Goal: Task Accomplishment & Management: Complete application form

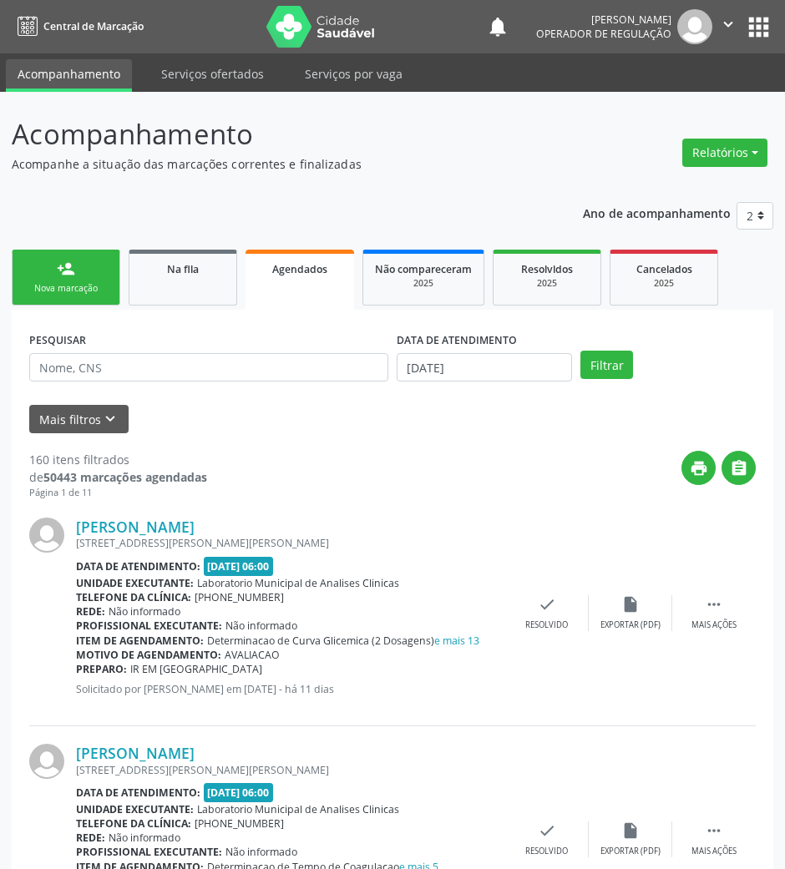
click at [57, 277] on link "person_add Nova marcação" at bounding box center [66, 278] width 109 height 56
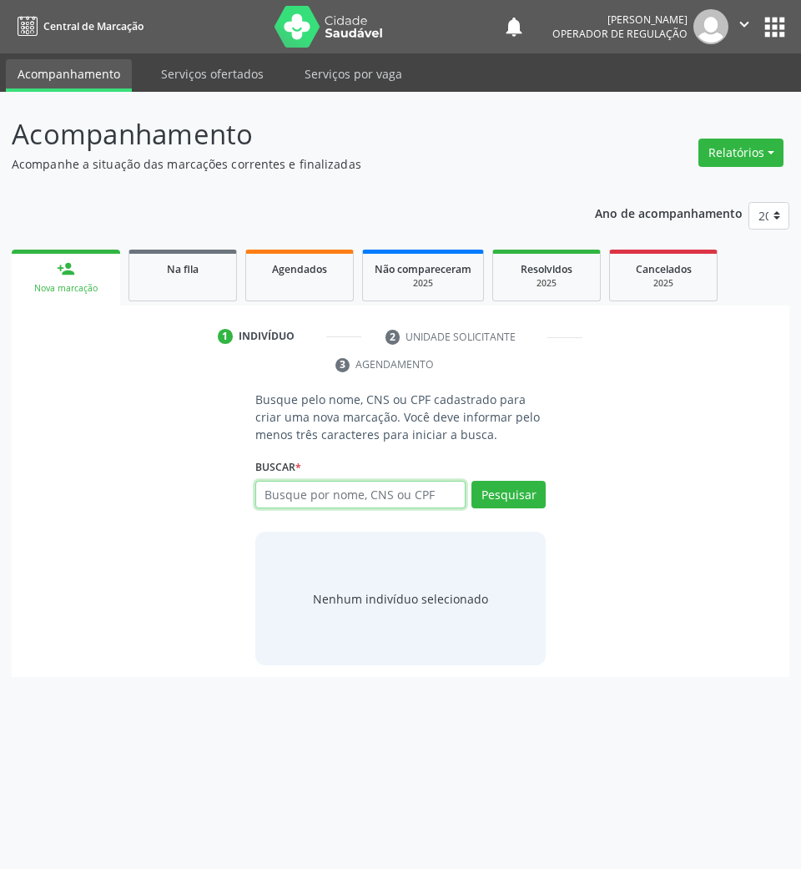
click at [382, 495] on input "text" at bounding box center [360, 495] width 211 height 28
type input "T"
type input "15901854470"
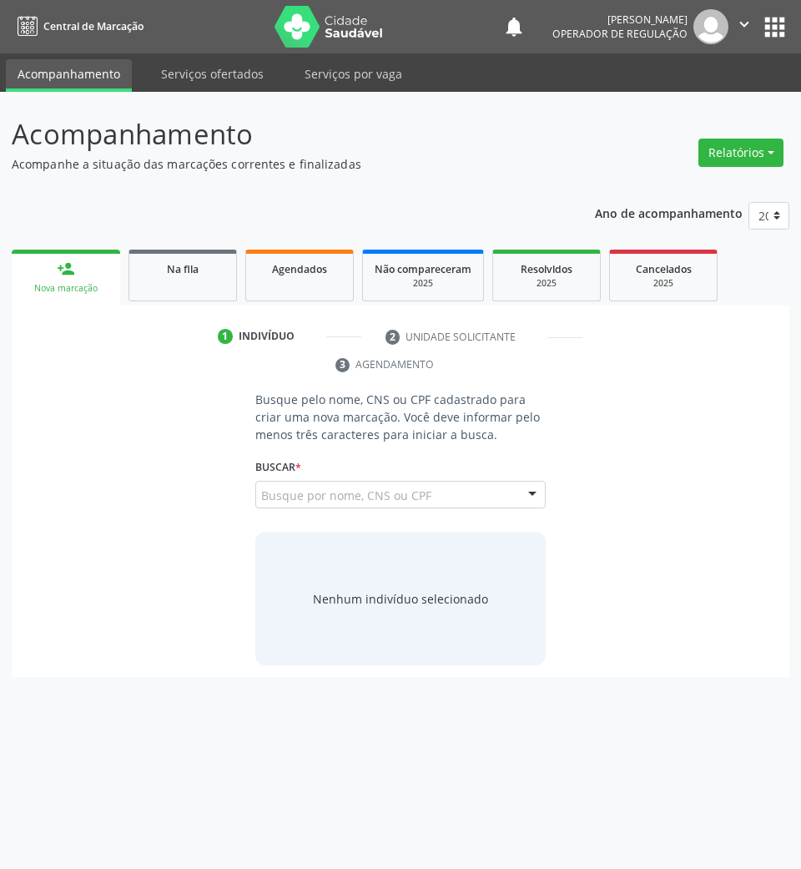
click at [484, 484] on div "15901854470 Busque por nome, CNS ou CPF Tainá Tavares Gomes CPF: 159.018.544-70…" at bounding box center [400, 501] width 291 height 40
click at [501, 495] on button "Pesquisar" at bounding box center [509, 495] width 74 height 28
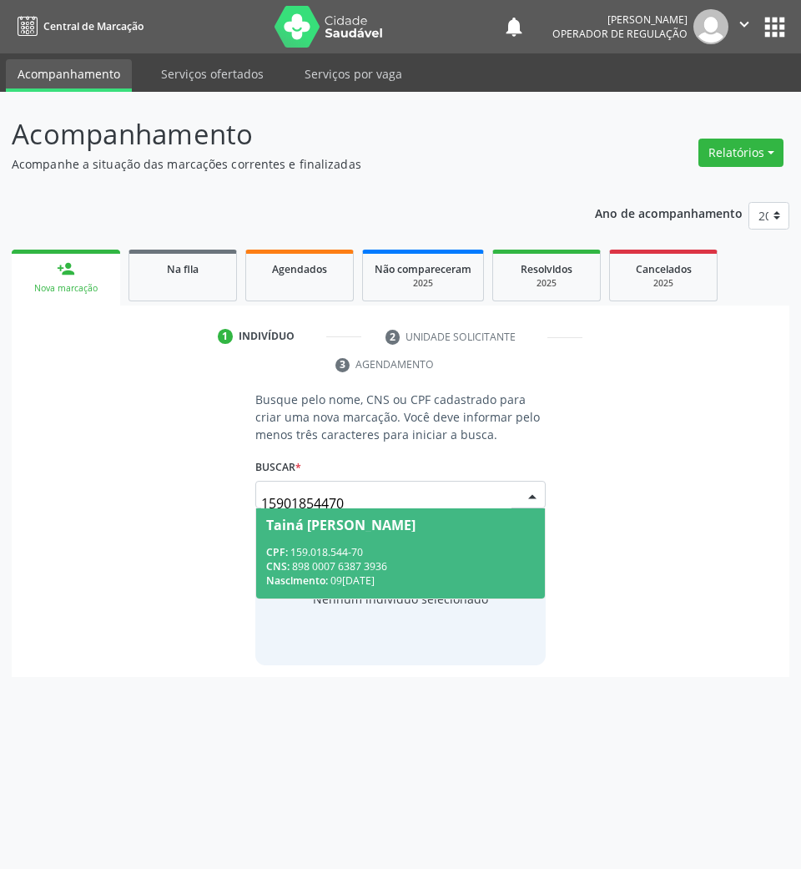
click at [375, 579] on div "Nascimento: 09/02/2009" at bounding box center [401, 581] width 270 height 14
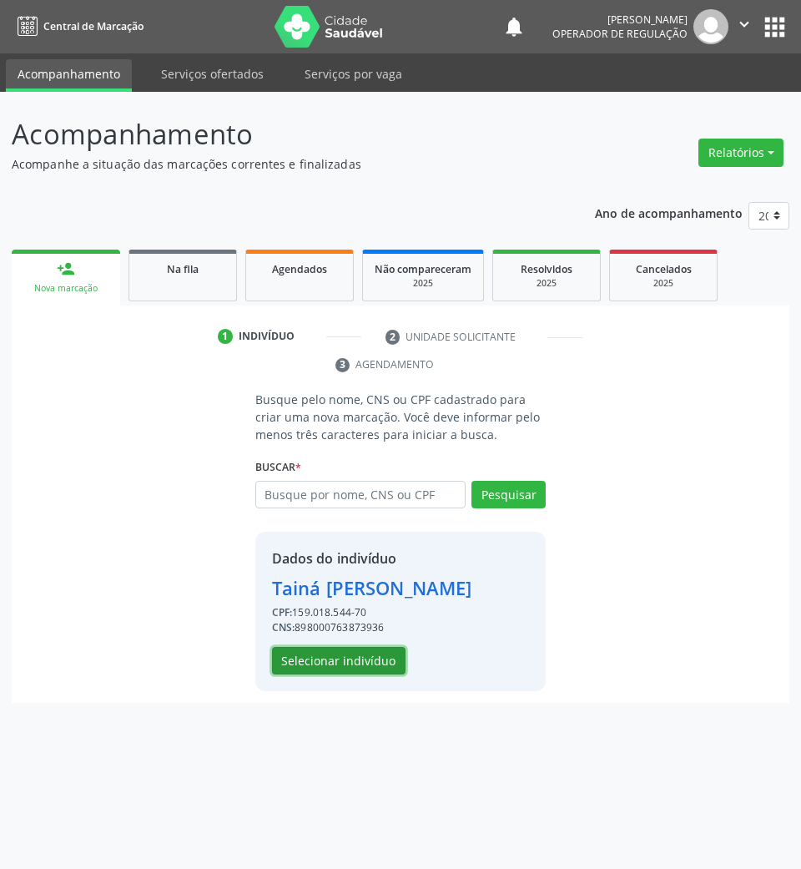
click at [355, 648] on button "Selecionar indivíduo" at bounding box center [339, 661] width 134 height 28
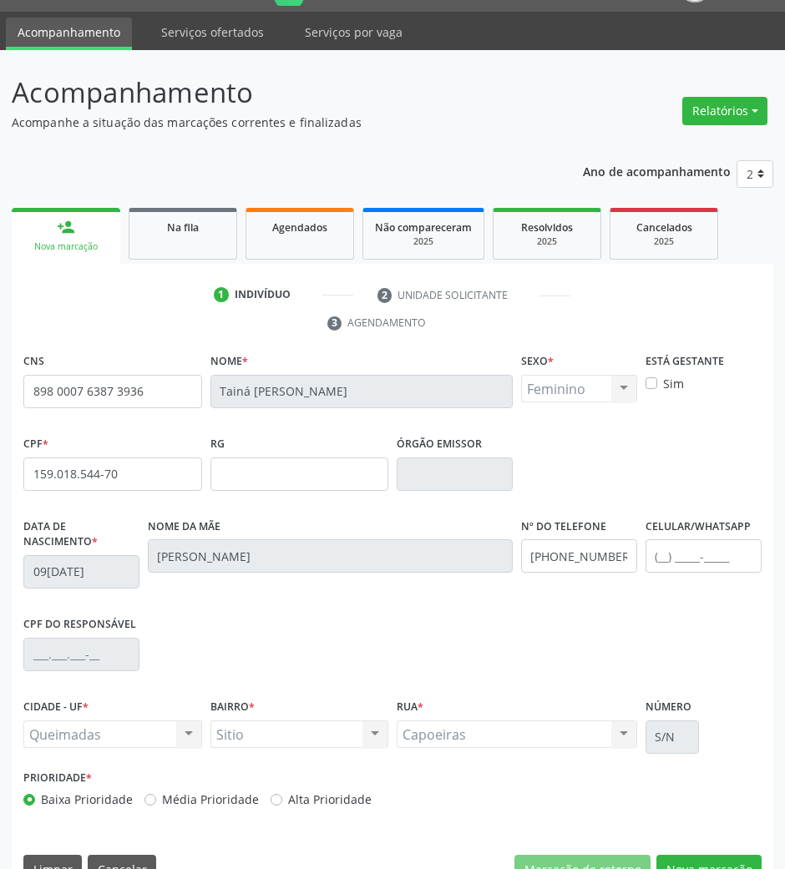
scroll to position [80, 0]
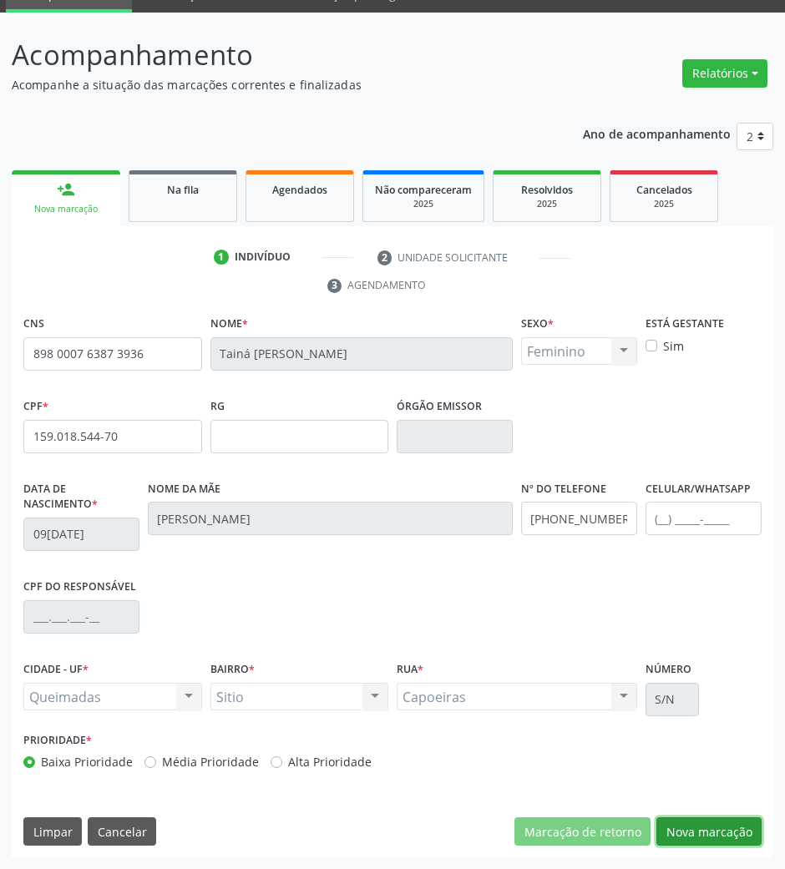
click at [696, 825] on button "Nova marcação" at bounding box center [708, 831] width 105 height 28
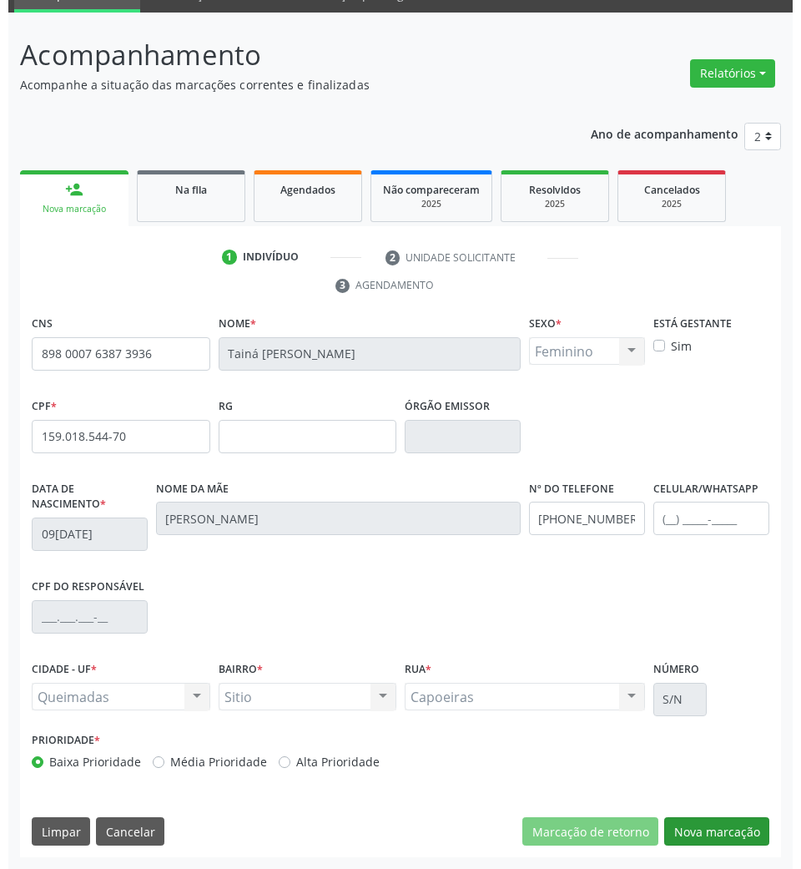
scroll to position [0, 0]
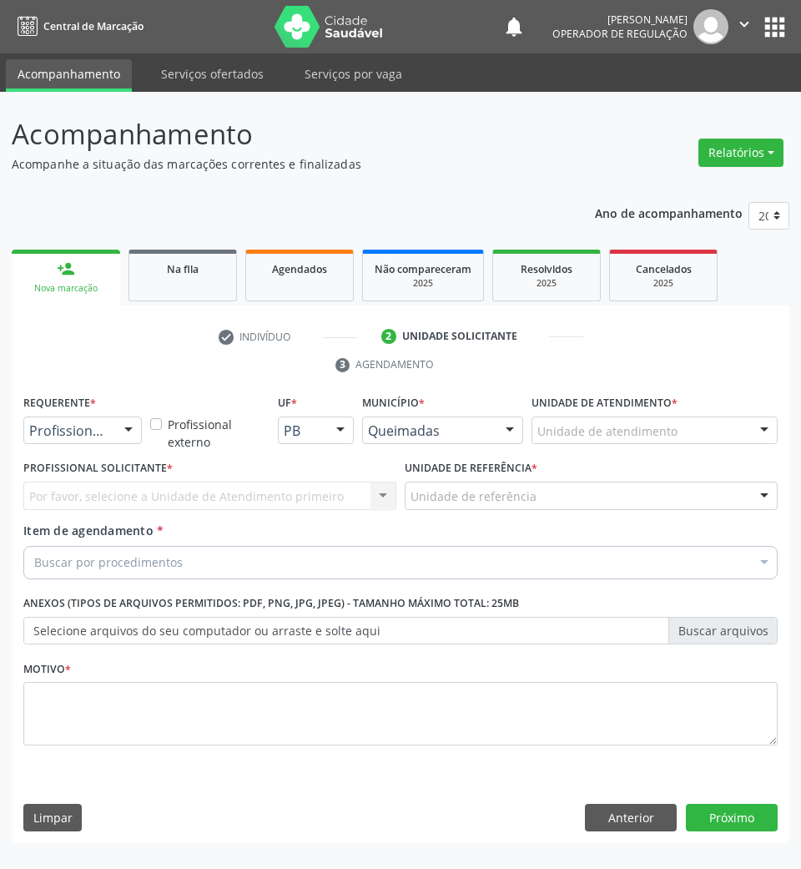
drag, startPoint x: 53, startPoint y: 429, endPoint x: 47, endPoint y: 452, distance: 23.5
click at [64, 482] on span "Paciente" at bounding box center [105, 494] width 163 height 33
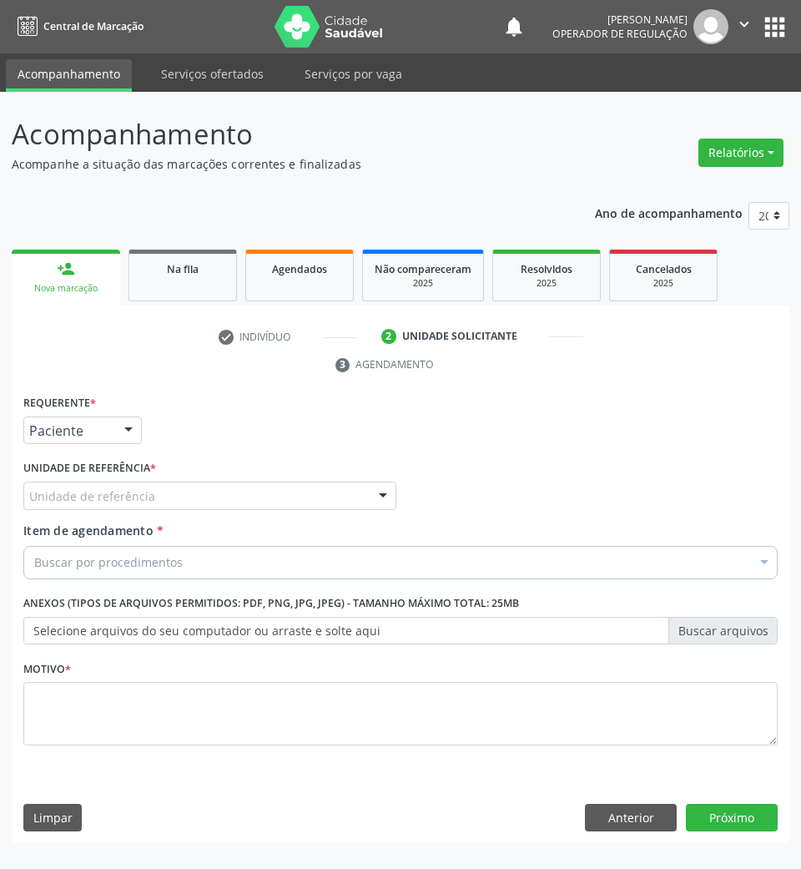
click at [181, 498] on div "Unidade de referência" at bounding box center [209, 496] width 373 height 28
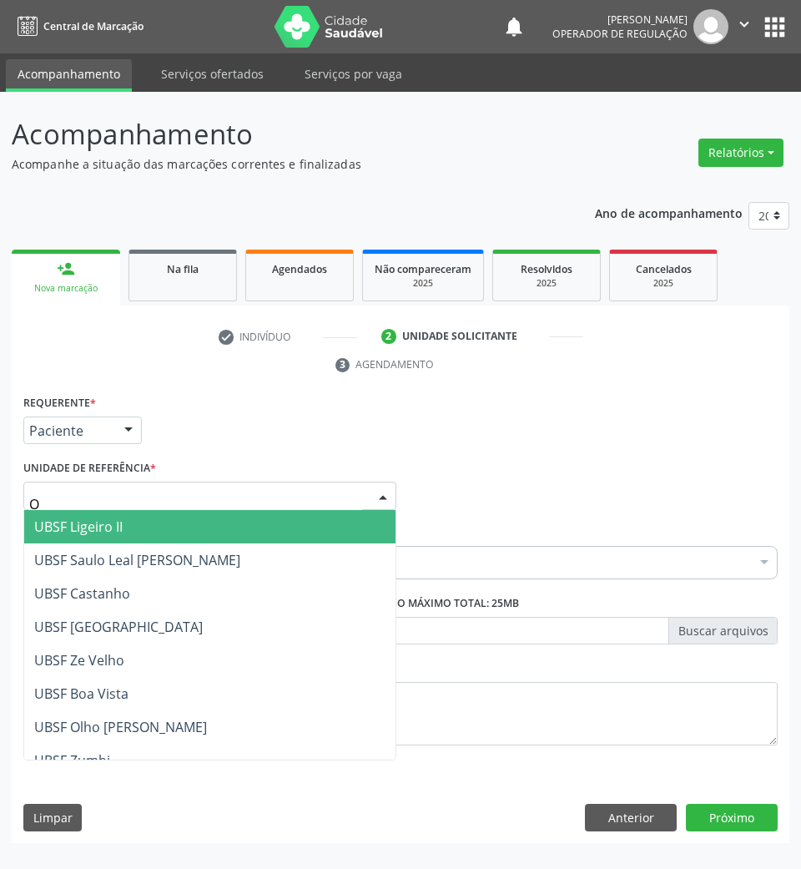
type input "OL"
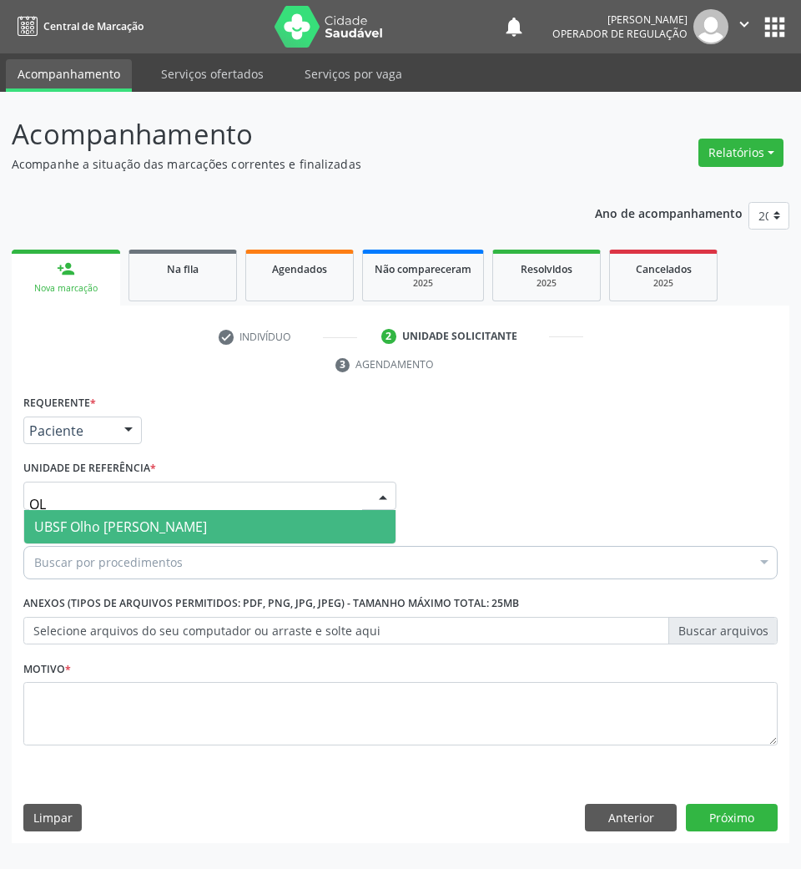
click at [172, 533] on span "UBSF Olho [PERSON_NAME]" at bounding box center [120, 527] width 173 height 18
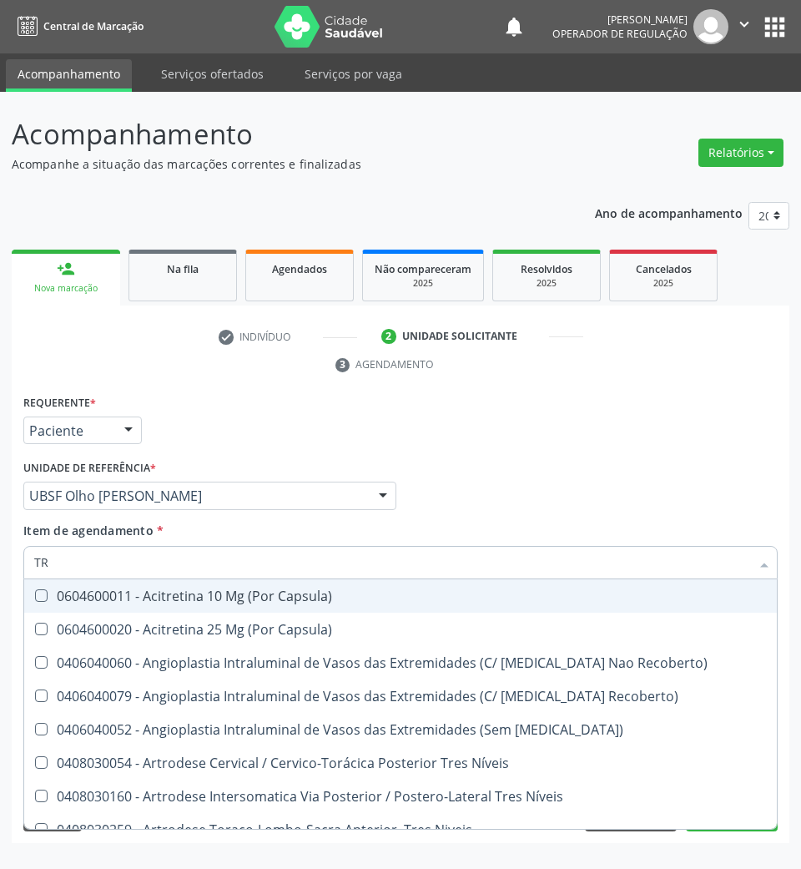
type input "T"
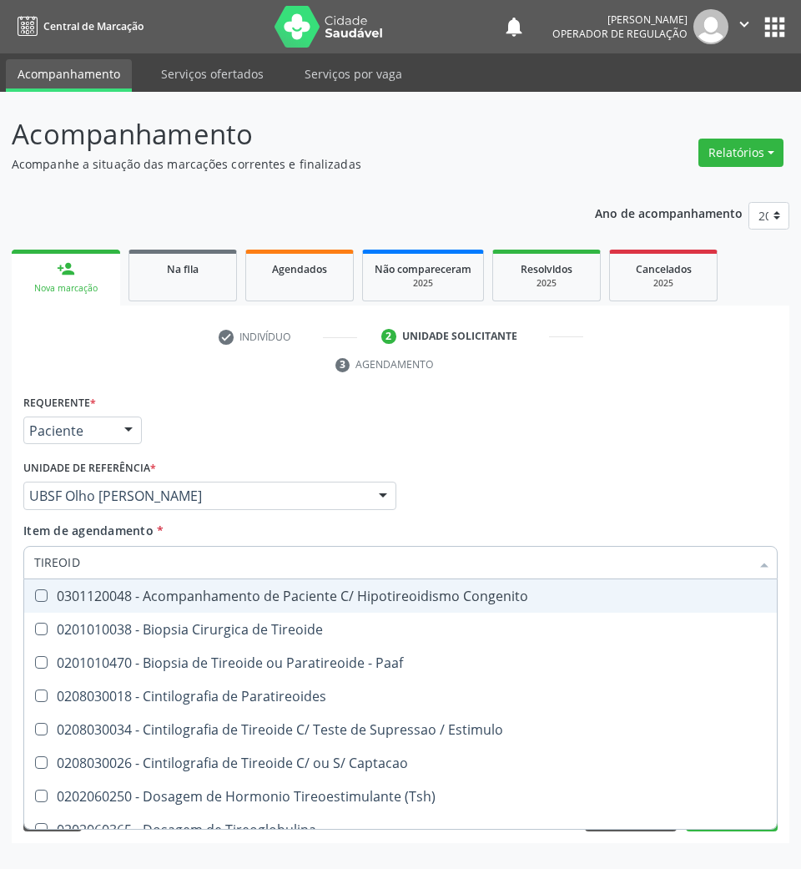
type input "TIREOIDE"
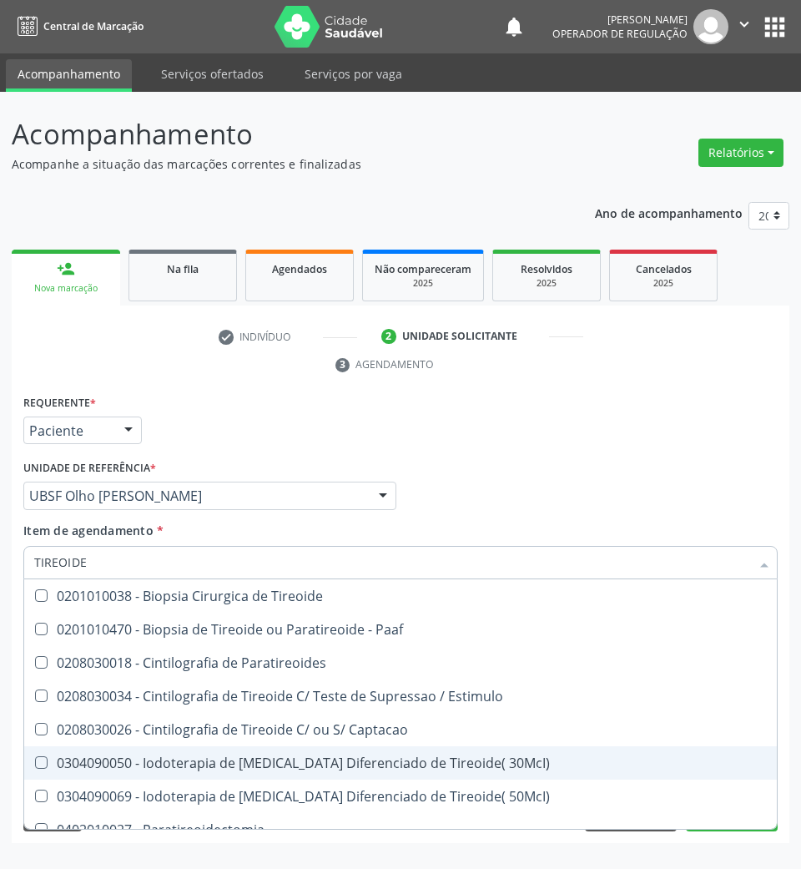
scroll to position [335, 0]
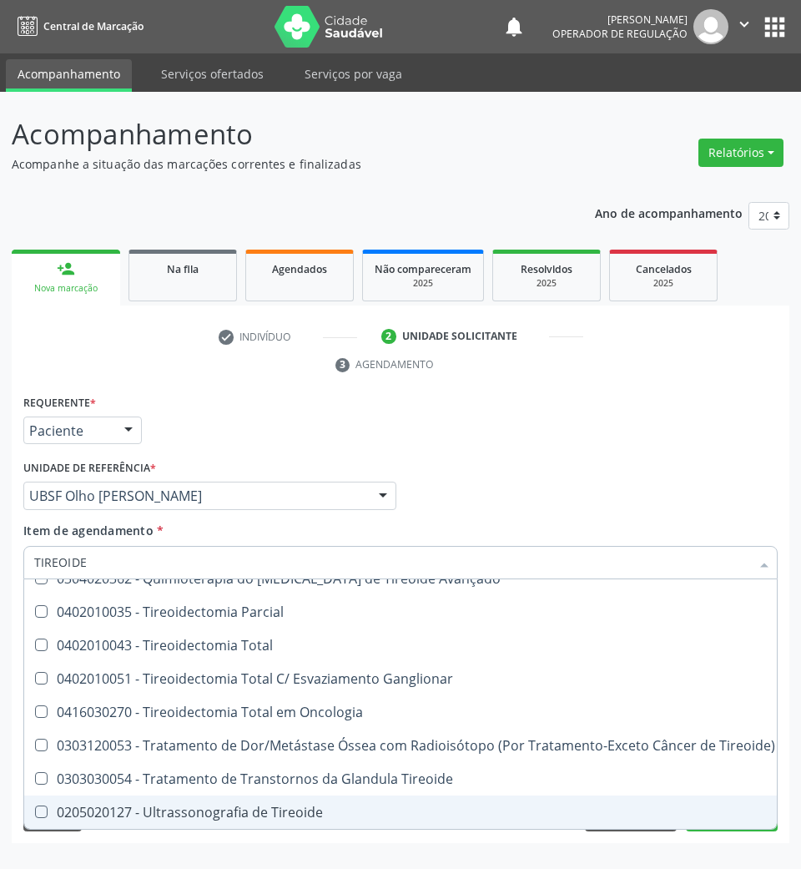
click at [208, 808] on span "0205020127 - Ultrassonografia de Tireoide" at bounding box center [404, 812] width 761 height 33
checkbox Tireoide "true"
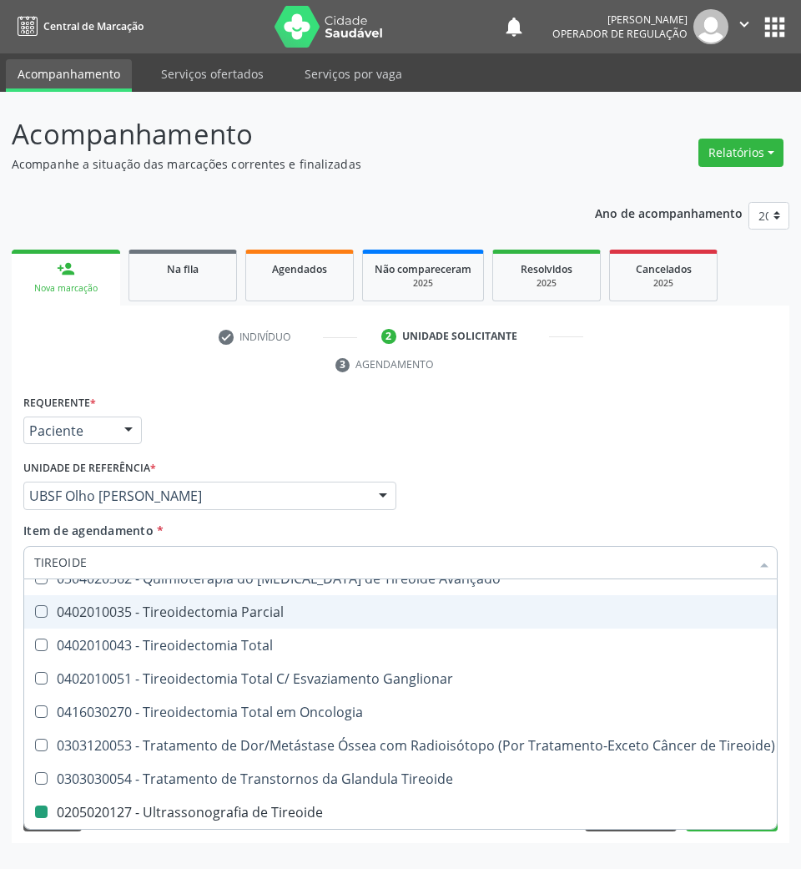
click at [462, 442] on div "Requerente * Paciente Profissional de Saúde Paciente Nenhum resultado encontrad…" at bounding box center [400, 423] width 763 height 65
checkbox Paaf "true"
checkbox Tireoide "false"
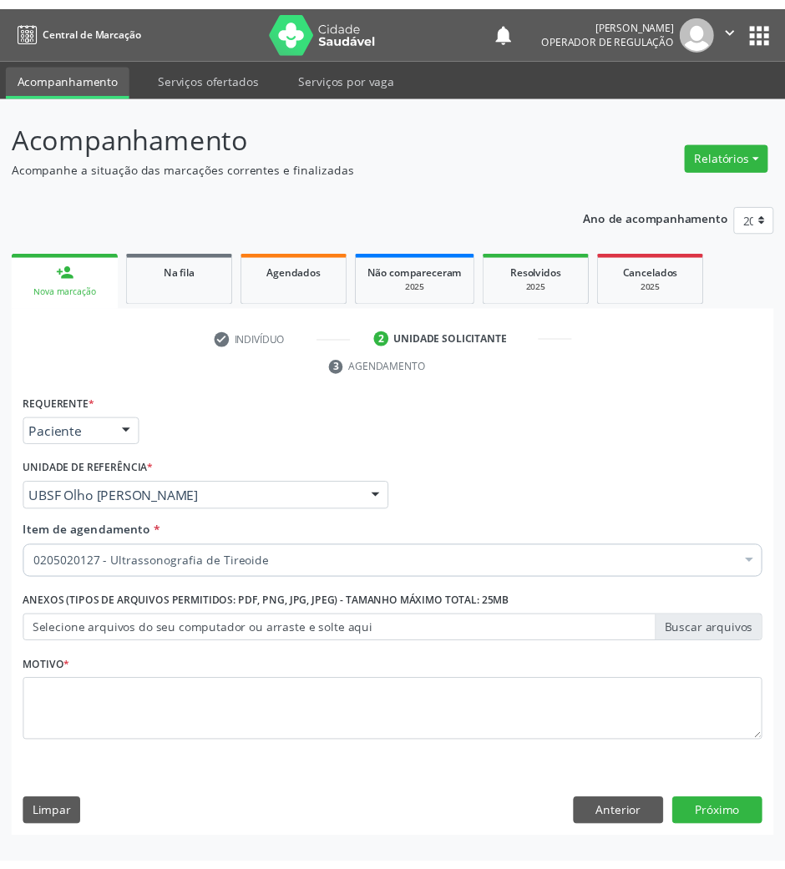
scroll to position [0, 0]
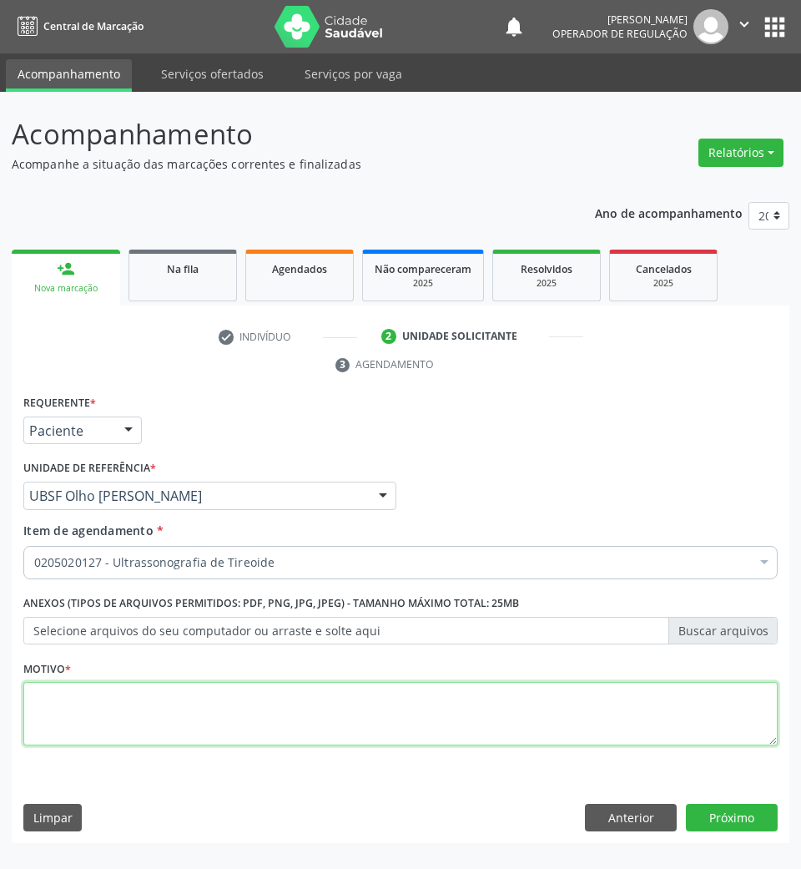
click at [349, 713] on textarea at bounding box center [400, 713] width 755 height 63
type textarea "ROTINA"
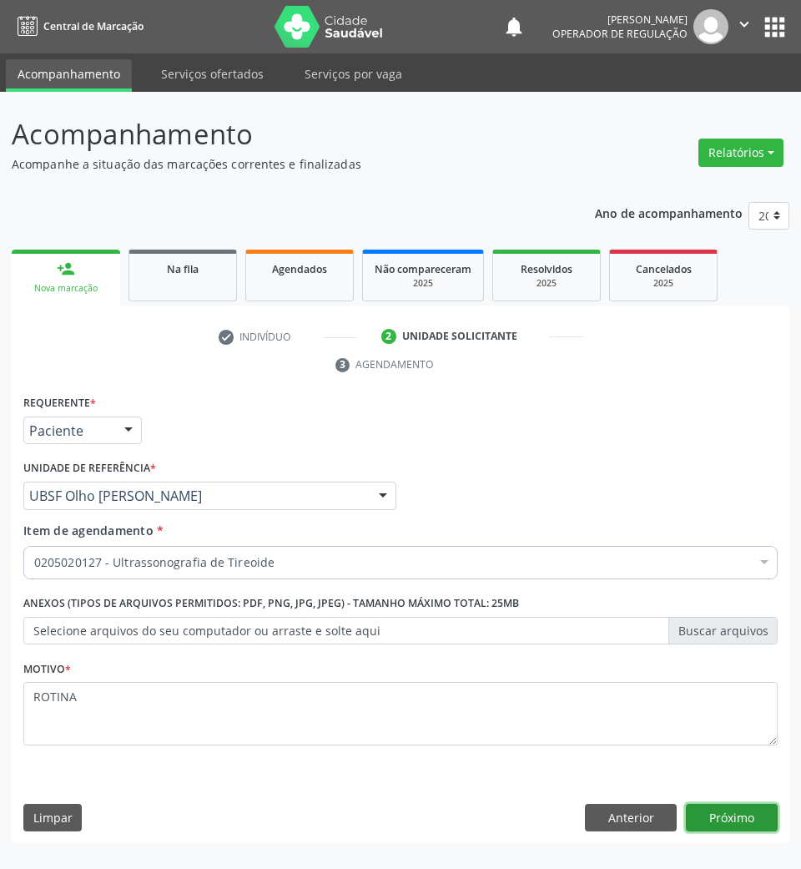
click button "Próximo" at bounding box center [732, 818] width 92 height 28
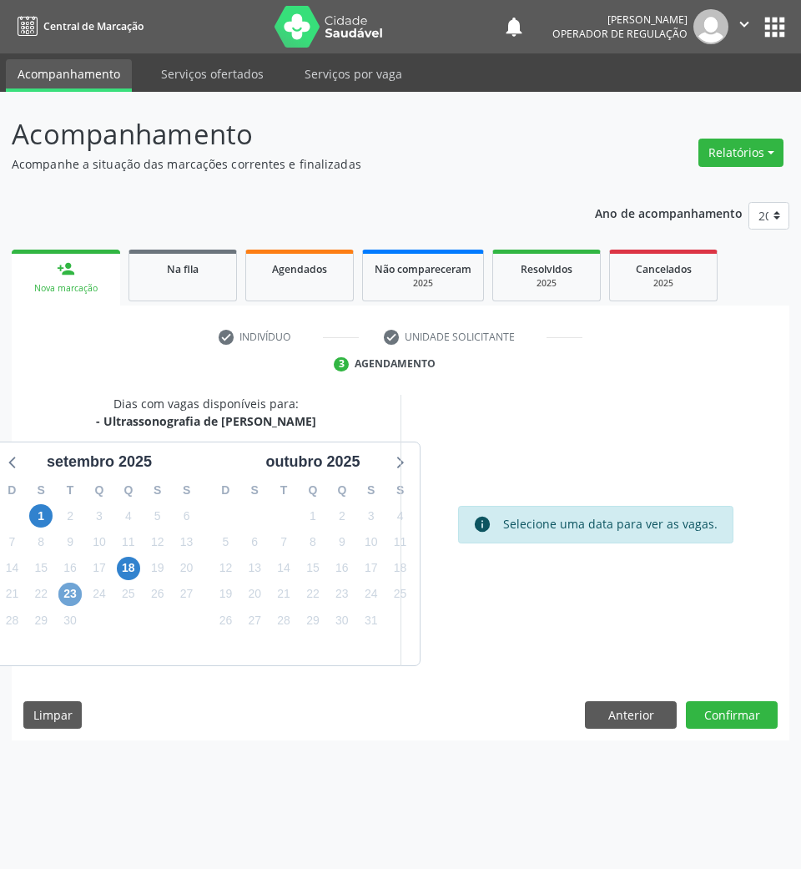
click at [70, 598] on span "23" at bounding box center [69, 594] width 23 height 23
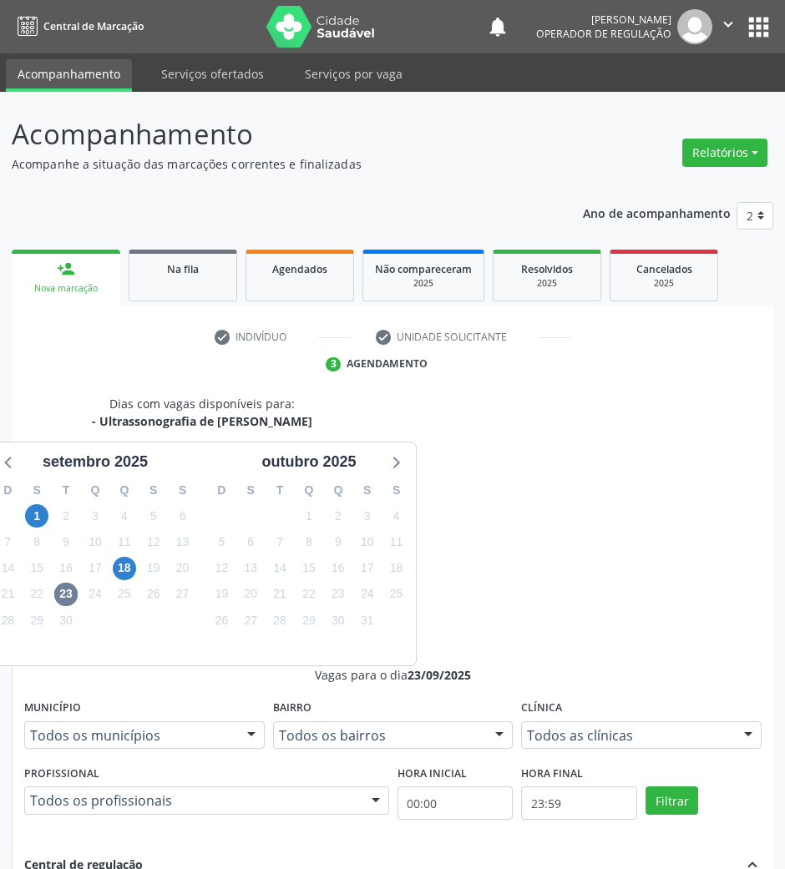
radio input "true"
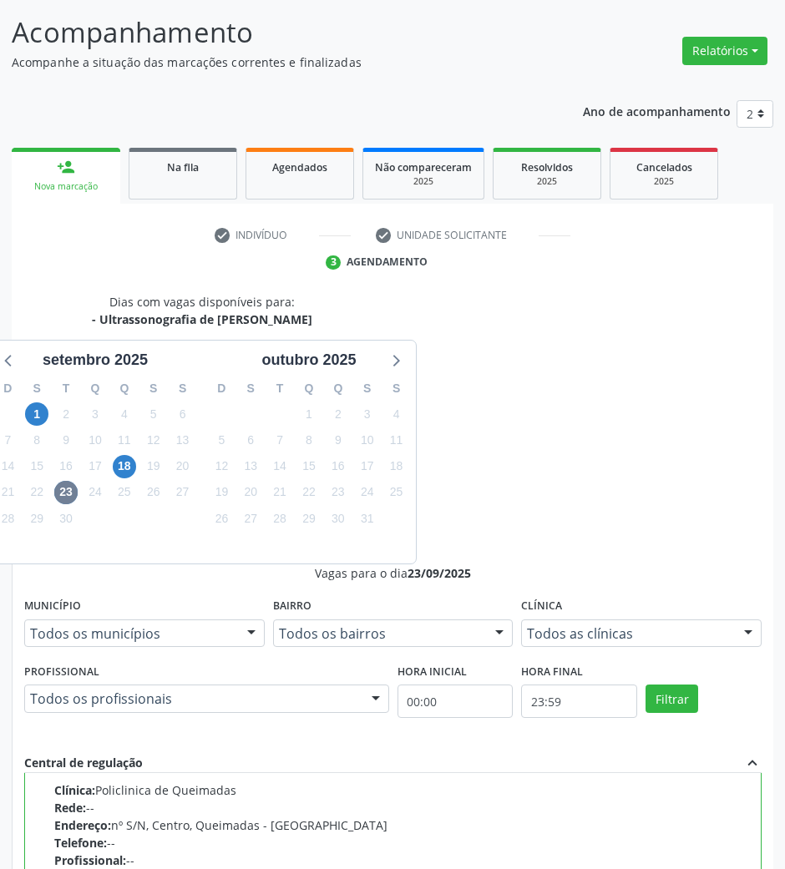
scroll to position [164, 0]
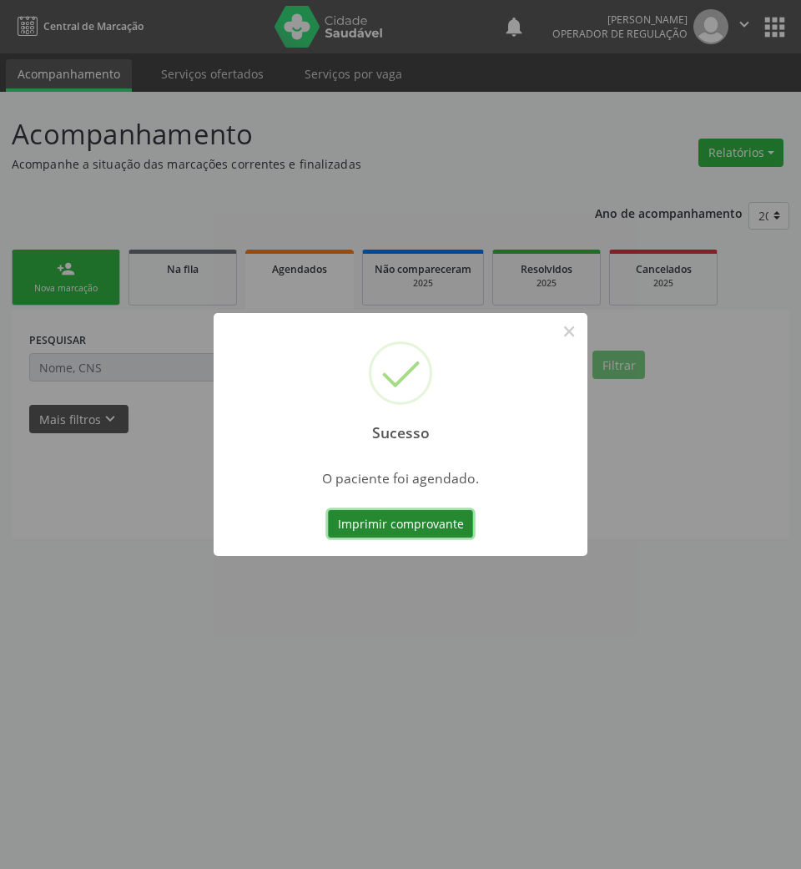
click at [448, 516] on button "Imprimir comprovante" at bounding box center [400, 524] width 145 height 28
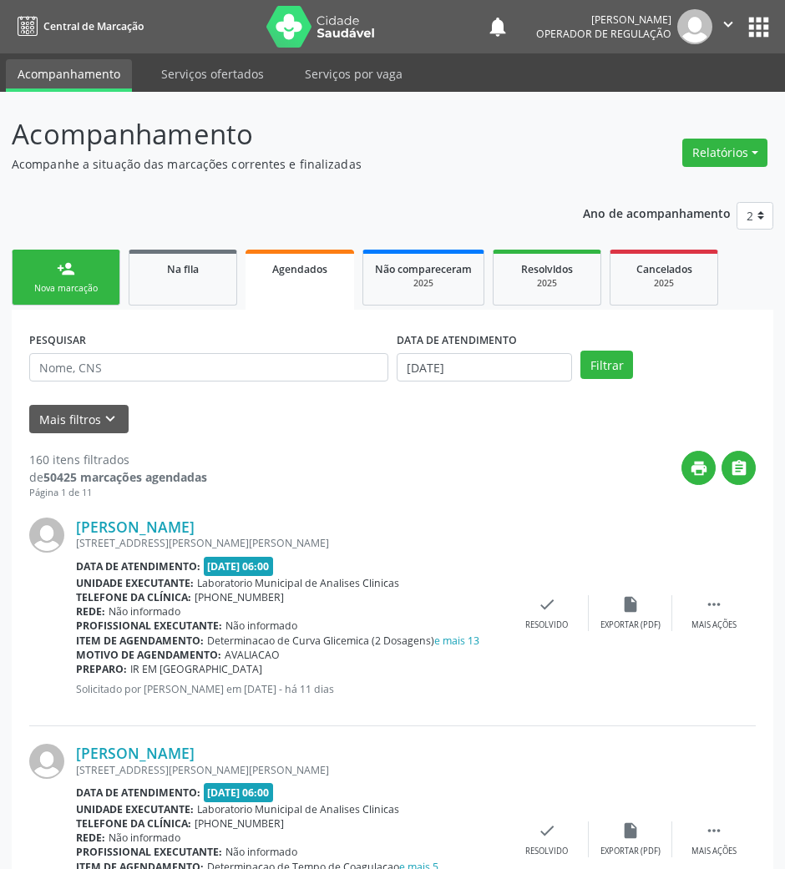
drag, startPoint x: 68, startPoint y: 285, endPoint x: 94, endPoint y: 274, distance: 28.8
click at [67, 285] on div "Nova marcação" at bounding box center [65, 288] width 83 height 13
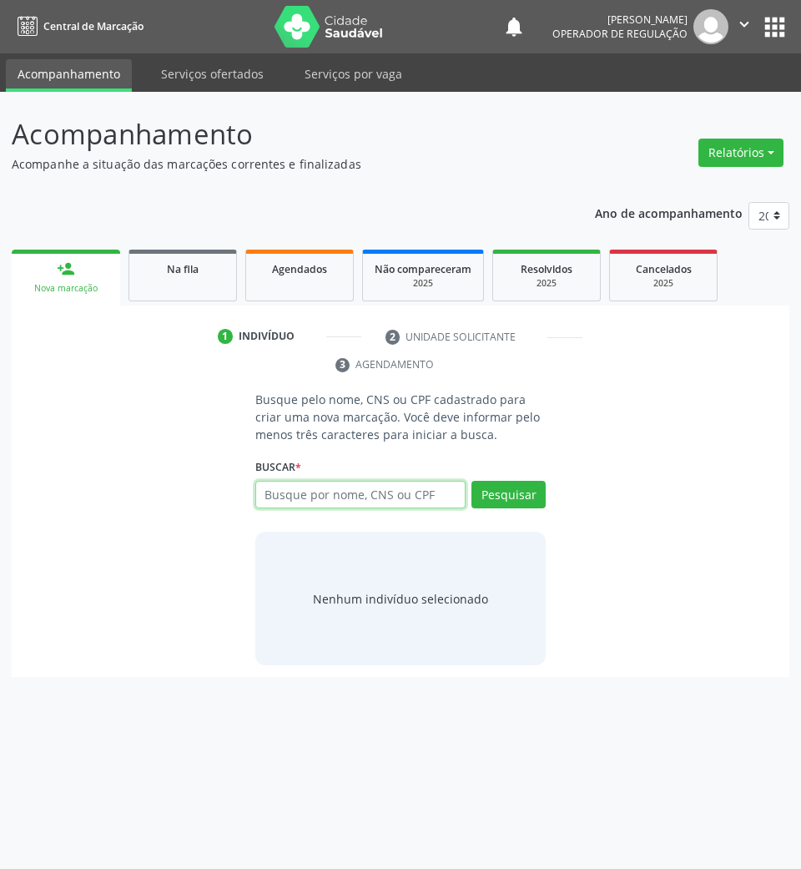
click at [406, 505] on input "text" at bounding box center [360, 495] width 211 height 28
type input "702809143228961"
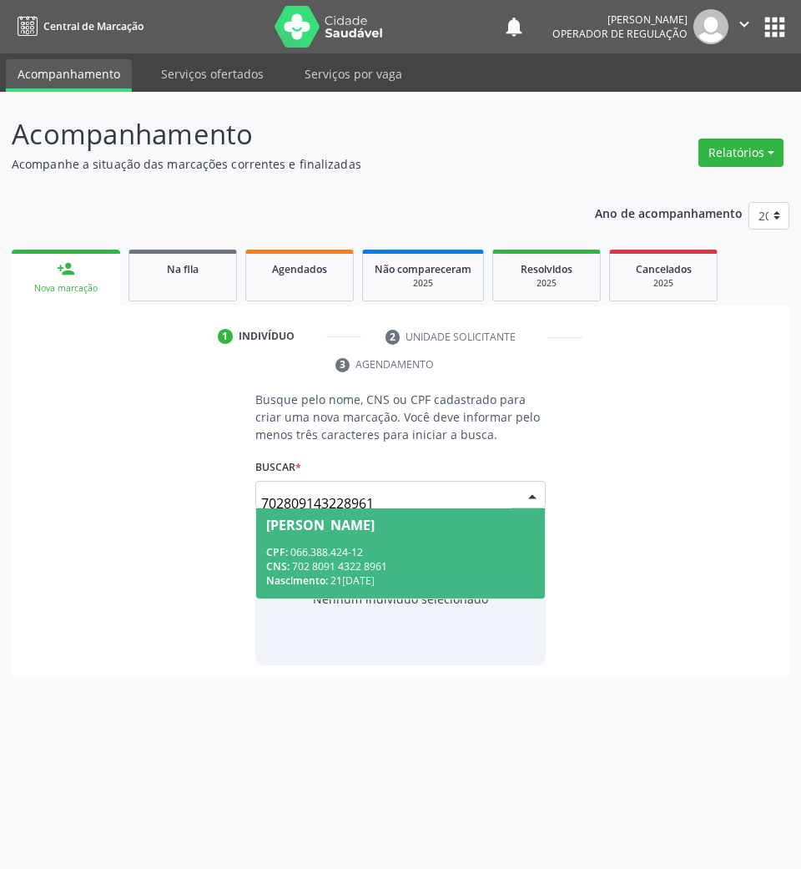
click at [374, 539] on span "Janeide Santana dos Santos Silva CPF: 066.388.424-12 CNS: 702 8091 4322 8961 Na…" at bounding box center [401, 552] width 290 height 89
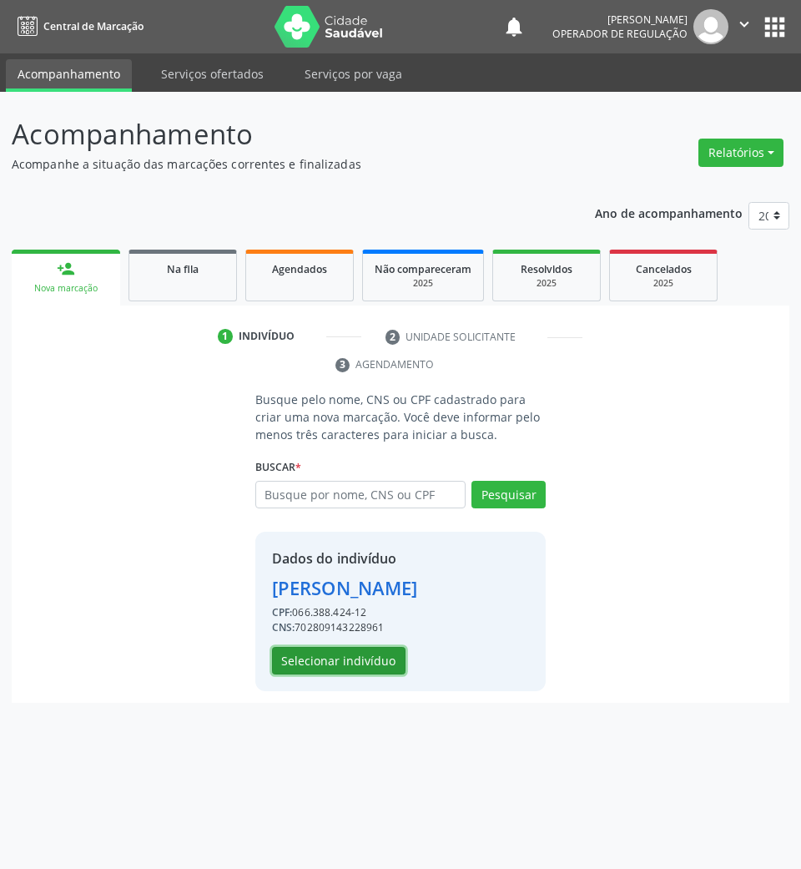
click at [358, 675] on button "Selecionar indivíduo" at bounding box center [339, 661] width 134 height 28
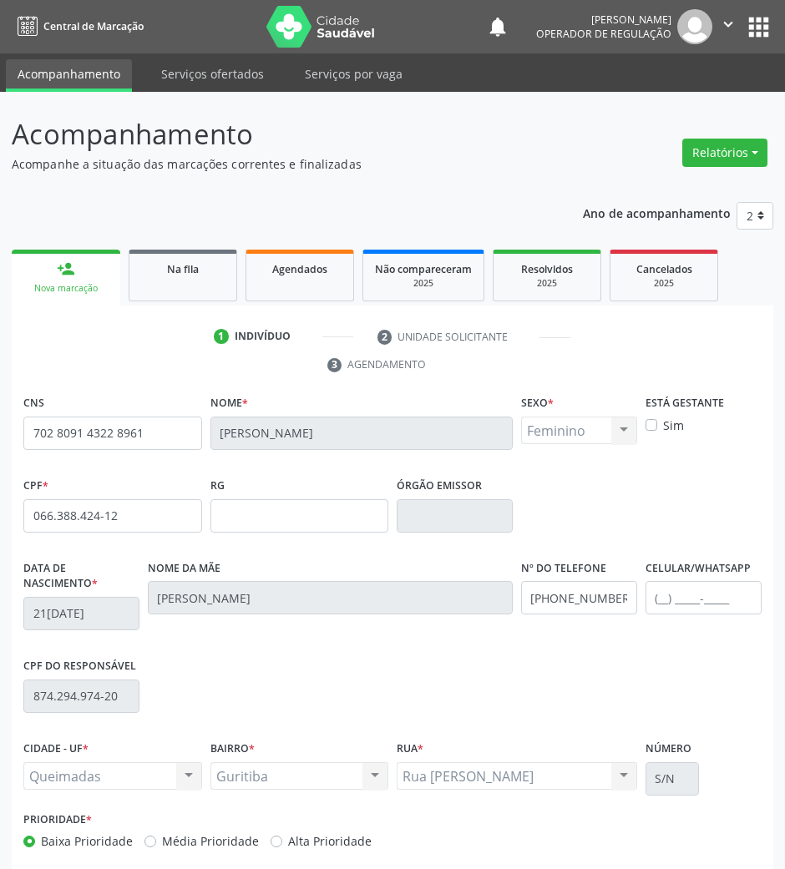
scroll to position [80, 0]
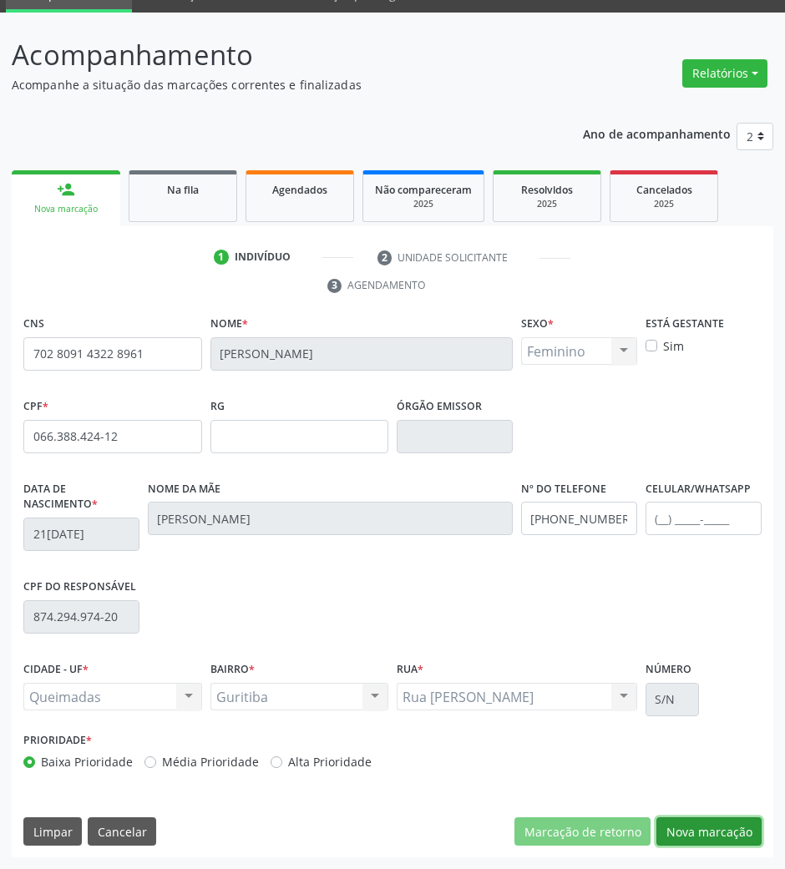
click at [699, 832] on button "Nova marcação" at bounding box center [708, 831] width 105 height 28
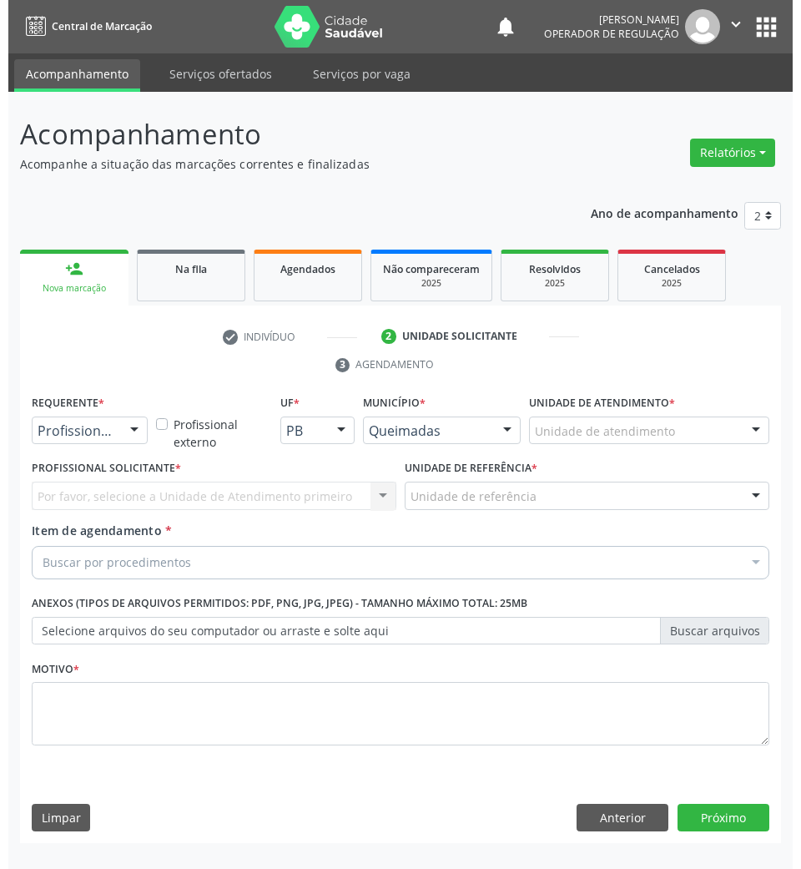
scroll to position [0, 0]
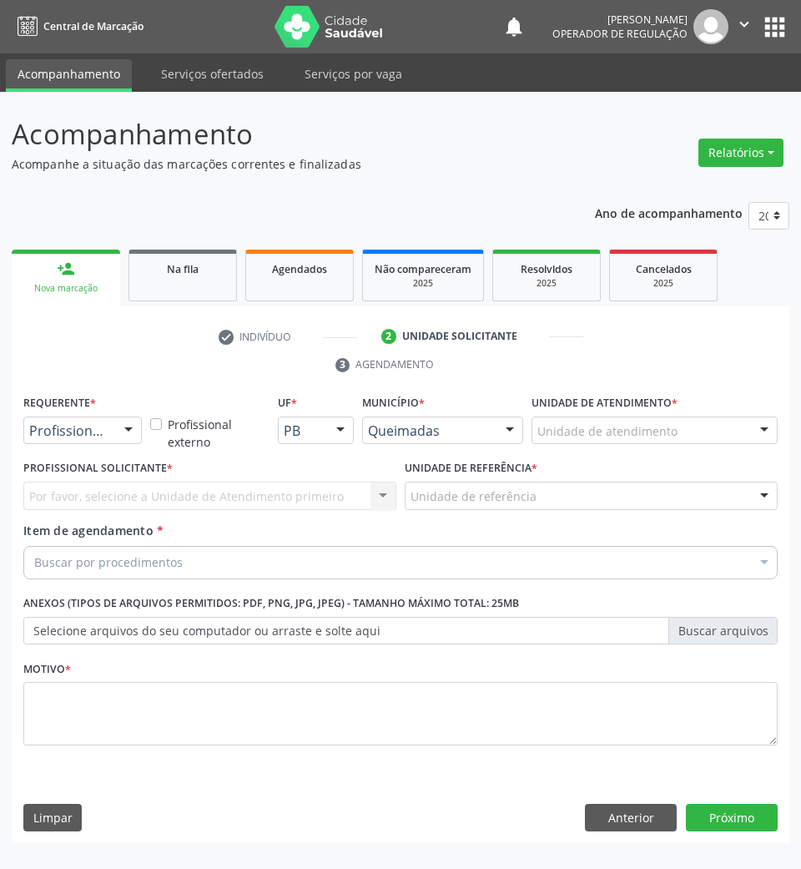
click at [92, 448] on div "Requerente * Profissional de Saúde Profissional de Saúde Paciente Nenhum result…" at bounding box center [82, 423] width 127 height 65
drag, startPoint x: 92, startPoint y: 438, endPoint x: 84, endPoint y: 483, distance: 44.9
click at [88, 502] on span "Paciente" at bounding box center [105, 494] width 163 height 33
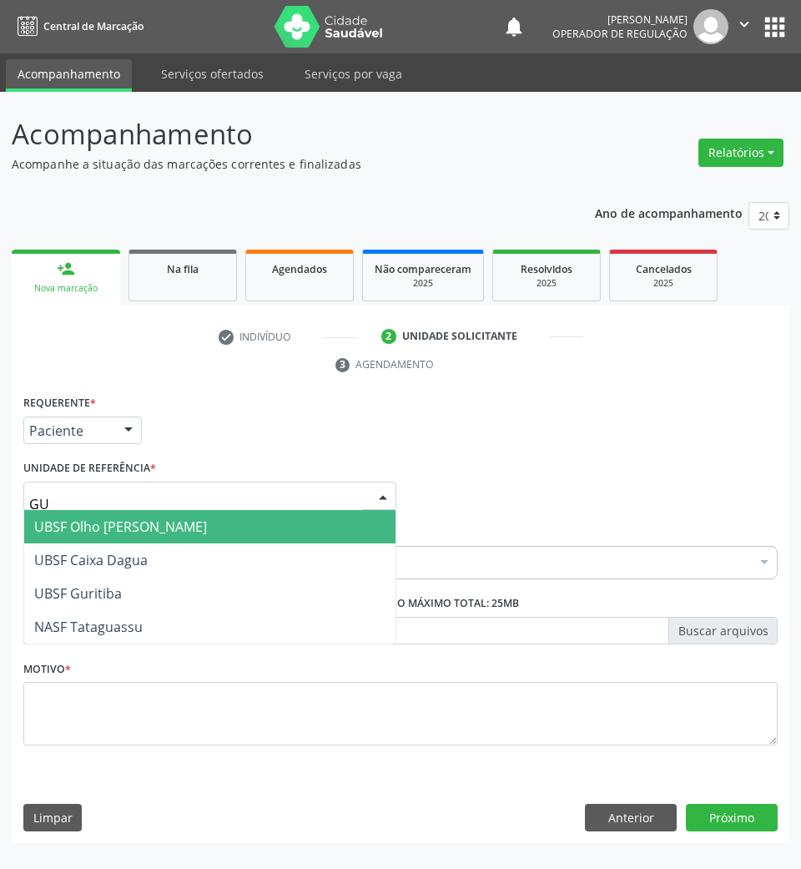
type input "GUR"
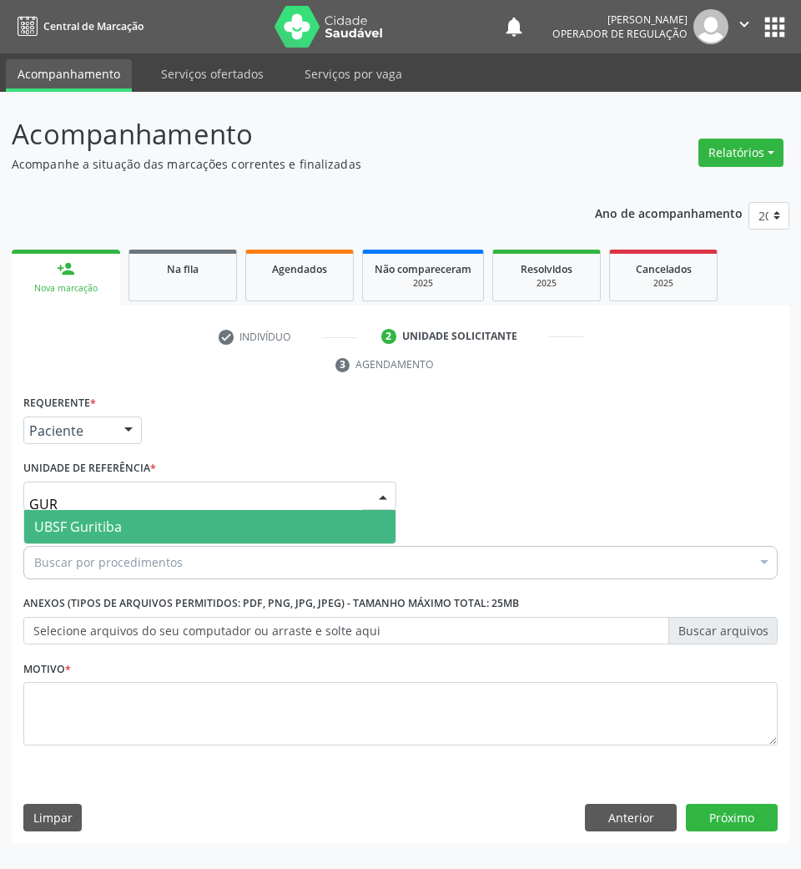
drag, startPoint x: 108, startPoint y: 522, endPoint x: 104, endPoint y: 541, distance: 19.6
click at [107, 524] on span "UBSF Guritiba" at bounding box center [78, 527] width 88 height 18
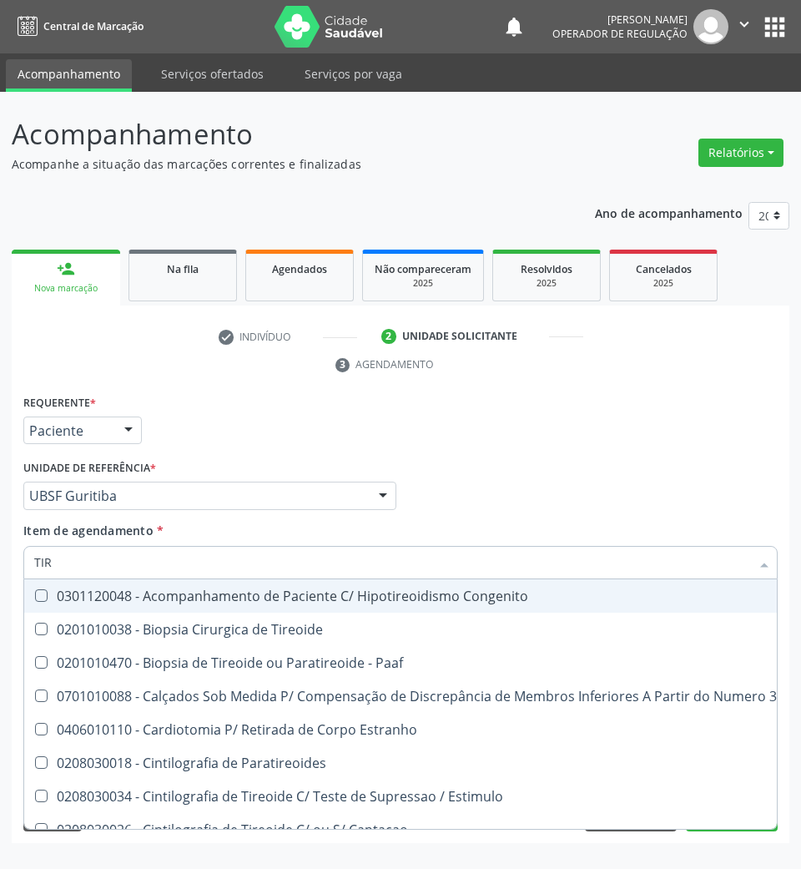
type input "TIRE"
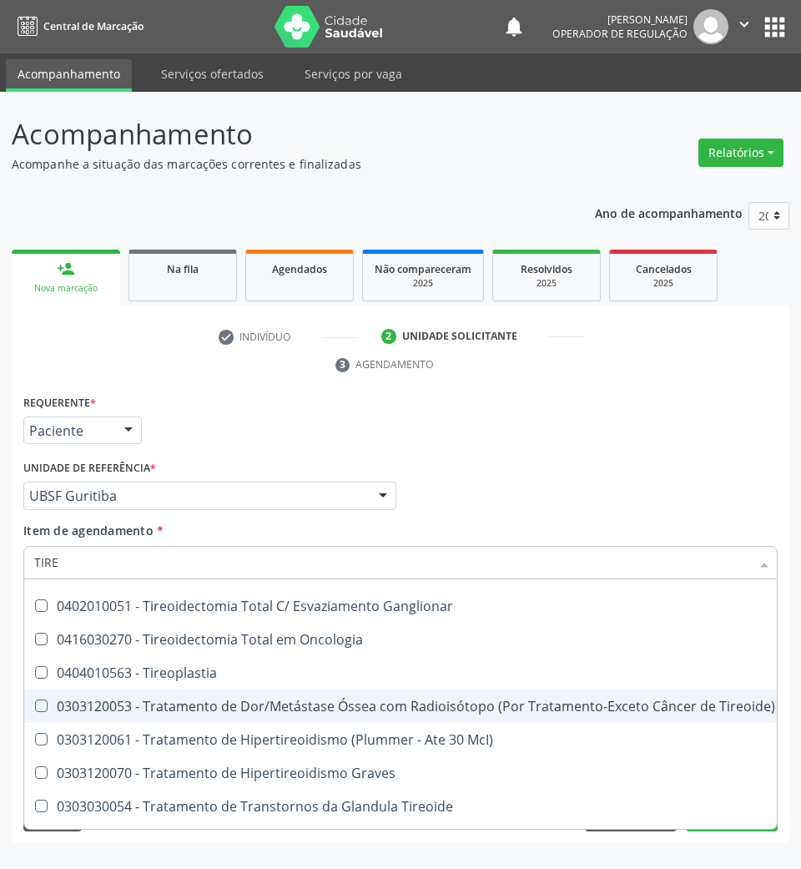
scroll to position [769, 0]
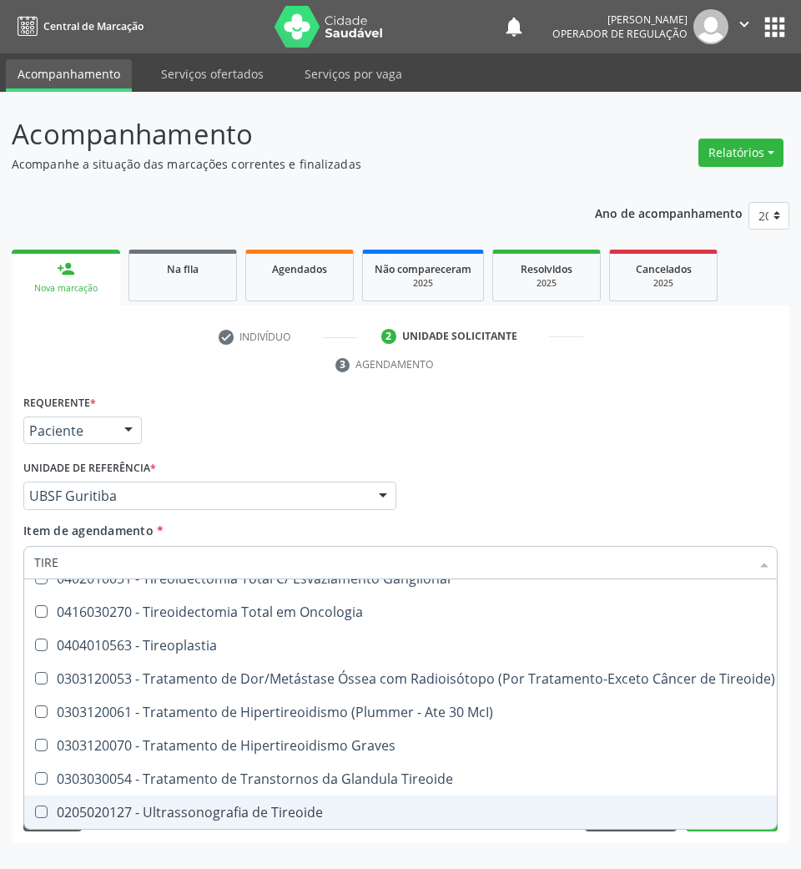
click at [167, 806] on div "0205020127 - Ultrassonografia de Tireoide" at bounding box center [404, 812] width 741 height 13
checkbox Tireoide "true"
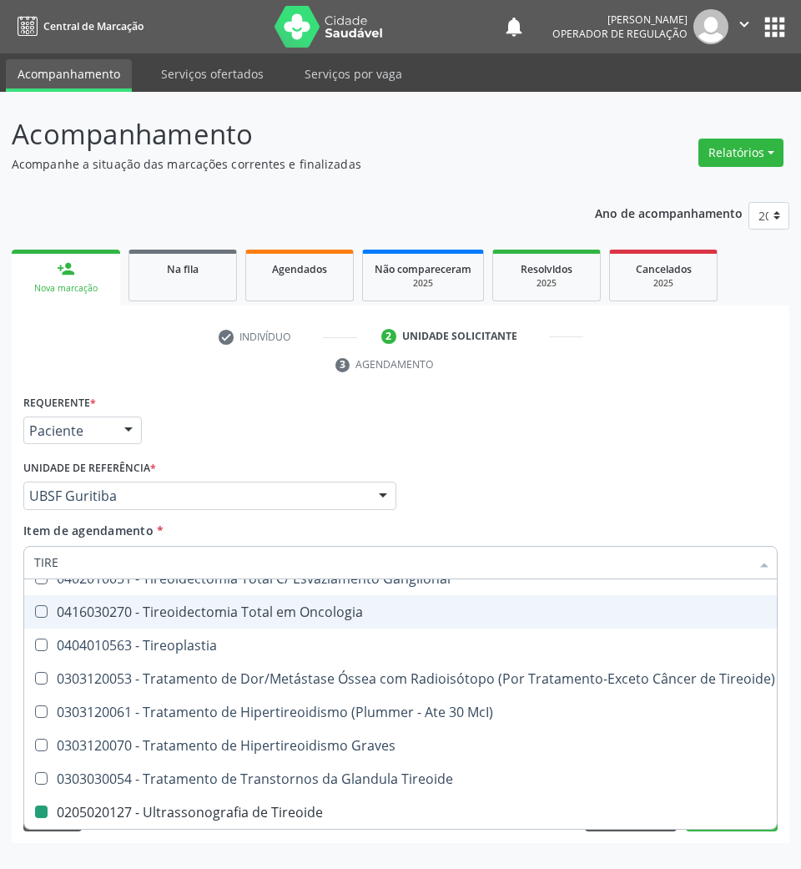
click at [459, 465] on div "Profissional Solicitante Por favor, selecione a Unidade de Atendimento primeiro…" at bounding box center [400, 488] width 763 height 65
checkbox Tireoide "true"
checkbox Tireoide "false"
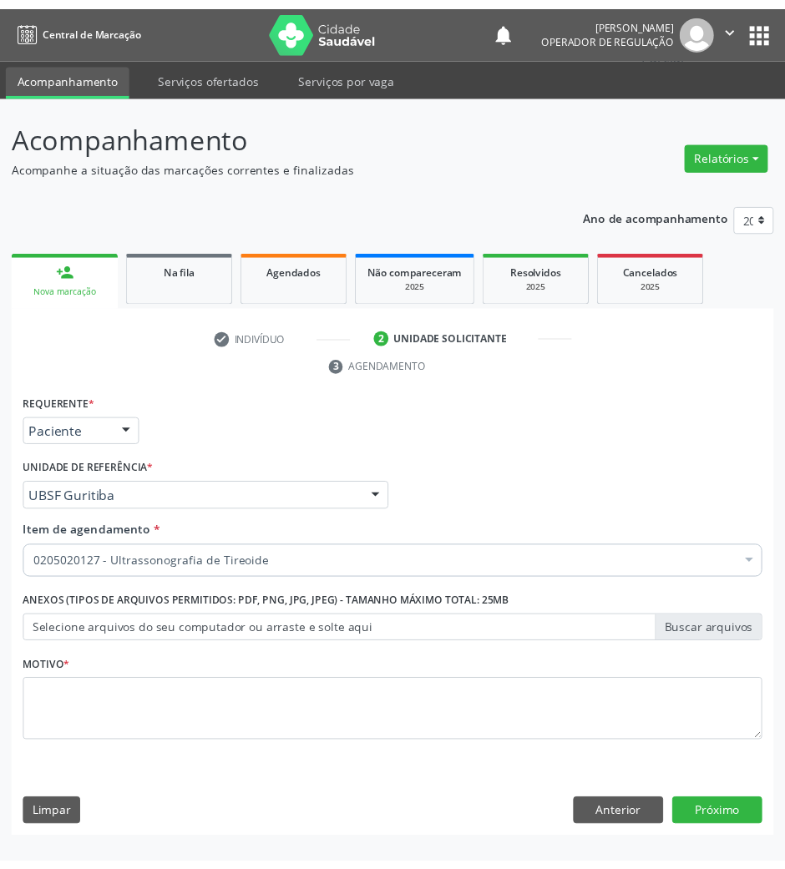
scroll to position [0, 0]
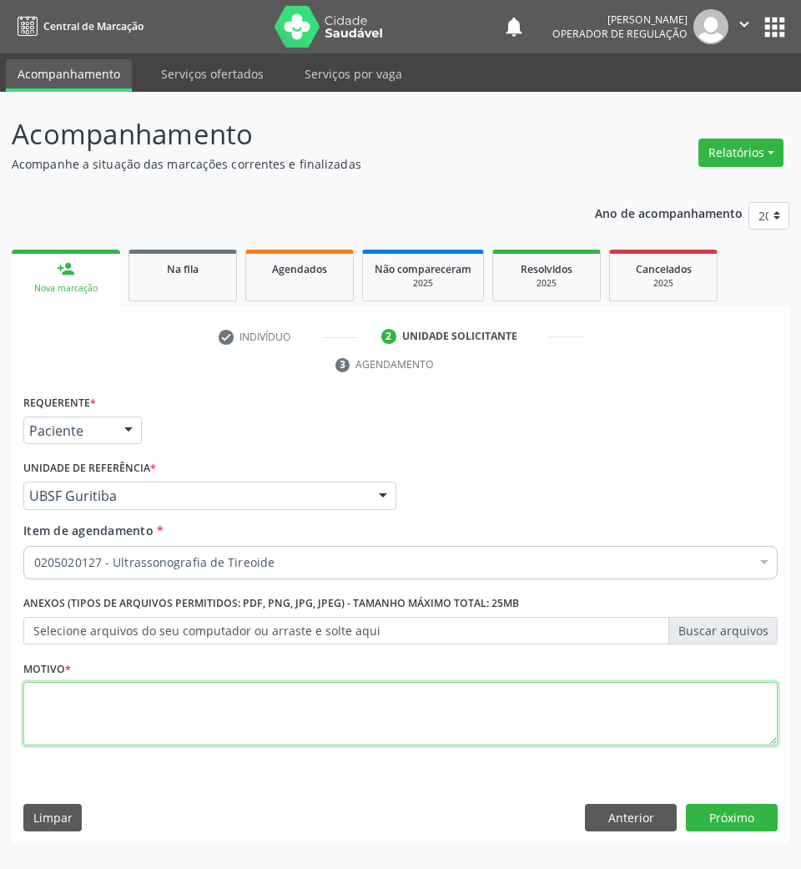
click at [289, 715] on textarea at bounding box center [400, 713] width 755 height 63
type textarea "CISTO"
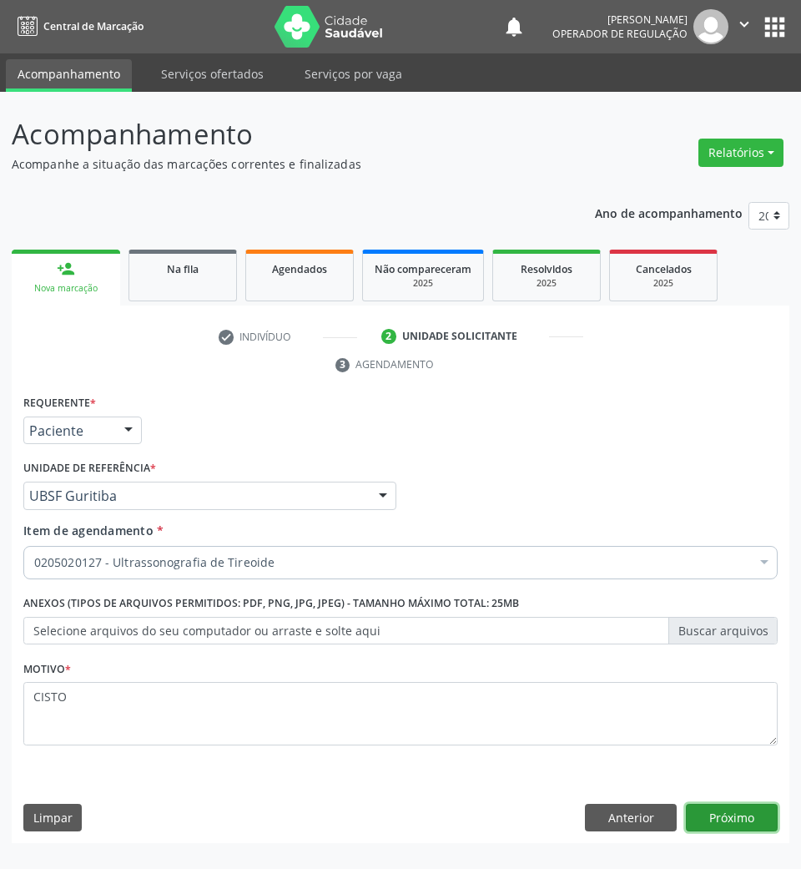
click button "Próximo" at bounding box center [732, 818] width 92 height 28
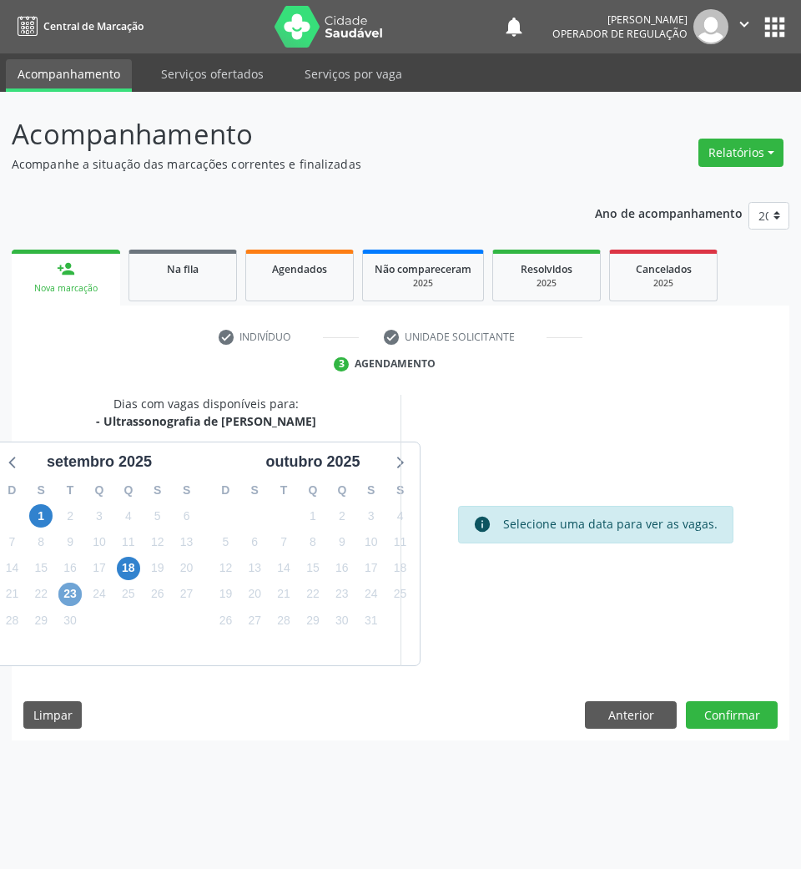
click at [63, 595] on span "23" at bounding box center [69, 594] width 23 height 23
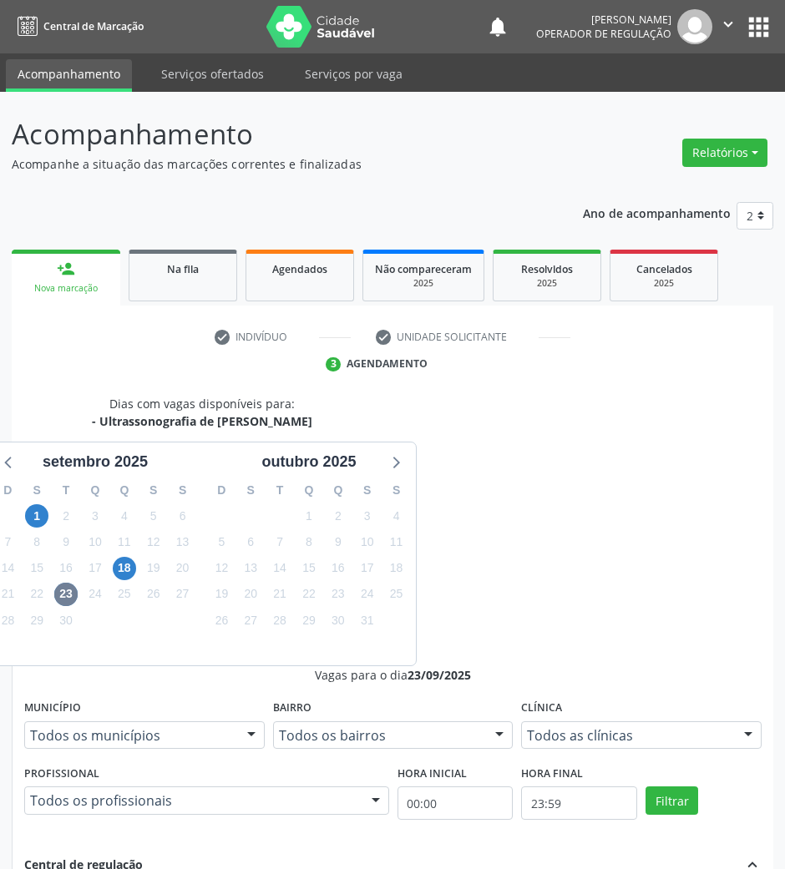
radio input "true"
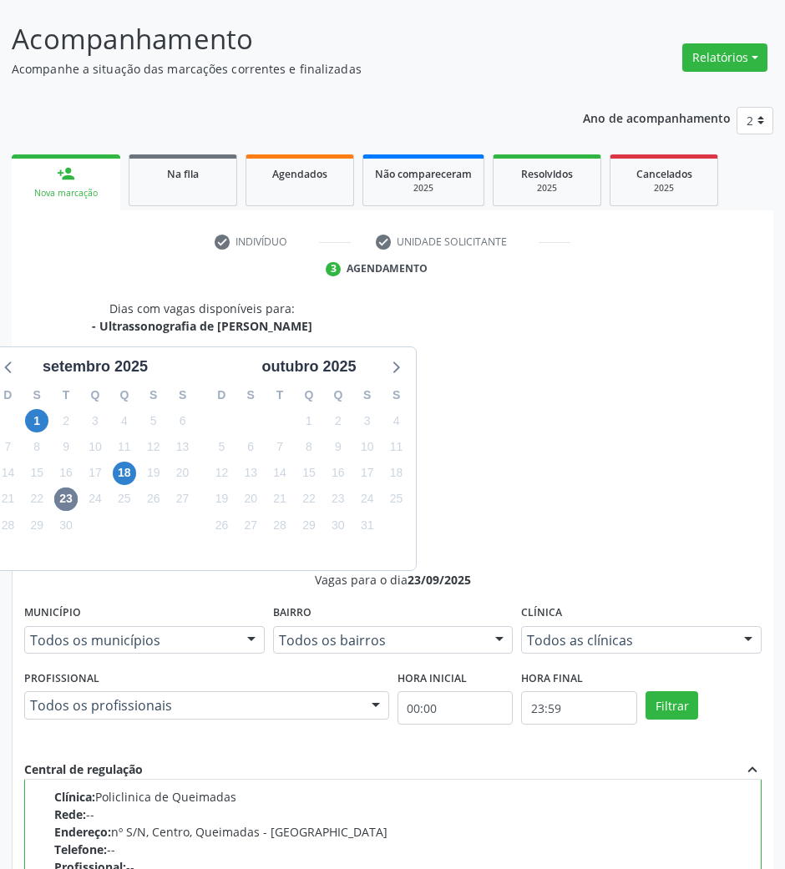
scroll to position [164, 0]
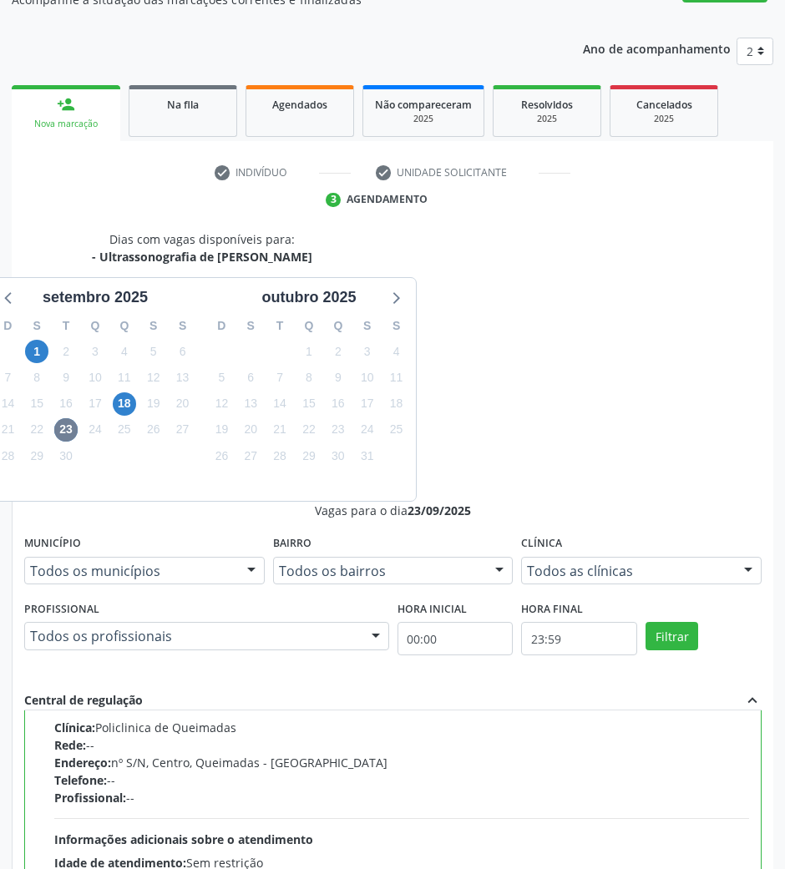
click at [721, 813] on div "Dias com vagas disponíveis para: - Ultrassonografia de Tireoide setembro 2025 D…" at bounding box center [392, 674] width 761 height 888
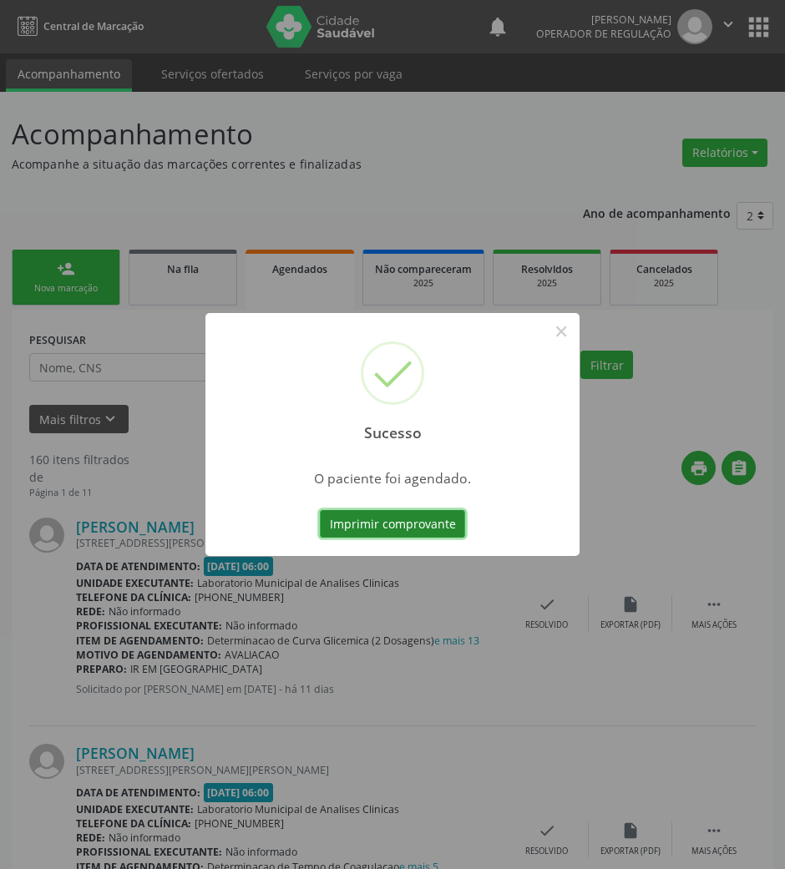
click at [359, 516] on button "Imprimir comprovante" at bounding box center [392, 524] width 145 height 28
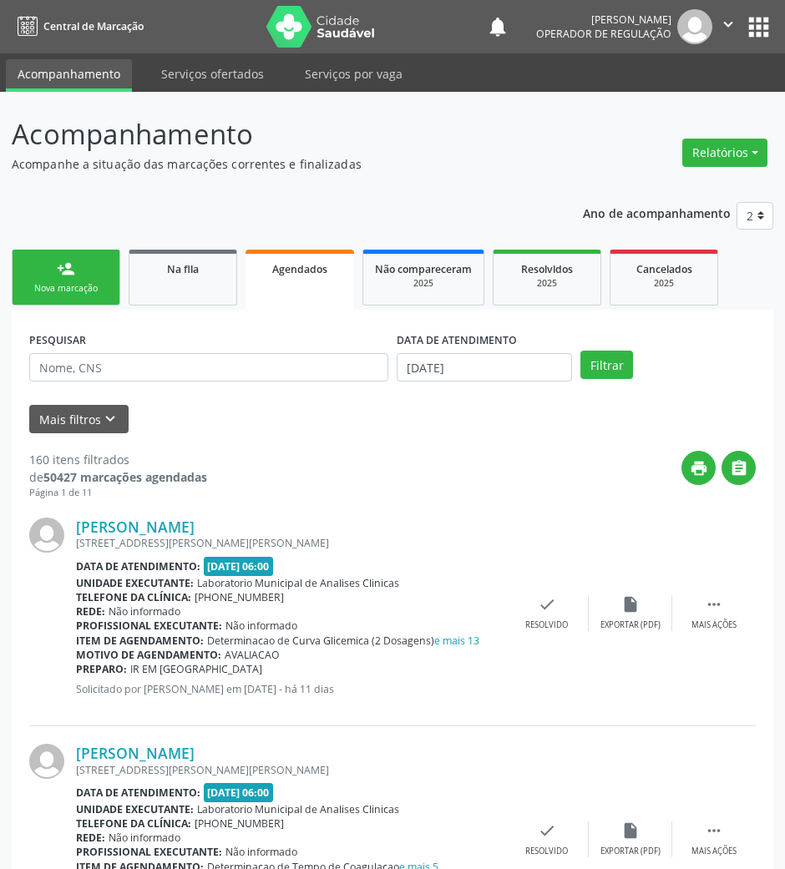
click at [88, 264] on link "person_add Nova marcação" at bounding box center [66, 278] width 109 height 56
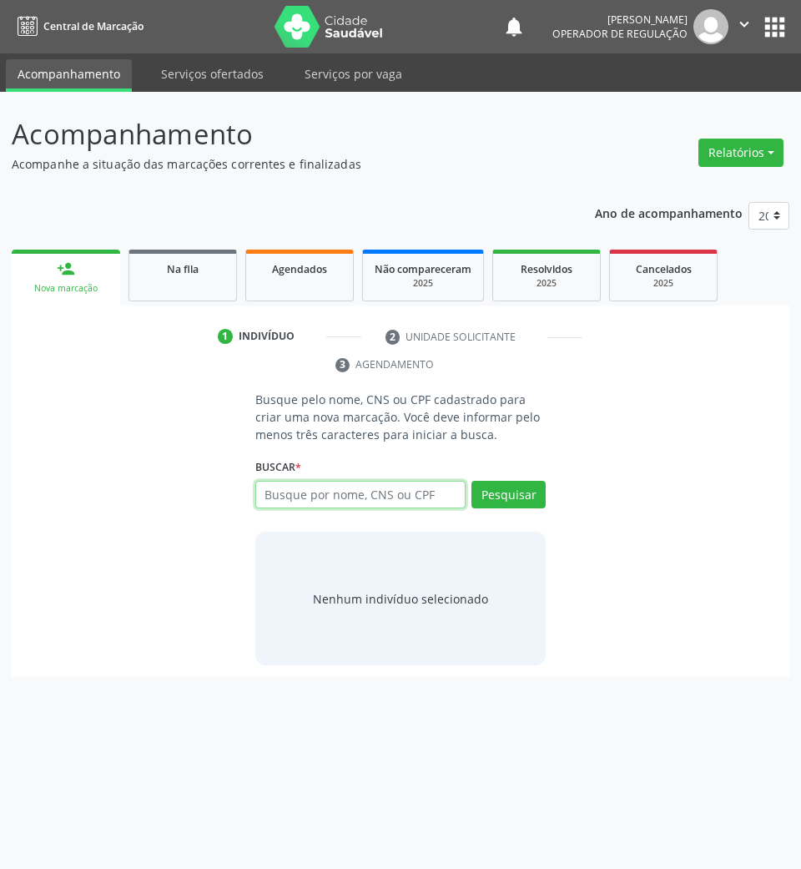
click at [305, 508] on input "text" at bounding box center [360, 495] width 211 height 28
type input "700806967487180"
click at [459, 494] on input "700806967487180" at bounding box center [360, 495] width 211 height 28
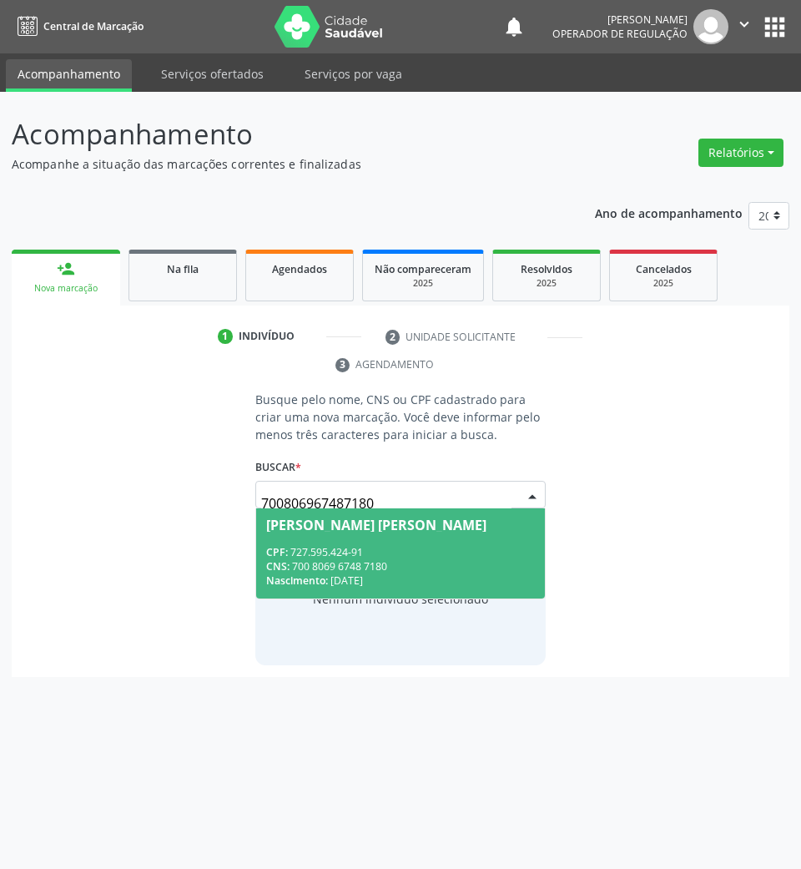
click at [504, 545] on div "CPF: 727.595.424-91" at bounding box center [401, 552] width 270 height 14
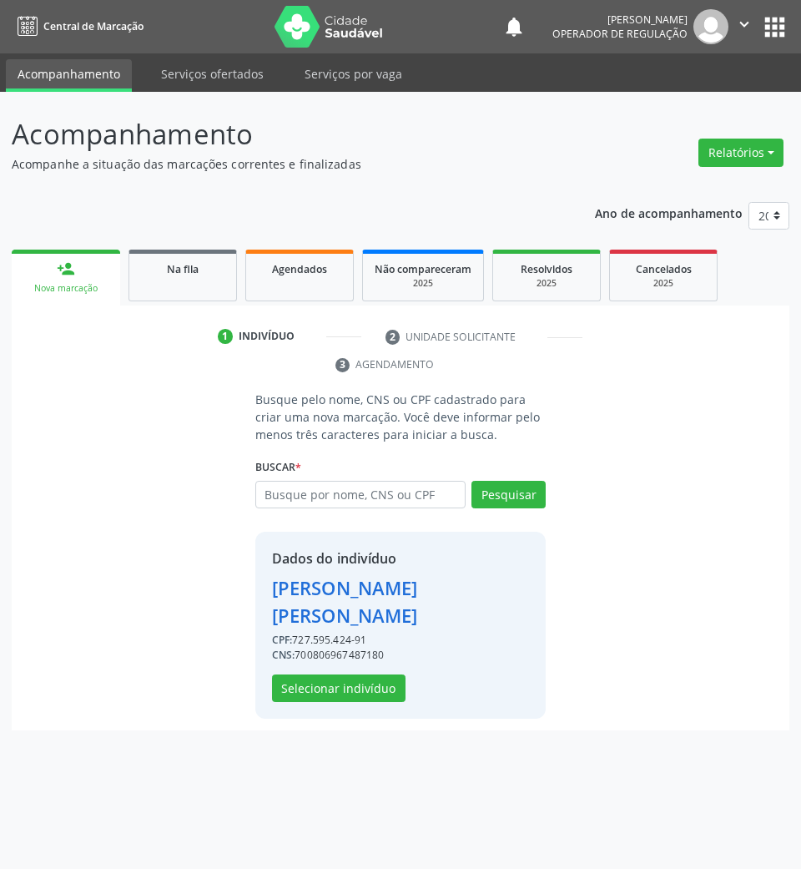
click at [331, 715] on div "Dados do indivíduo Sheila Bezerra Demoura Firmino CPF: 727.595.424-91 CNS: 7008…" at bounding box center [400, 625] width 291 height 187
click at [335, 702] on button "Selecionar indivíduo" at bounding box center [339, 689] width 134 height 28
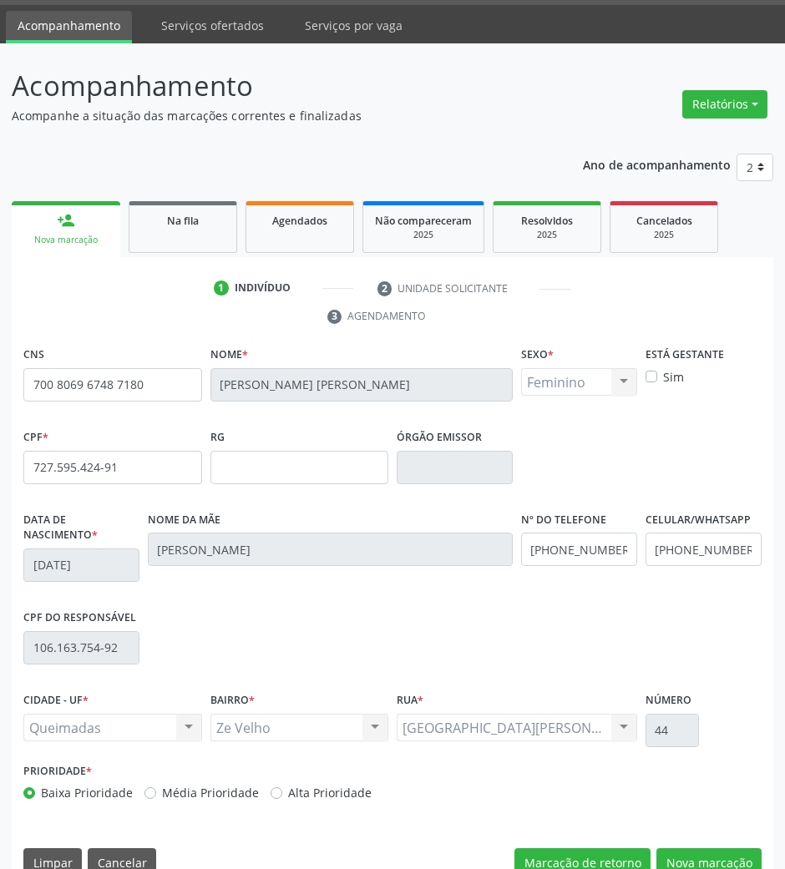
scroll to position [80, 0]
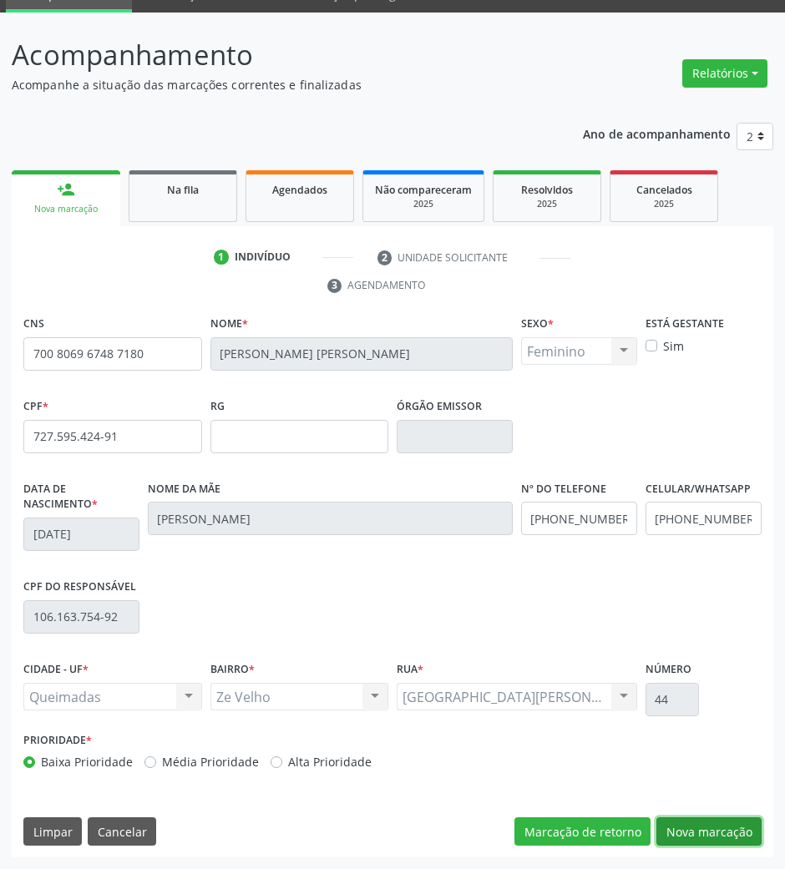
click at [715, 843] on button "Nova marcação" at bounding box center [708, 831] width 105 height 28
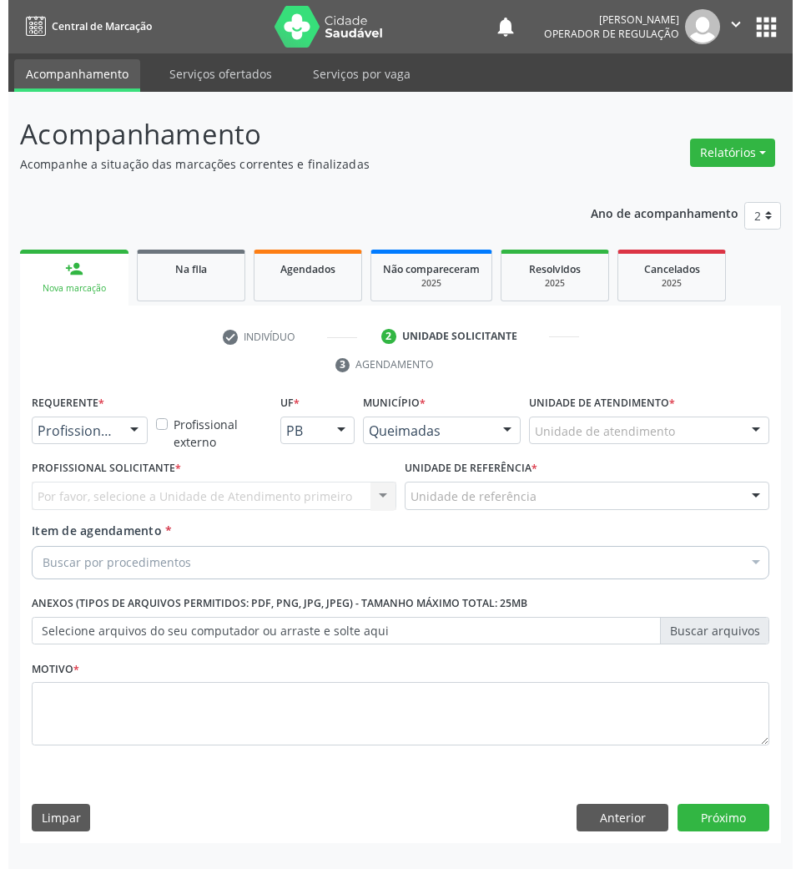
scroll to position [0, 0]
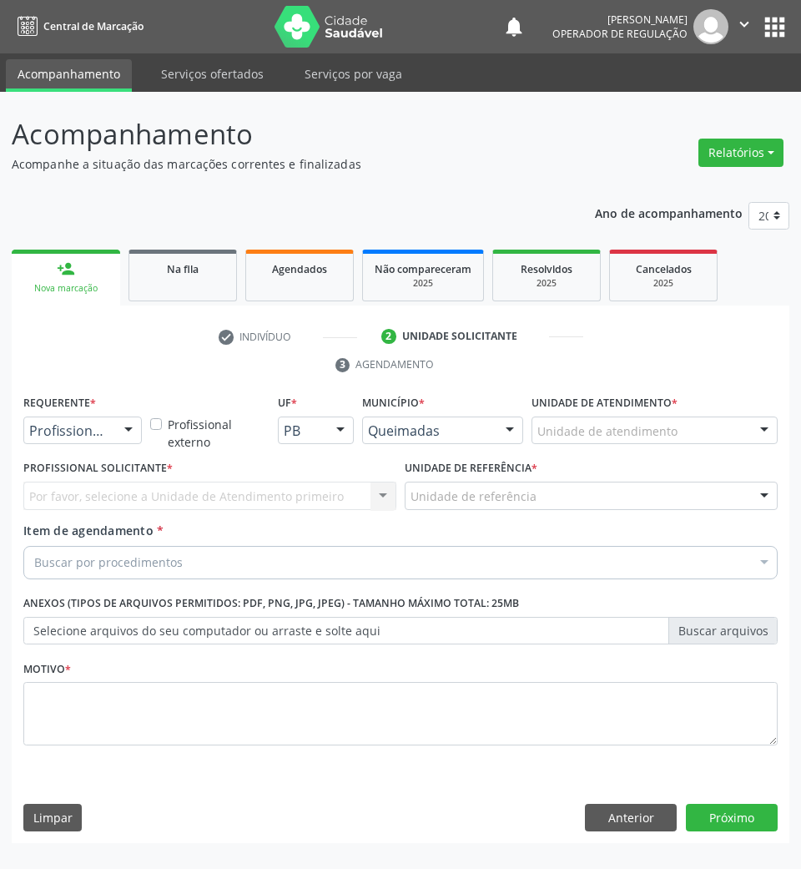
drag, startPoint x: 104, startPoint y: 425, endPoint x: 74, endPoint y: 489, distance: 70.6
click at [74, 499] on span "Paciente" at bounding box center [61, 494] width 54 height 18
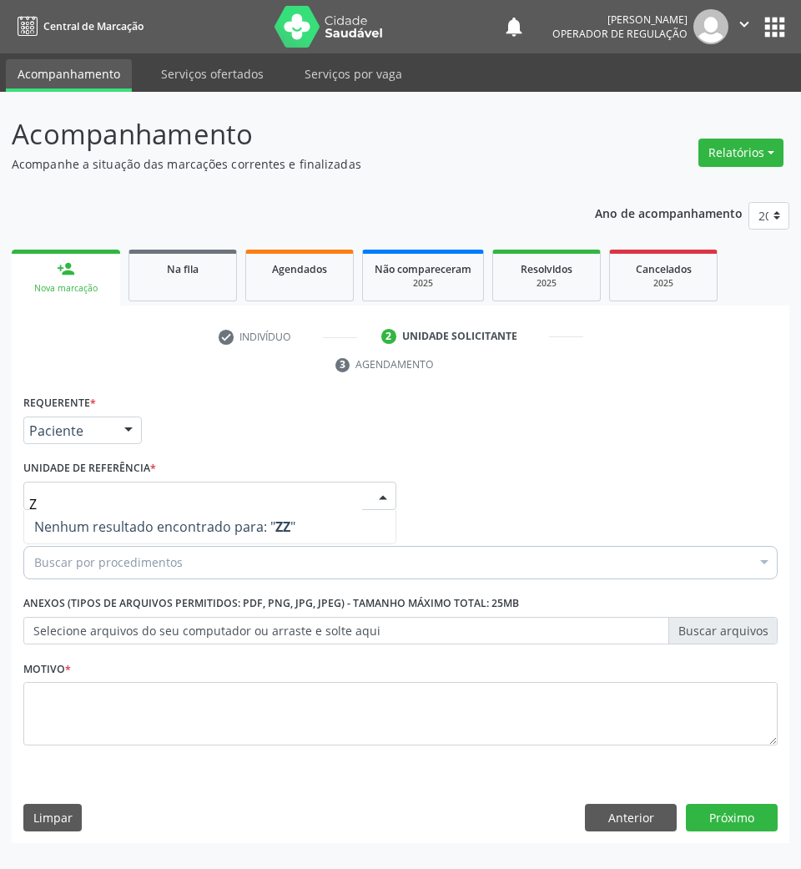
type input "ZE"
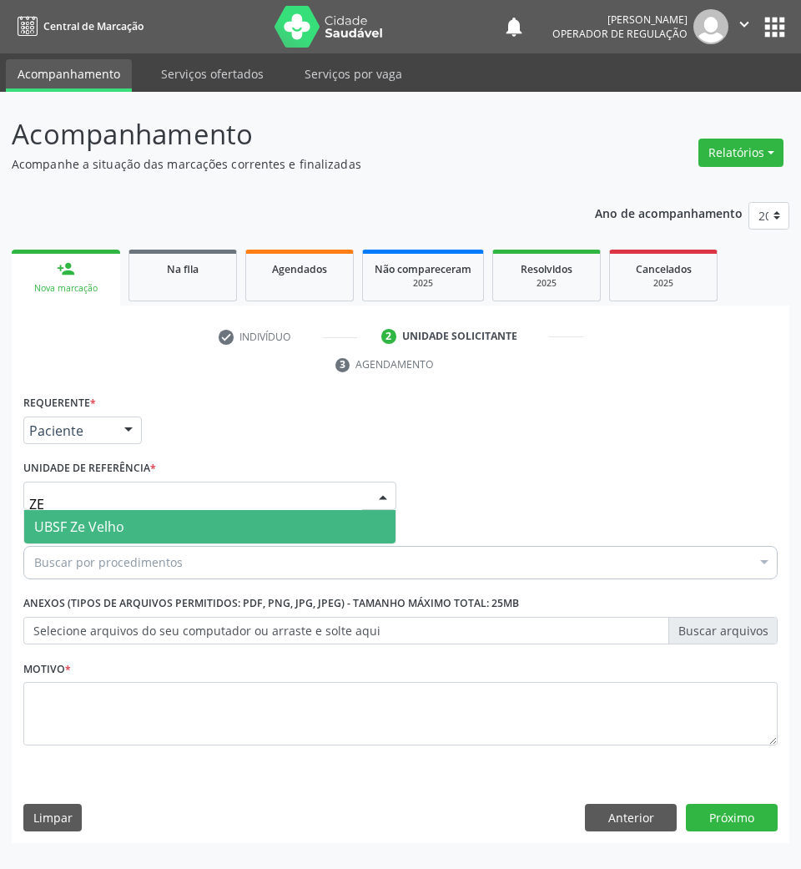
click at [84, 521] on span "UBSF Ze Velho" at bounding box center [79, 527] width 90 height 18
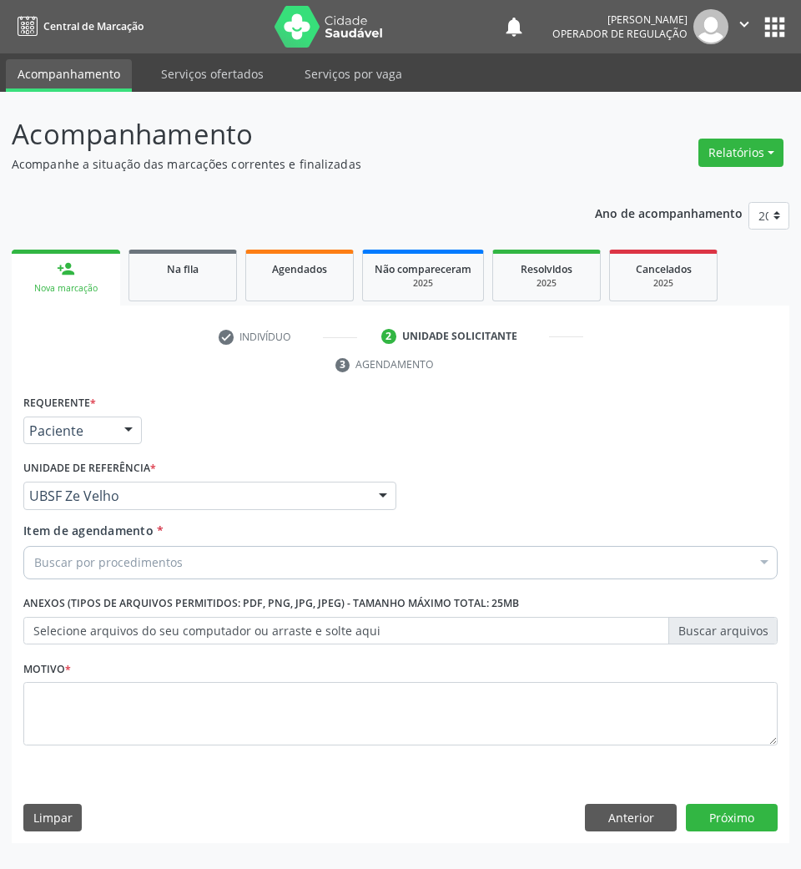
click at [81, 572] on div "Buscar por procedimentos" at bounding box center [400, 562] width 755 height 33
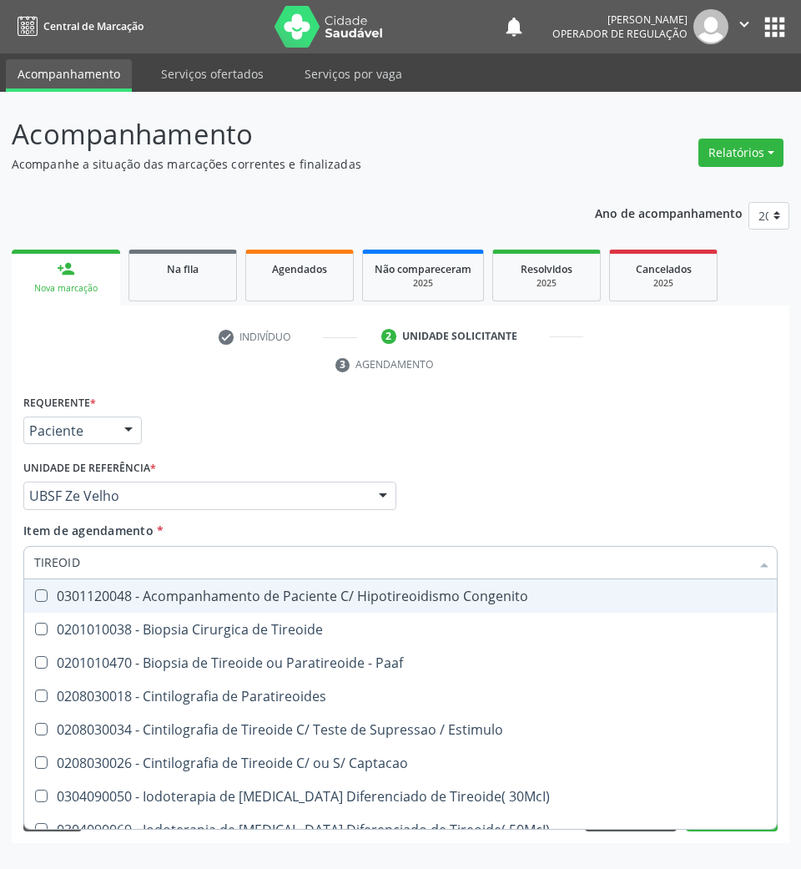
type input "TIREOIDE"
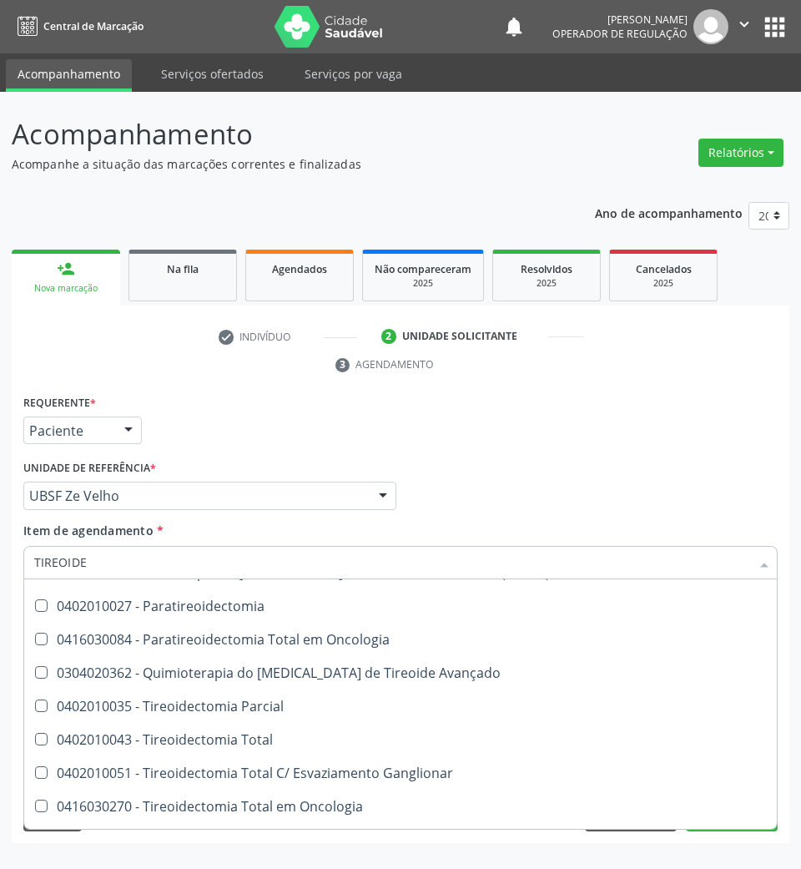
scroll to position [335, 0]
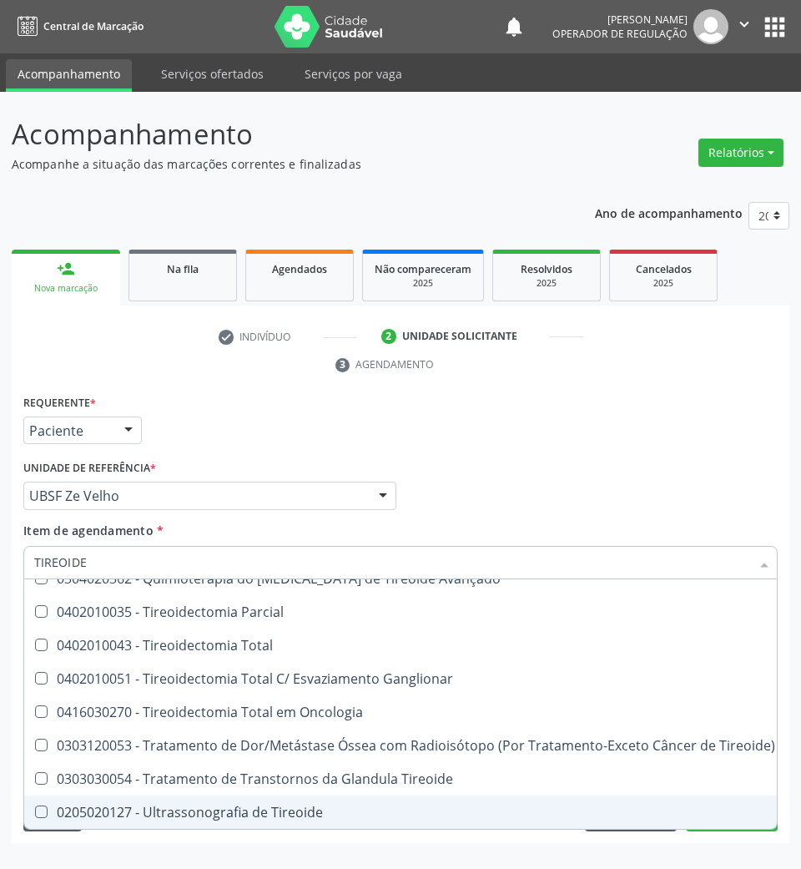
click at [245, 806] on div "0205020127 - Ultrassonografia de Tireoide" at bounding box center [404, 812] width 741 height 13
checkbox Tireoide "true"
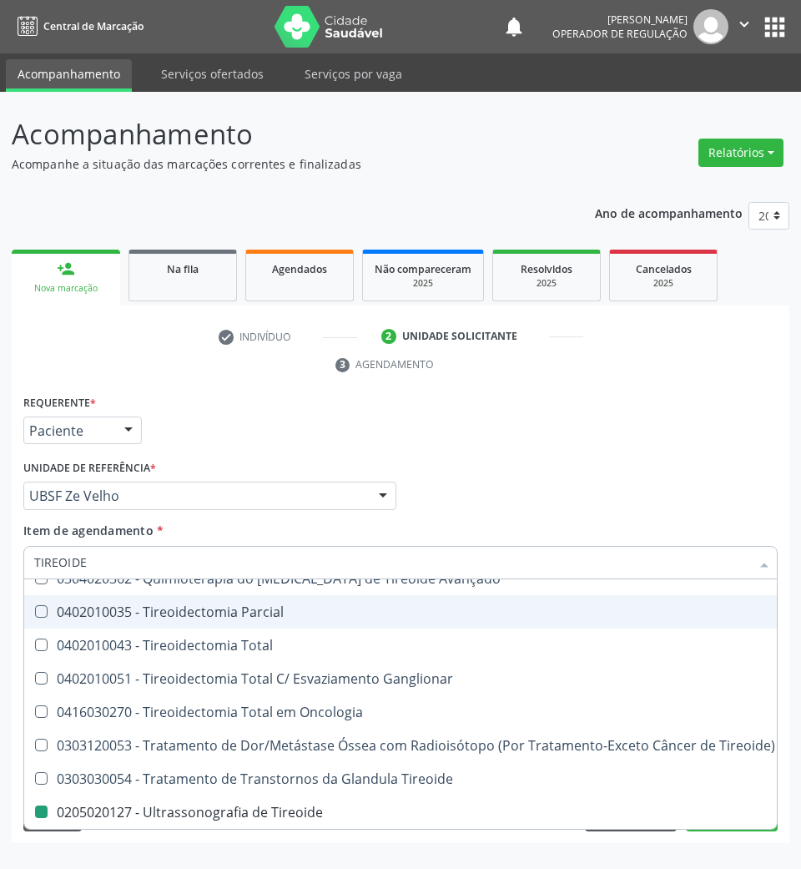
click at [609, 518] on div "Profissional Solicitante Por favor, selecione a Unidade de Atendimento primeiro…" at bounding box center [400, 488] width 763 height 65
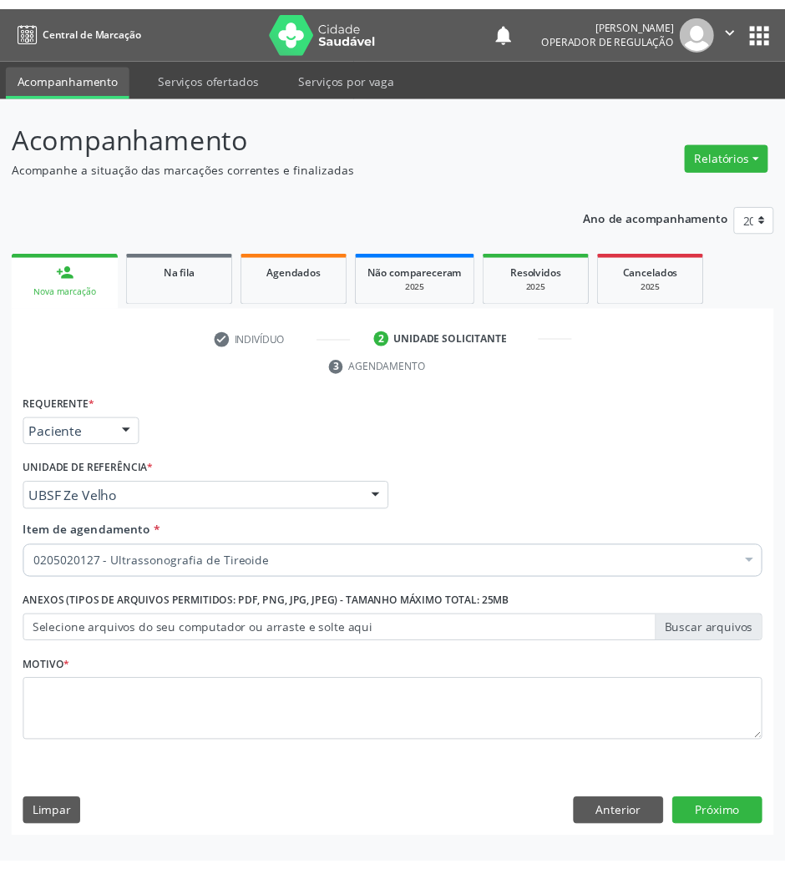
scroll to position [0, 0]
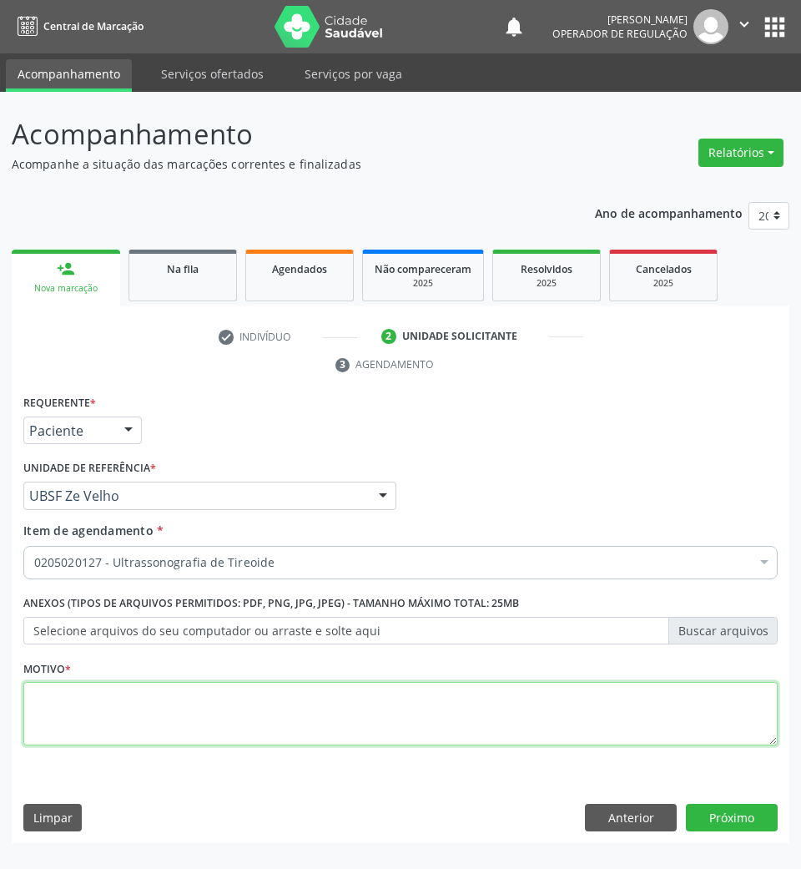
click at [225, 701] on textarea at bounding box center [400, 713] width 755 height 63
type textarea "ROTINA"
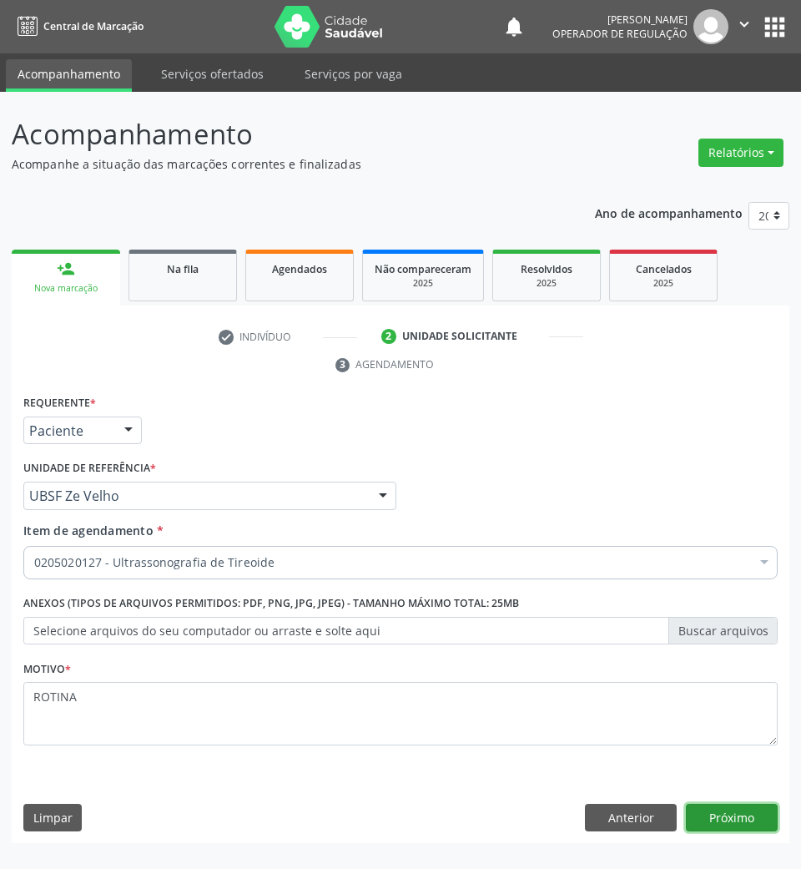
click button "Próximo" at bounding box center [732, 818] width 92 height 28
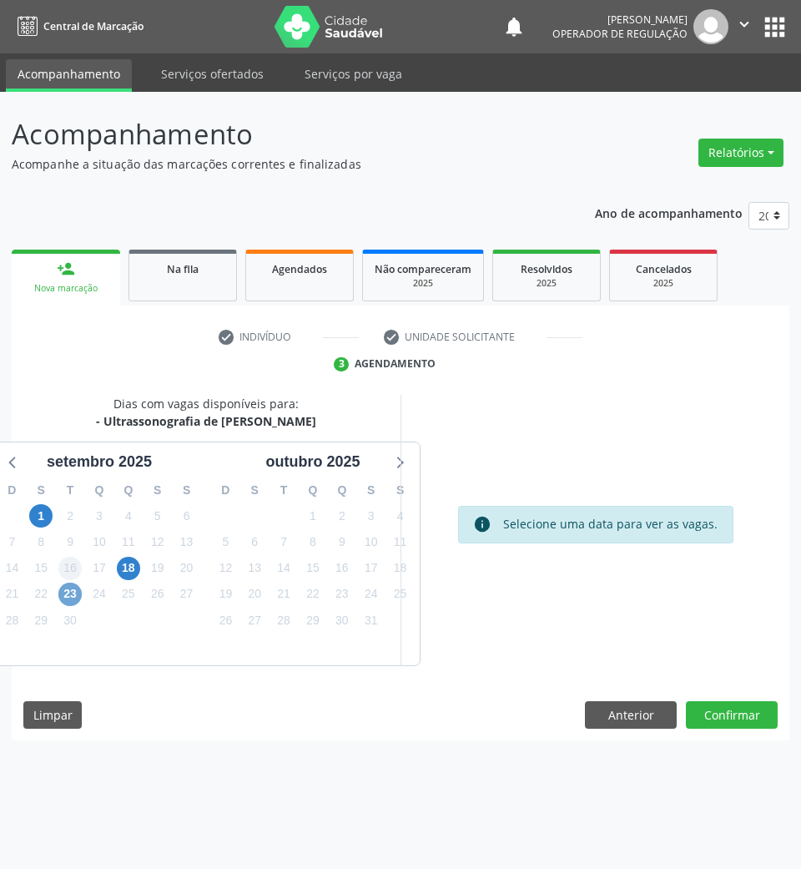
drag, startPoint x: 74, startPoint y: 593, endPoint x: 70, endPoint y: 566, distance: 27.0
click at [73, 593] on span "23" at bounding box center [69, 594] width 23 height 23
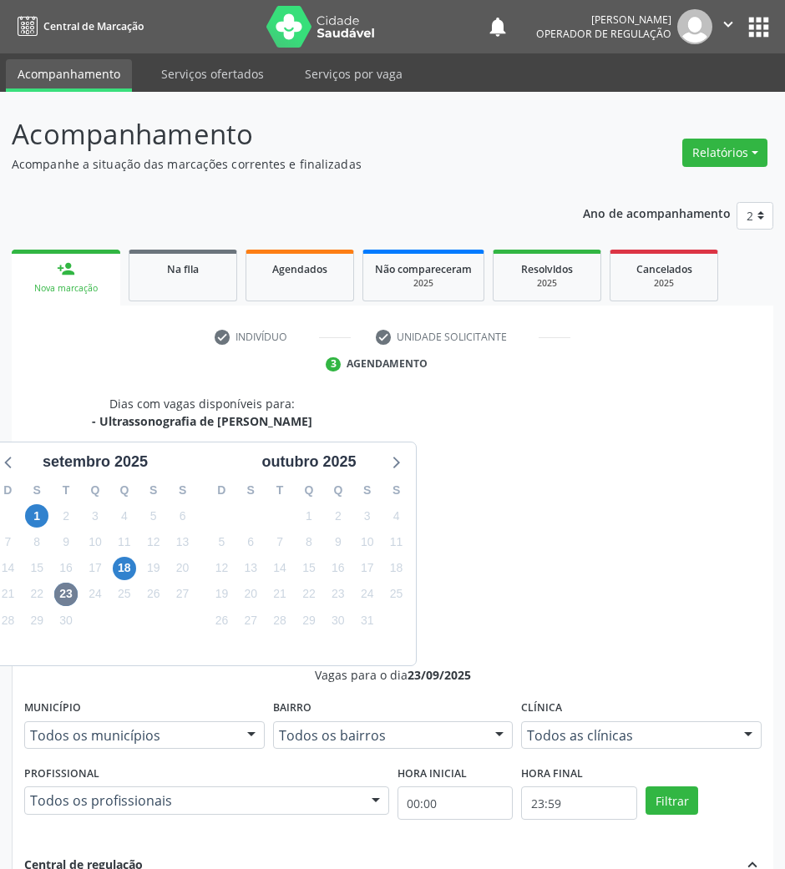
radio input "true"
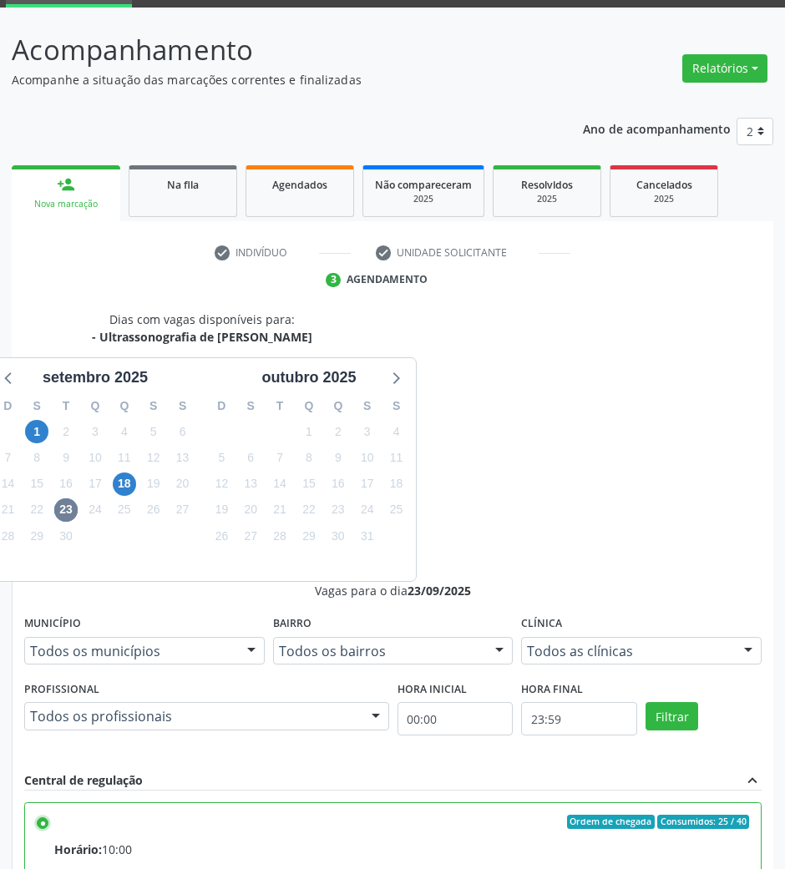
scroll to position [164, 0]
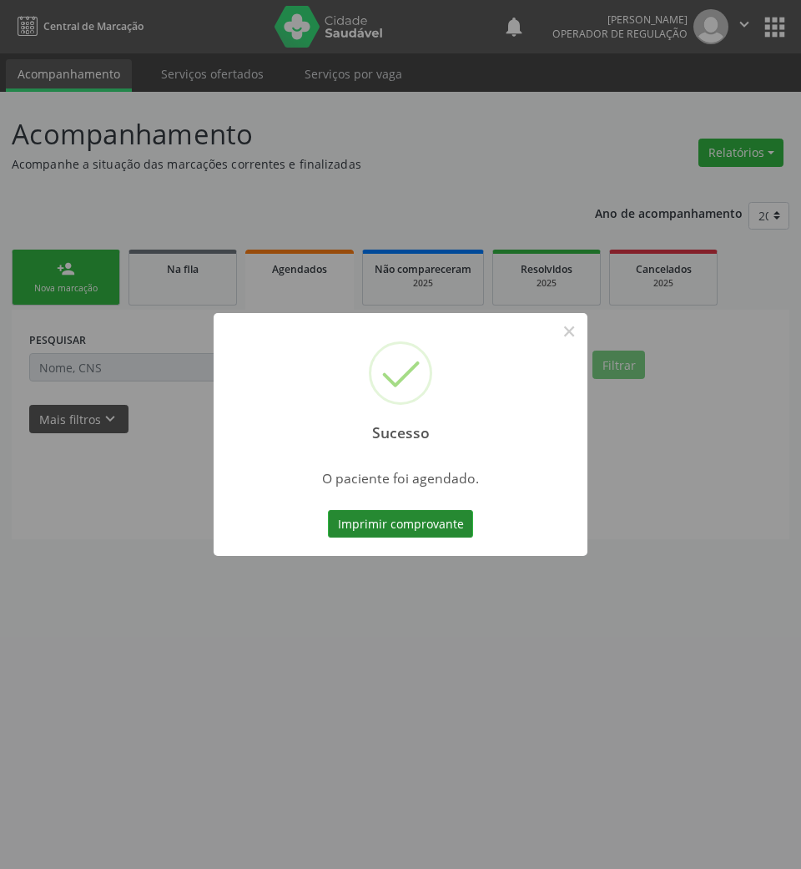
click at [411, 519] on button "Imprimir comprovante" at bounding box center [400, 524] width 145 height 28
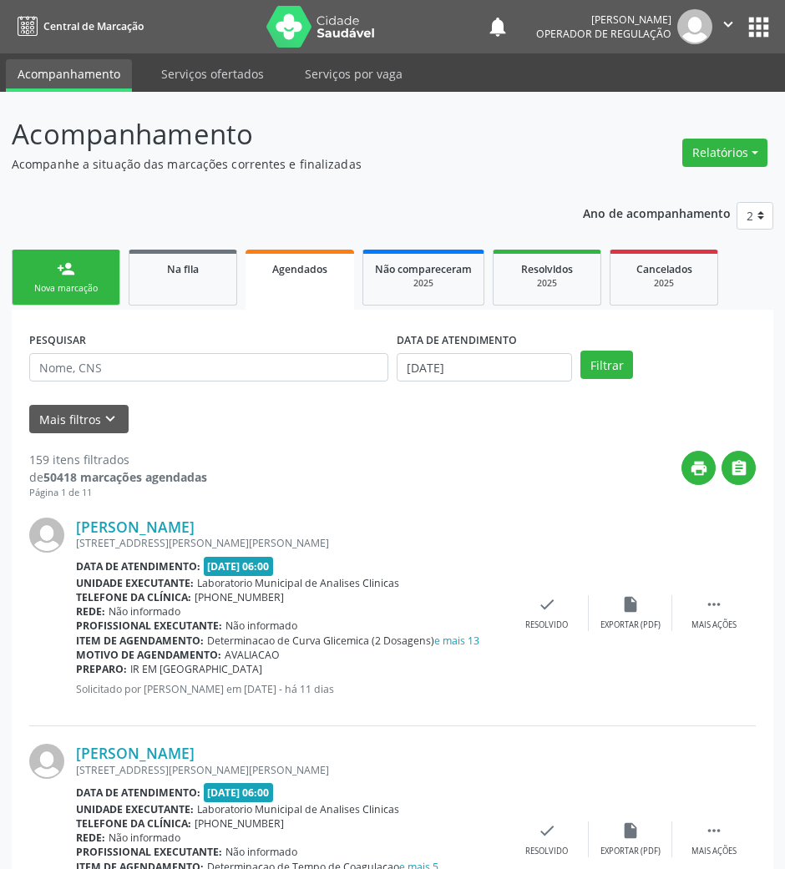
click at [51, 281] on link "person_add Nova marcação" at bounding box center [66, 278] width 109 height 56
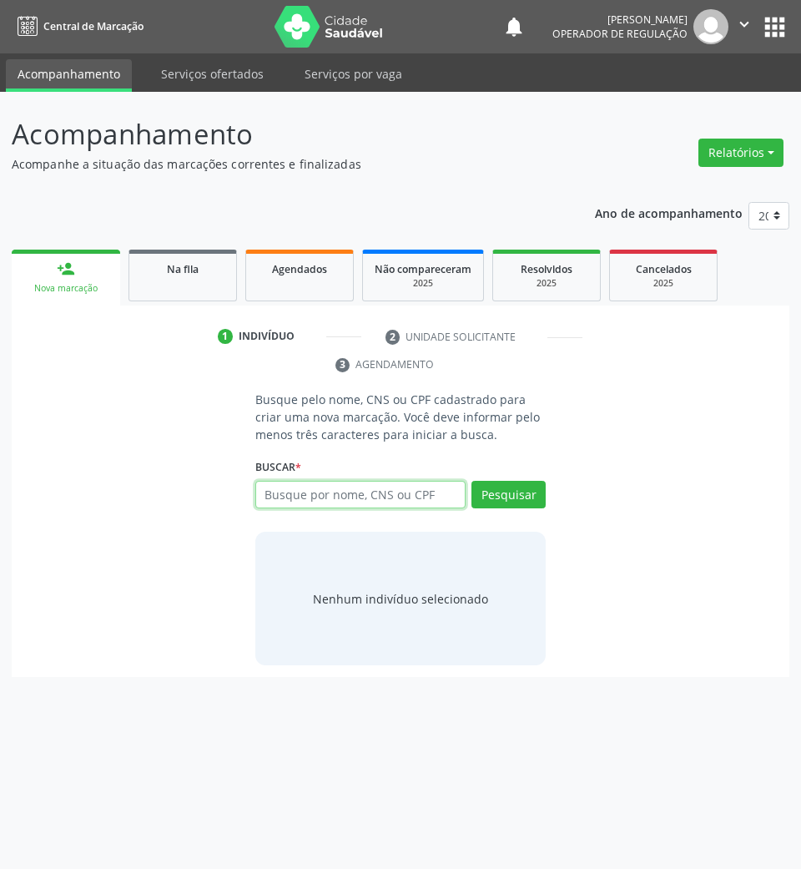
click at [328, 495] on input "text" at bounding box center [360, 495] width 211 height 28
type input "700502575344859"
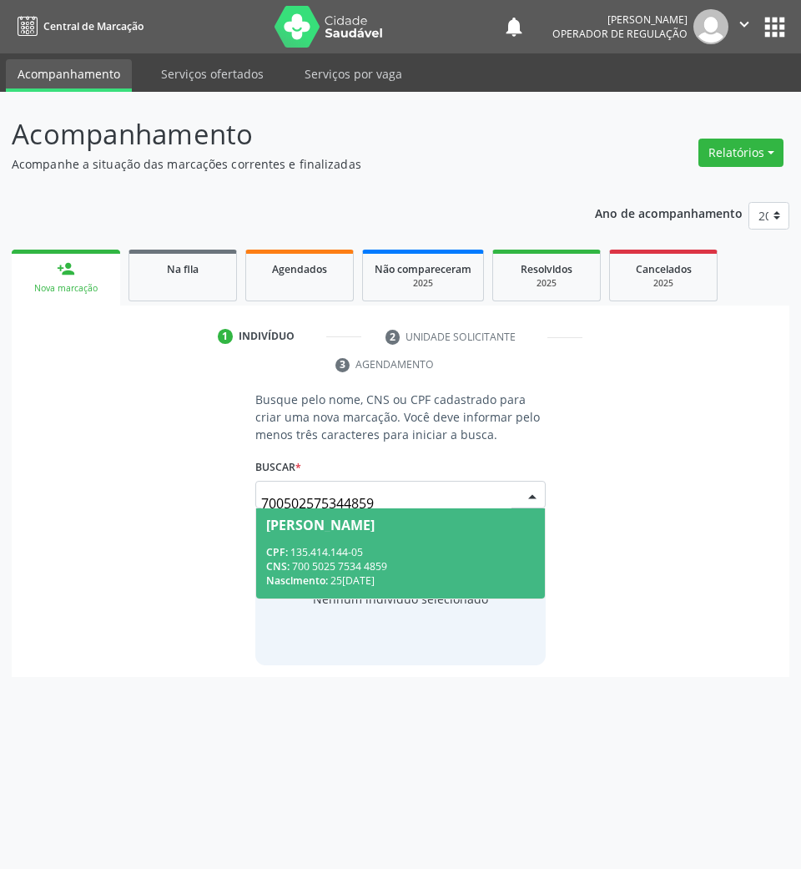
click at [411, 494] on input "700502575344859" at bounding box center [386, 503] width 251 height 33
click at [399, 559] on div "CNS: 700 5025 7534 4859" at bounding box center [401, 566] width 270 height 14
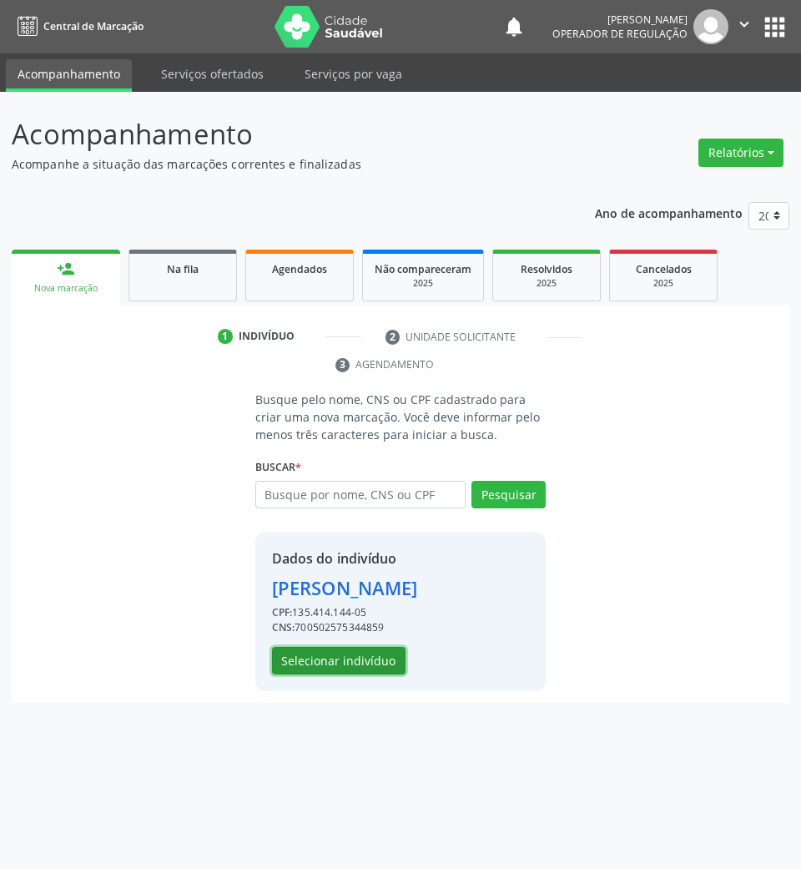
drag, startPoint x: 359, startPoint y: 691, endPoint x: 780, endPoint y: 601, distance: 430.3
click at [359, 675] on button "Selecionar indivíduo" at bounding box center [339, 661] width 134 height 28
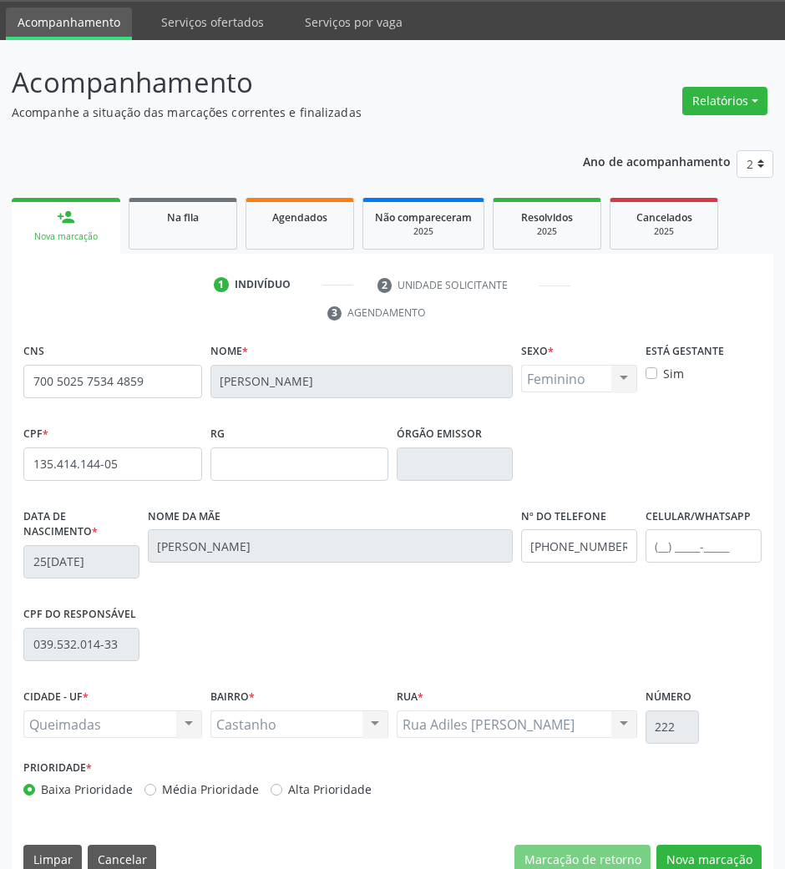
scroll to position [80, 0]
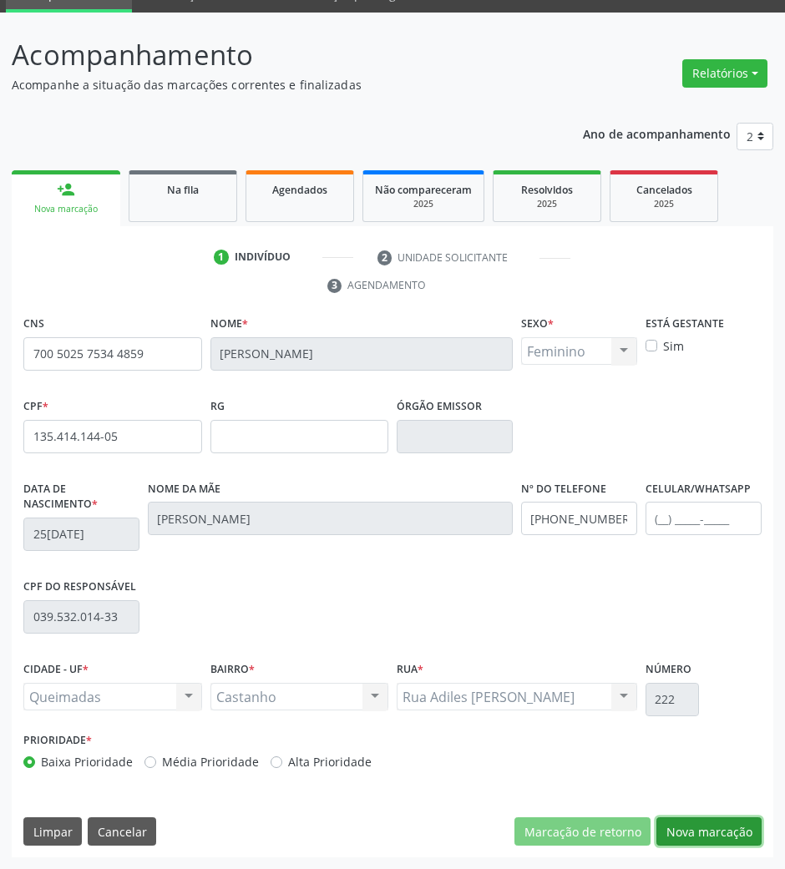
click at [682, 825] on button "Nova marcação" at bounding box center [708, 831] width 105 height 28
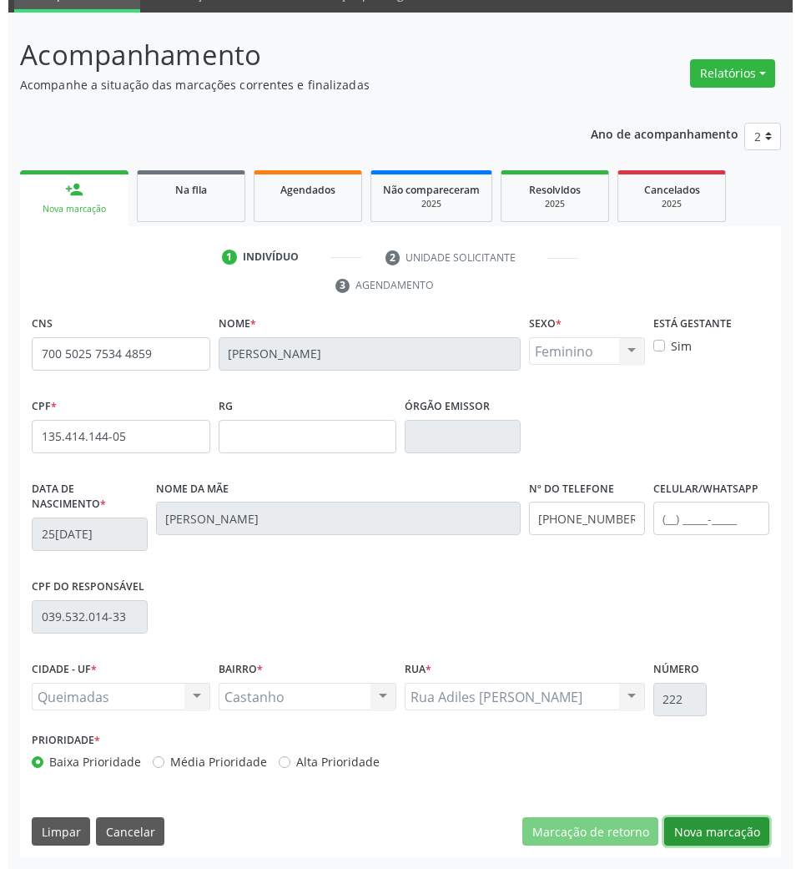
scroll to position [0, 0]
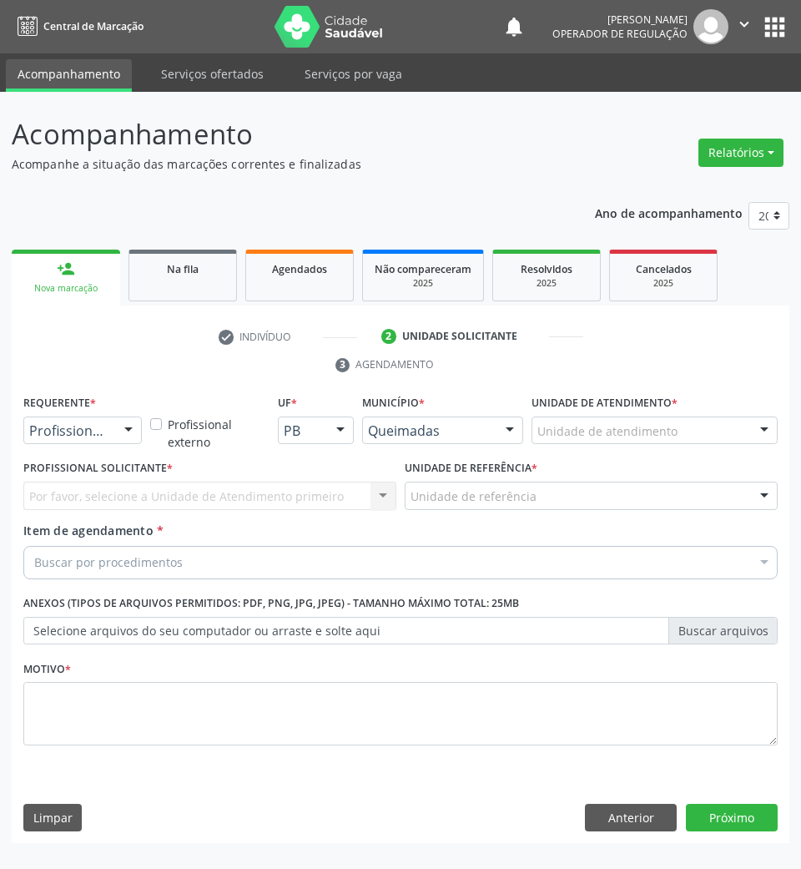
click at [82, 448] on div "Requerente * Profissional de Saúde Profissional de Saúde Paciente Nenhum result…" at bounding box center [82, 423] width 127 height 65
drag, startPoint x: 80, startPoint y: 435, endPoint x: 72, endPoint y: 462, distance: 28.0
click at [78, 485] on span "Paciente" at bounding box center [61, 494] width 54 height 18
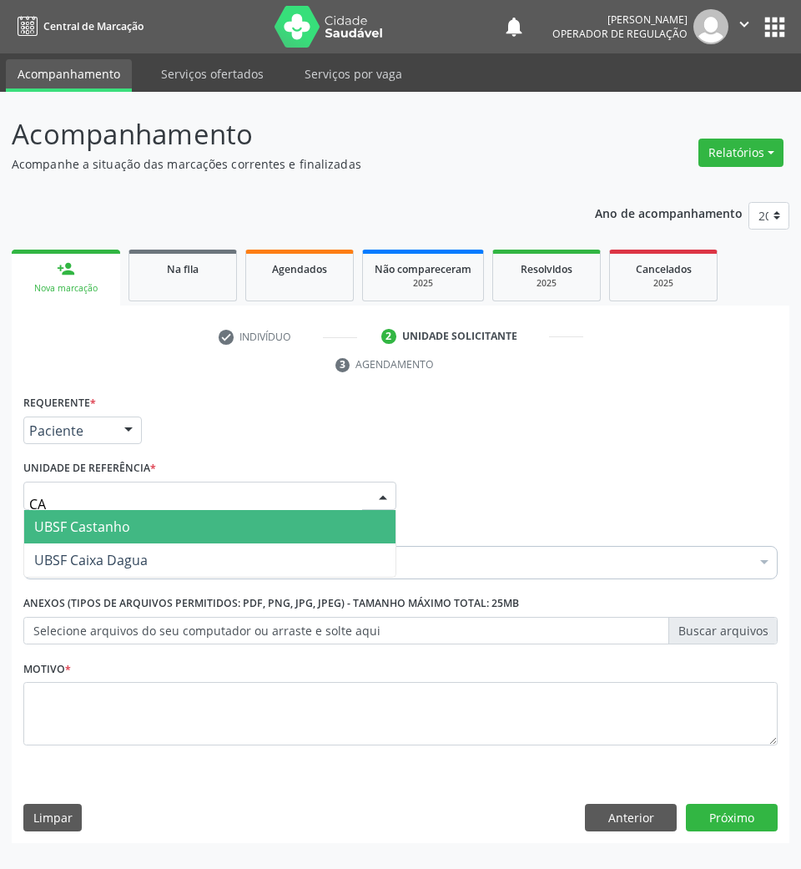
type input "CAS"
click at [134, 521] on span "UBSF Castanho" at bounding box center [210, 526] width 372 height 33
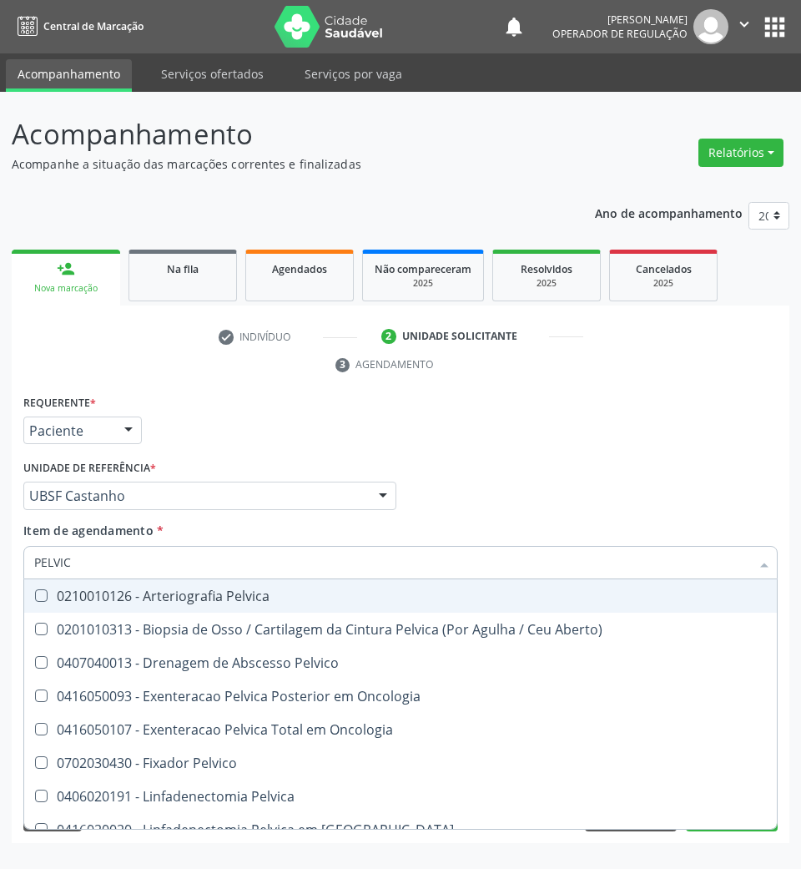
type input "PELVICA"
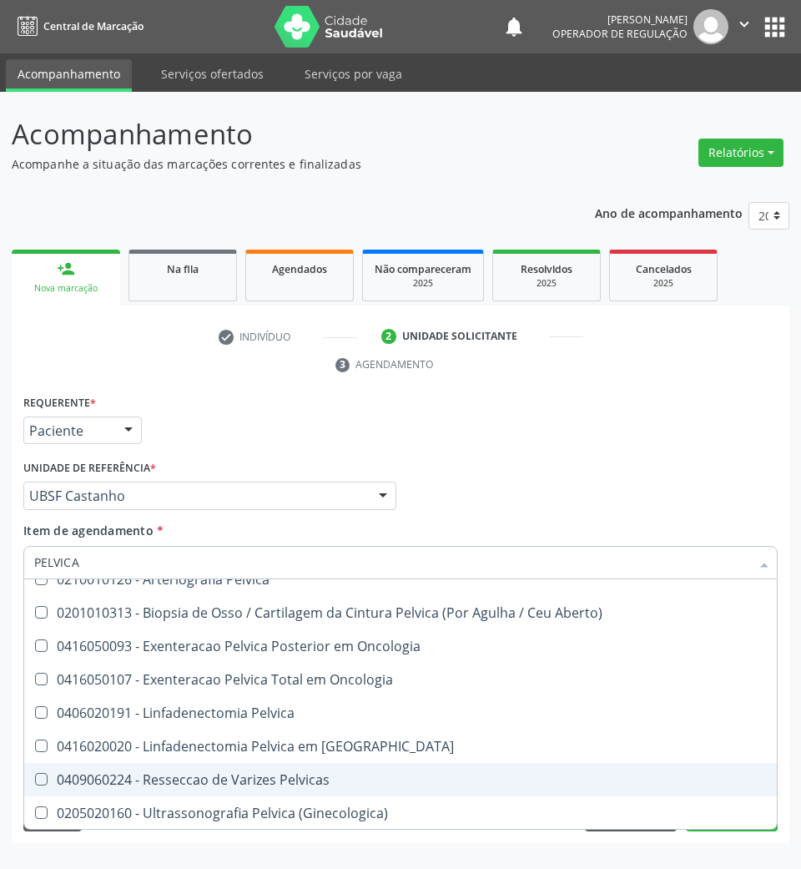
scroll to position [18, 0]
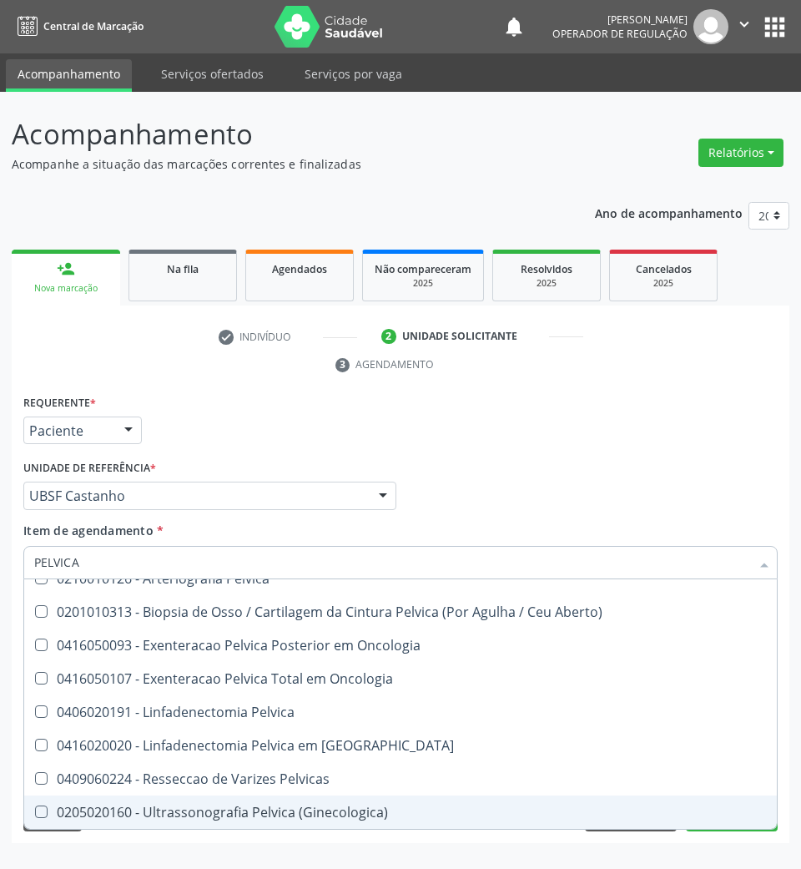
click at [188, 813] on div "0205020160 - Ultrassonografia Pelvica (Ginecologica)" at bounding box center [400, 812] width 733 height 13
checkbox \(Ginecologica\) "true"
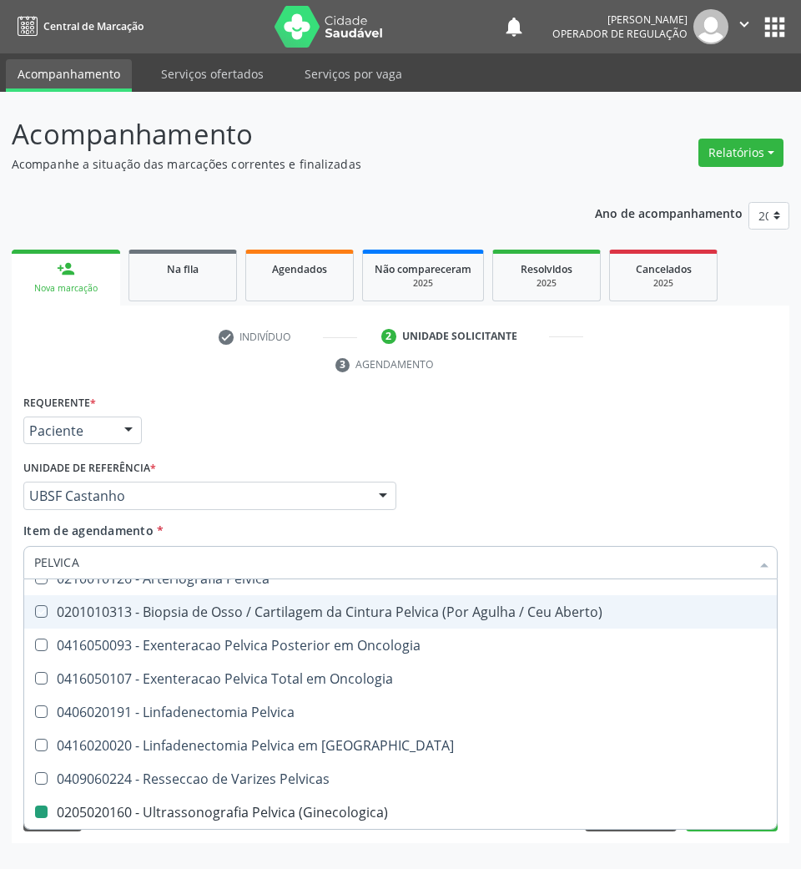
click at [466, 399] on div "Requerente * Paciente Profissional de Saúde Paciente Nenhum resultado encontrad…" at bounding box center [400, 423] width 763 height 65
checkbox Aberto\) "true"
checkbox \(Ginecologica\) "false"
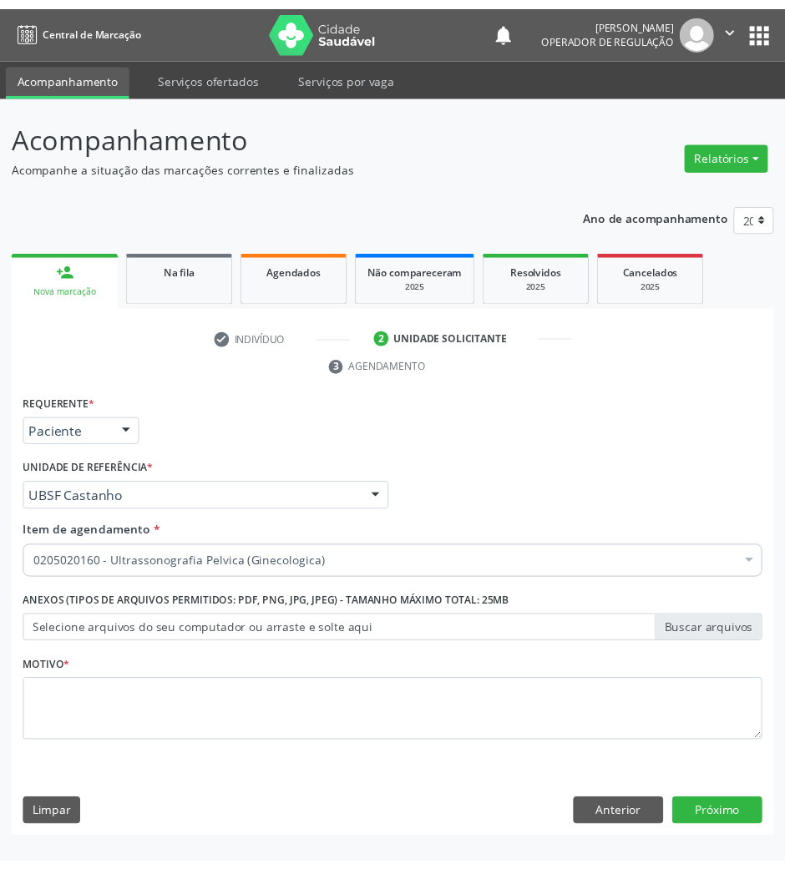
scroll to position [0, 0]
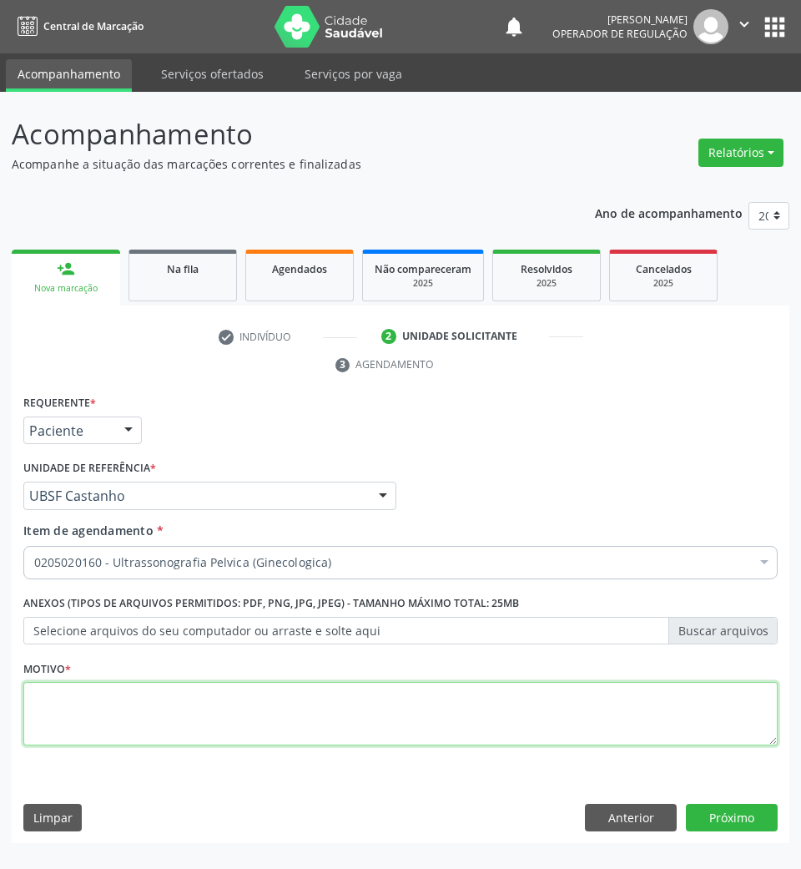
click at [345, 701] on textarea at bounding box center [400, 713] width 755 height 63
type textarea "ROTINA"
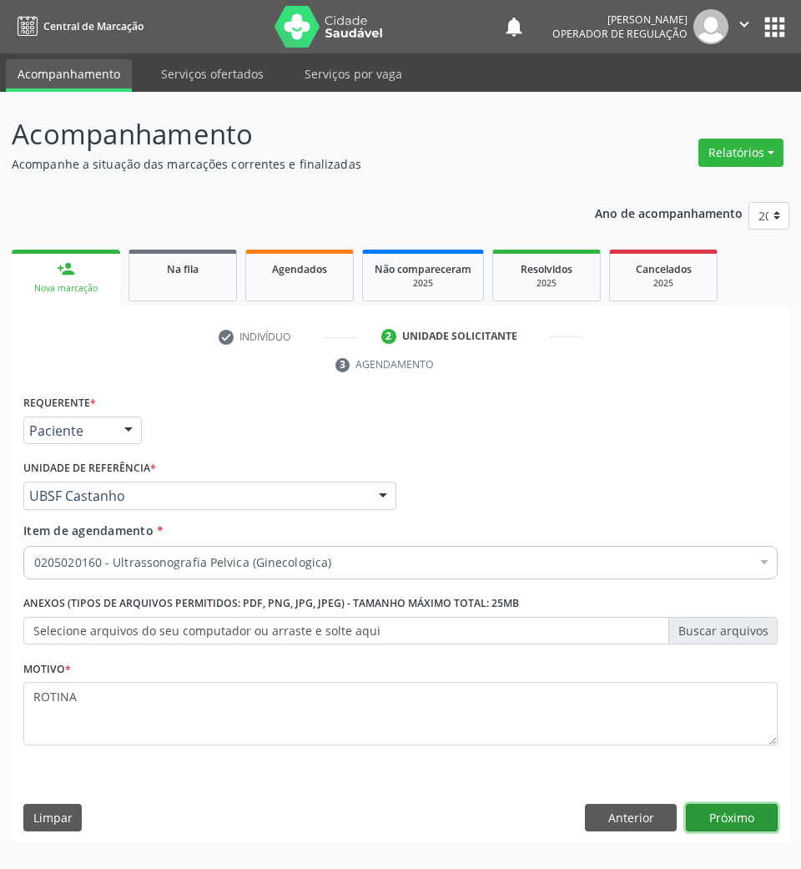
click button "Próximo" at bounding box center [732, 818] width 92 height 28
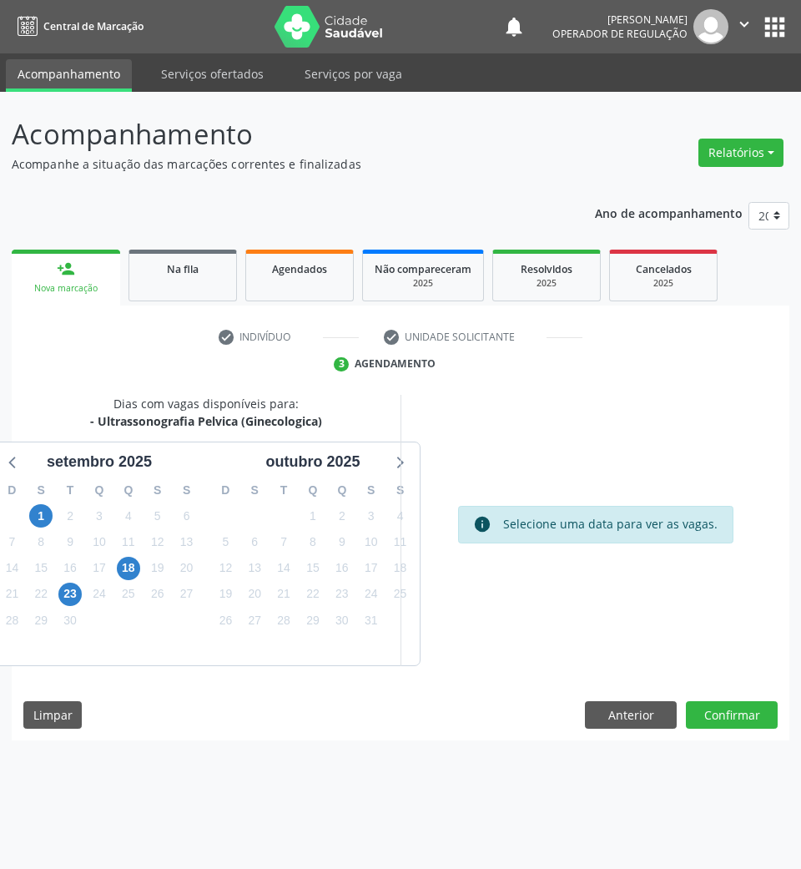
click at [81, 588] on div "23" at bounding box center [69, 594] width 23 height 26
click at [75, 588] on span "23" at bounding box center [69, 594] width 23 height 23
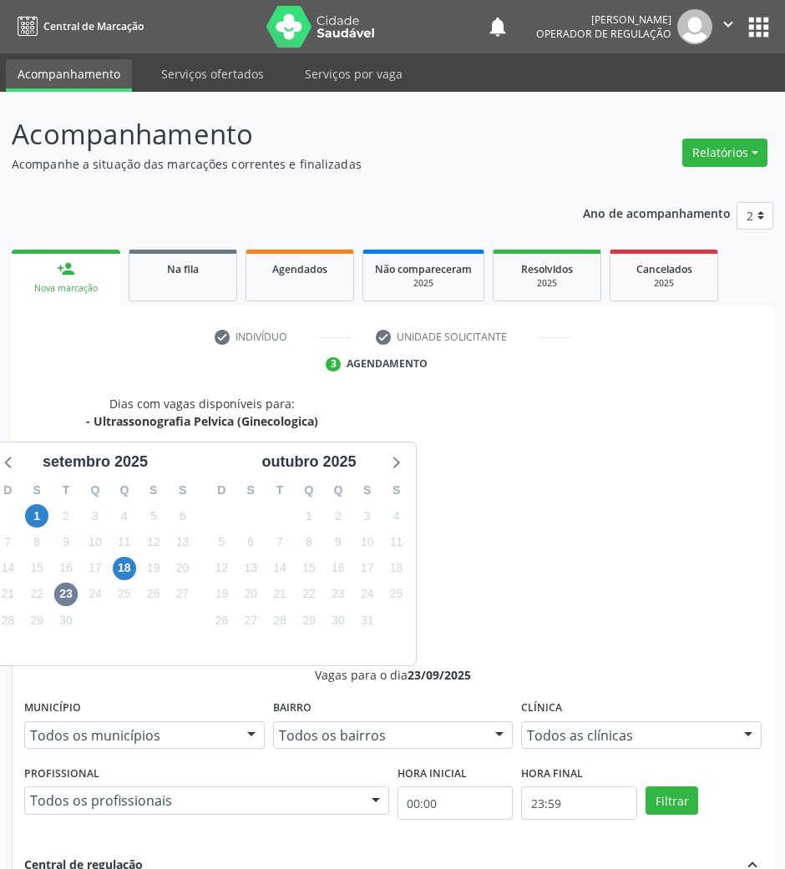
radio input "true"
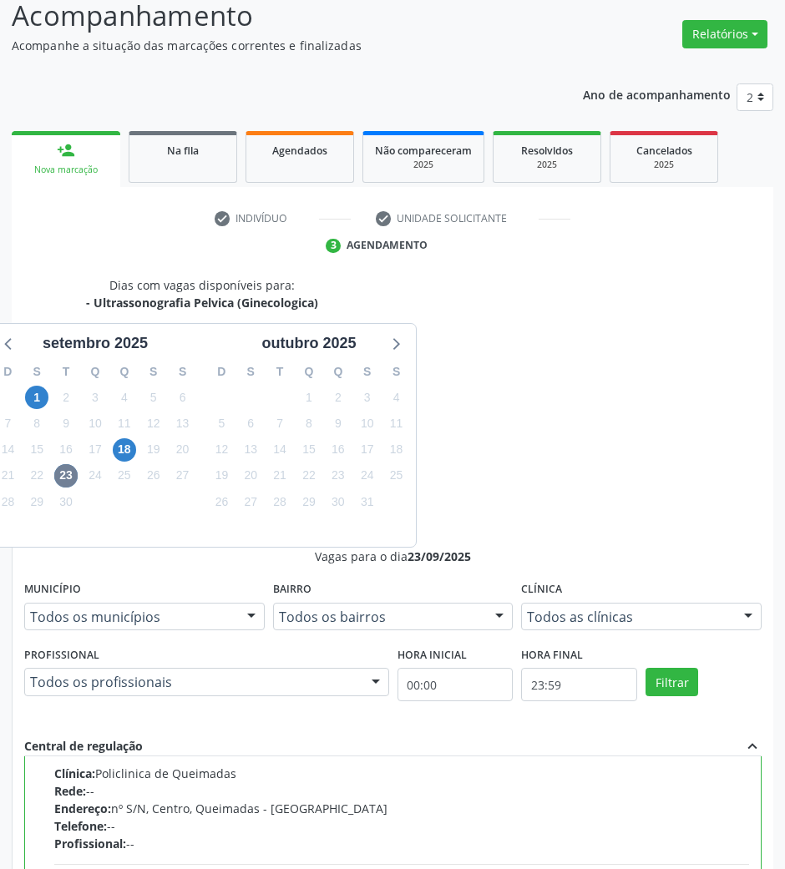
scroll to position [164, 0]
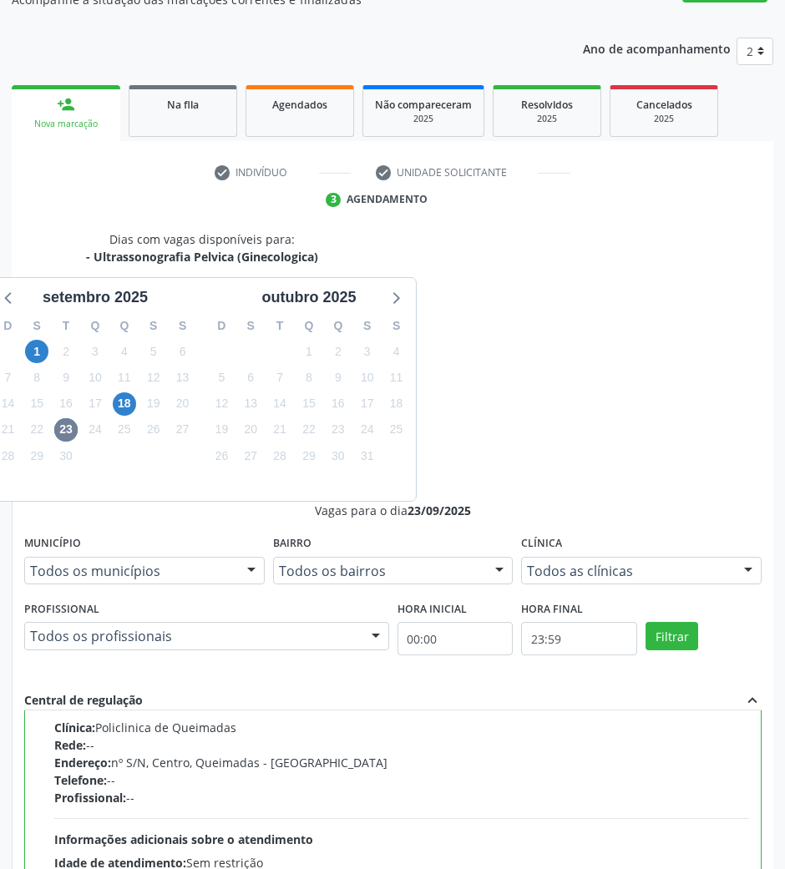
click at [742, 848] on div "Dias com vagas disponíveis para: - Ultrassonografia Pelvica (Ginecologica) sete…" at bounding box center [392, 674] width 761 height 888
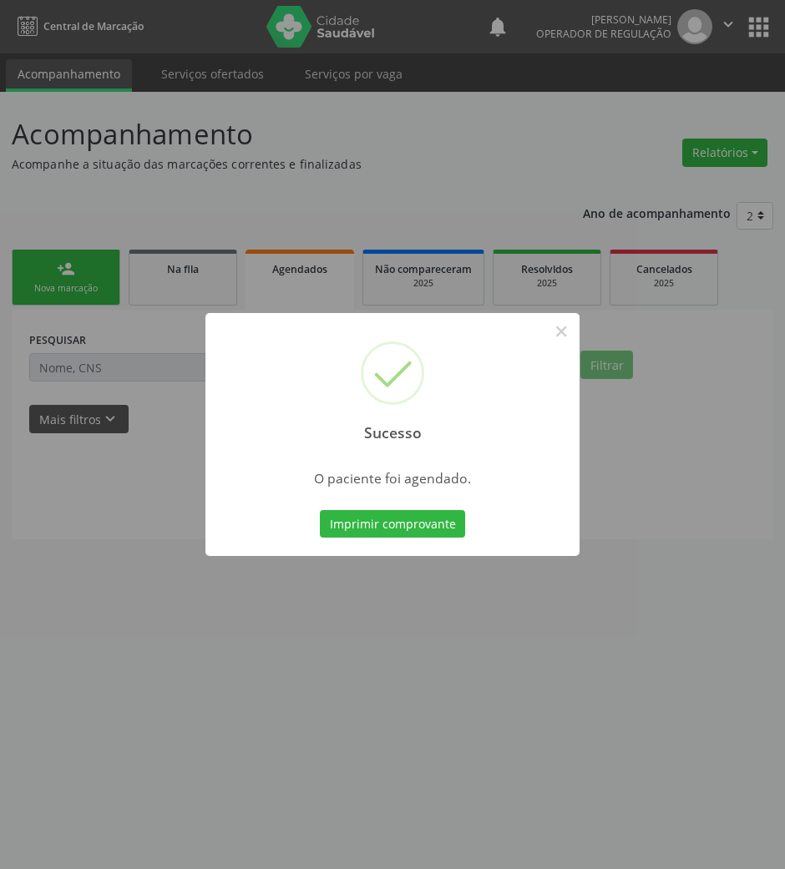
scroll to position [0, 0]
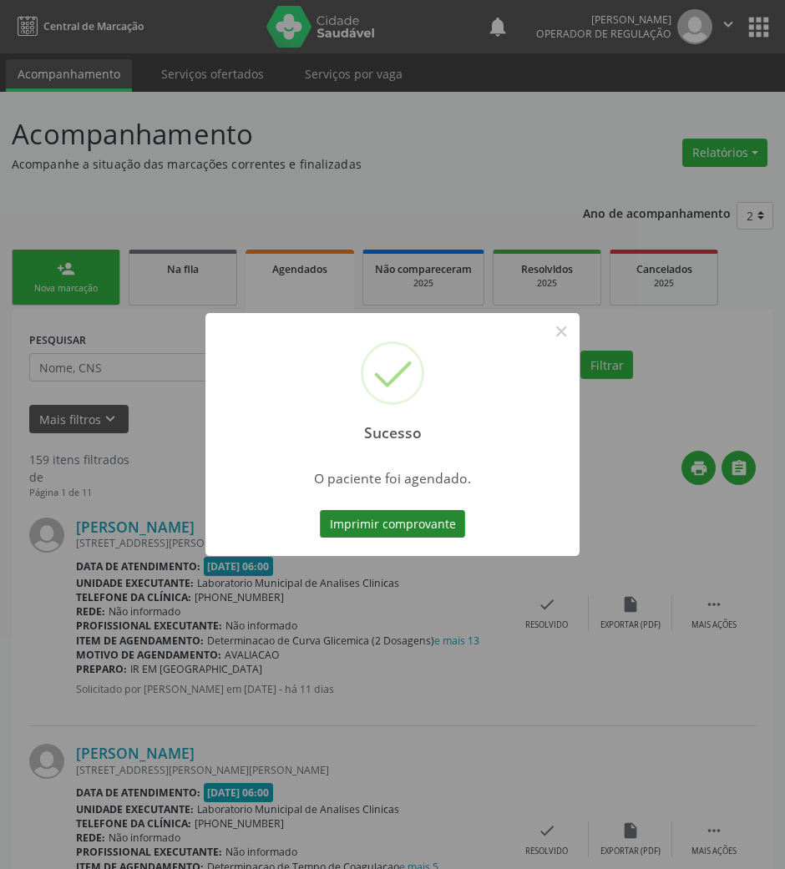
click at [452, 528] on button "Imprimir comprovante" at bounding box center [392, 524] width 145 height 28
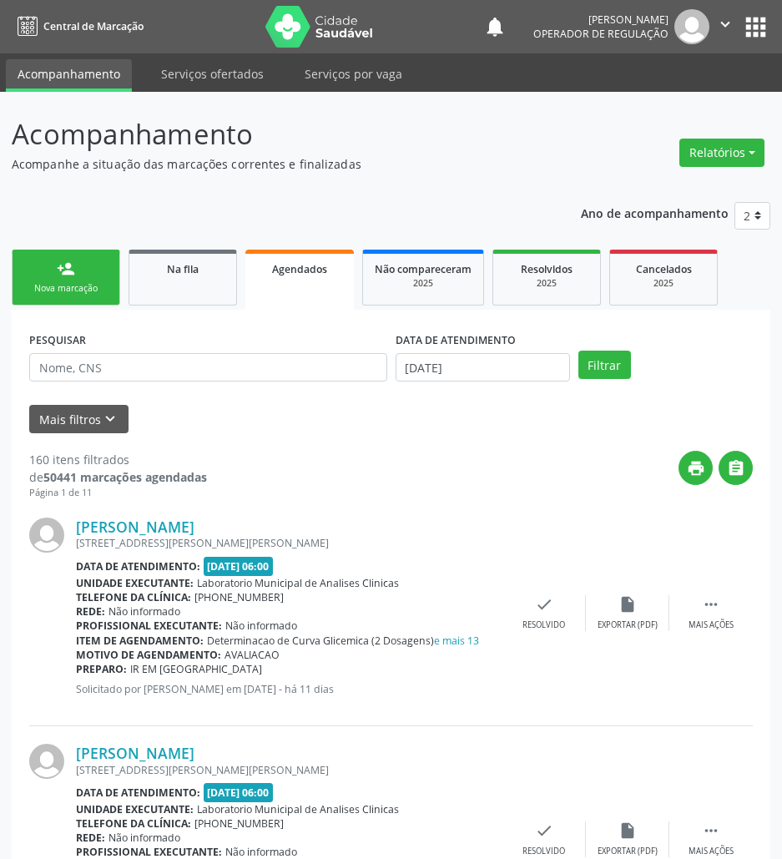
click at [61, 277] on link "person_add Nova marcação" at bounding box center [66, 278] width 109 height 56
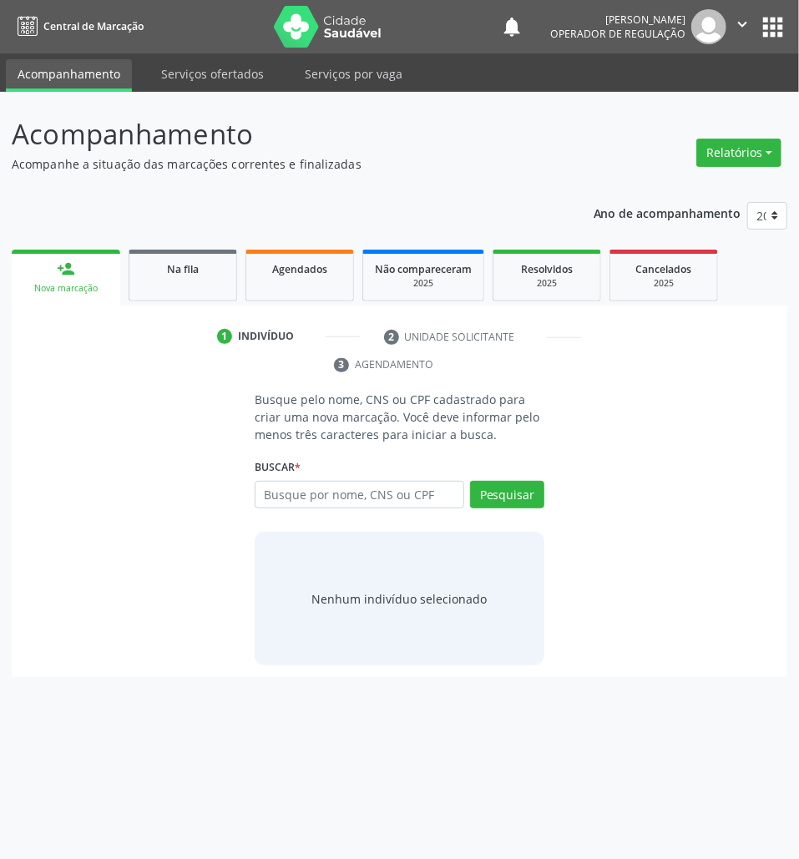
drag, startPoint x: 352, startPoint y: 471, endPoint x: 358, endPoint y: 483, distance: 13.1
click at [354, 472] on div "Buscar * Busque por nome, CNS ou CPF Nenhum resultado encontrado para: " " Digi…" at bounding box center [400, 487] width 290 height 65
click at [371, 491] on input "text" at bounding box center [360, 495] width 210 height 28
type input "700400920292241"
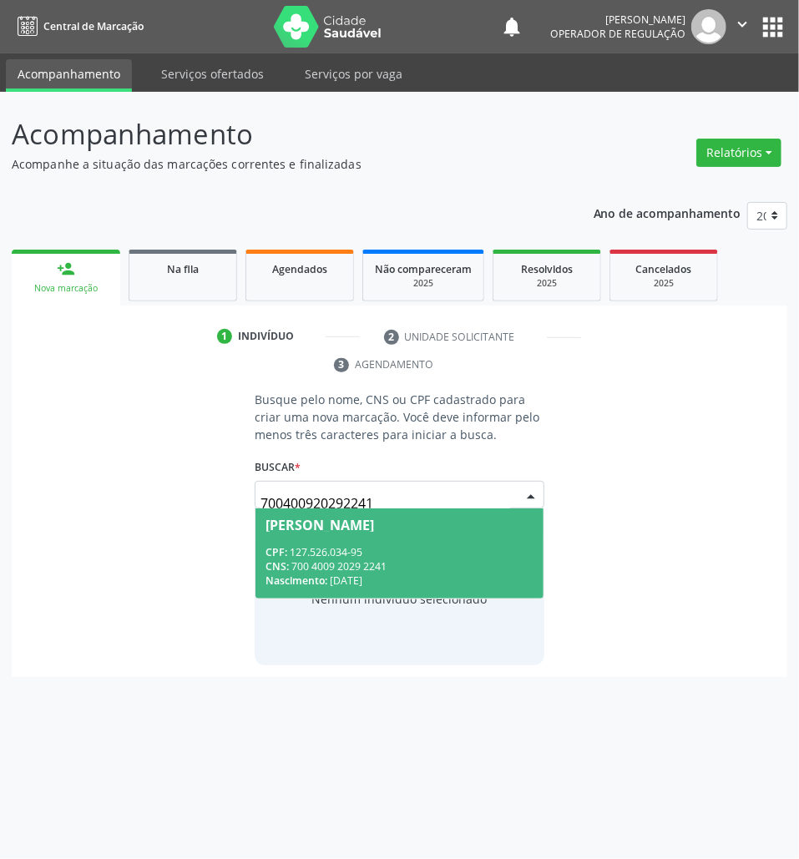
drag, startPoint x: 488, startPoint y: 499, endPoint x: 501, endPoint y: 498, distance: 12.6
click at [489, 499] on input "700400920292241" at bounding box center [385, 503] width 250 height 33
click at [455, 554] on div "CPF: 127.526.034-95" at bounding box center [399, 552] width 268 height 14
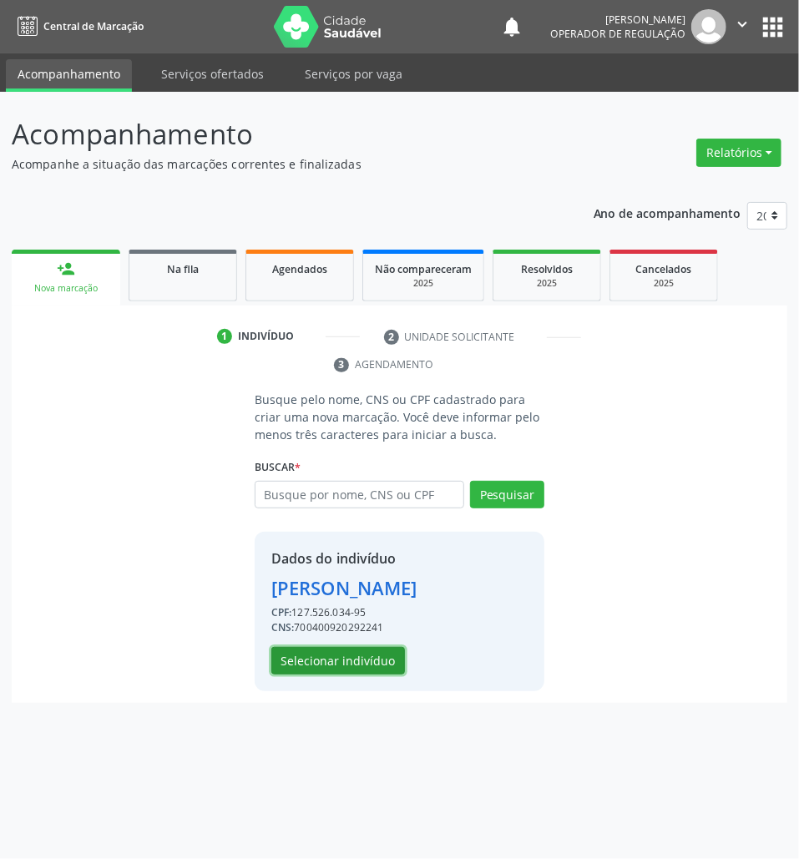
drag, startPoint x: 369, startPoint y: 693, endPoint x: 10, endPoint y: 621, distance: 366.1
click at [367, 675] on button "Selecionar indivíduo" at bounding box center [338, 661] width 134 height 28
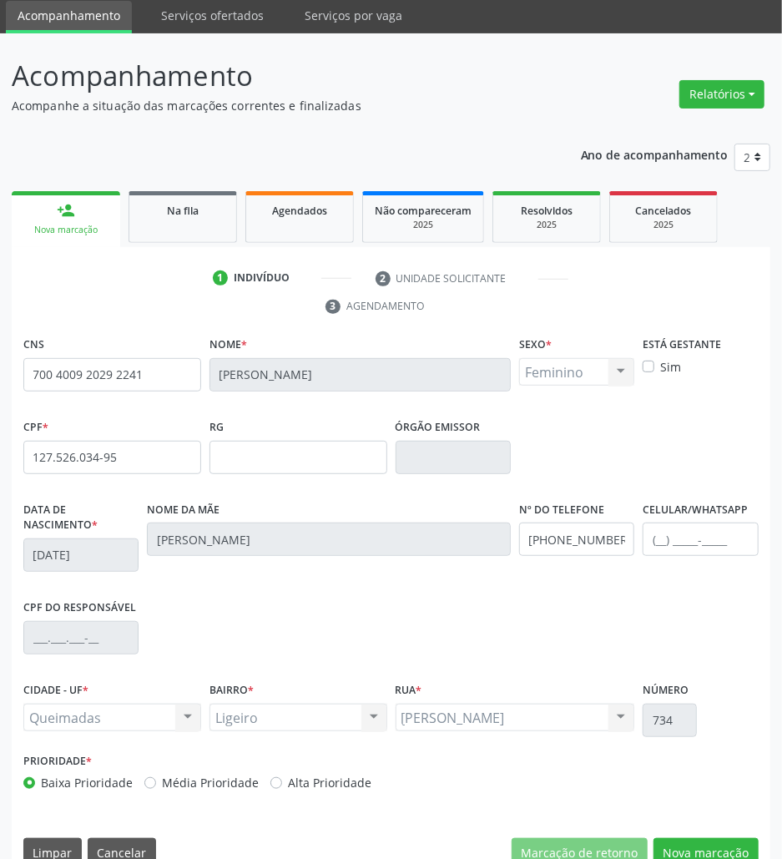
scroll to position [90, 0]
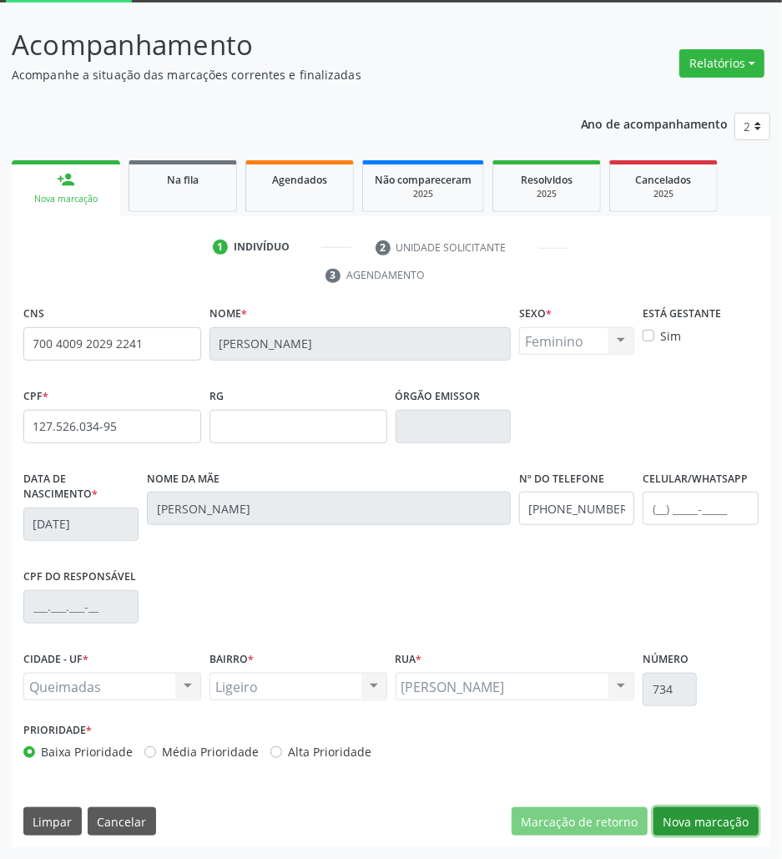
click at [723, 828] on button "Nova marcação" at bounding box center [706, 821] width 105 height 28
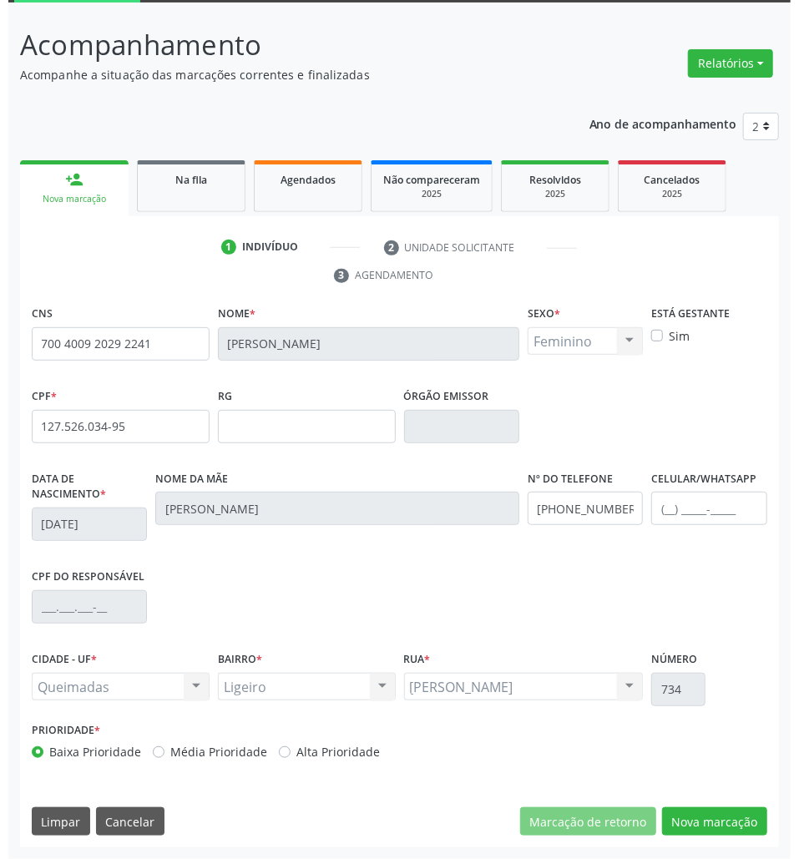
scroll to position [0, 0]
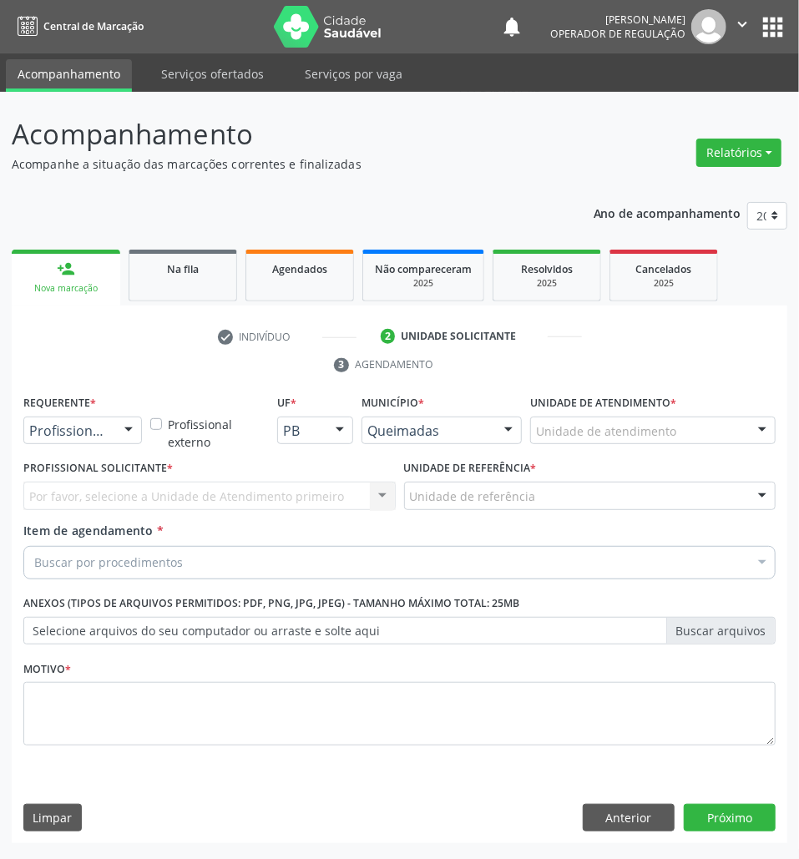
click at [130, 489] on div "Por favor, selecione a Unidade de Atendimento primeiro Nenhum resultado encontr…" at bounding box center [209, 496] width 372 height 28
click at [116, 427] on div at bounding box center [128, 431] width 25 height 28
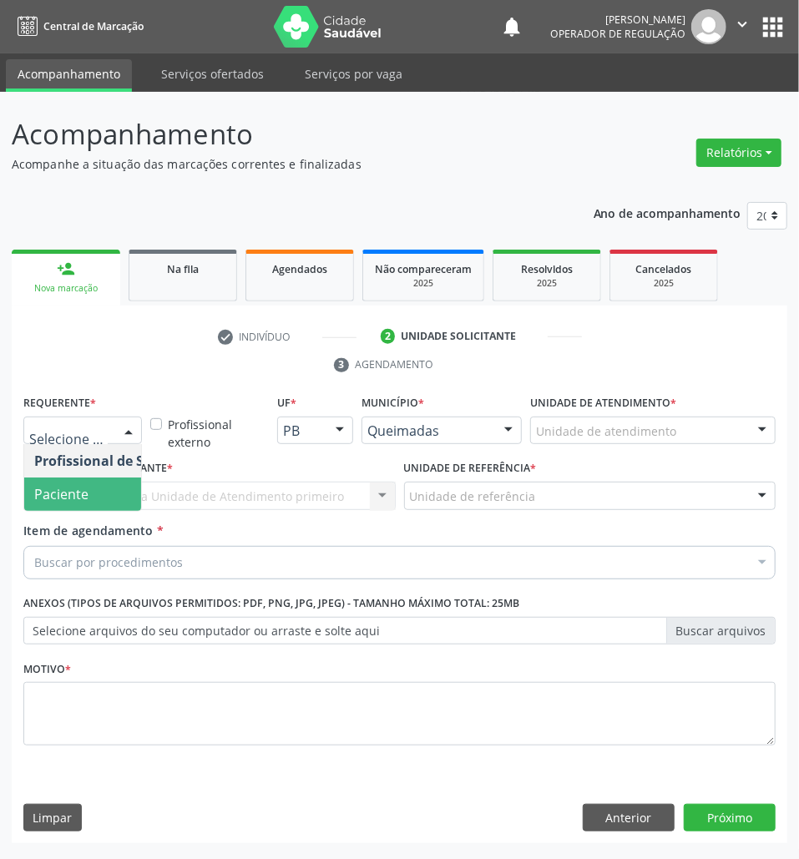
click at [98, 498] on span "Paciente" at bounding box center [105, 494] width 163 height 33
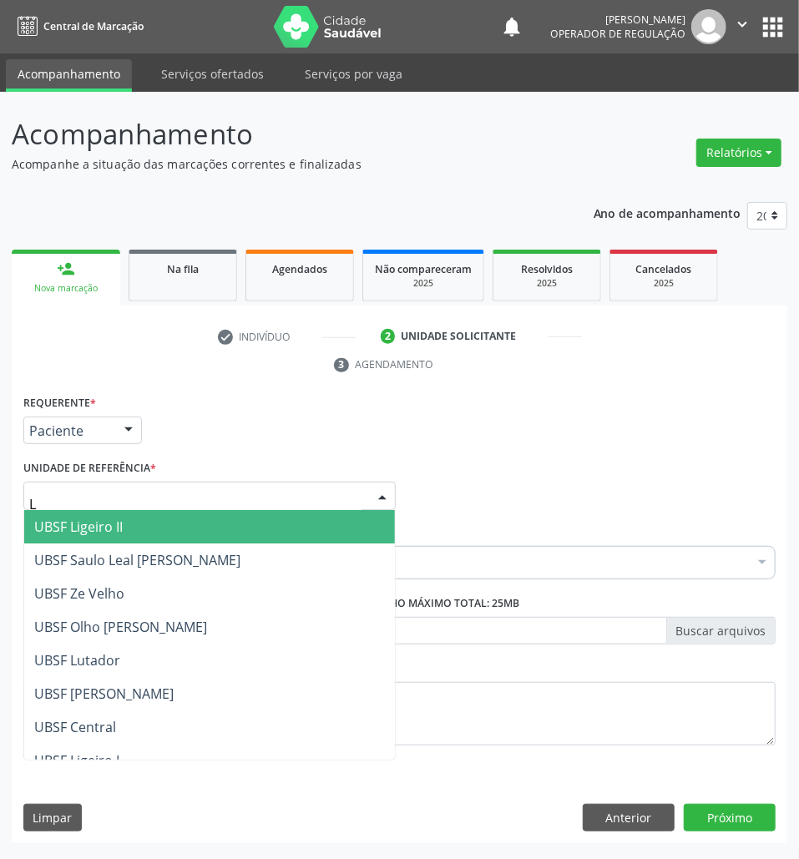
type input "LI"
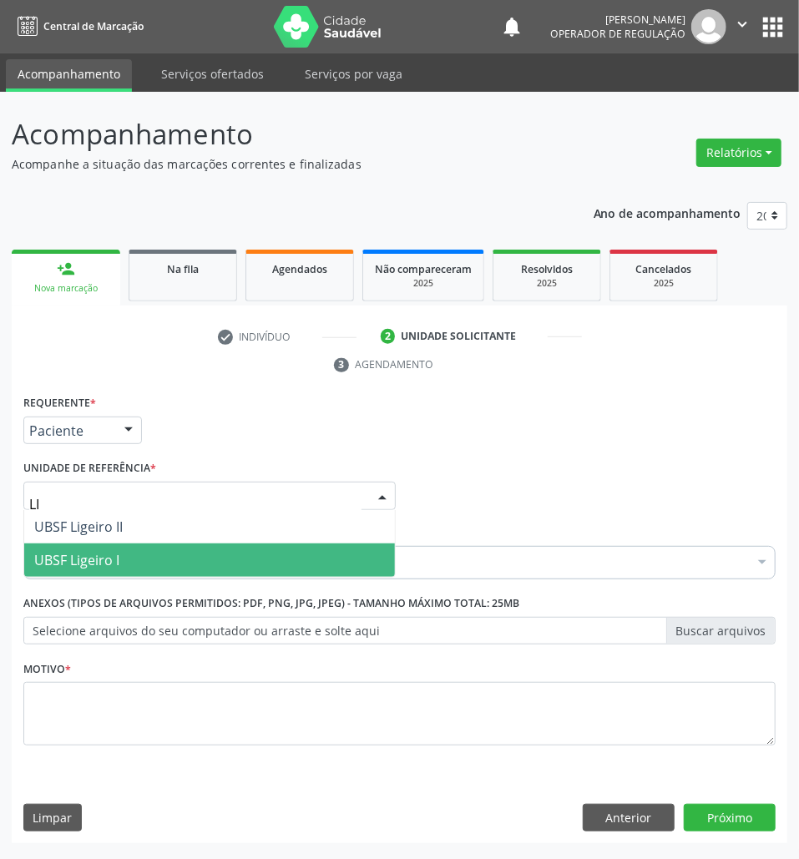
click at [119, 545] on span "UBSF Ligeiro I" at bounding box center [209, 559] width 371 height 33
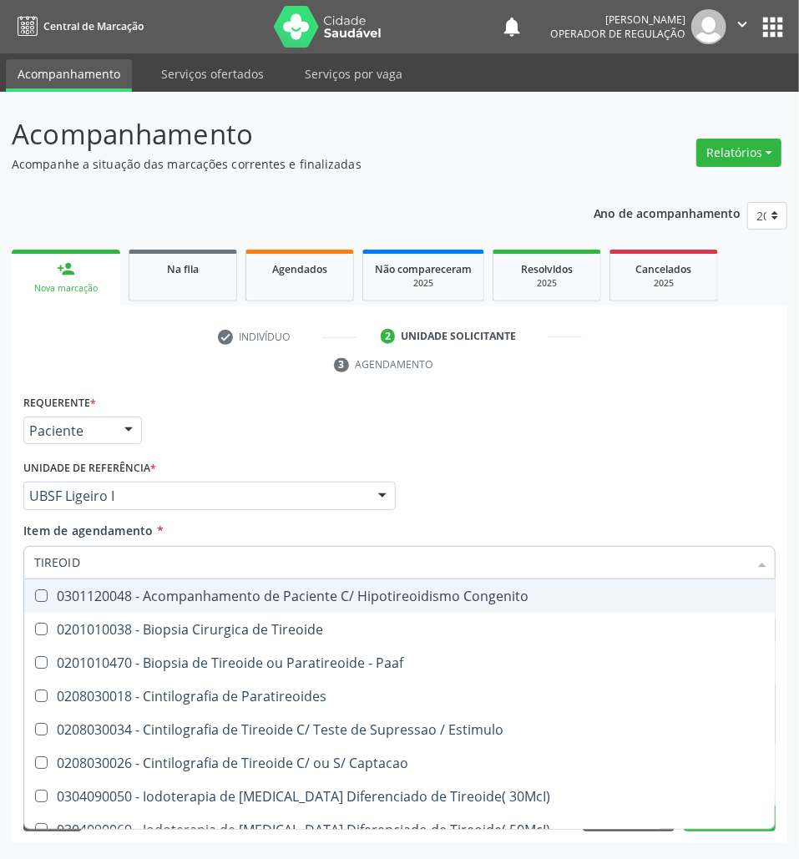
type input "TIREOIDE"
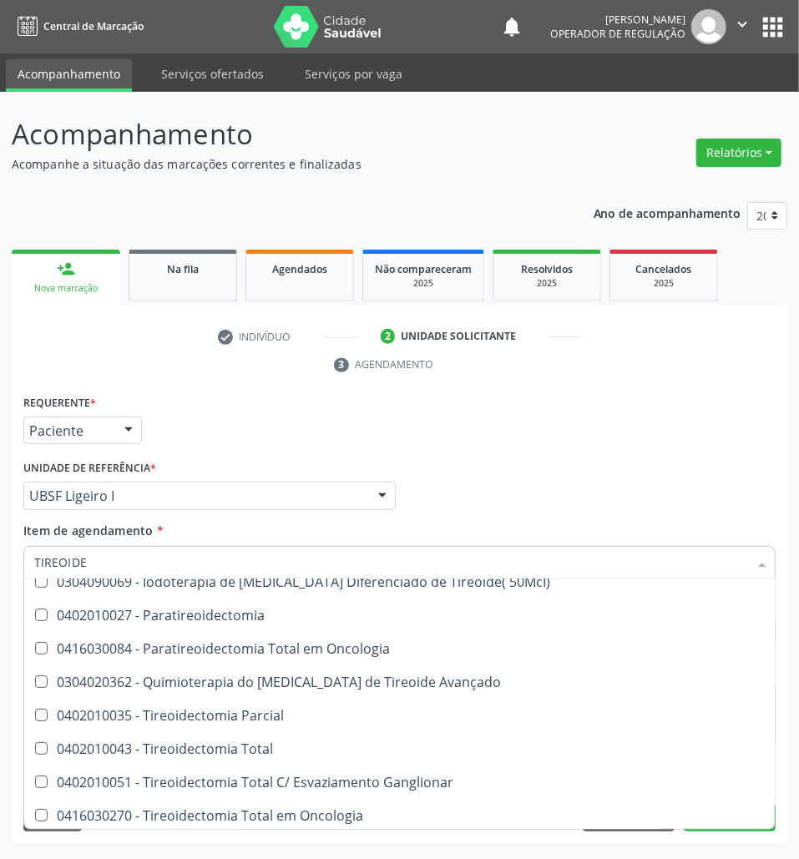
scroll to position [335, 0]
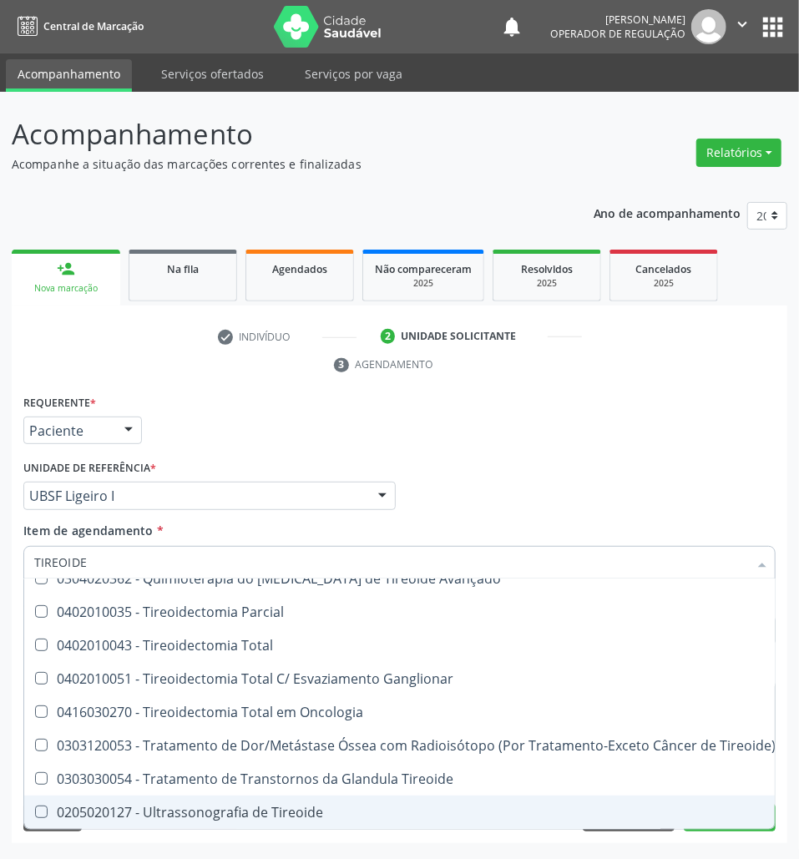
click at [279, 806] on div "0205020127 - Ultrassonografia de Tireoide" at bounding box center [404, 812] width 741 height 13
checkbox Tireoide "true"
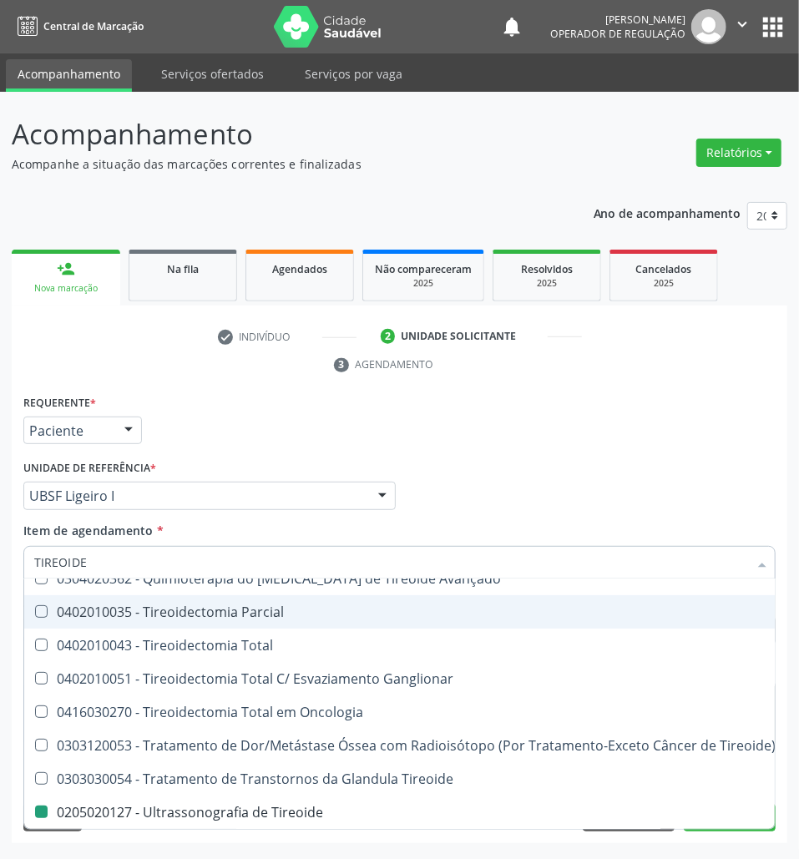
click at [418, 436] on div "Requerente * Paciente Profissional de Saúde Paciente Nenhum resultado encontrad…" at bounding box center [399, 423] width 761 height 65
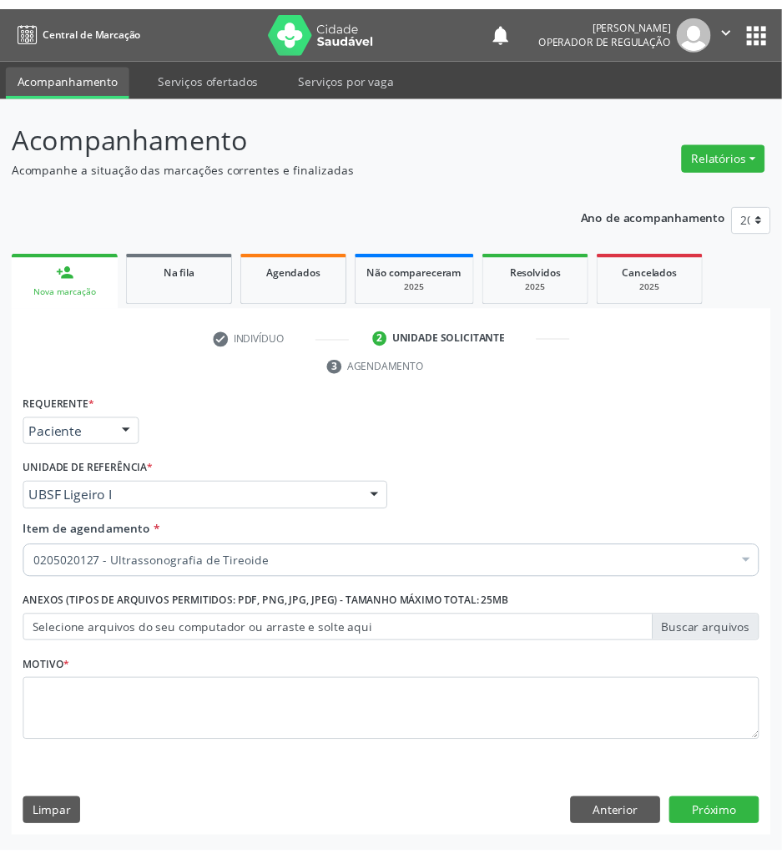
scroll to position [0, 0]
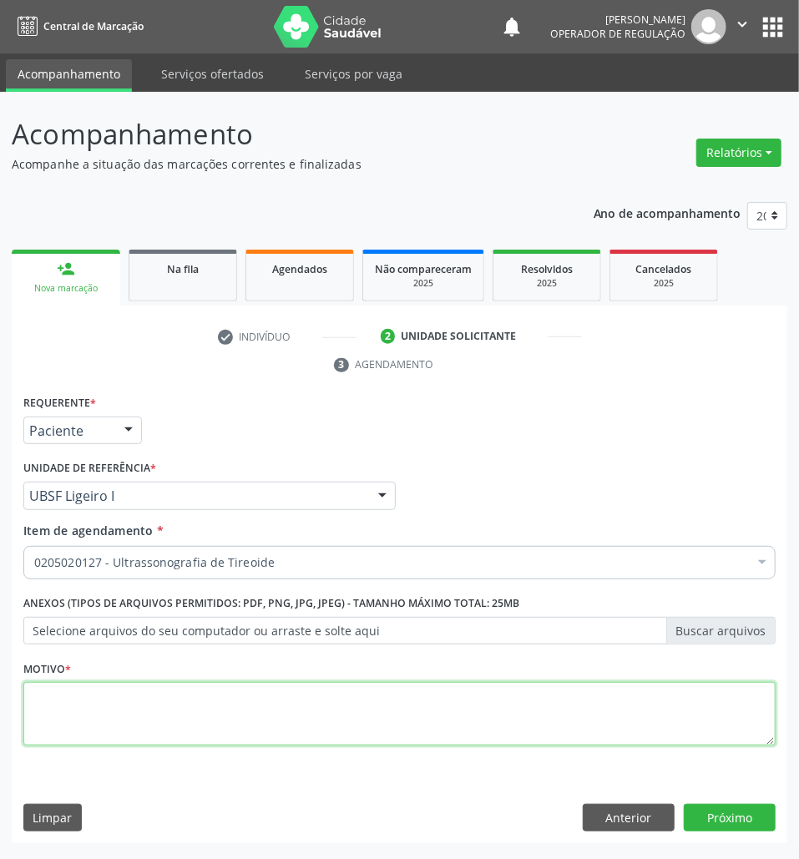
click at [366, 692] on textarea at bounding box center [399, 713] width 752 height 63
type textarea "ROTINA"
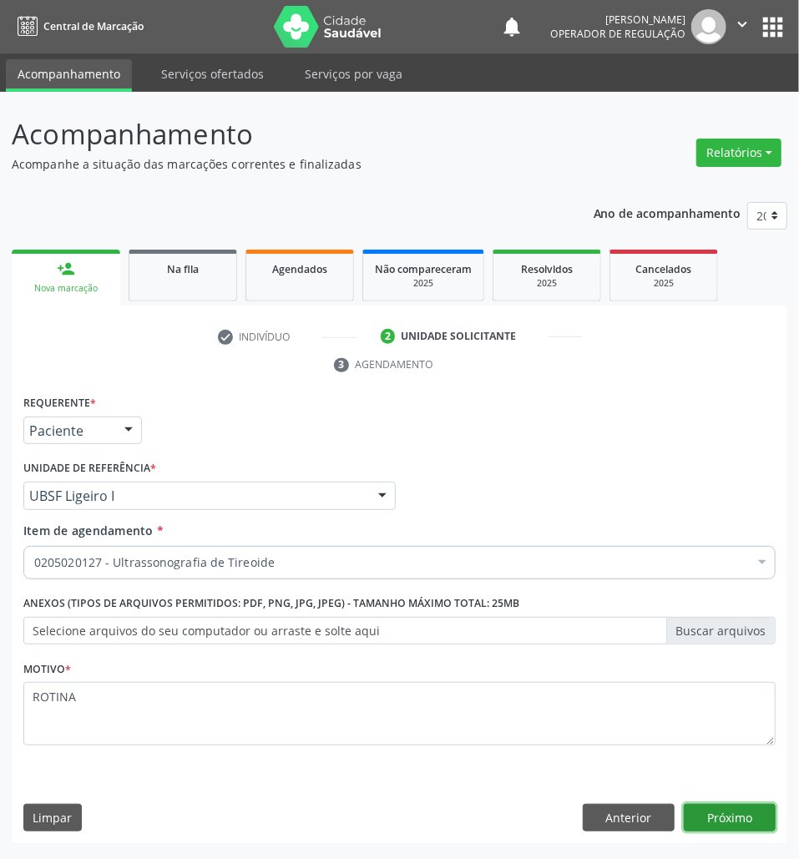
click button "Próximo" at bounding box center [730, 818] width 92 height 28
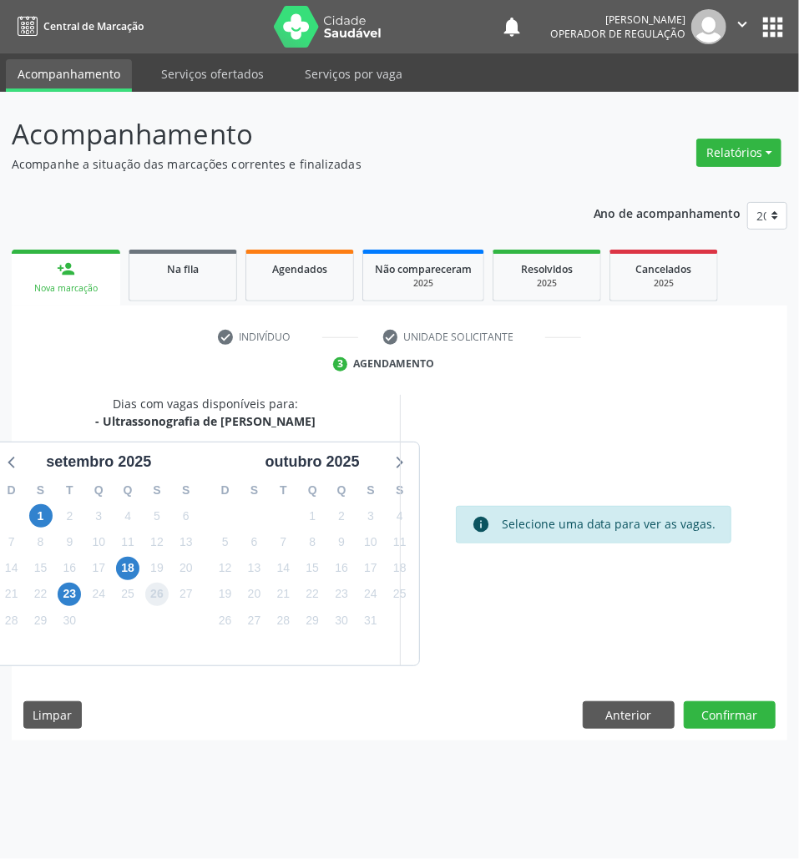
click at [151, 596] on span "26" at bounding box center [156, 594] width 23 height 23
click at [722, 721] on button "Confirmar" at bounding box center [730, 715] width 92 height 28
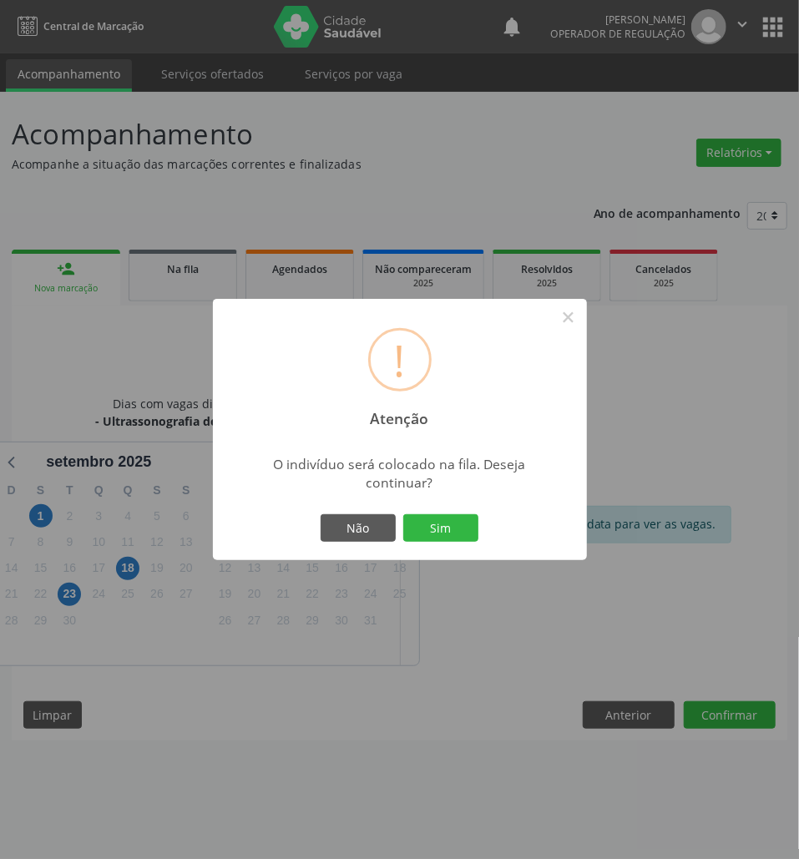
click at [403, 514] on button "Sim" at bounding box center [440, 528] width 75 height 28
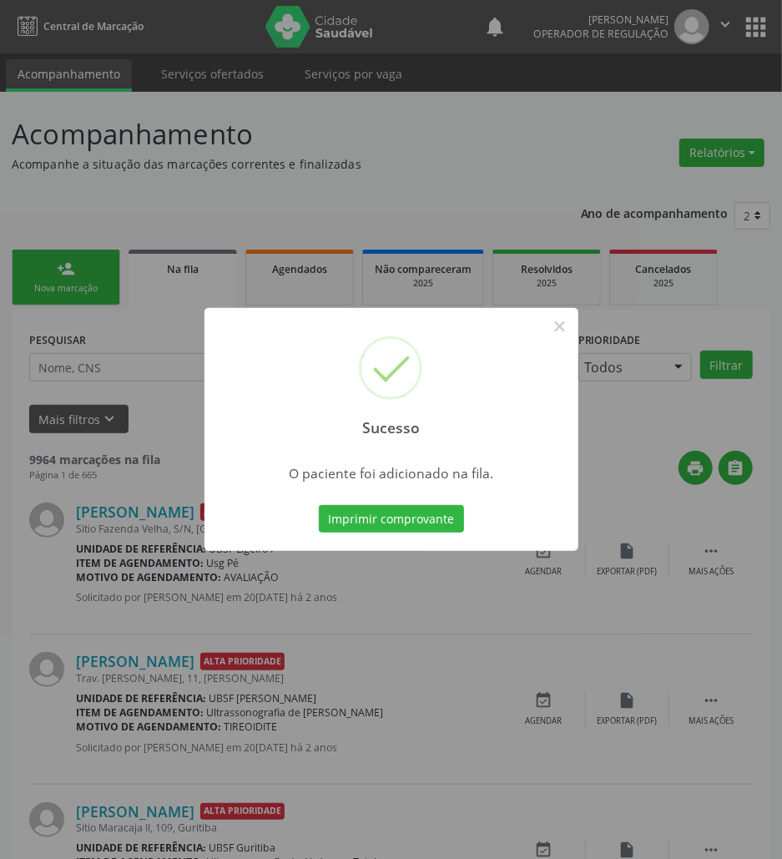
click at [319, 505] on button "Imprimir comprovante" at bounding box center [391, 519] width 145 height 28
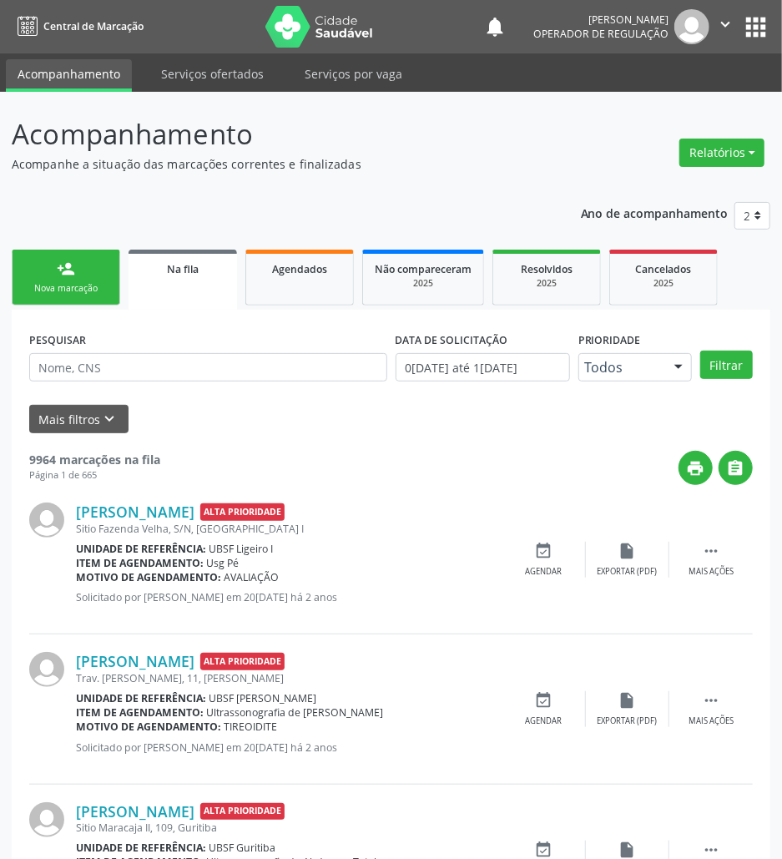
click at [83, 287] on div "Nova marcação" at bounding box center [65, 288] width 83 height 13
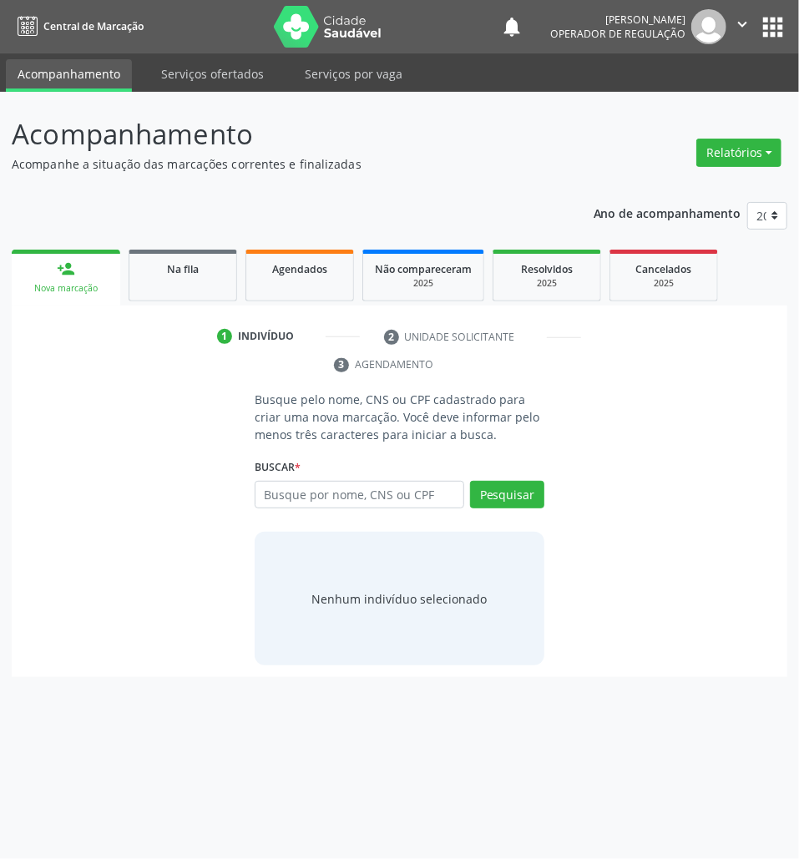
drag, startPoint x: 341, startPoint y: 523, endPoint x: 335, endPoint y: 504, distance: 19.3
click at [339, 515] on div "Busque pelo nome, CNS ou CPF cadastrado para criar uma nova marcação. Você deve…" at bounding box center [399, 528] width 313 height 275
click at [329, 495] on input "text" at bounding box center [360, 495] width 210 height 28
type input "705001888620655"
click at [260, 499] on input "705001888620655" at bounding box center [260, 503] width 0 height 33
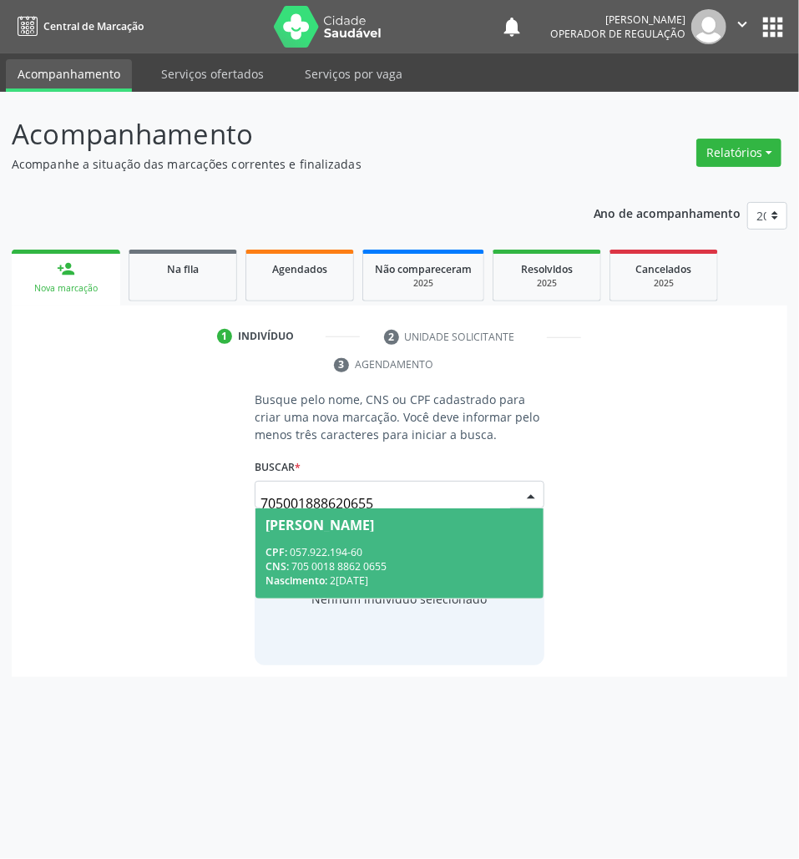
click at [336, 539] on span "Maria Ivaneide Paulino de Souza CPF: 057.922.194-60 CNS: 705 0018 8862 0655 Nas…" at bounding box center [399, 552] width 288 height 89
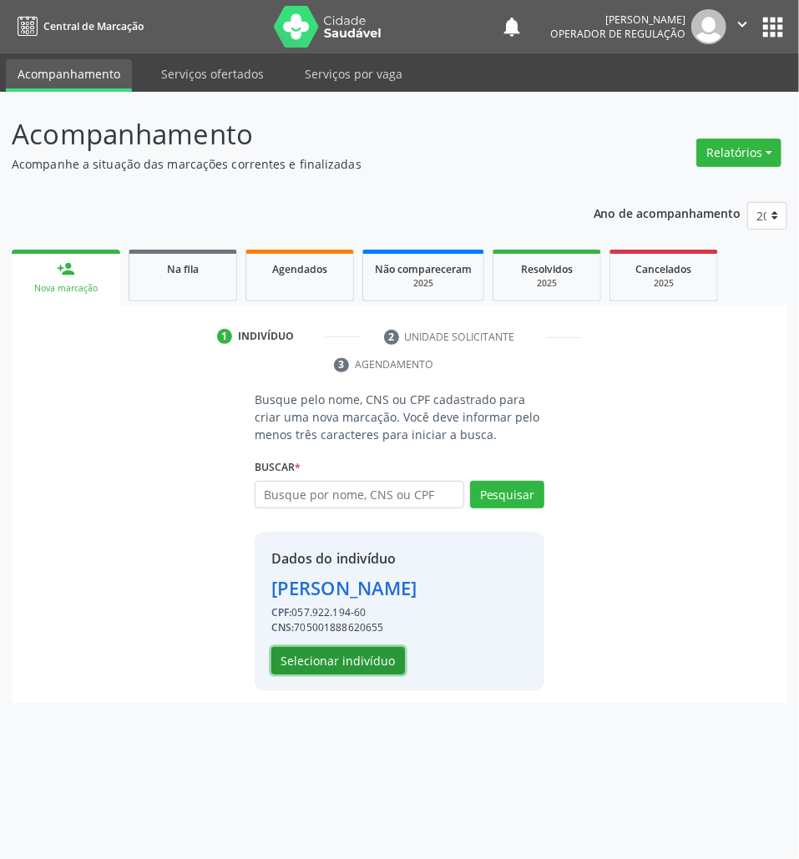
click at [307, 675] on button "Selecionar indivíduo" at bounding box center [338, 661] width 134 height 28
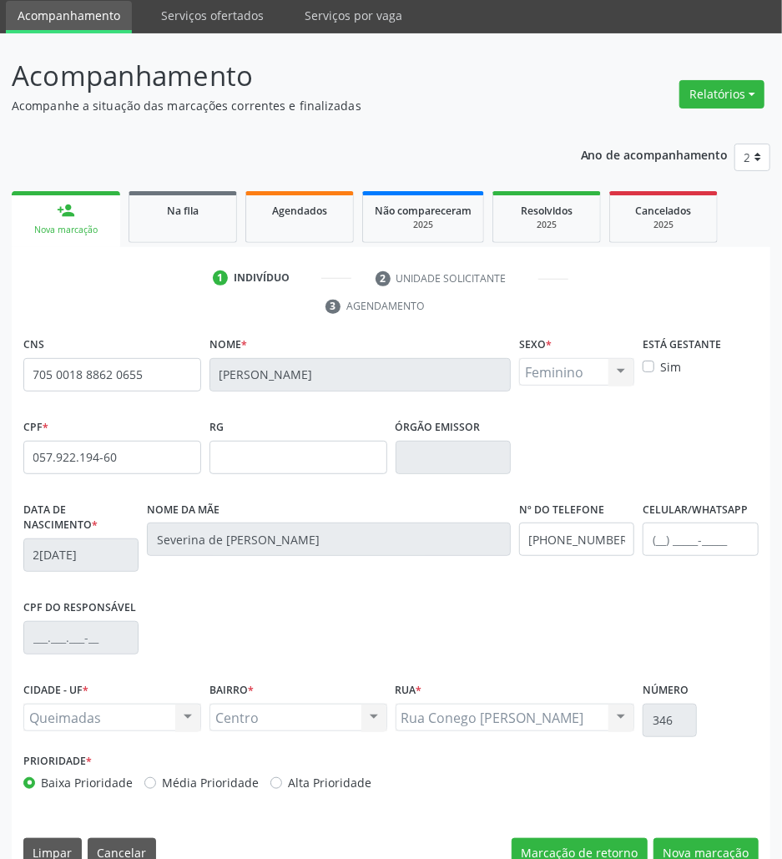
scroll to position [90, 0]
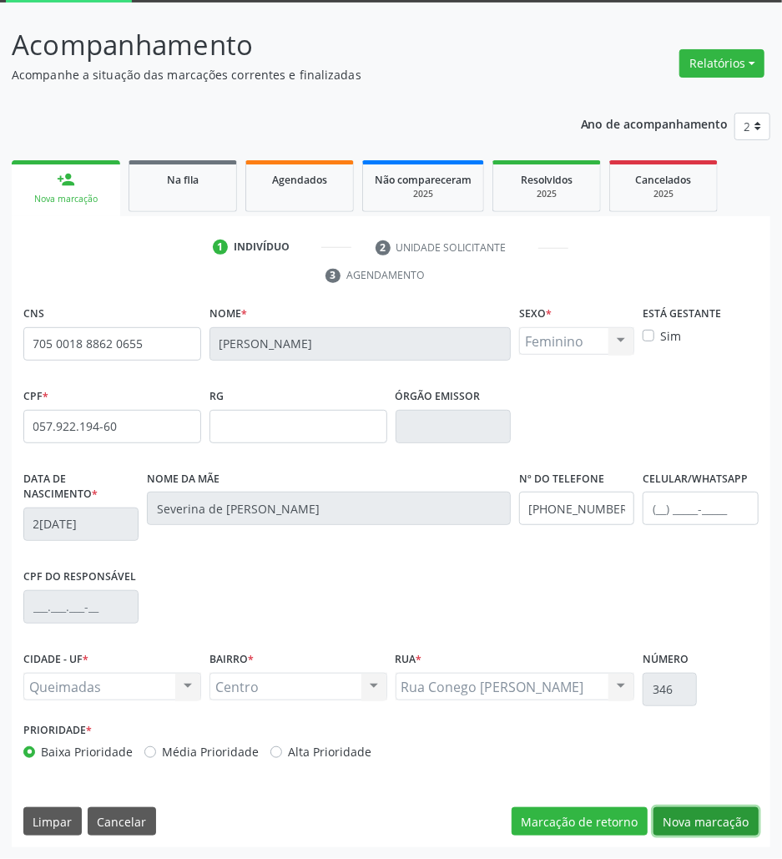
click at [711, 807] on button "Nova marcação" at bounding box center [706, 821] width 105 height 28
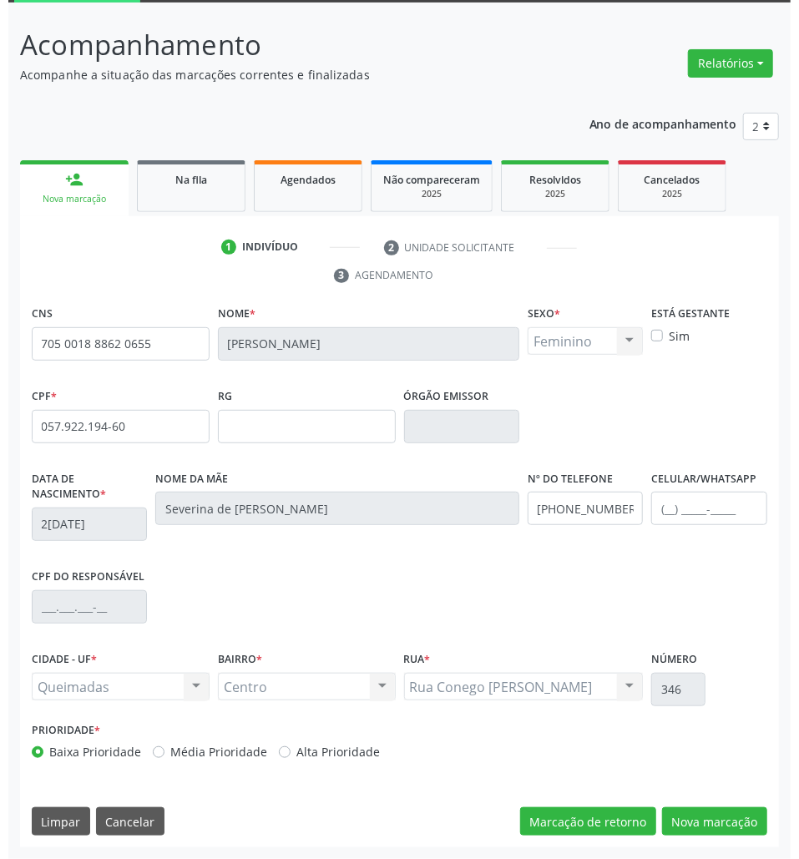
scroll to position [0, 0]
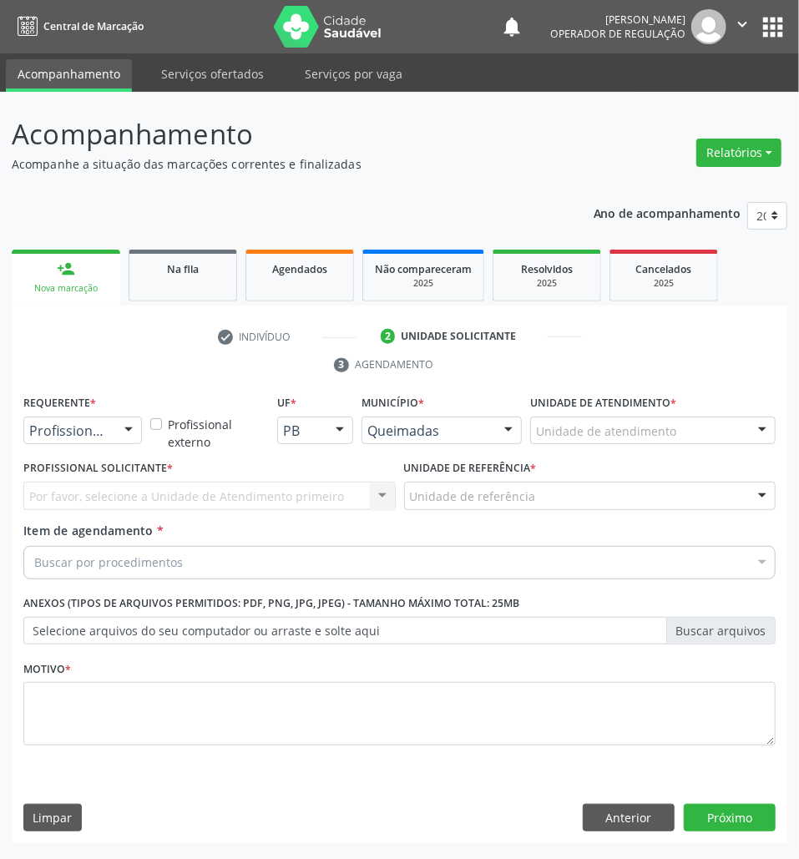
drag, startPoint x: 97, startPoint y: 431, endPoint x: 98, endPoint y: 444, distance: 13.4
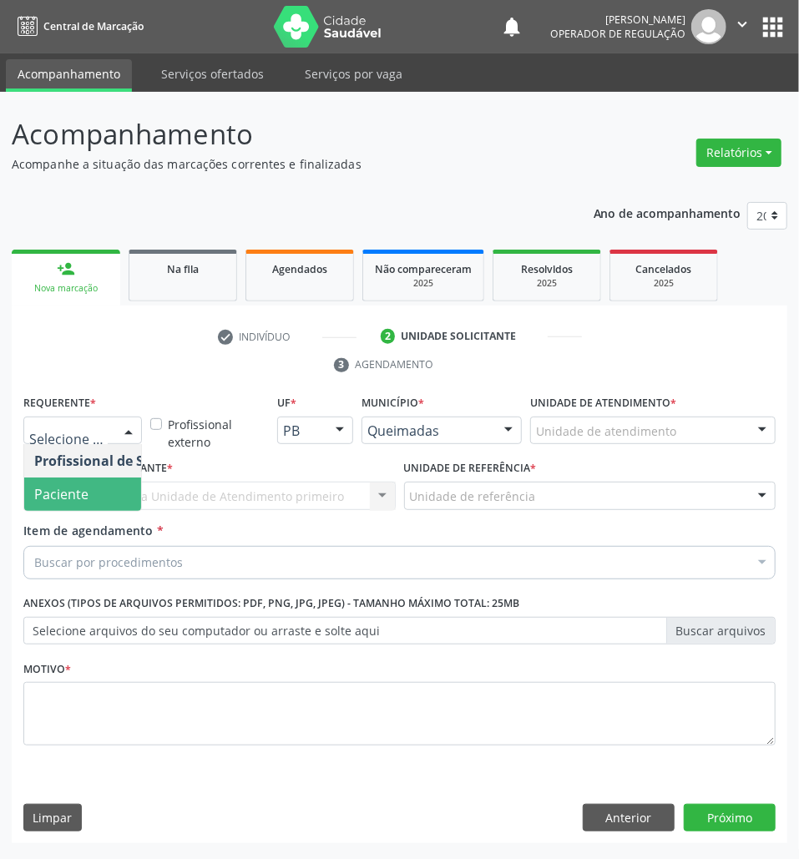
click at [88, 495] on span "Paciente" at bounding box center [105, 494] width 163 height 33
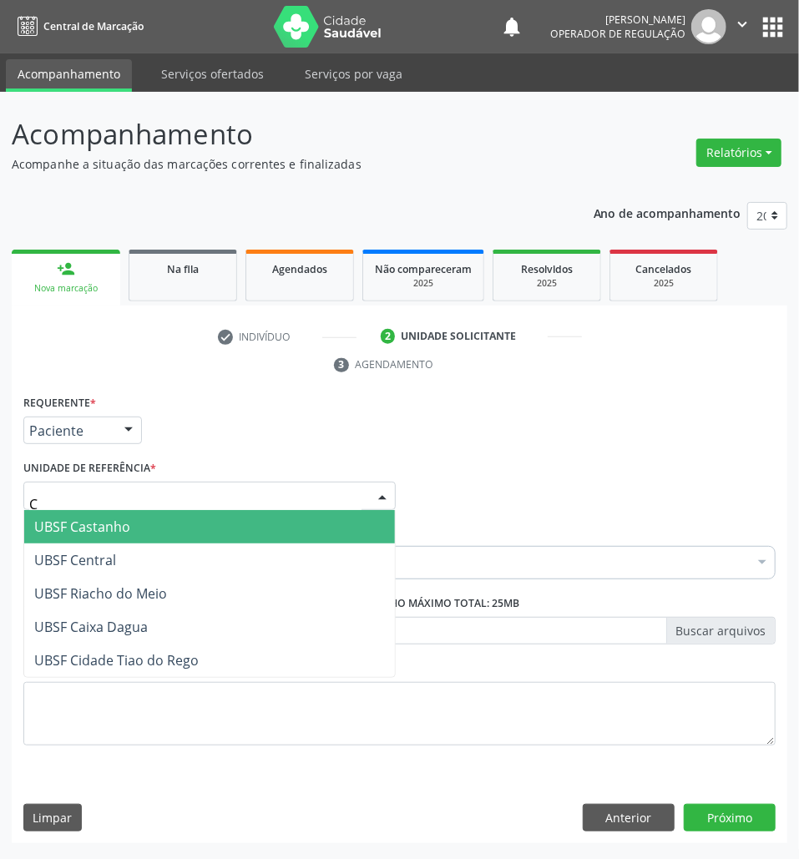
type input "CE"
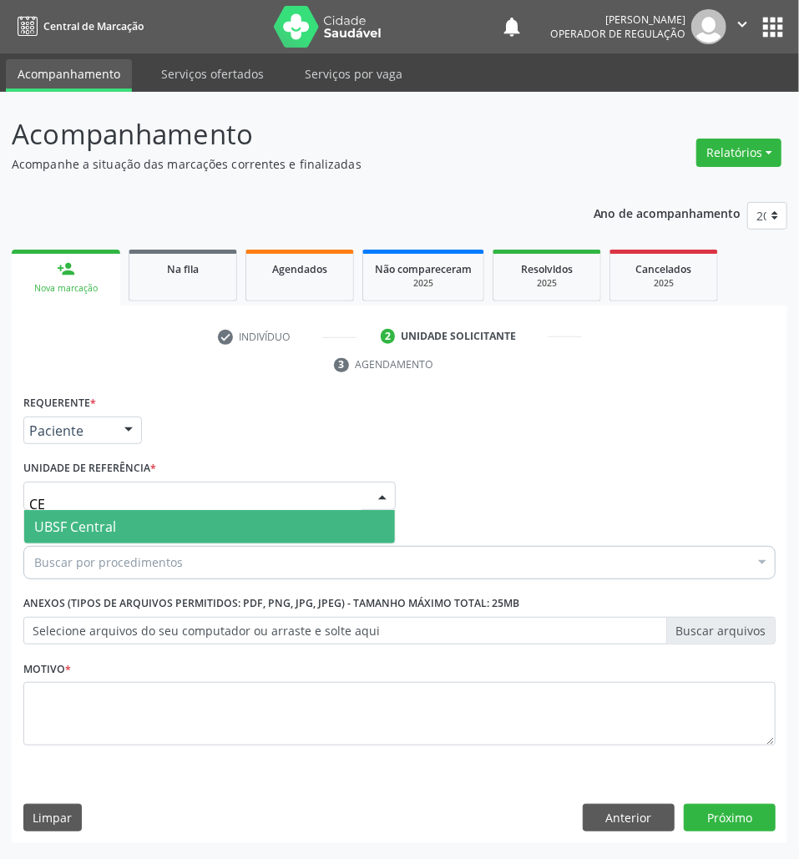
click at [129, 515] on span "UBSF Central" at bounding box center [209, 526] width 371 height 33
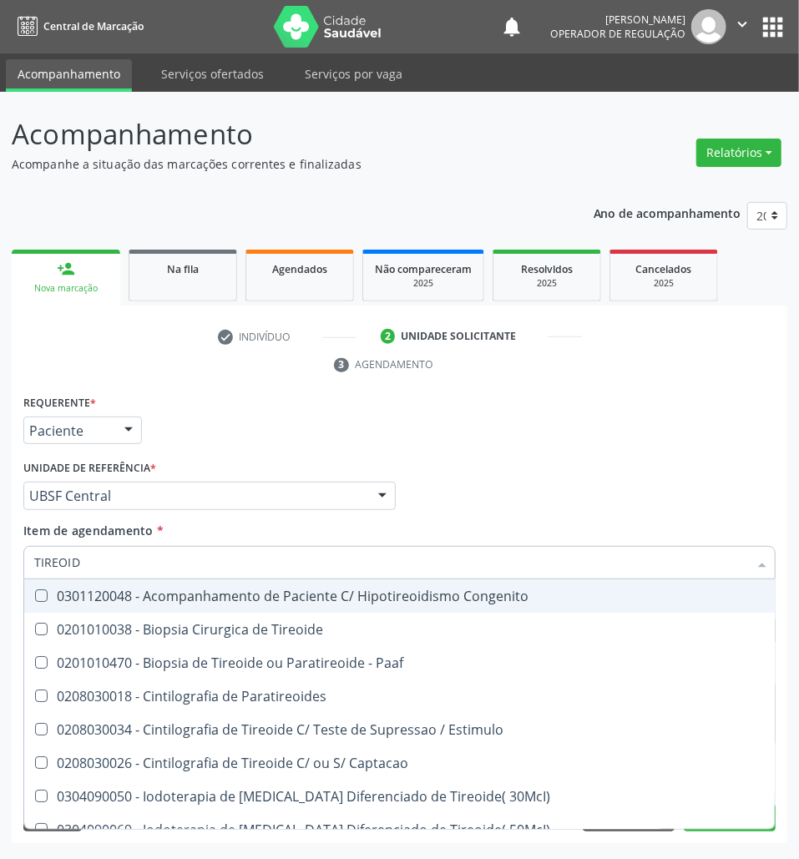
type input "TIREOIDE"
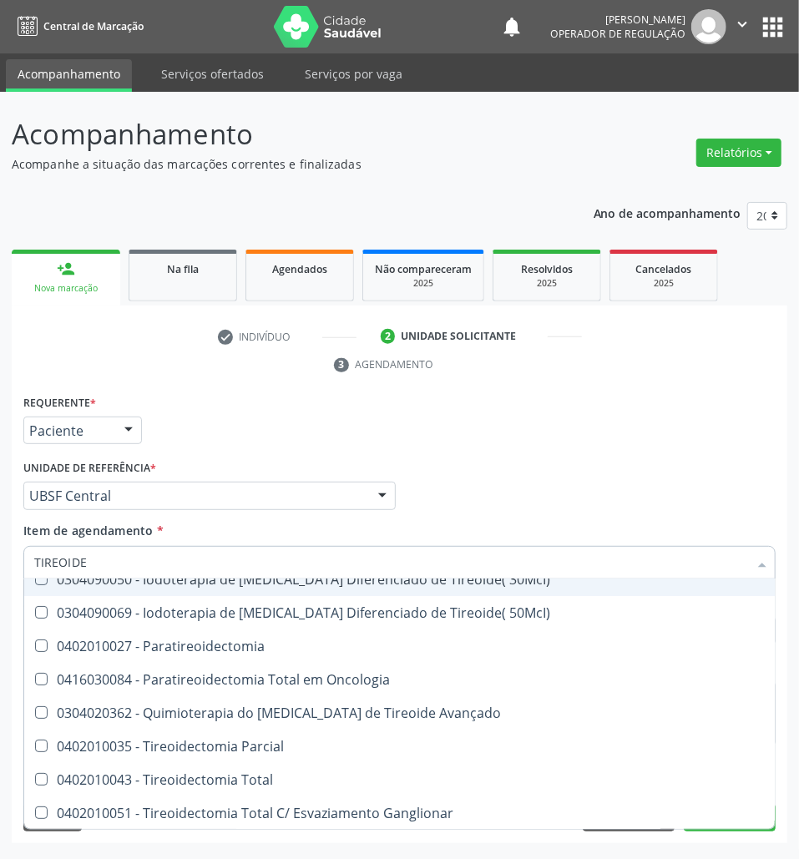
scroll to position [335, 0]
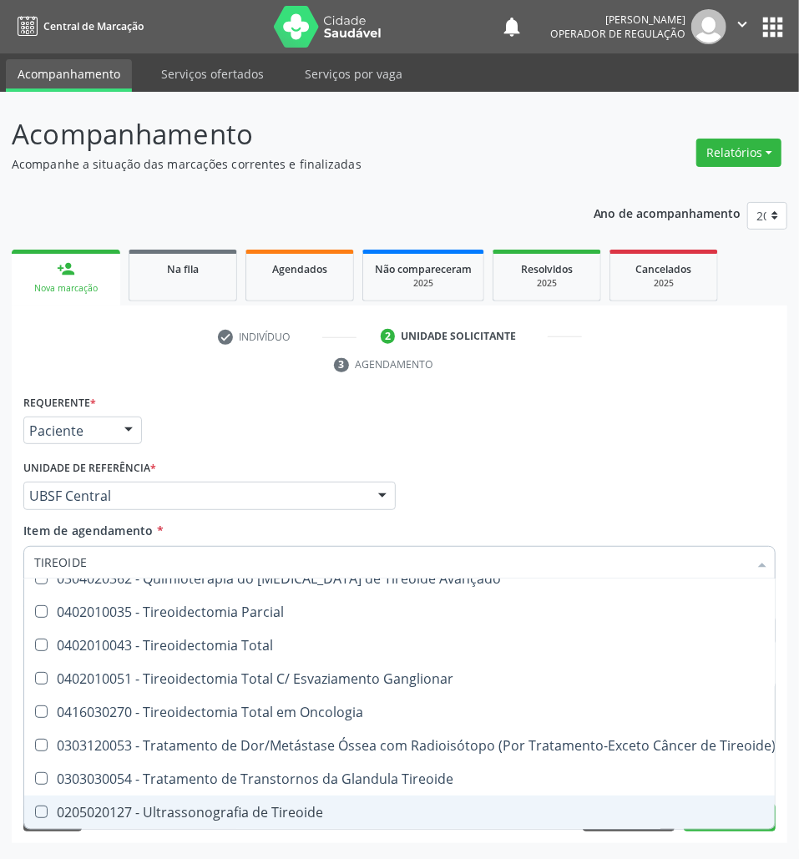
click at [209, 806] on div "0205020127 - Ultrassonografia de Tireoide" at bounding box center [404, 812] width 741 height 13
checkbox Tireoide "true"
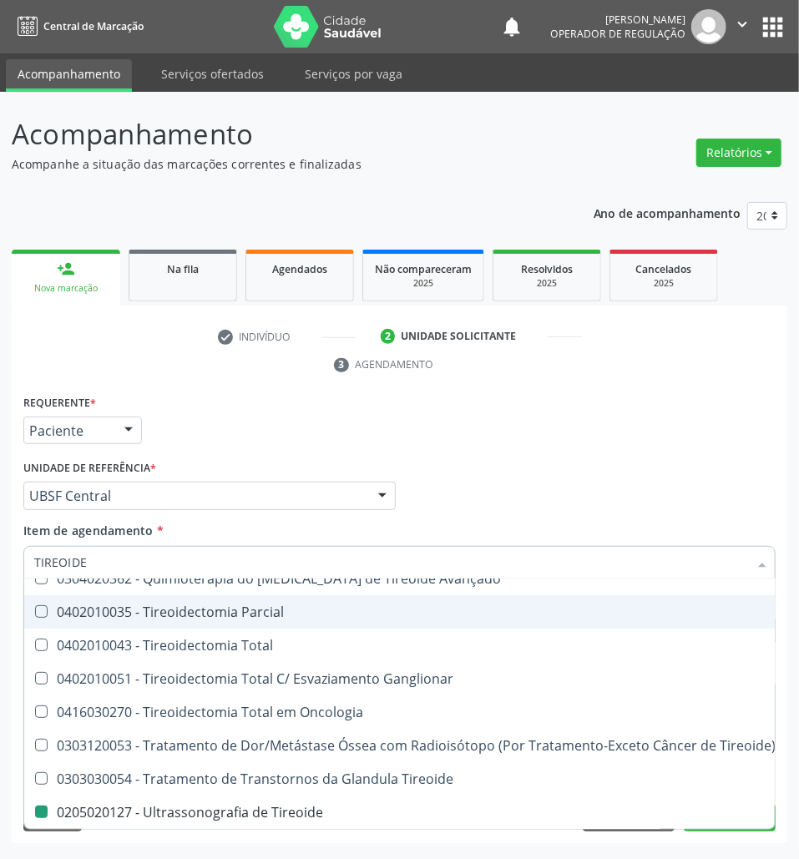
click at [543, 435] on div "Requerente * Paciente Profissional de Saúde Paciente Nenhum resultado encontrad…" at bounding box center [399, 423] width 761 height 65
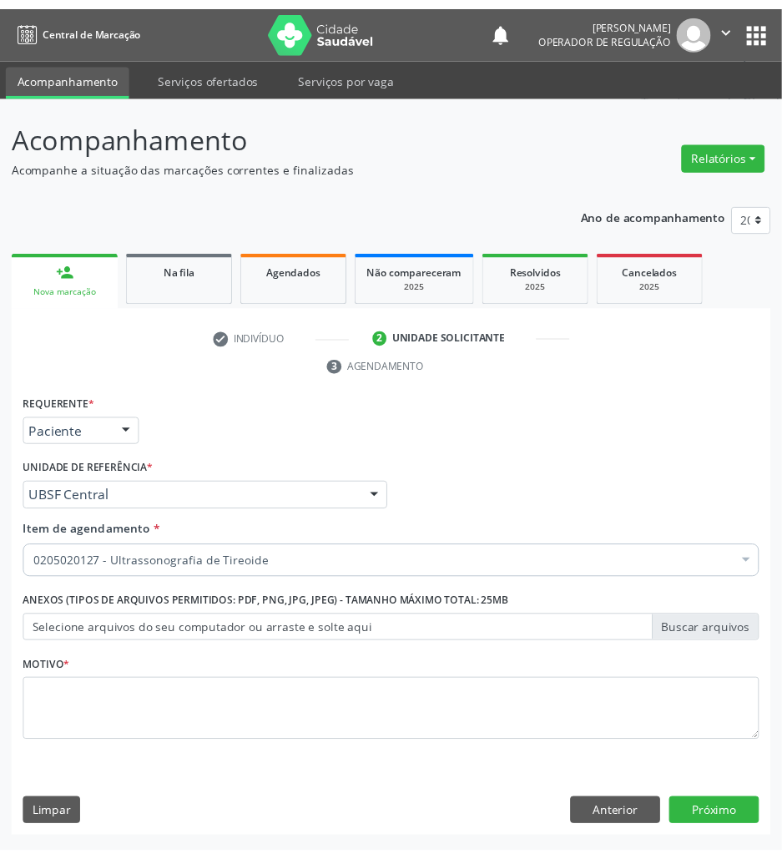
scroll to position [0, 0]
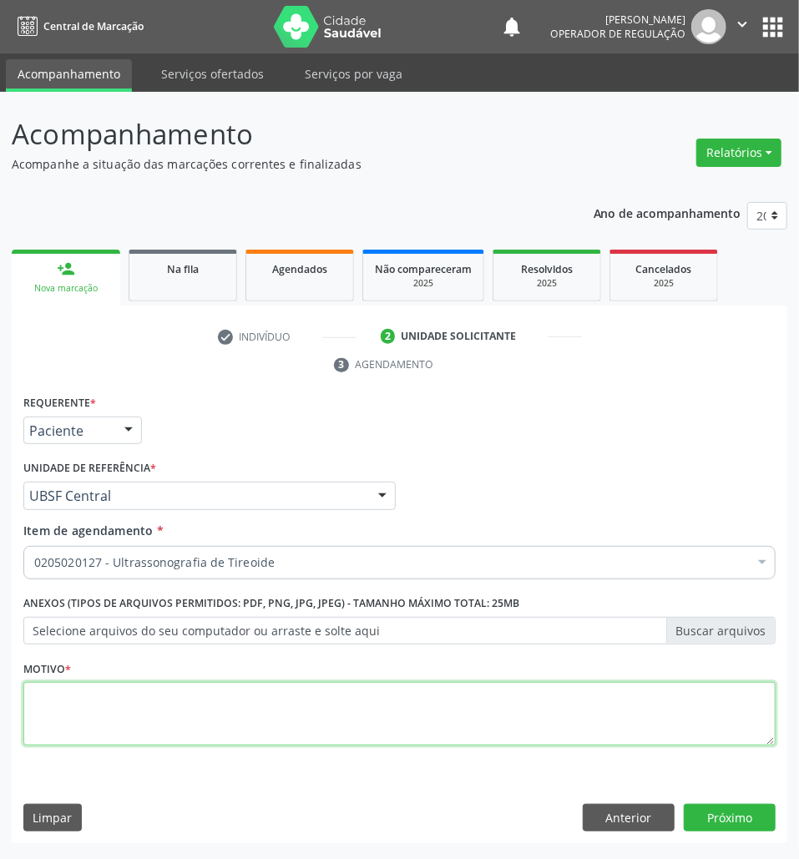
click at [291, 683] on textarea at bounding box center [399, 713] width 752 height 63
type textarea "NODULO"
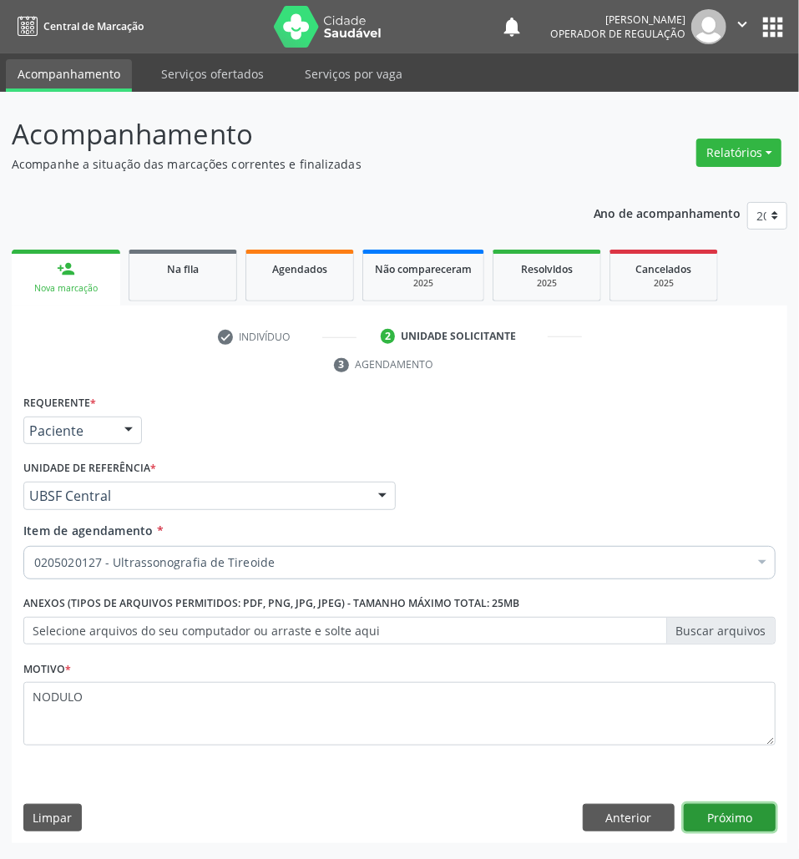
click button "Próximo" at bounding box center [730, 818] width 92 height 28
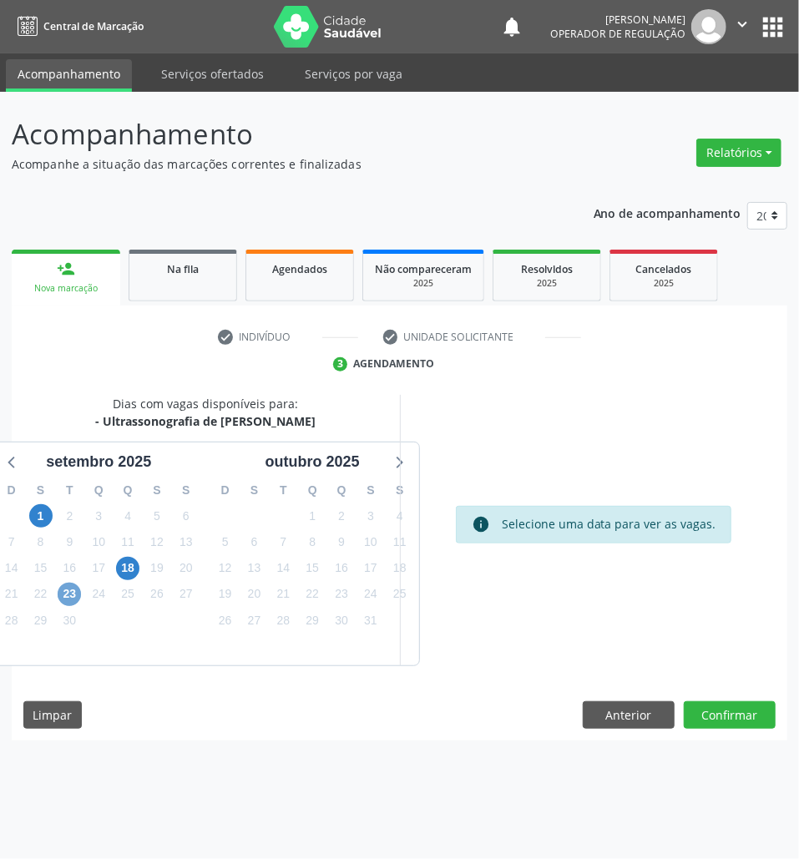
click at [65, 602] on span "23" at bounding box center [69, 594] width 23 height 23
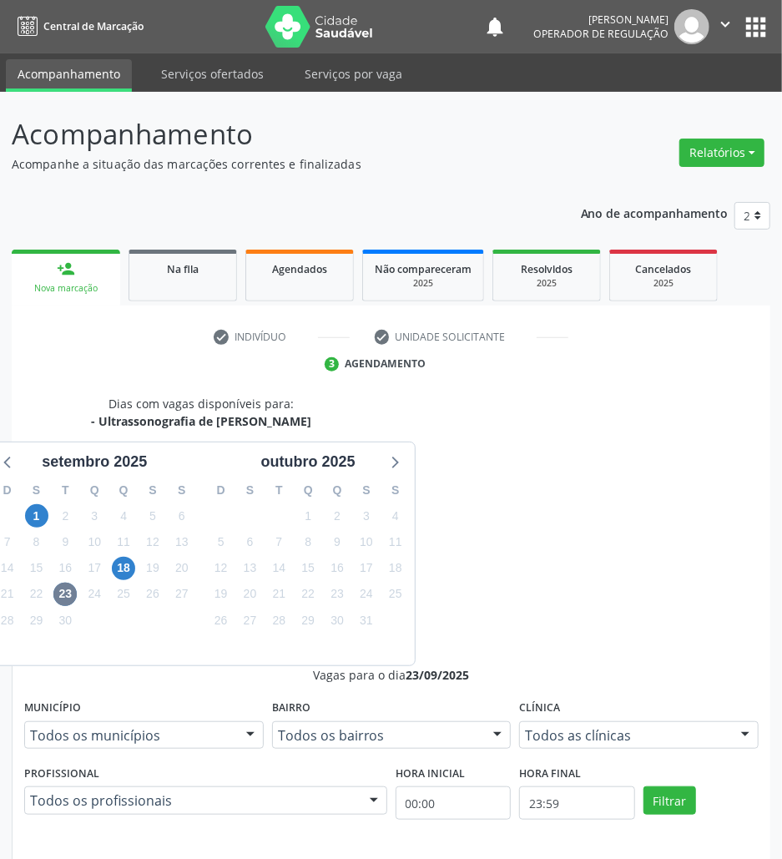
drag, startPoint x: 534, startPoint y: 712, endPoint x: 268, endPoint y: 705, distance: 266.4
radio input "true"
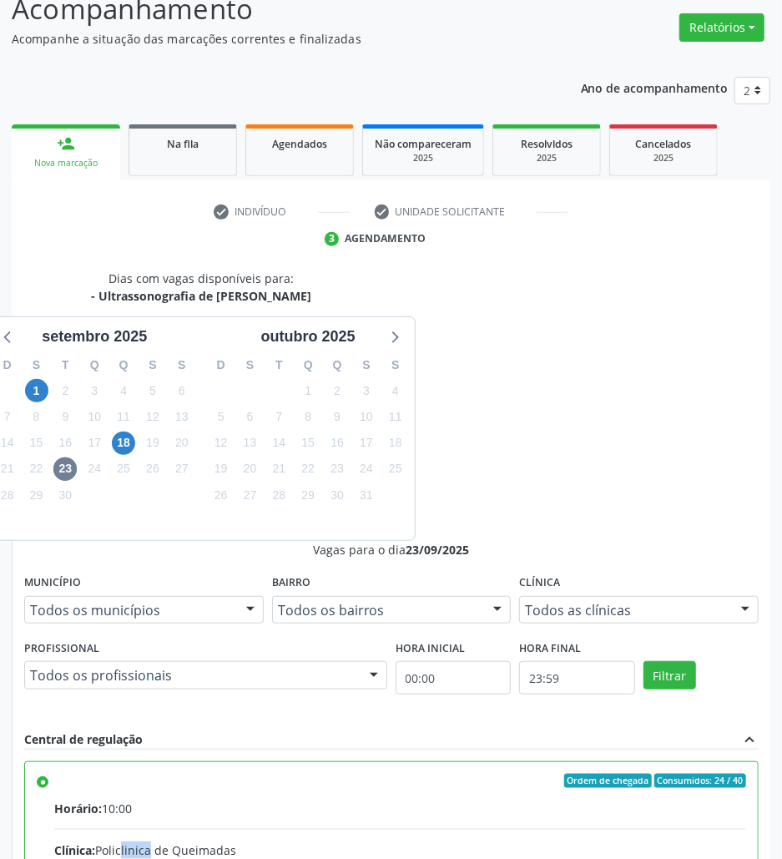
scroll to position [174, 0]
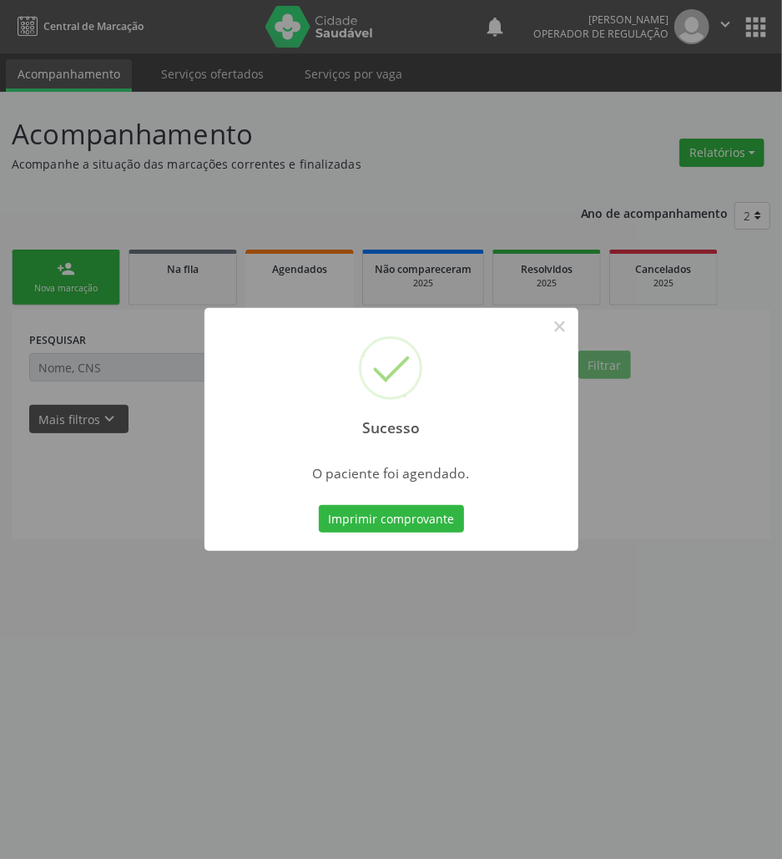
scroll to position [0, 0]
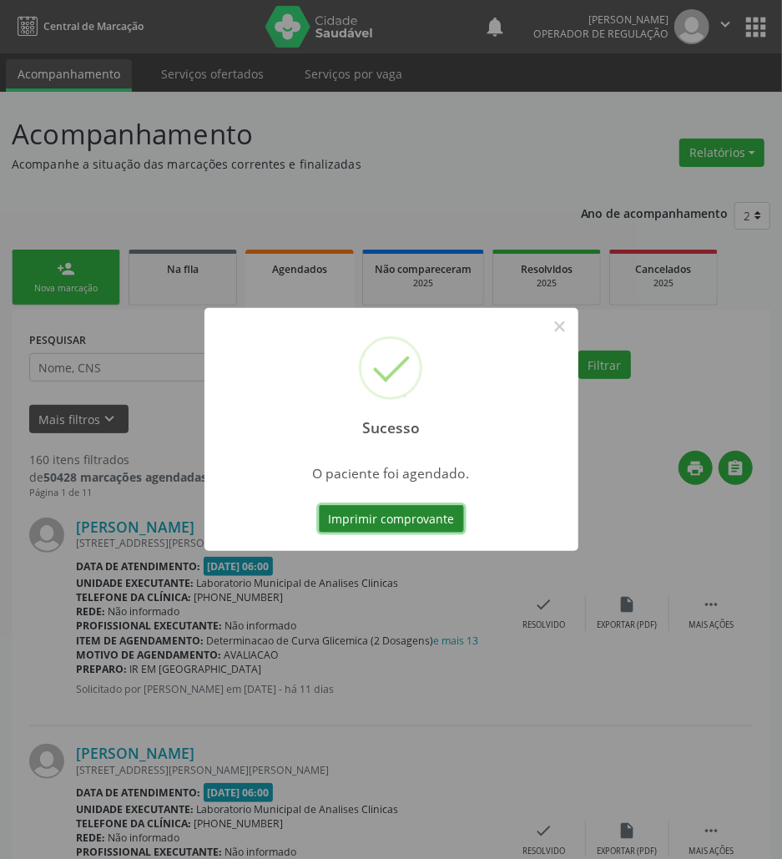
click at [455, 516] on button "Imprimir comprovante" at bounding box center [391, 519] width 145 height 28
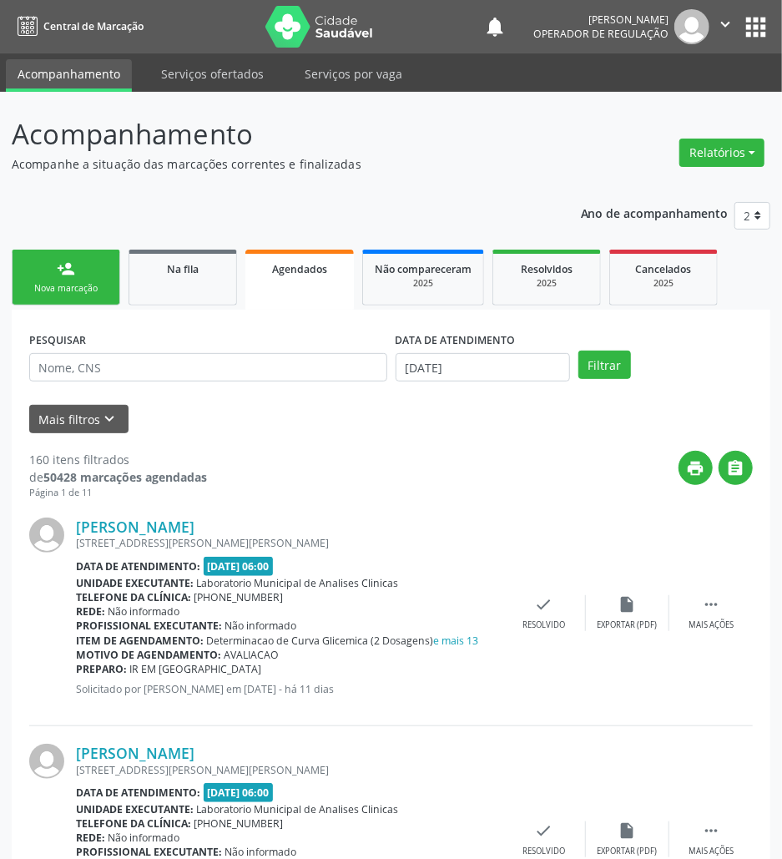
drag, startPoint x: 94, startPoint y: 284, endPoint x: 104, endPoint y: 108, distance: 176.4
click at [94, 282] on div "Nova marcação" at bounding box center [65, 288] width 83 height 13
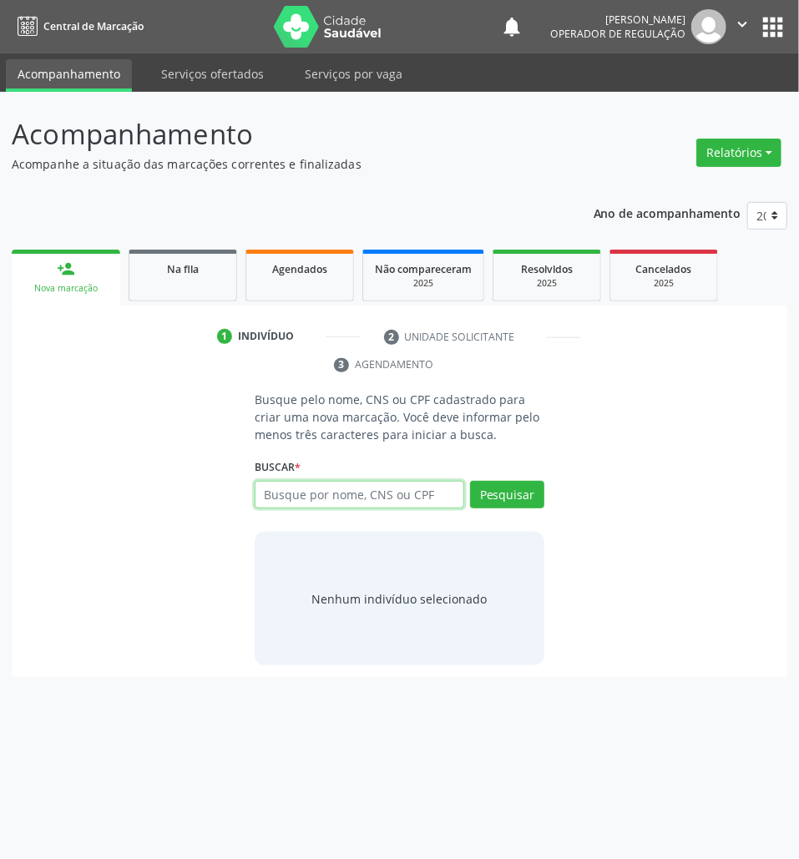
click at [395, 489] on input "text" at bounding box center [360, 495] width 210 height 28
type input "700003928588200"
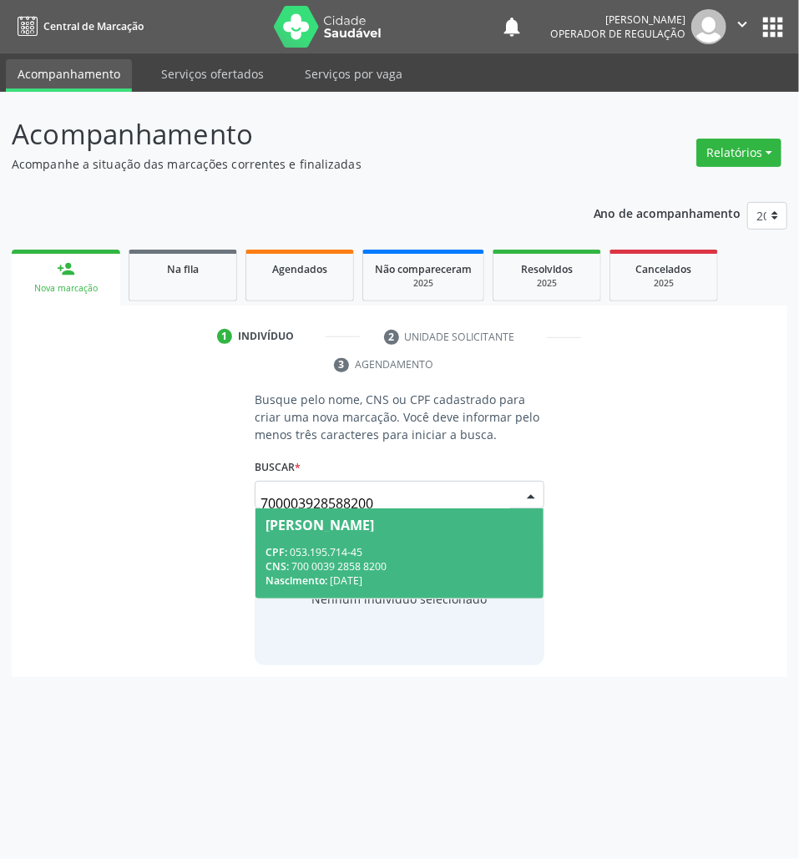
click at [392, 498] on input "700003928588200" at bounding box center [385, 503] width 250 height 33
click at [374, 542] on span "Suenia Ferreira Gonçalves CPF: 053.195.714-45 CNS: 700 0039 2858 8200 Nasciment…" at bounding box center [399, 552] width 288 height 89
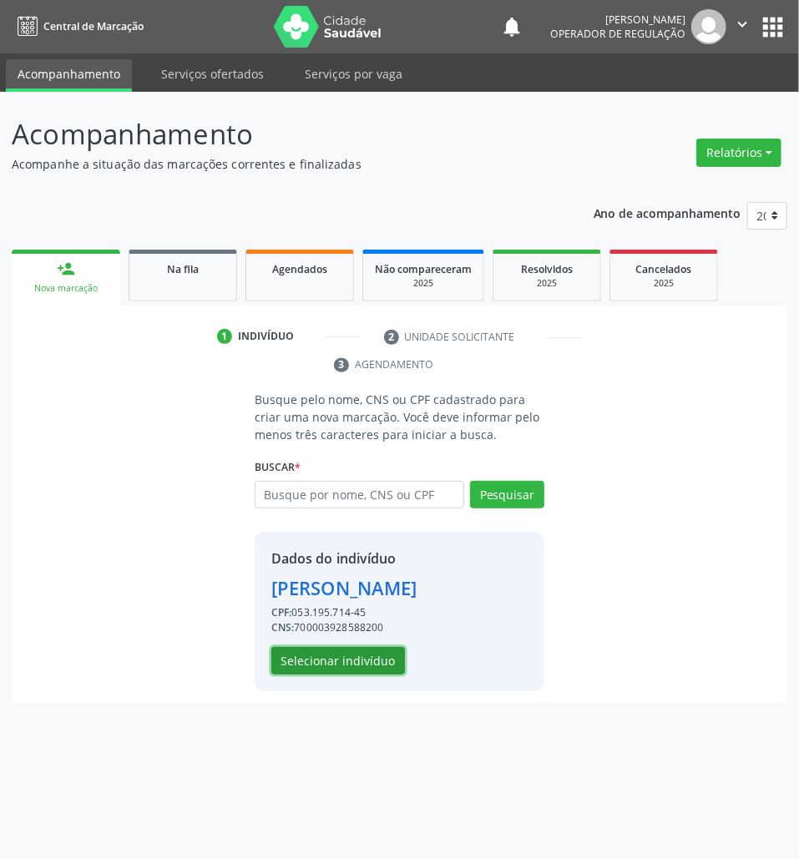
click at [308, 663] on button "Selecionar indivíduo" at bounding box center [338, 661] width 134 height 28
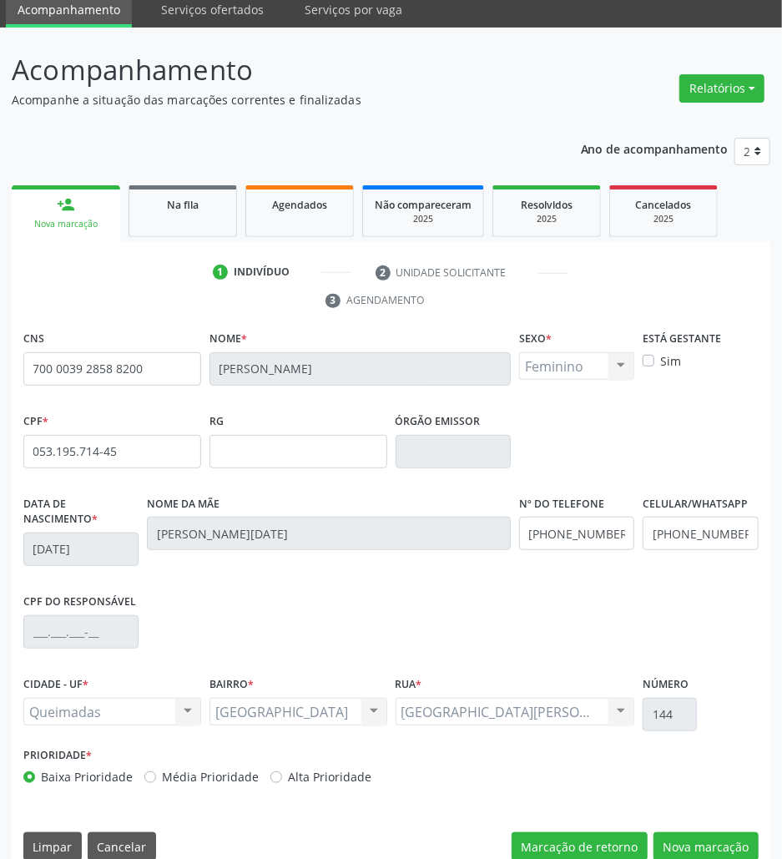
scroll to position [90, 0]
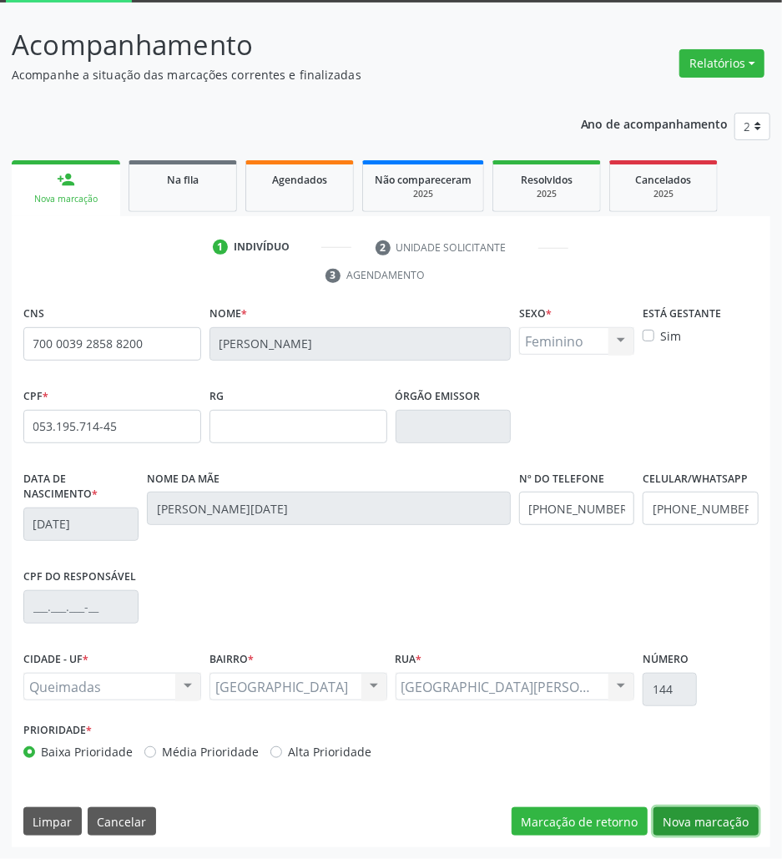
click at [699, 810] on button "Nova marcação" at bounding box center [706, 821] width 105 height 28
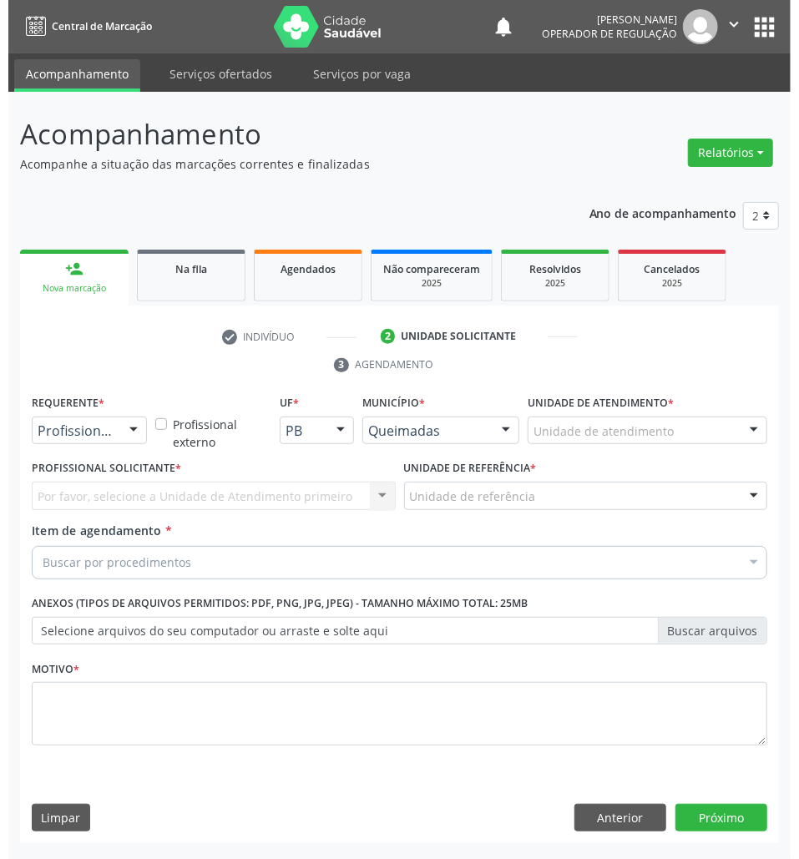
scroll to position [0, 0]
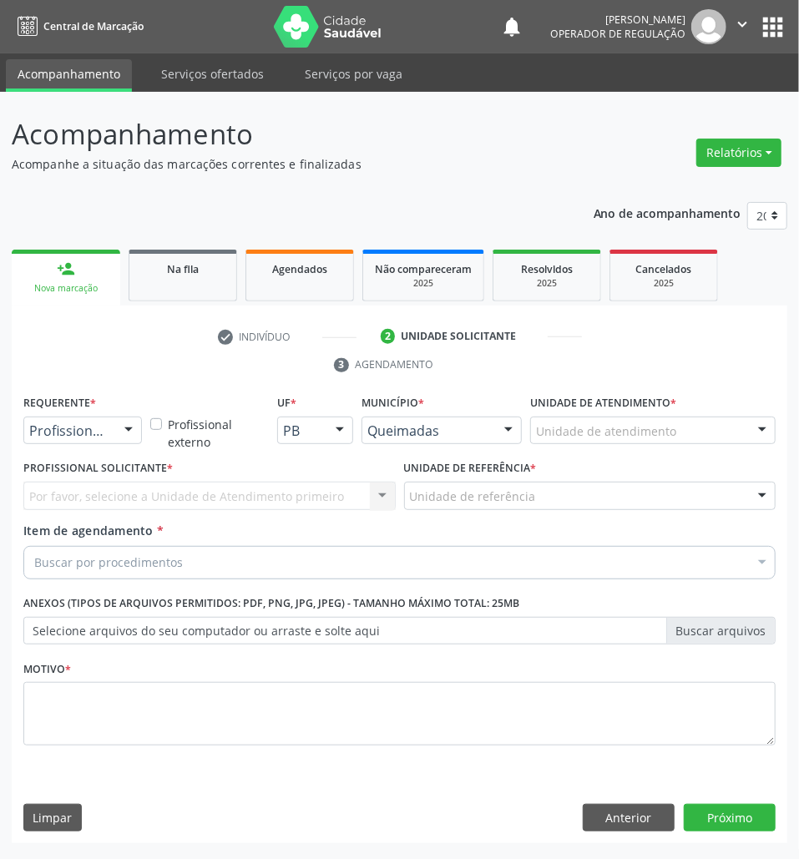
drag, startPoint x: 94, startPoint y: 462, endPoint x: 78, endPoint y: 432, distance: 34.0
click at [85, 455] on div "Requerente * Profissional de Saúde Profissional de Saúde Paciente Nenhum result…" at bounding box center [399, 580] width 752 height 378
drag, startPoint x: 77, startPoint y: 427, endPoint x: 67, endPoint y: 449, distance: 23.9
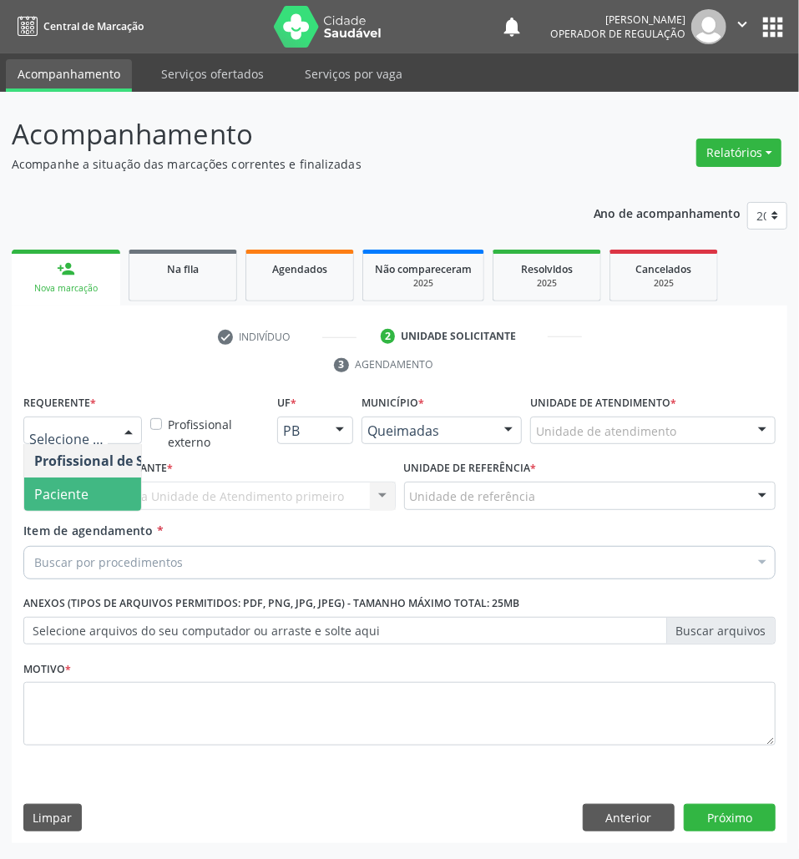
click at [61, 502] on span "Paciente" at bounding box center [61, 494] width 54 height 18
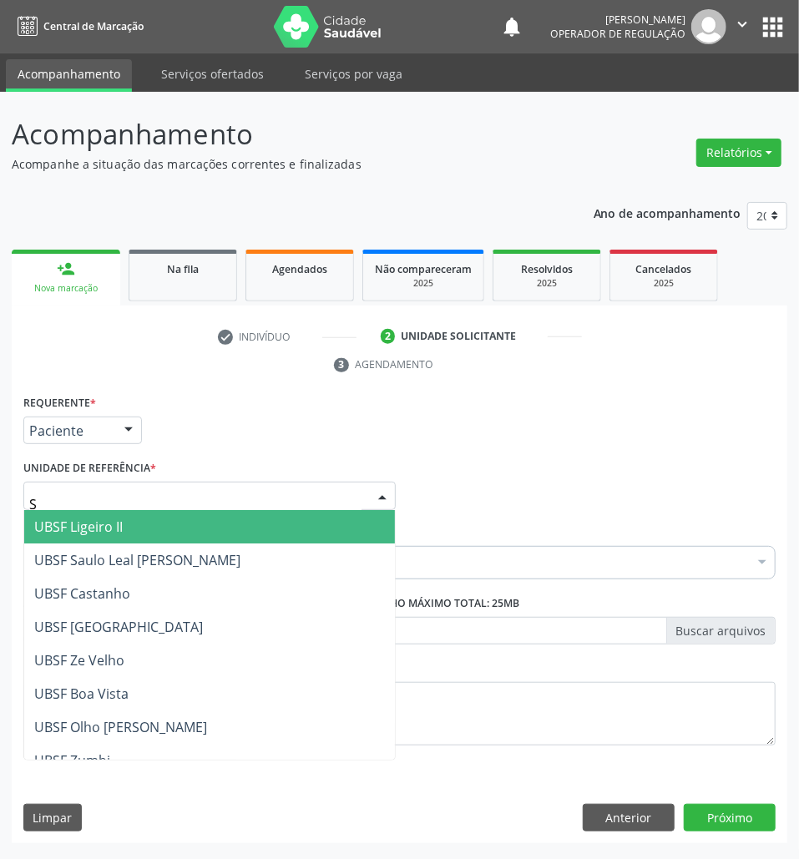
type input "SA"
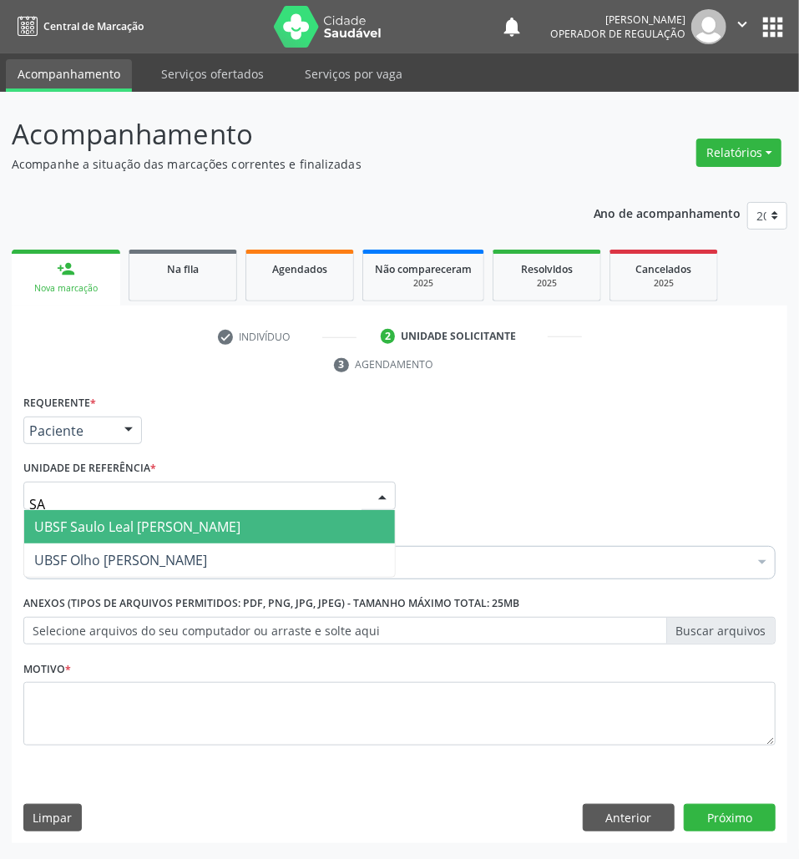
click at [78, 525] on span "UBSF Saulo Leal [PERSON_NAME]" at bounding box center [137, 527] width 206 height 18
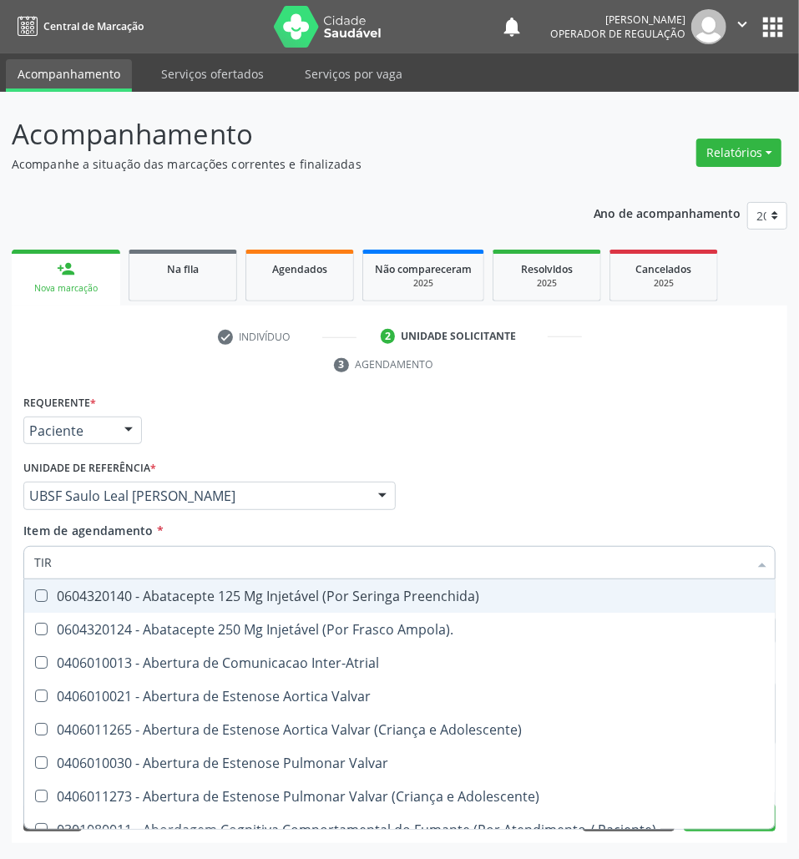
type input "TIRE"
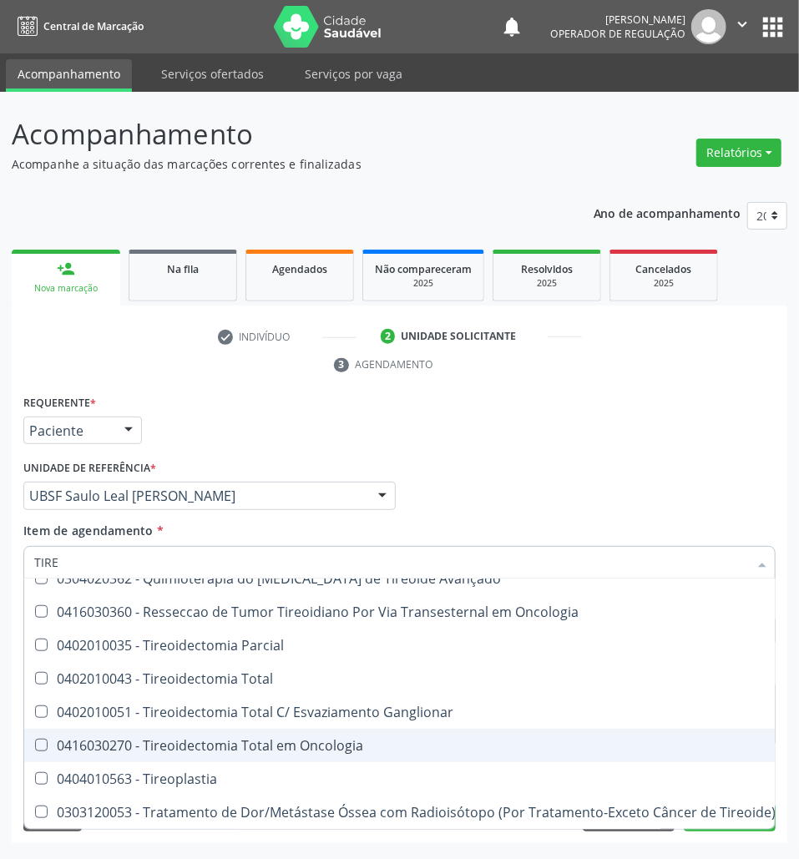
scroll to position [769, 0]
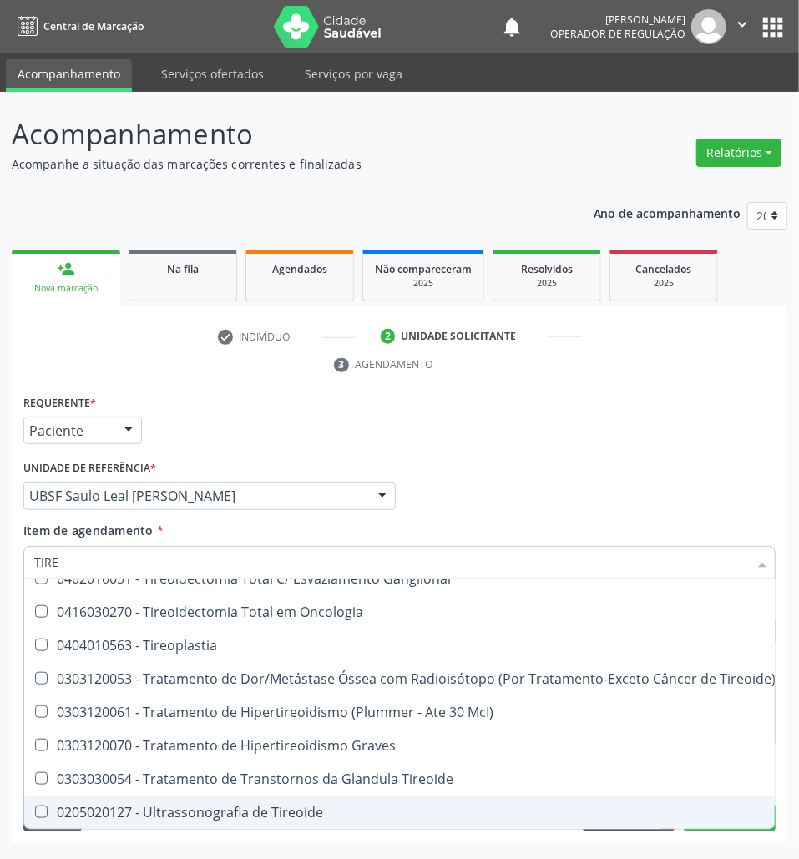
click at [204, 805] on span "0205020127 - Ultrassonografia de Tireoide" at bounding box center [404, 812] width 761 height 33
checkbox Tireoide "true"
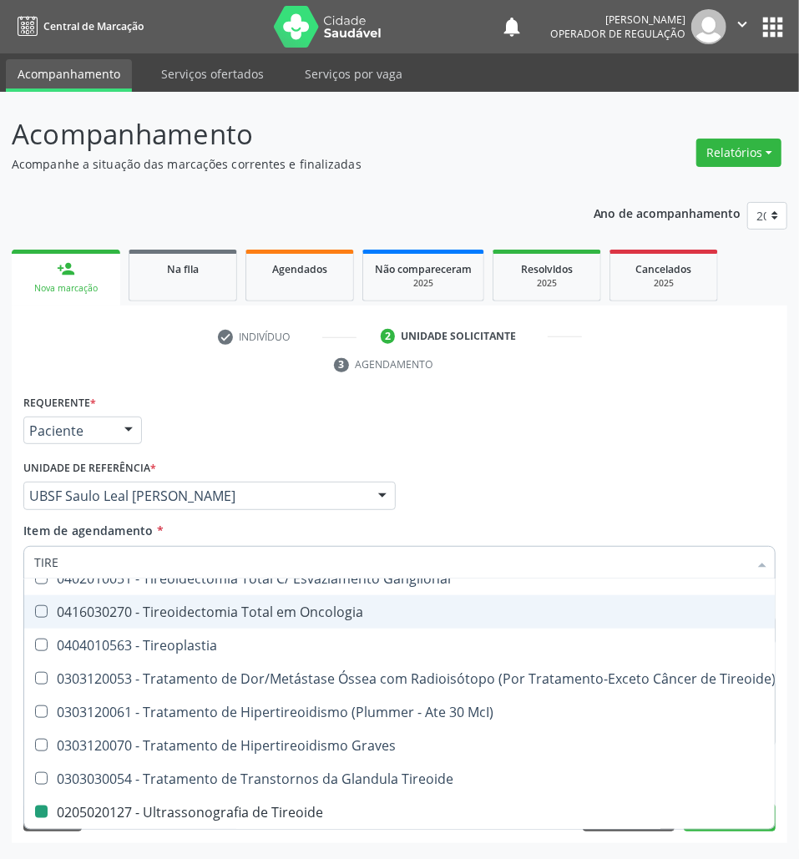
click at [426, 468] on div "Profissional Solicitante Por favor, selecione a Unidade de Atendimento primeiro…" at bounding box center [399, 488] width 761 height 65
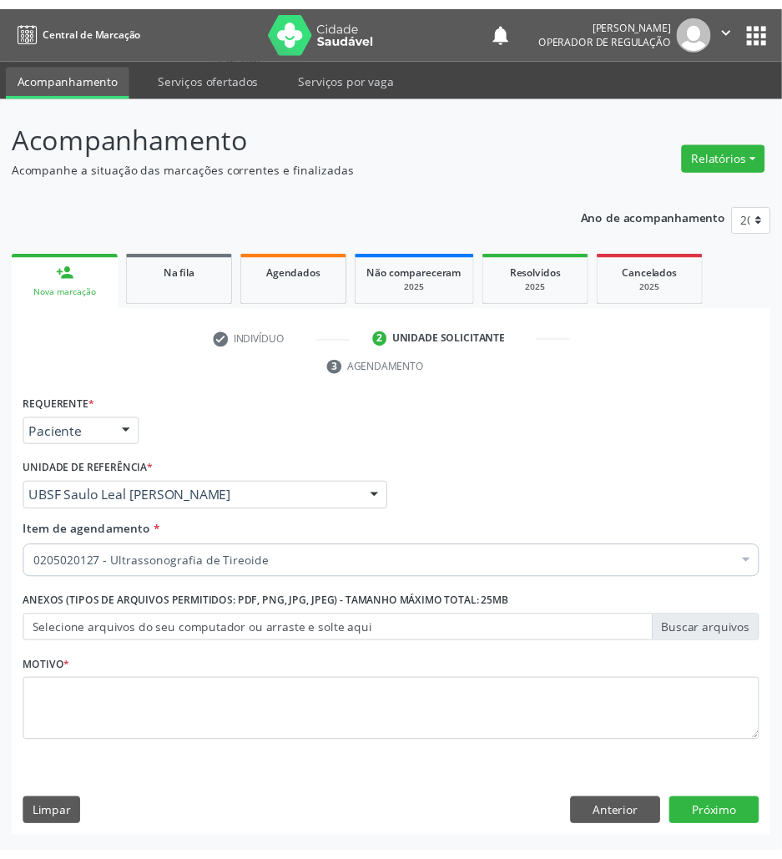
scroll to position [0, 0]
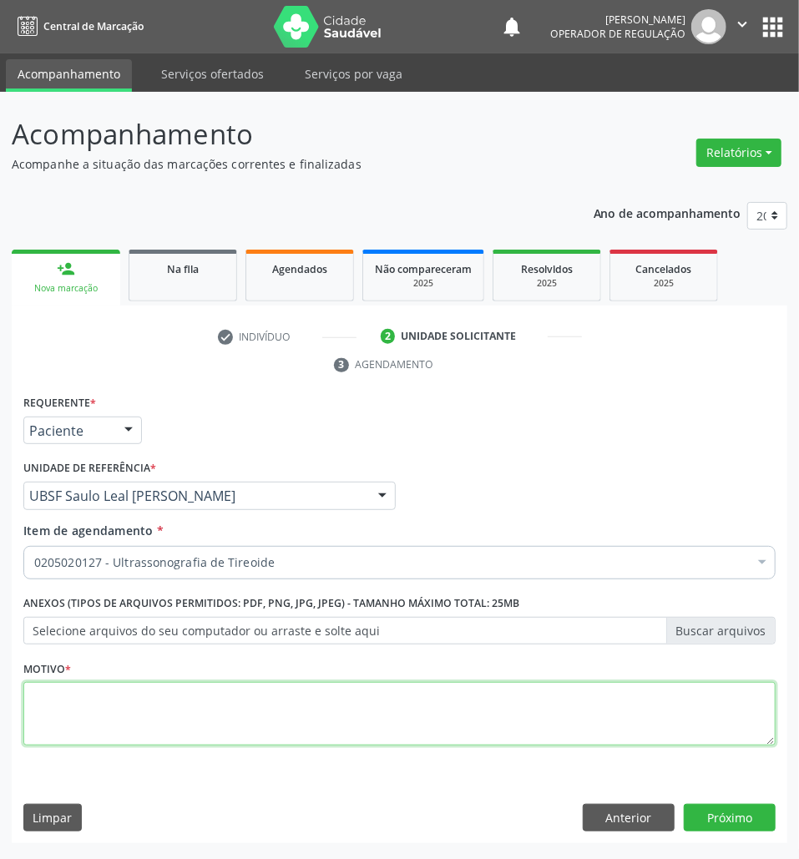
click at [245, 695] on textarea at bounding box center [399, 713] width 752 height 63
type textarea "ROTINA"
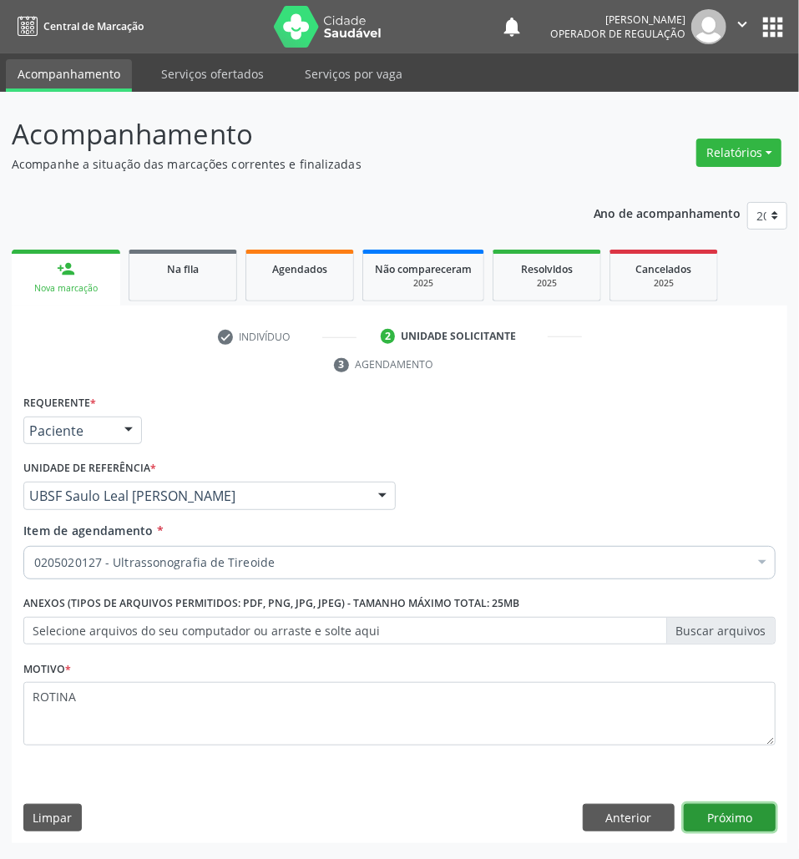
click button "Próximo" at bounding box center [730, 818] width 92 height 28
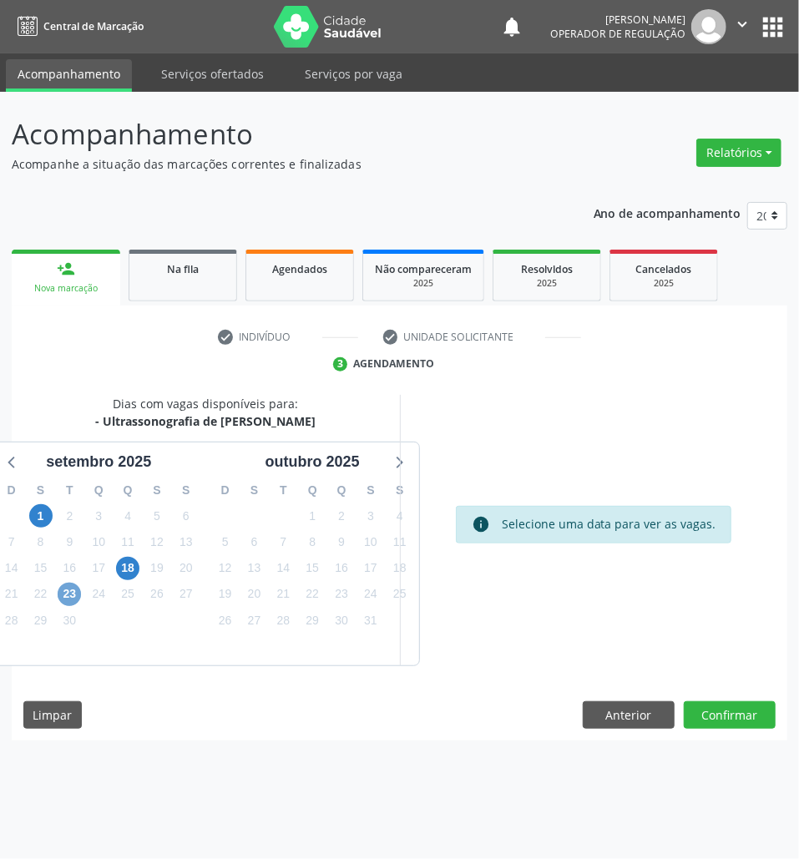
click at [60, 595] on span "23" at bounding box center [69, 594] width 23 height 23
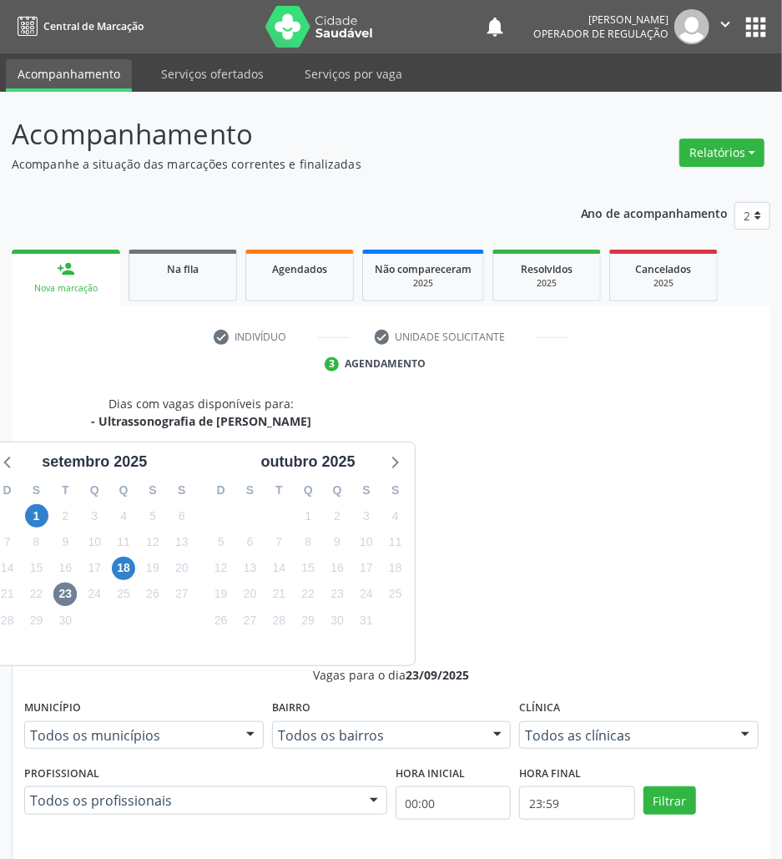
drag, startPoint x: 648, startPoint y: 733, endPoint x: 613, endPoint y: 723, distance: 36.5
radio input "true"
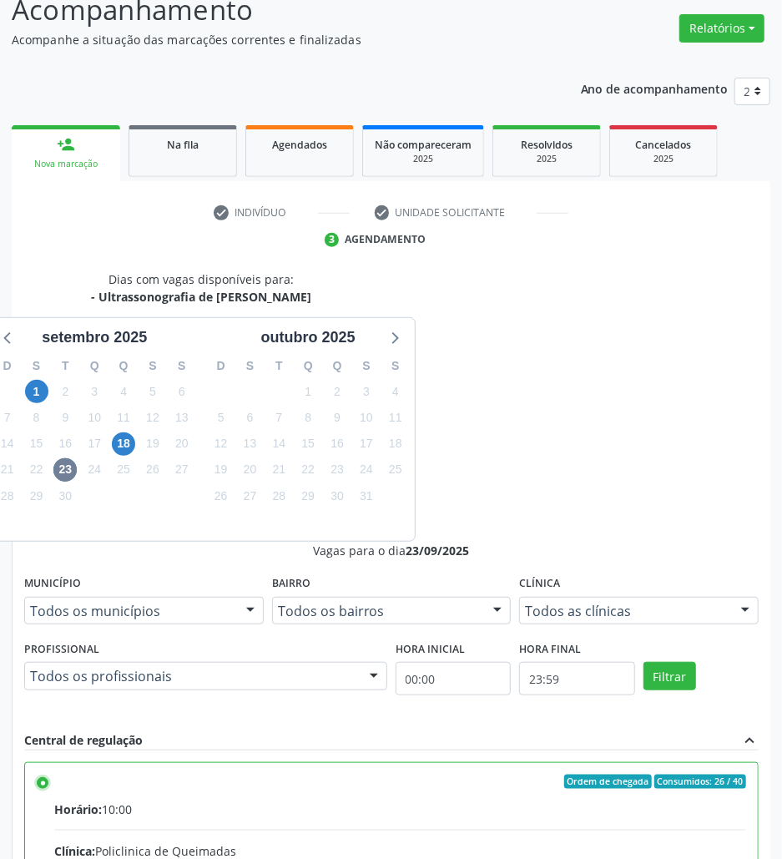
scroll to position [174, 0]
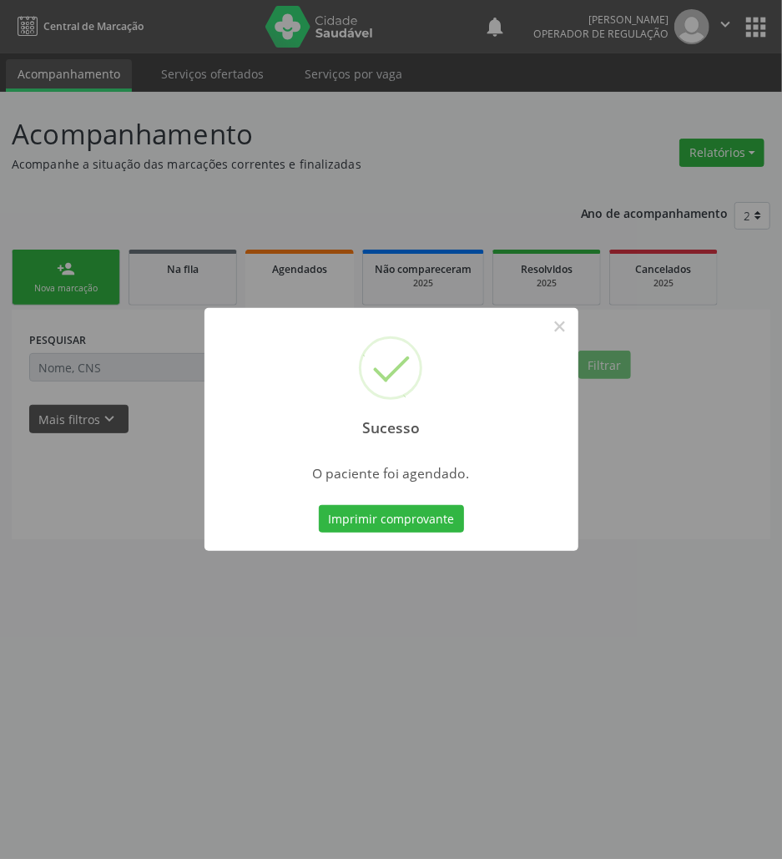
scroll to position [0, 0]
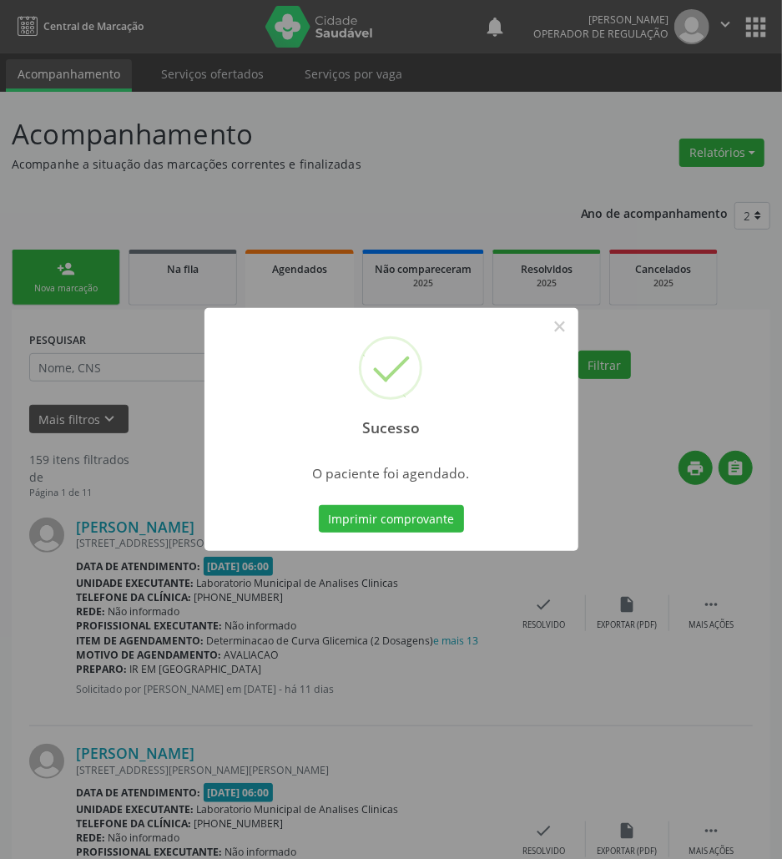
click at [465, 523] on div "Imprimir comprovante Cancel" at bounding box center [391, 519] width 153 height 35
click at [452, 516] on button "Imprimir comprovante" at bounding box center [391, 519] width 145 height 28
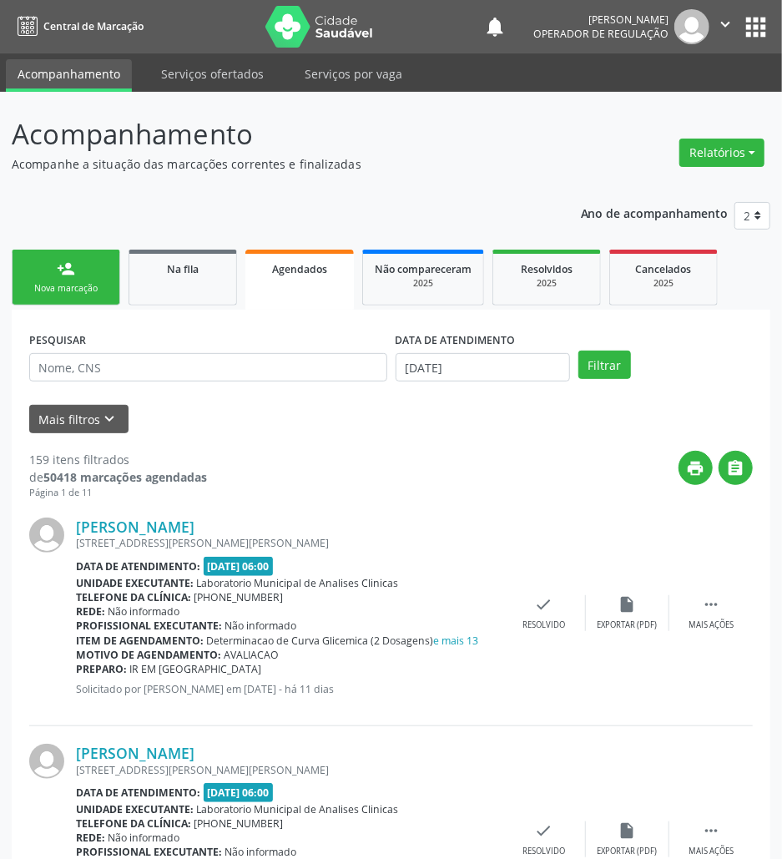
click at [77, 287] on div "Nova marcação" at bounding box center [65, 288] width 83 height 13
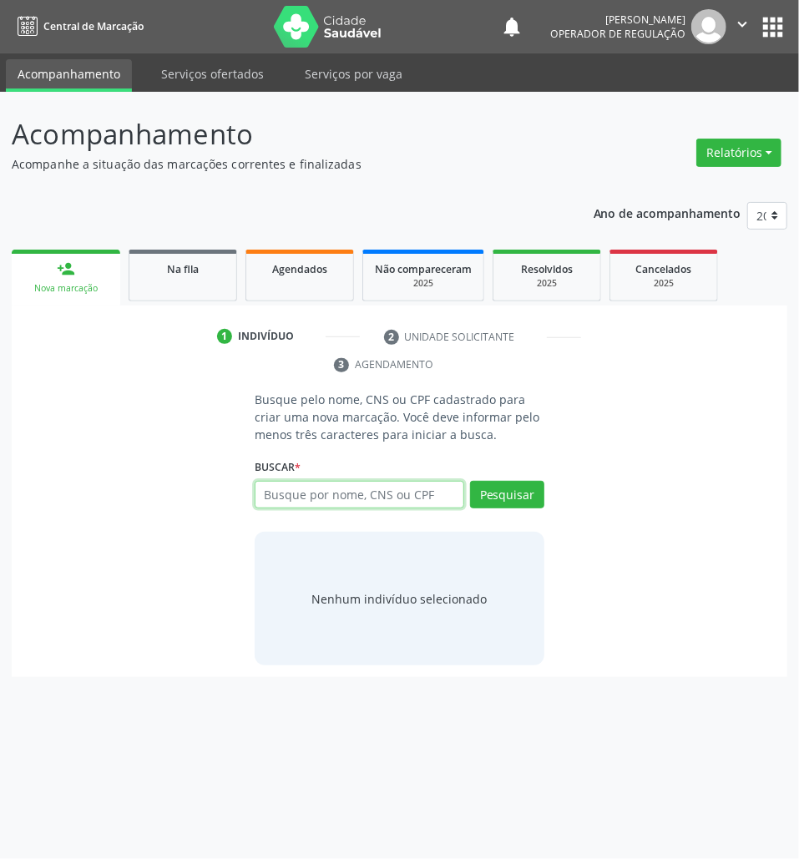
click at [359, 505] on input "text" at bounding box center [360, 495] width 210 height 28
type input "705106840394640"
click at [260, 502] on input "705106840394640" at bounding box center [260, 503] width 0 height 33
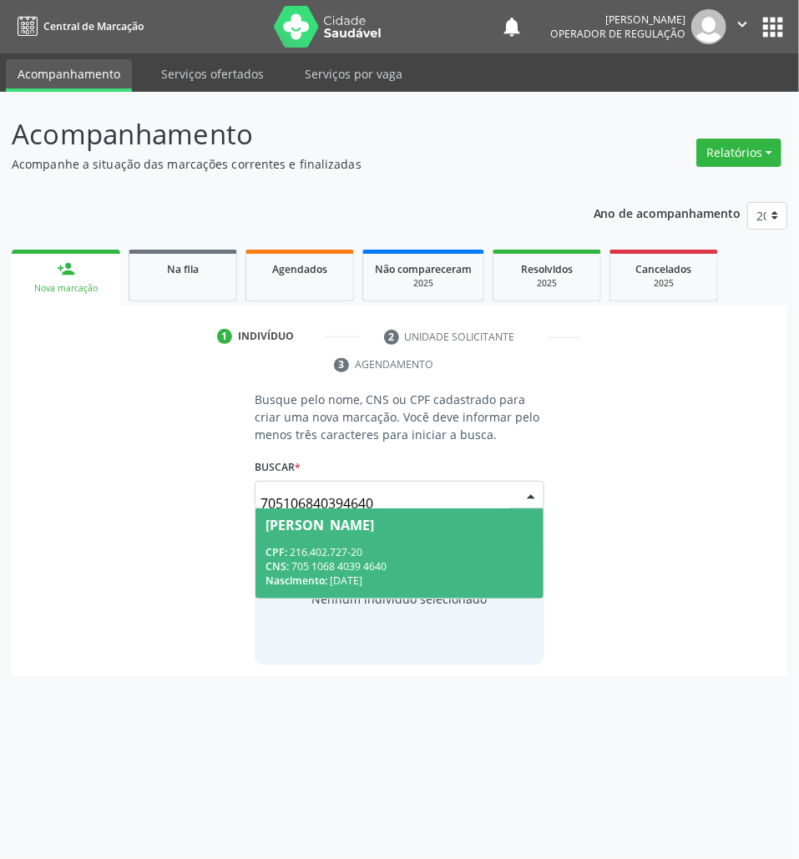
click at [435, 585] on div "Nascimento: 23/03/2009" at bounding box center [399, 581] width 268 height 14
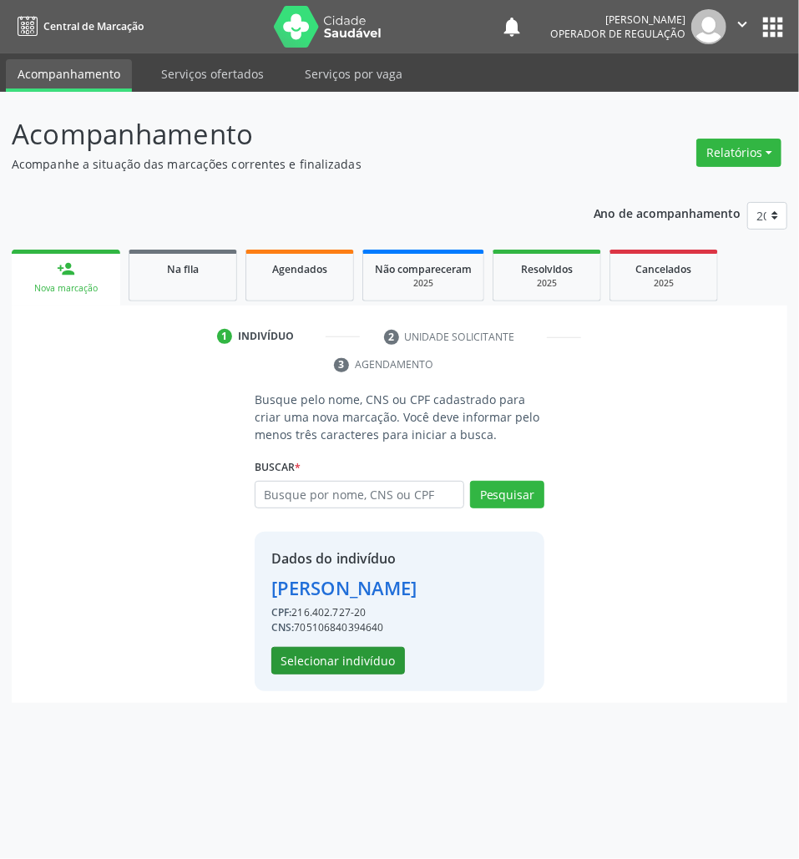
drag, startPoint x: 344, startPoint y: 685, endPoint x: 346, endPoint y: 665, distance: 19.3
click at [342, 683] on div "Dados do indivíduo Beatriz Alves de Lima CPF: 216.402.727-20 CNS: 7051068403946…" at bounding box center [400, 611] width 290 height 159
click at [346, 665] on button "Selecionar indivíduo" at bounding box center [338, 661] width 134 height 28
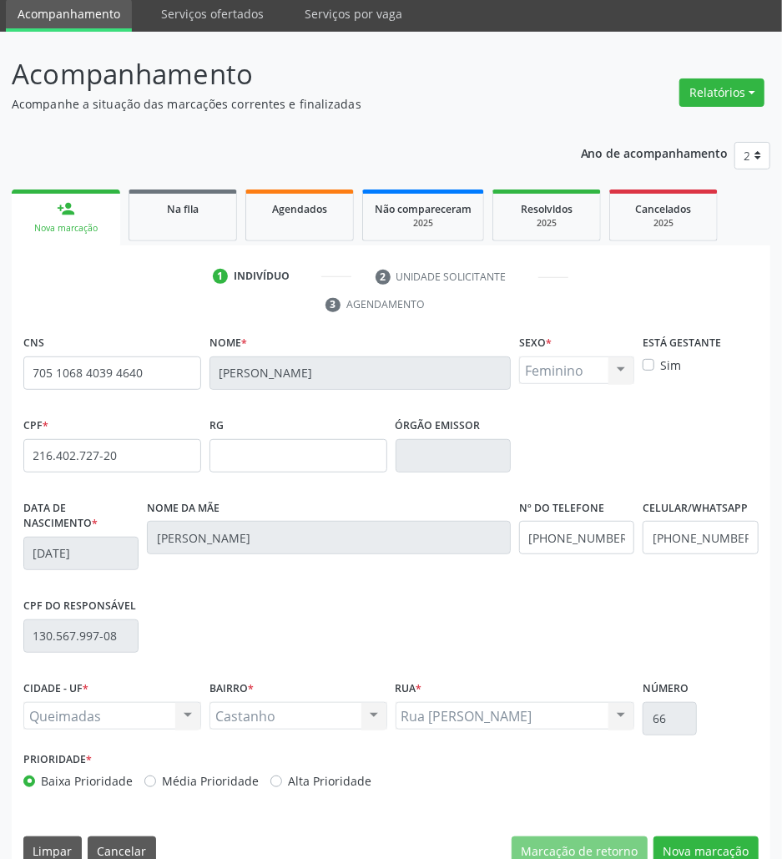
scroll to position [90, 0]
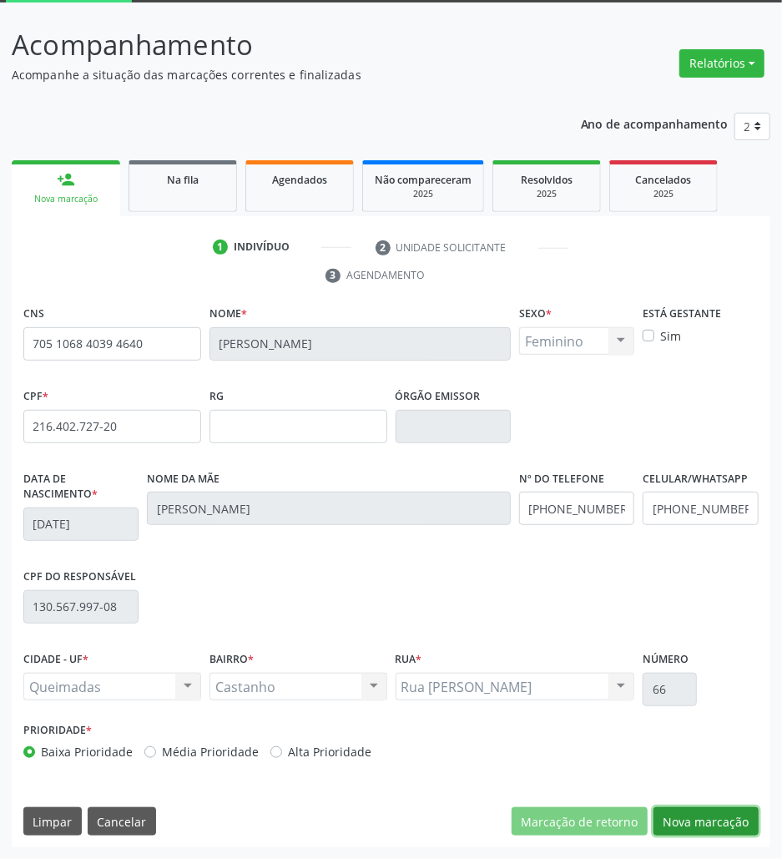
click at [735, 826] on button "Nova marcação" at bounding box center [706, 821] width 105 height 28
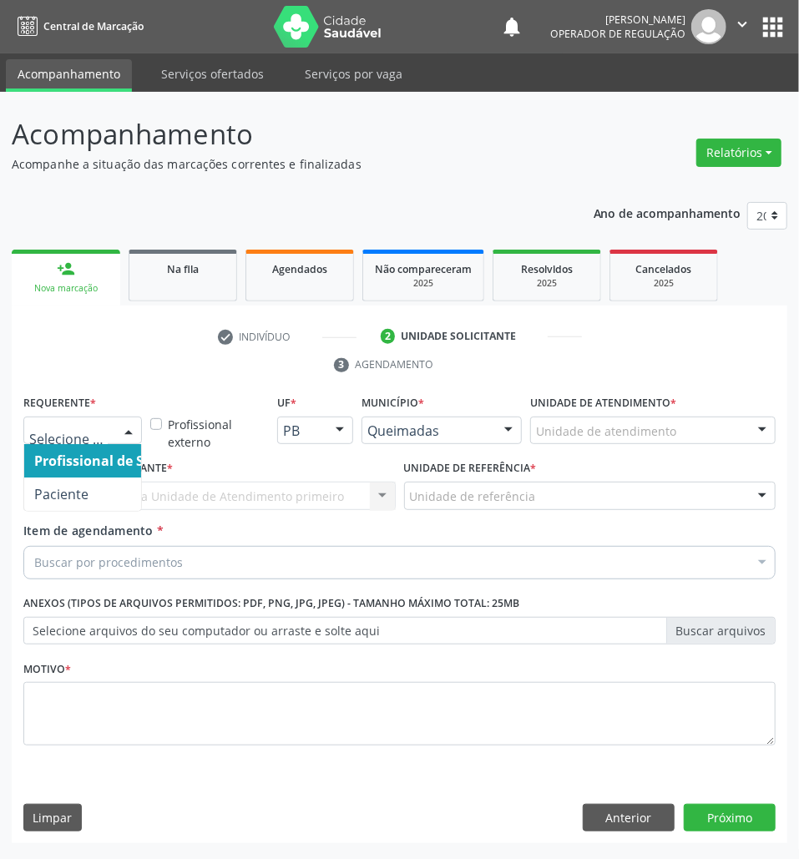
drag, startPoint x: 74, startPoint y: 432, endPoint x: 77, endPoint y: 482, distance: 49.3
click at [77, 483] on span "Paciente" at bounding box center [105, 494] width 163 height 33
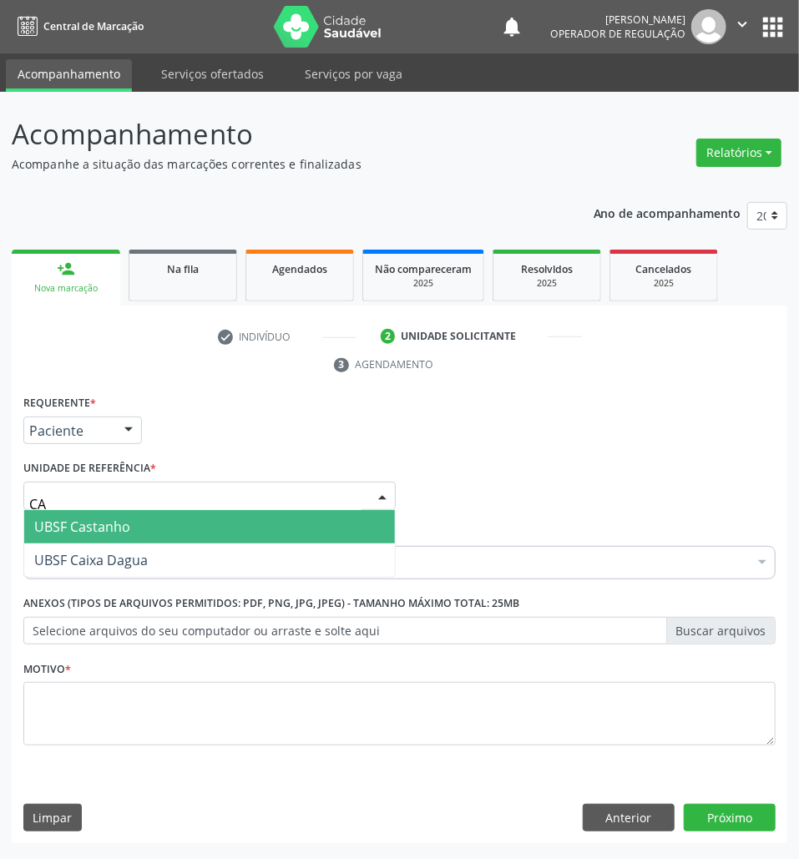
type input "CAS"
click at [101, 529] on span "UBSF Castanho" at bounding box center [82, 527] width 96 height 18
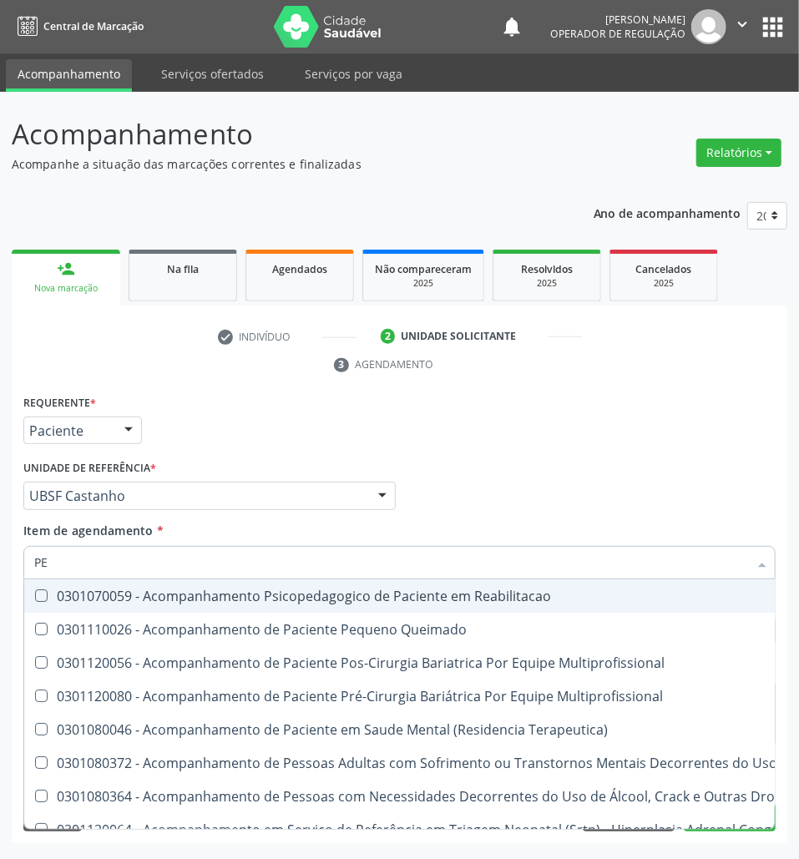
type input "P"
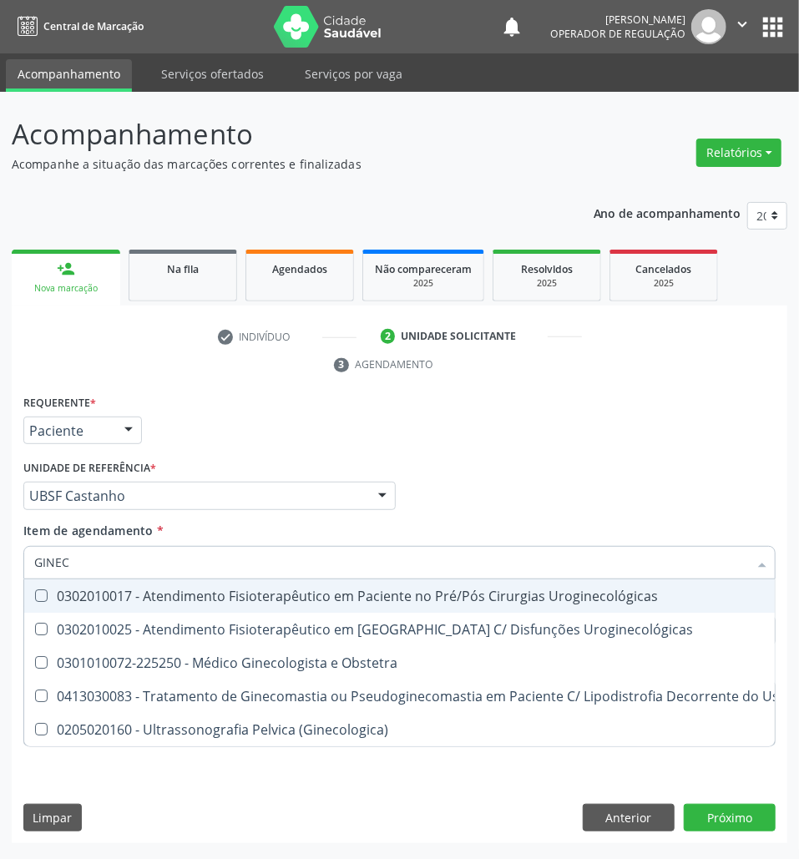
type input "GINECO"
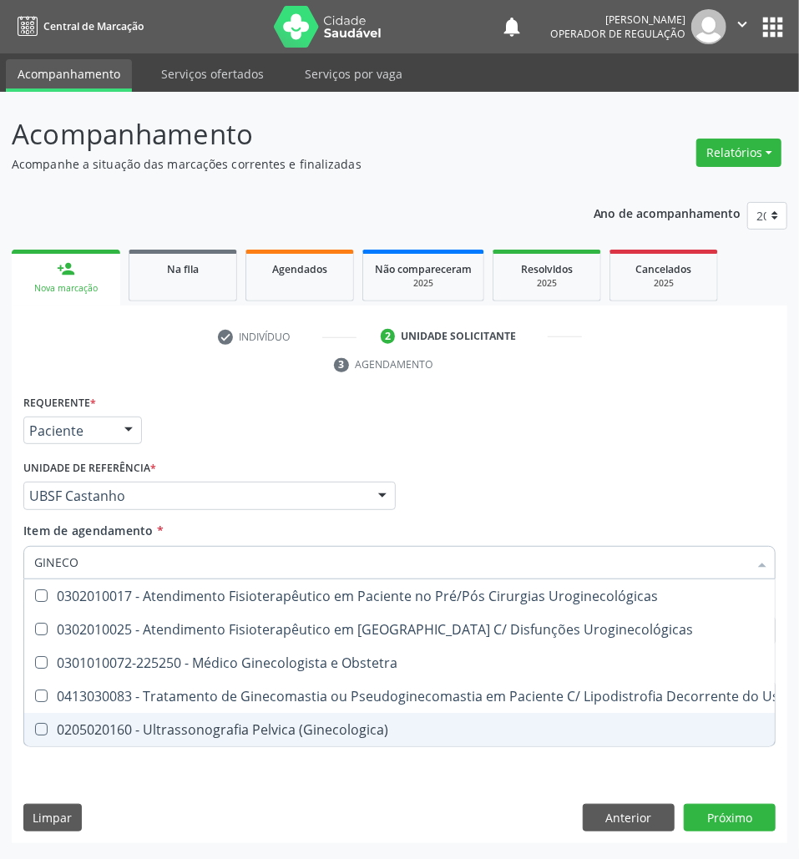
click at [145, 742] on span "0205020160 - Ultrassonografia Pelvica (Ginecologica)" at bounding box center [470, 729] width 893 height 33
checkbox \(Ginecologica\) "true"
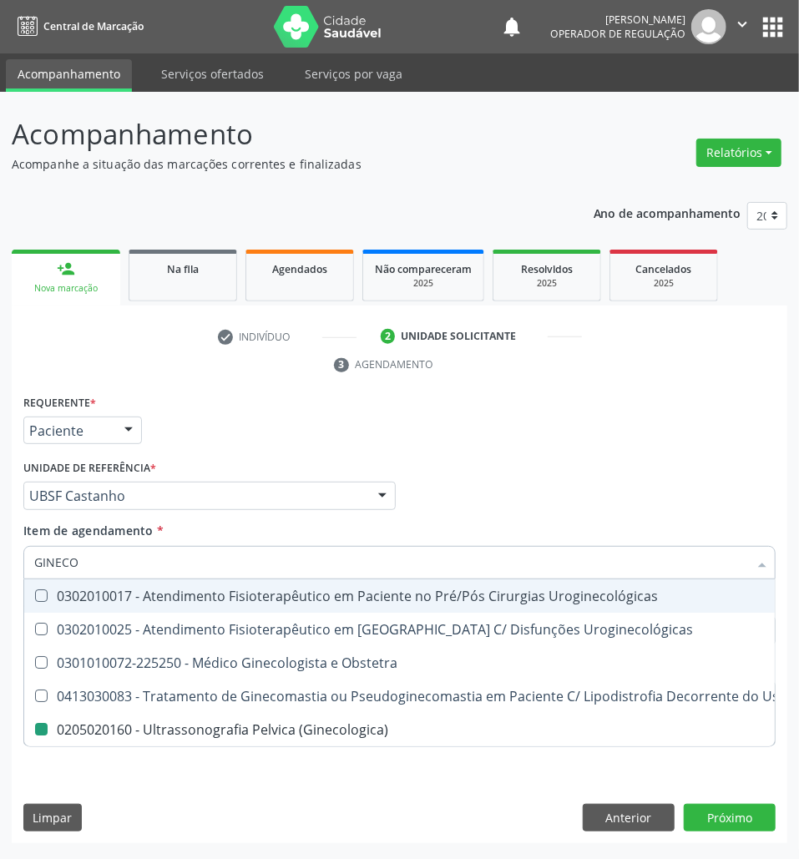
click at [481, 493] on div "Profissional Solicitante Por favor, selecione a Unidade de Atendimento primeiro…" at bounding box center [399, 488] width 761 height 65
checkbox Uroginecológicas "true"
checkbox \(Ginecologica\) "false"
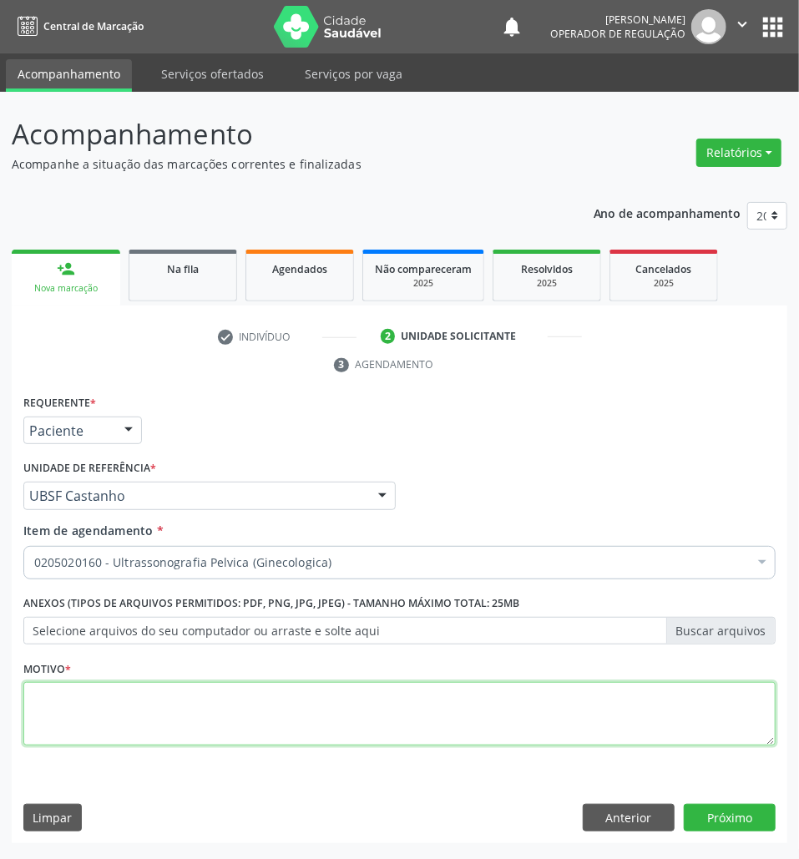
click at [378, 689] on textarea at bounding box center [399, 713] width 752 height 63
type textarea "ROTINA"
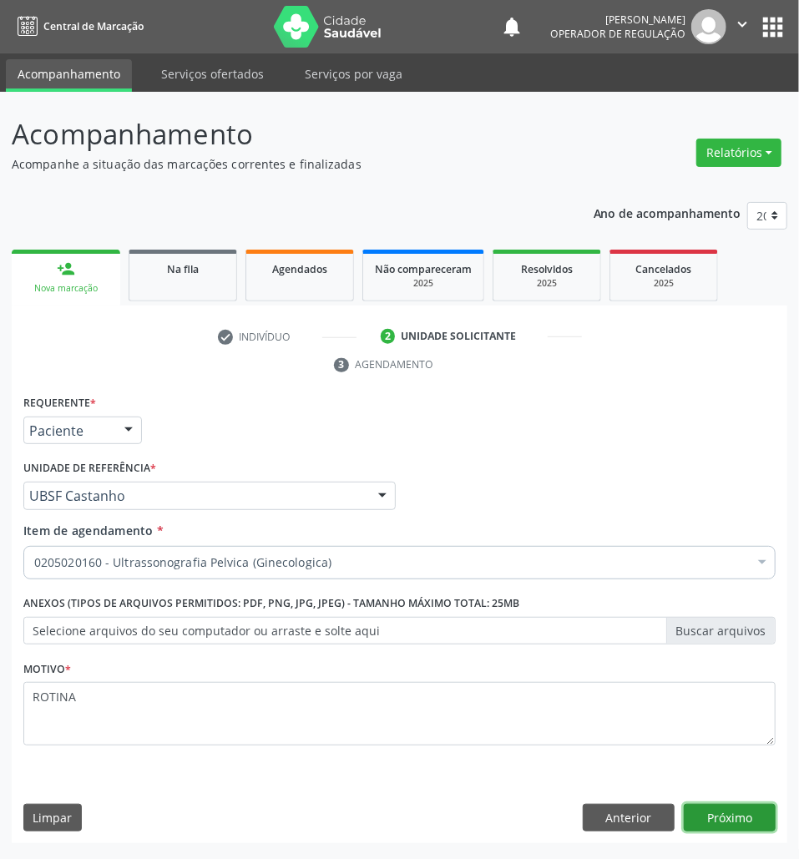
click button "Próximo" at bounding box center [730, 818] width 92 height 28
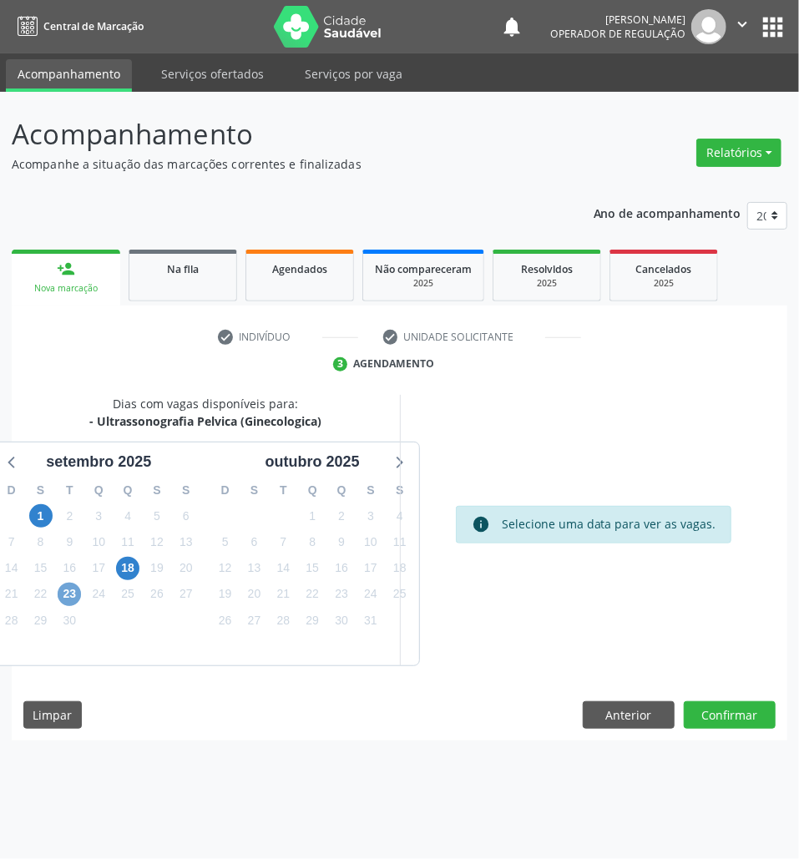
click at [68, 598] on span "23" at bounding box center [69, 594] width 23 height 23
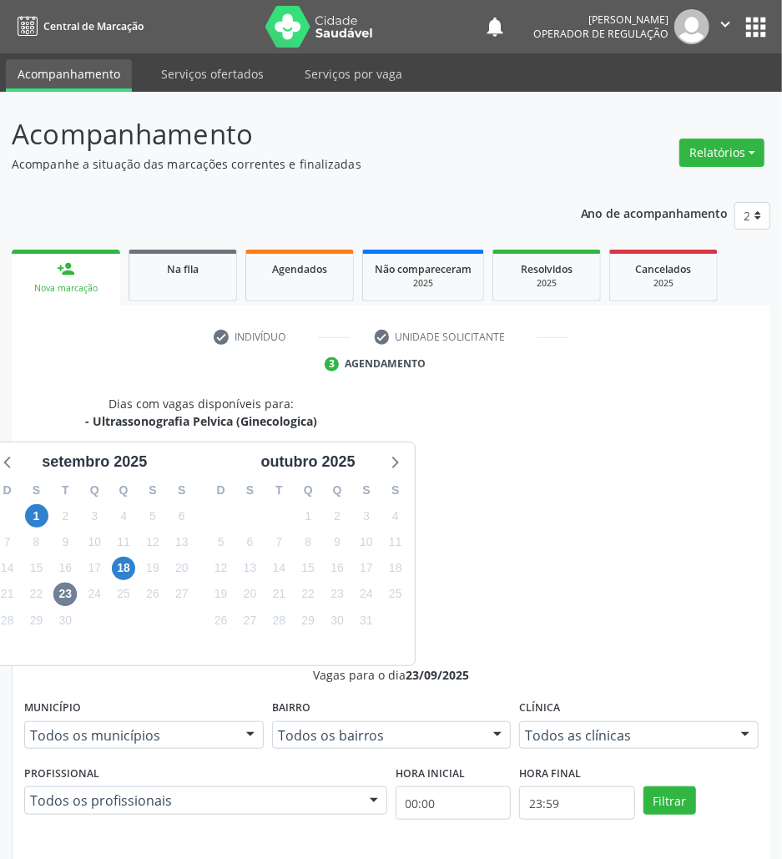
drag, startPoint x: 595, startPoint y: 703, endPoint x: 308, endPoint y: 678, distance: 288.3
radio input "true"
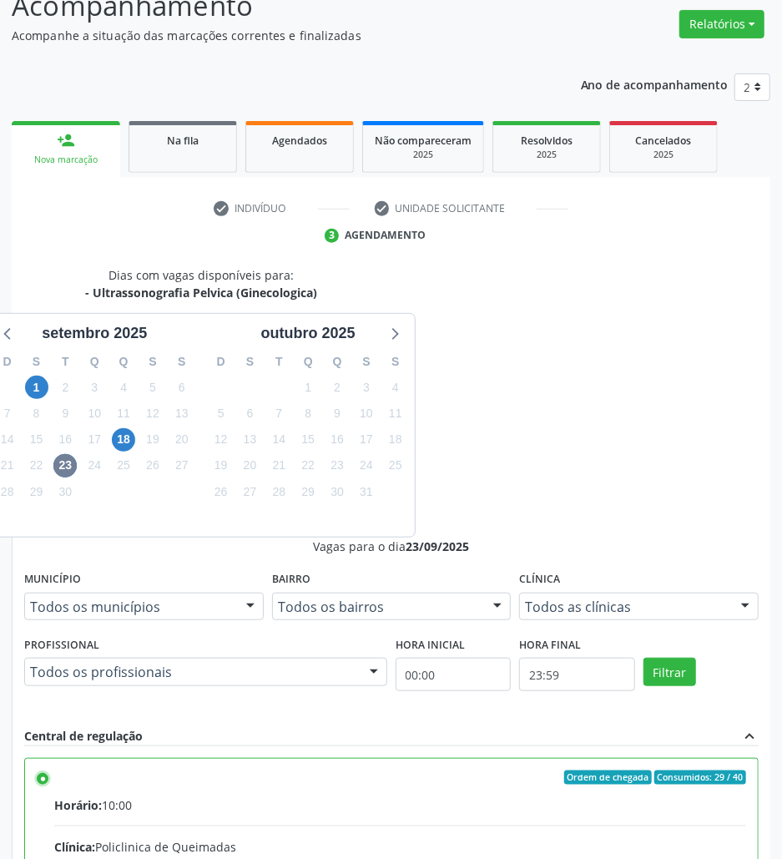
scroll to position [174, 0]
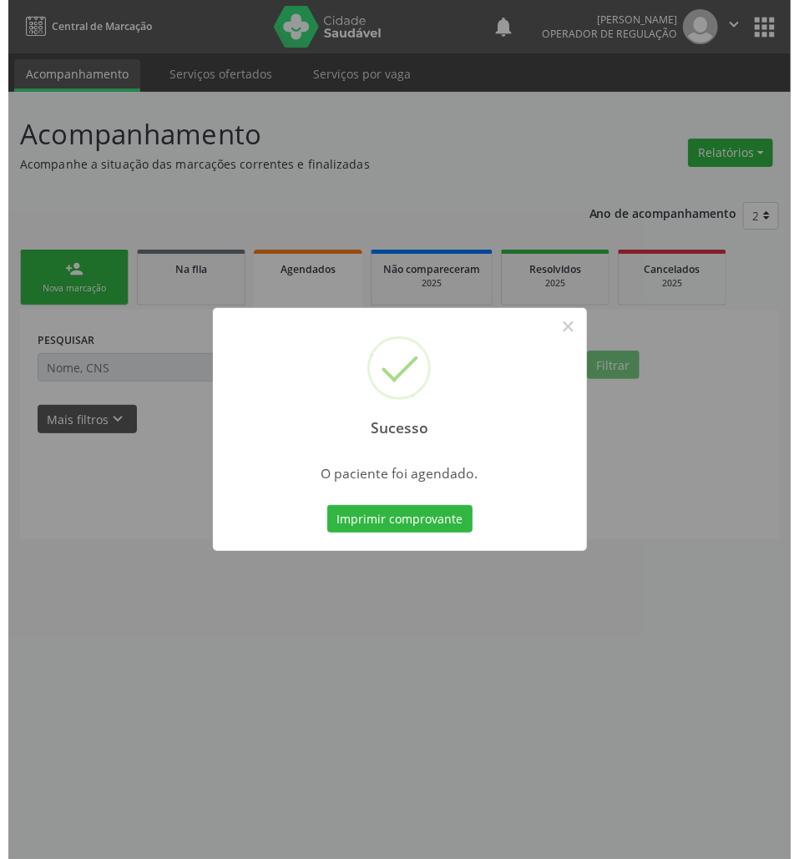
scroll to position [0, 0]
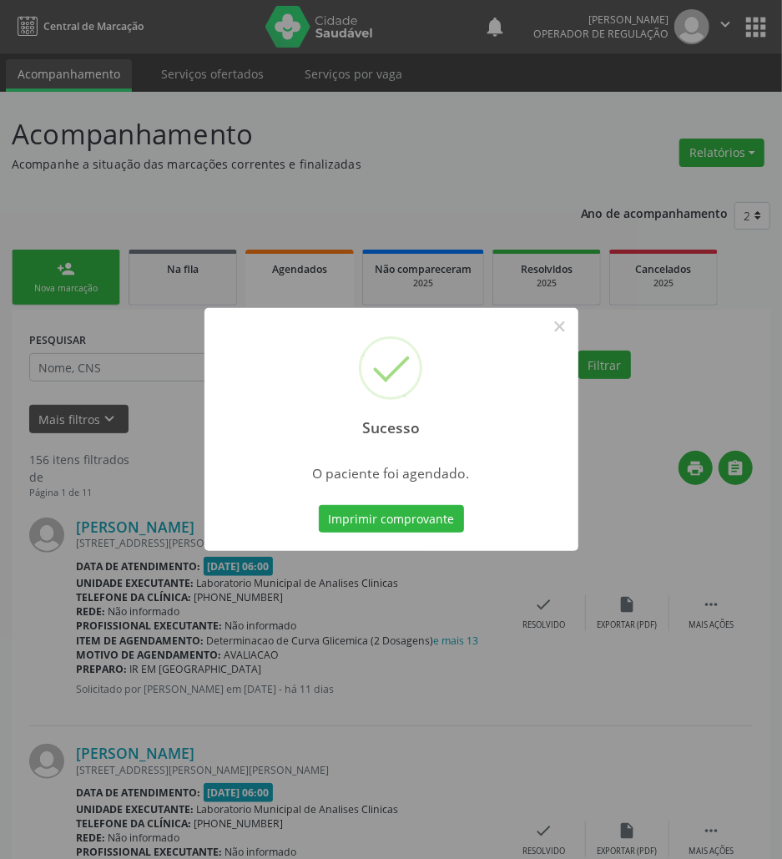
click at [319, 505] on button "Imprimir comprovante" at bounding box center [391, 519] width 145 height 28
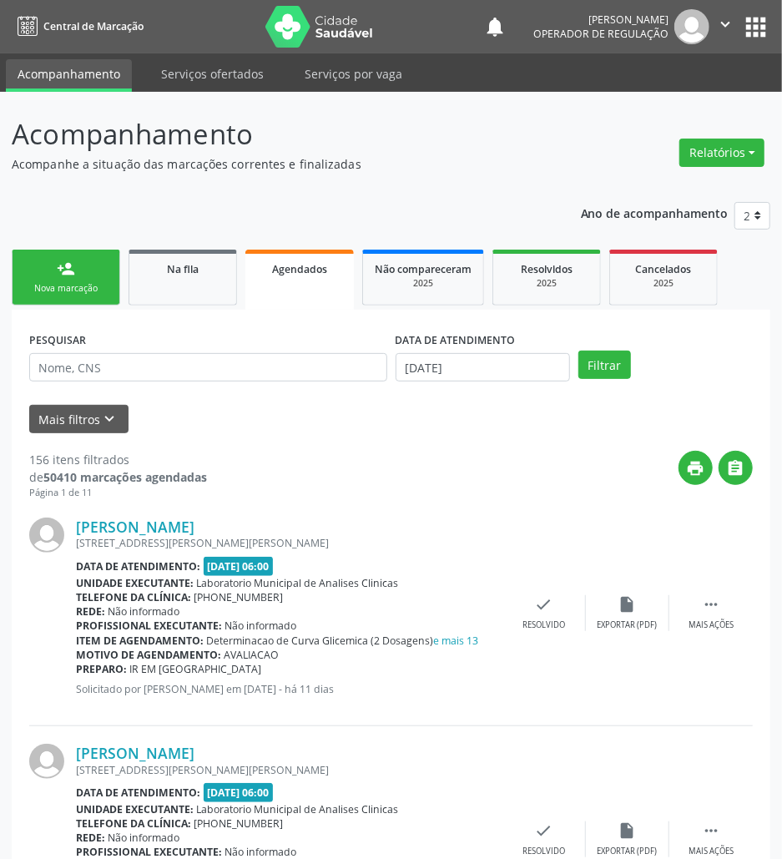
click at [85, 305] on link "person_add Nova marcação" at bounding box center [66, 278] width 109 height 56
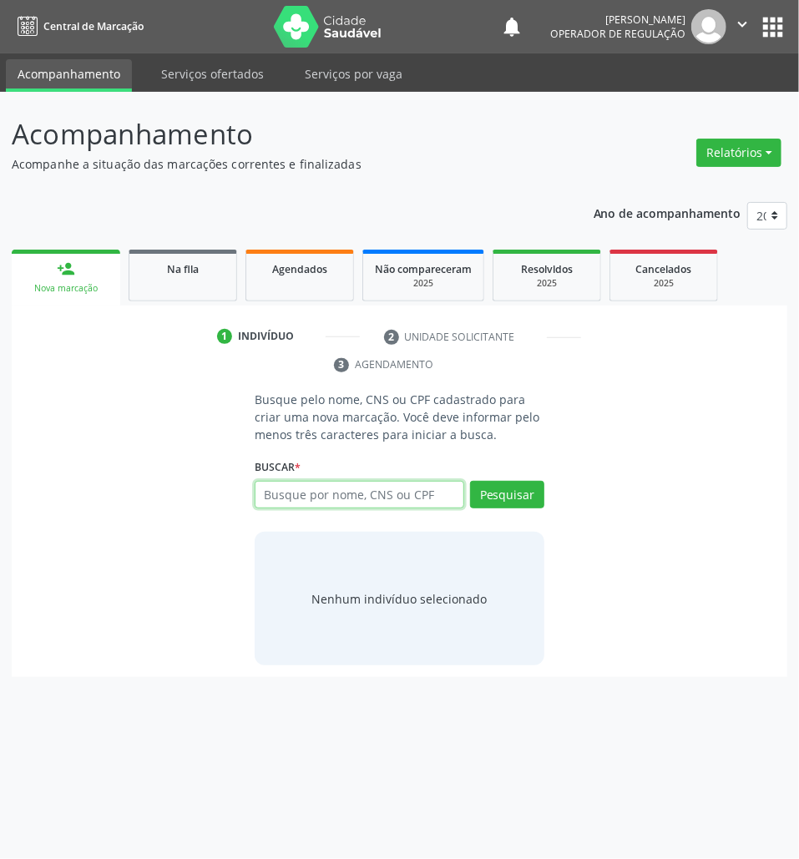
click at [314, 501] on input "text" at bounding box center [360, 495] width 210 height 28
type input "7068027818"
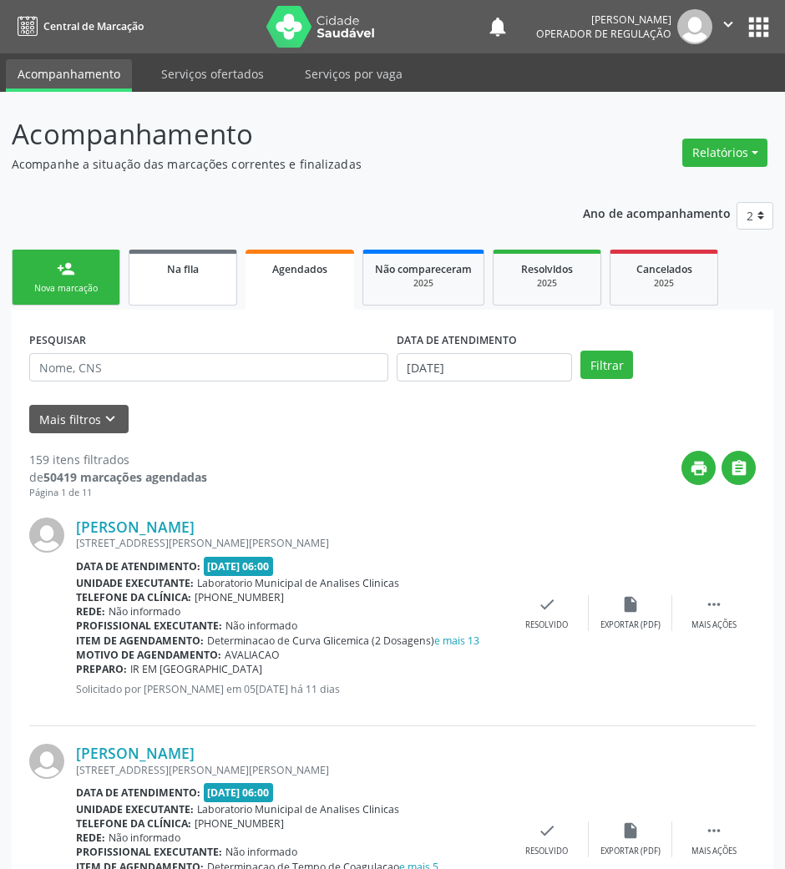
click at [131, 296] on link "Na fila" at bounding box center [183, 278] width 109 height 56
click at [102, 298] on link "person_add Nova marcação" at bounding box center [66, 278] width 109 height 56
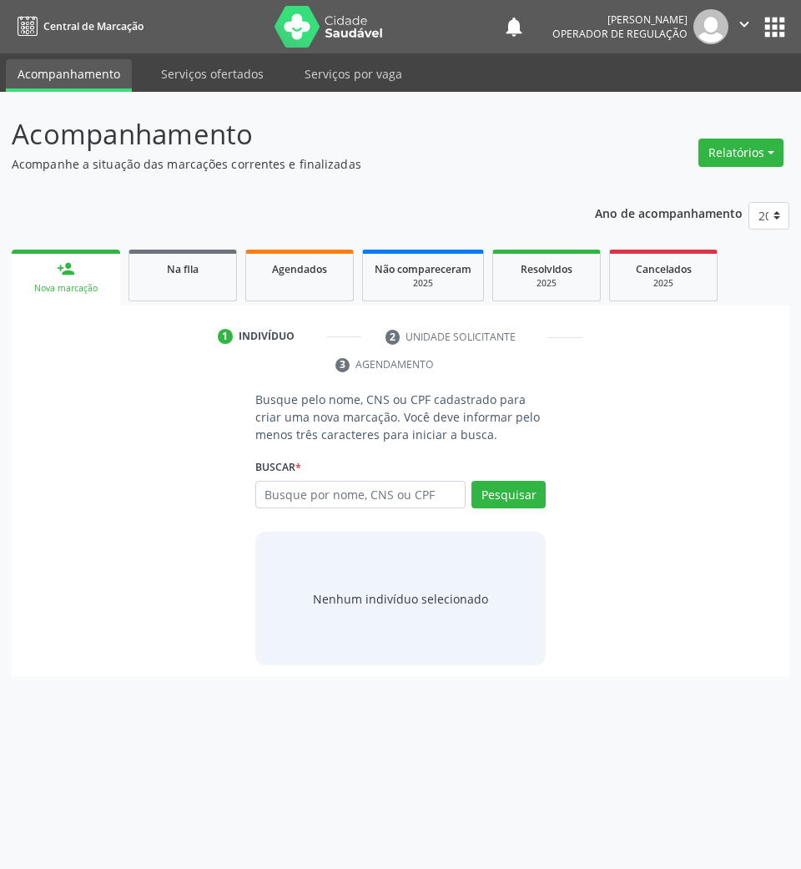
drag, startPoint x: 384, startPoint y: 525, endPoint x: 381, endPoint y: 513, distance: 13.0
click at [384, 523] on div "Busque pelo nome, CNS ou CPF cadastrado para criar uma nova marcação. Você deve…" at bounding box center [401, 528] width 315 height 275
click at [379, 512] on div "Busque por nome, CNS ou CPF Nenhum resultado encontrado para: " " Digite nome, …" at bounding box center [400, 501] width 291 height 40
click at [365, 503] on input "text" at bounding box center [360, 495] width 211 height 28
type input "700500993504353"
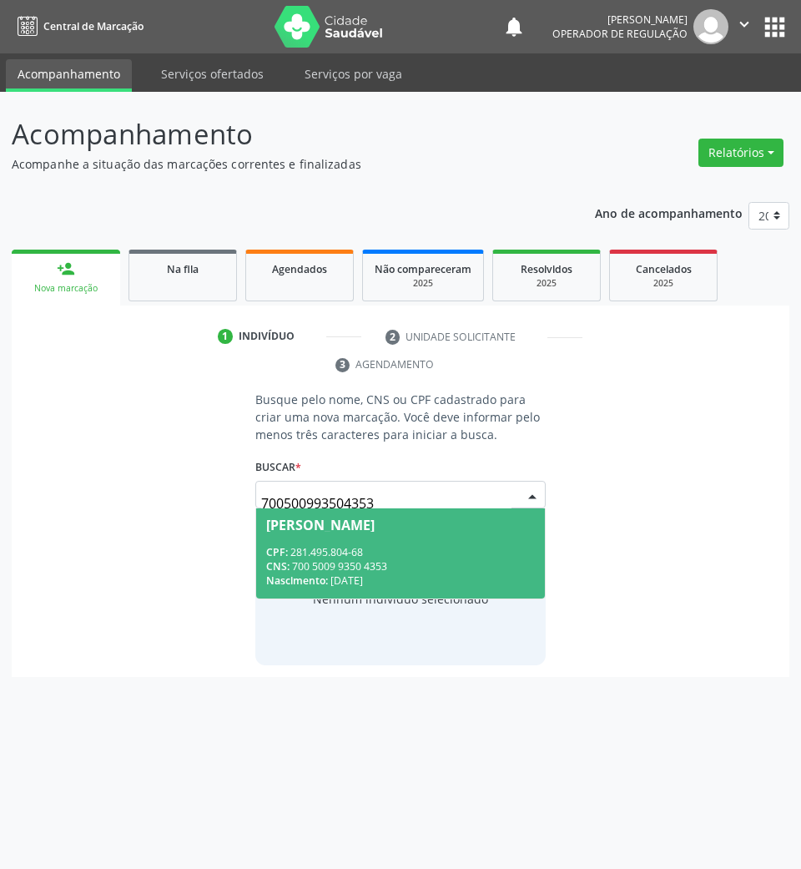
click at [392, 552] on div "CPF: 281.495.804-68" at bounding box center [401, 552] width 270 height 14
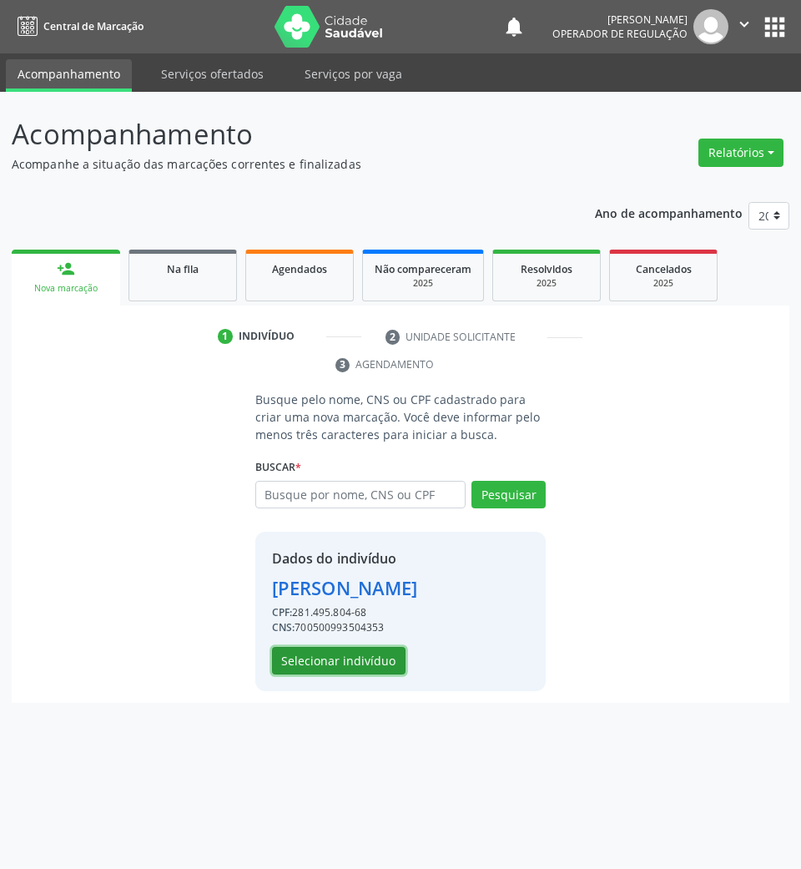
click at [359, 665] on button "Selecionar indivíduo" at bounding box center [339, 661] width 134 height 28
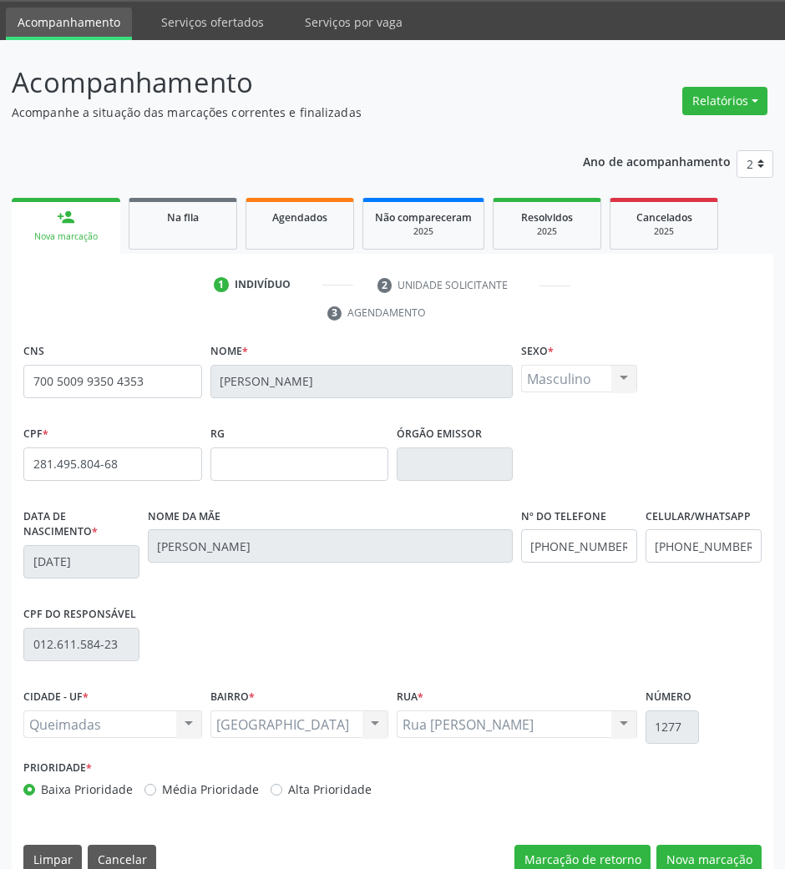
scroll to position [80, 0]
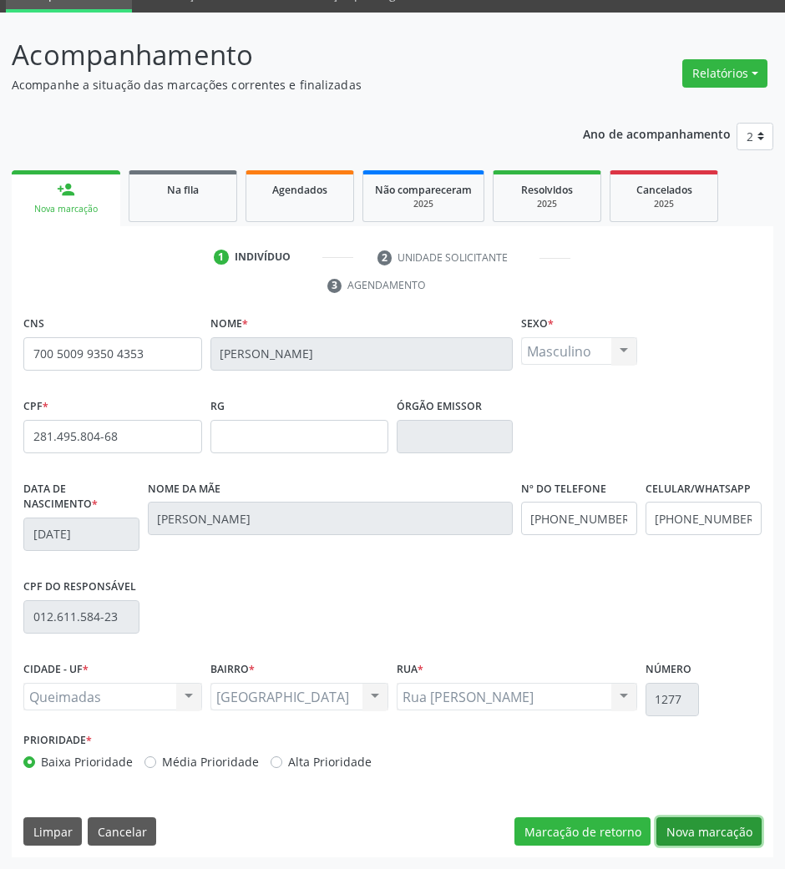
click at [741, 821] on button "Nova marcação" at bounding box center [708, 831] width 105 height 28
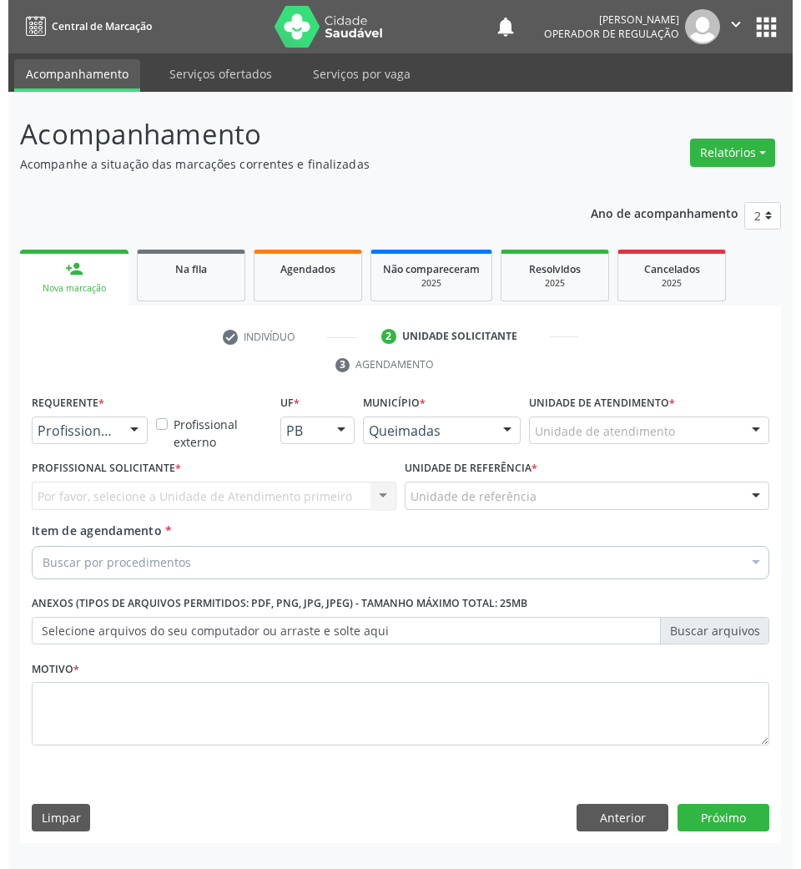
scroll to position [0, 0]
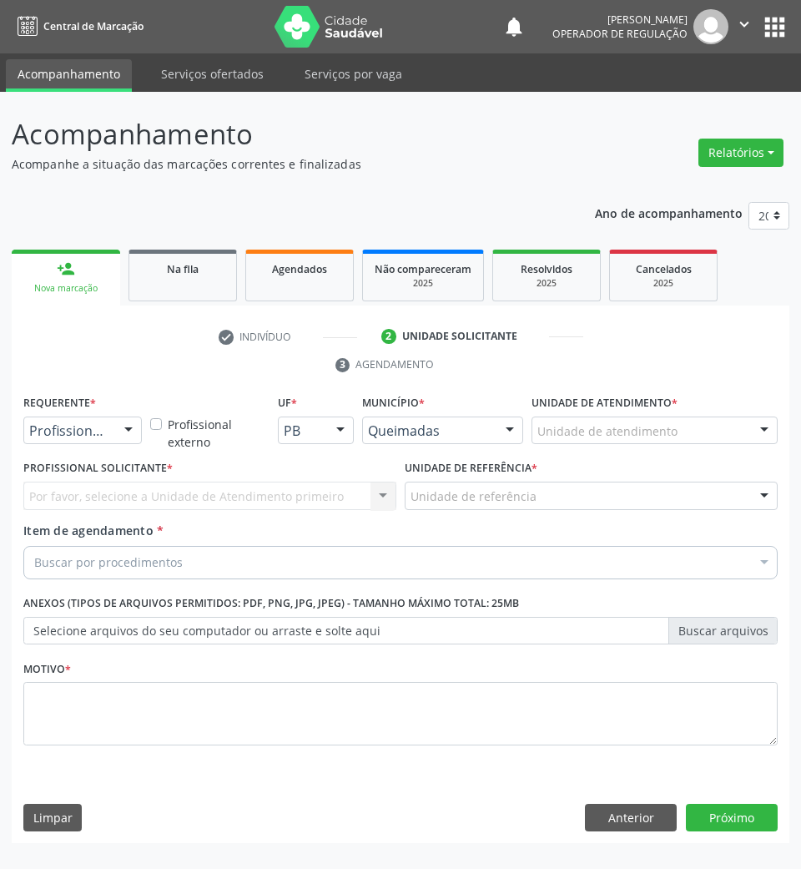
drag, startPoint x: 92, startPoint y: 445, endPoint x: 81, endPoint y: 439, distance: 12.3
click at [87, 442] on div "Profissional de Saúde" at bounding box center [82, 431] width 119 height 28
click at [71, 489] on span "Paciente" at bounding box center [61, 494] width 54 height 18
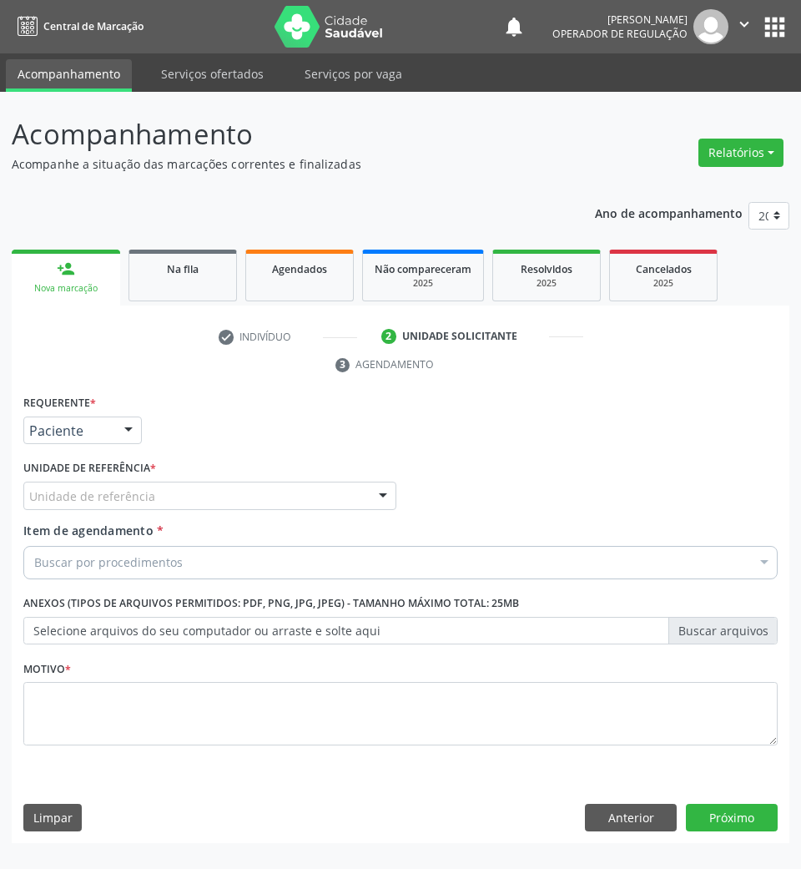
click at [99, 484] on div "Unidade de referência" at bounding box center [209, 496] width 373 height 28
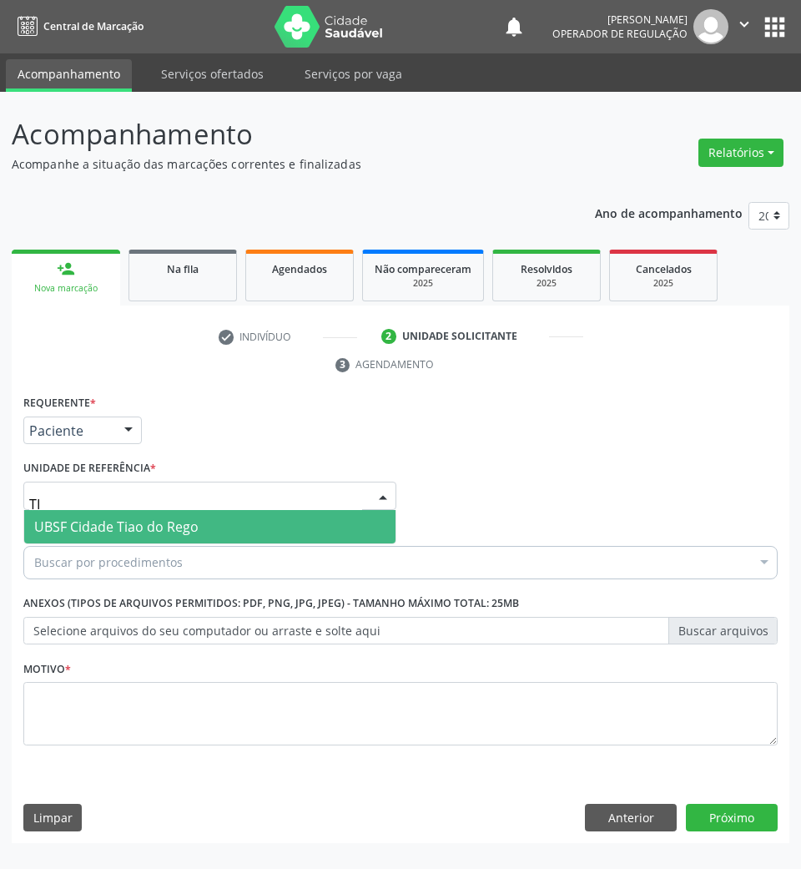
type input "TIA"
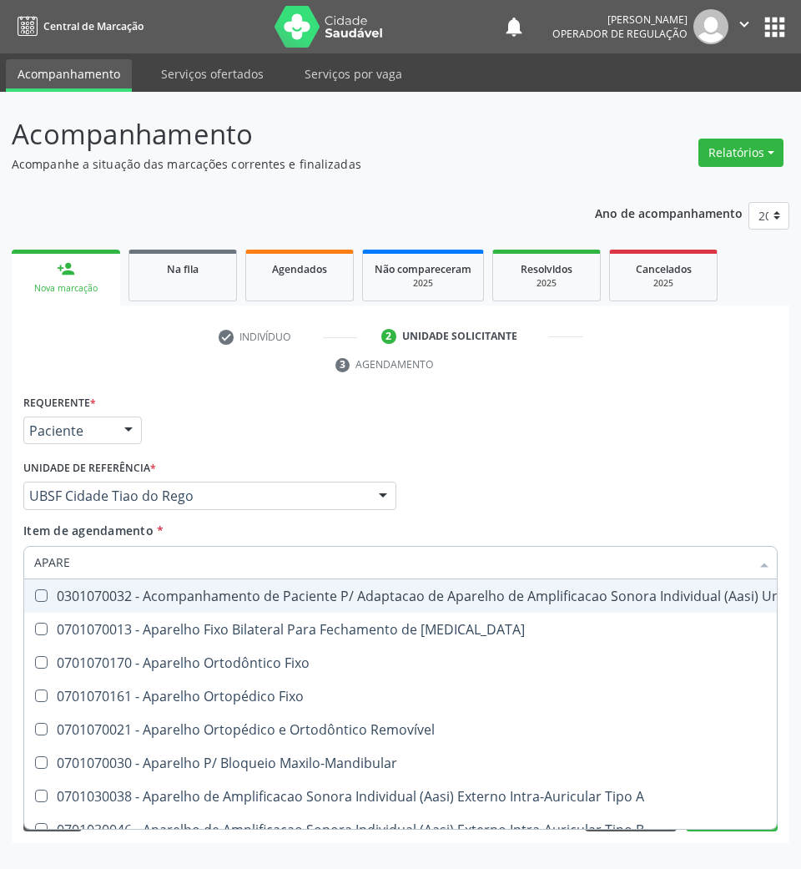
type input "APAREL"
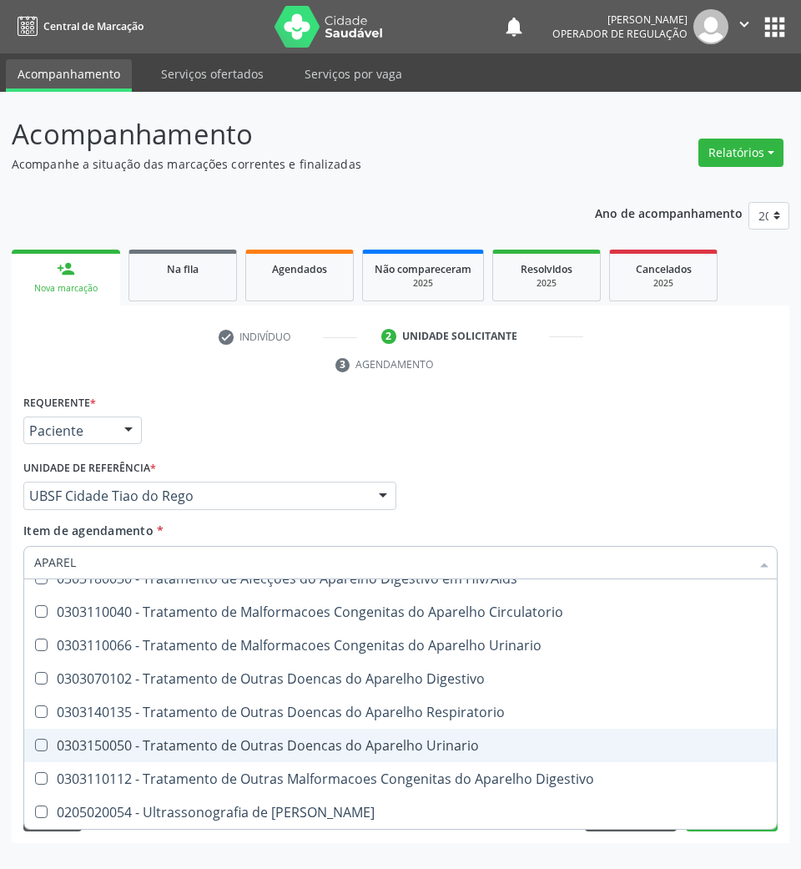
scroll to position [1036, 0]
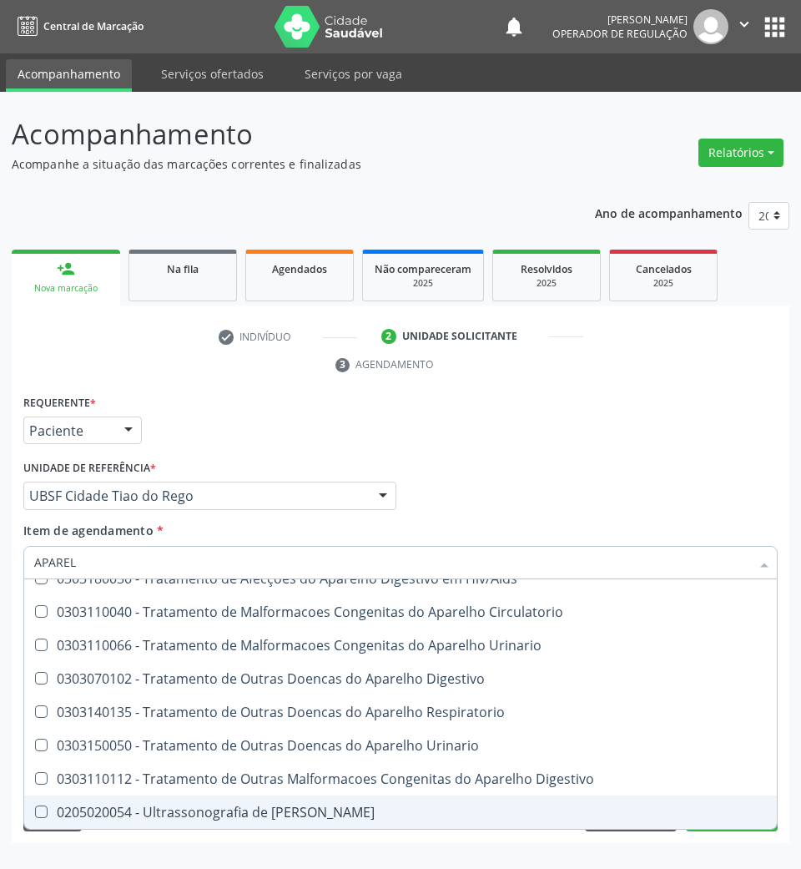
click at [227, 806] on div "0205020054 - Ultrassonografia de [PERSON_NAME]" at bounding box center [440, 812] width 813 height 13
checkbox Urinario "true"
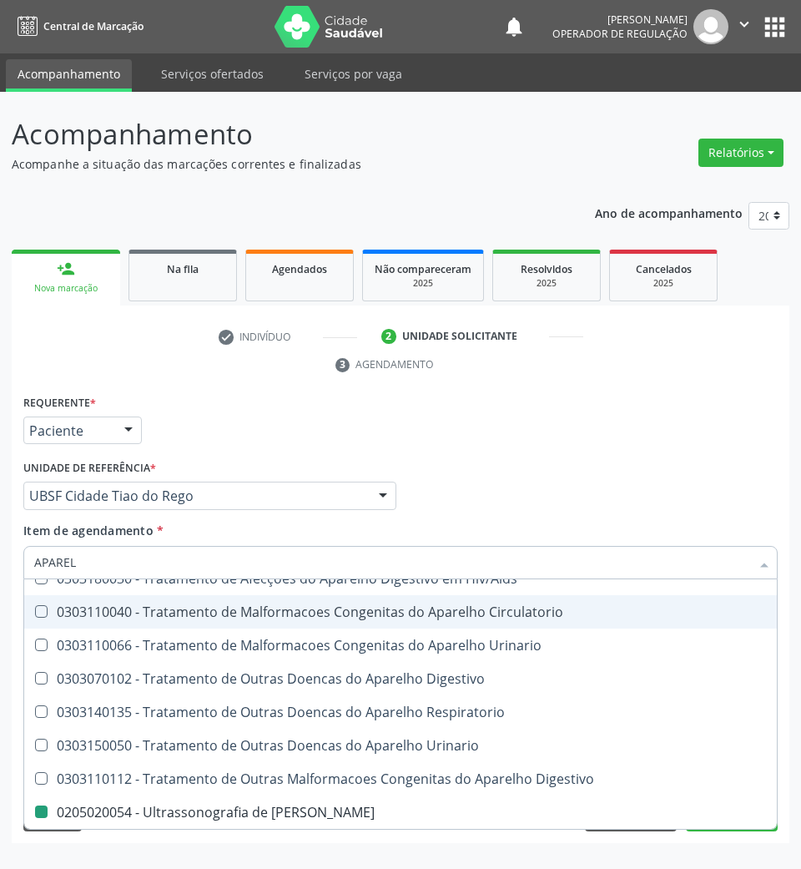
click at [576, 535] on div "Item de agendamento * APAREL Desfazer seleção 0301070032 - Acompanhamento de Pa…" at bounding box center [400, 548] width 755 height 53
checkbox Diastema "true"
checkbox Urinario "false"
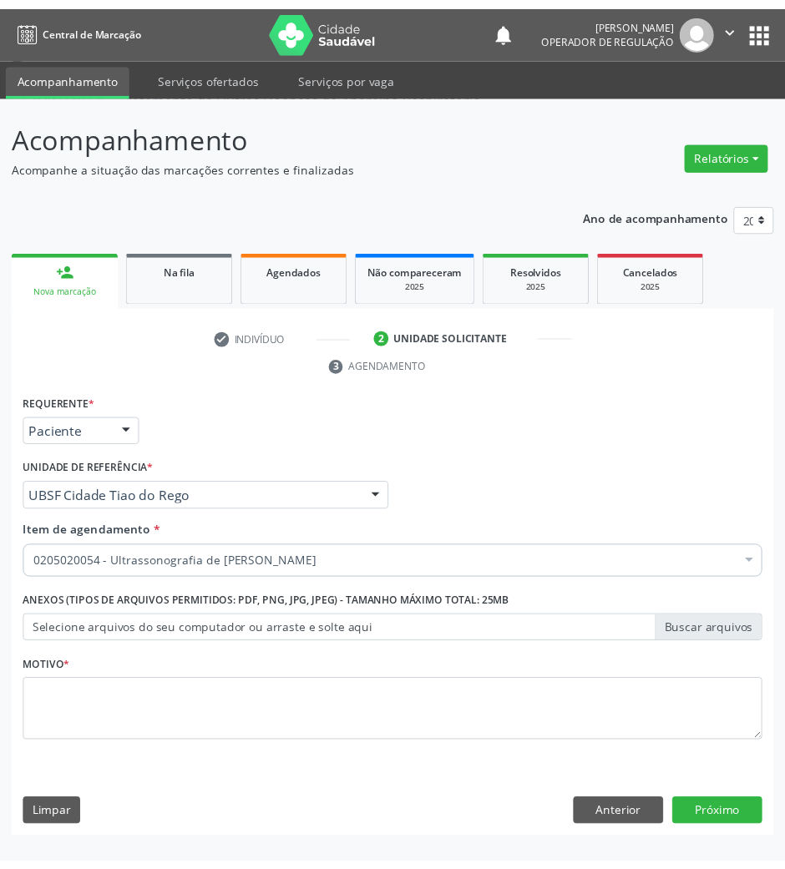
scroll to position [0, 0]
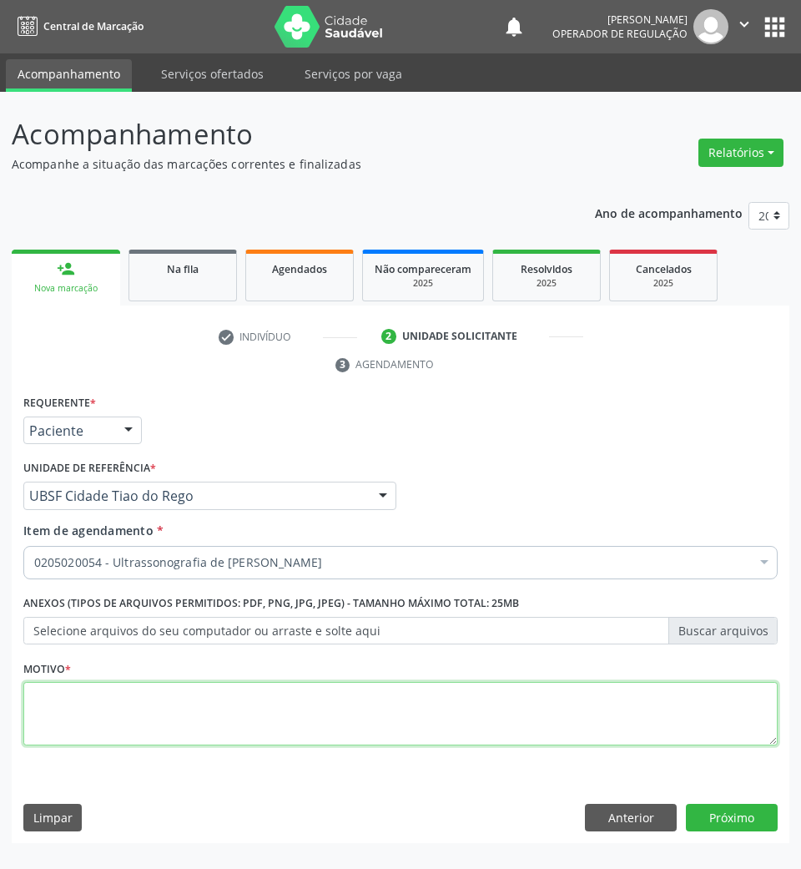
click at [364, 696] on textarea at bounding box center [400, 713] width 755 height 63
type textarea "DISURIA"
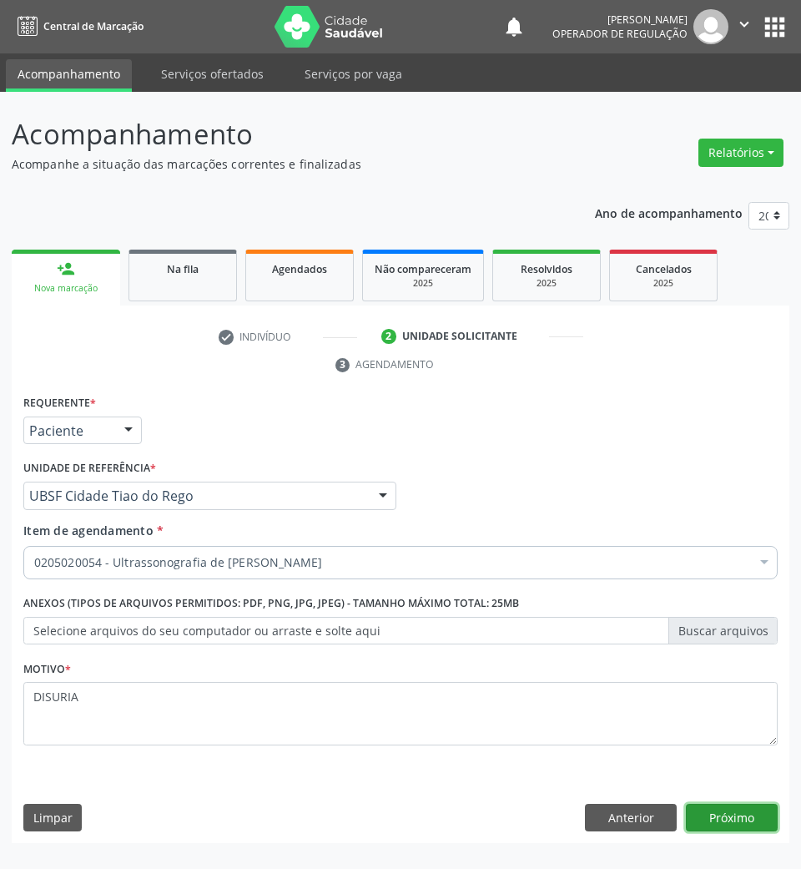
click at [773, 810] on button "Próximo" at bounding box center [732, 818] width 92 height 28
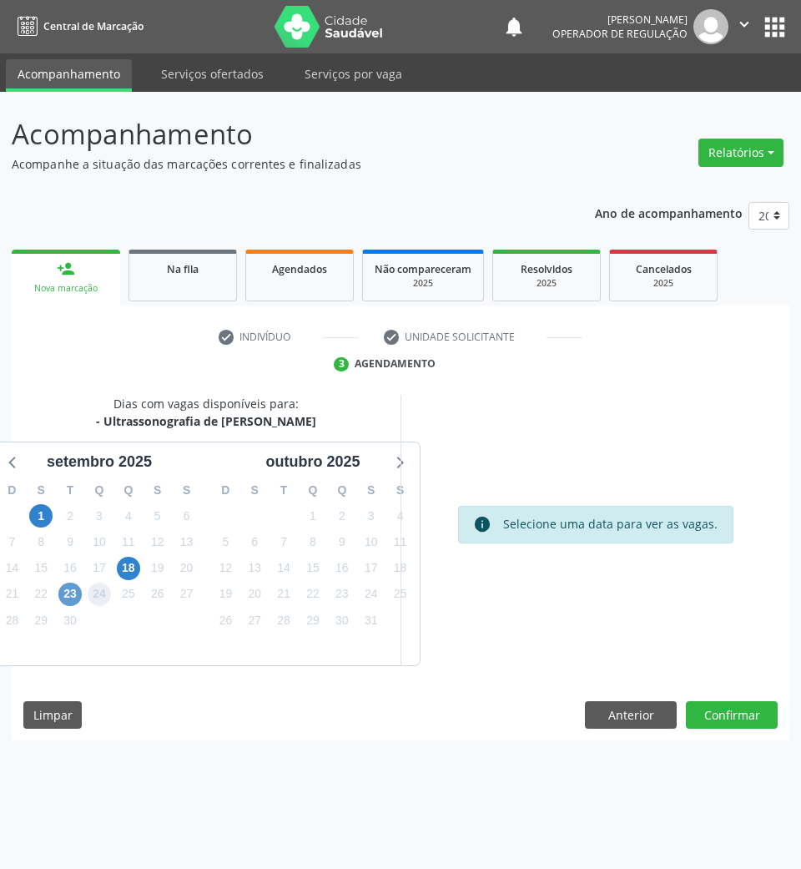
click at [80, 596] on div "D S T Q Q S S 31 1 2 3 4 5 6 7 8 9 10 11 12 13 14 15 16 17 18 19 20 21 22 23 24…" at bounding box center [99, 569] width 214 height 192
click at [73, 599] on span "23" at bounding box center [69, 594] width 23 height 23
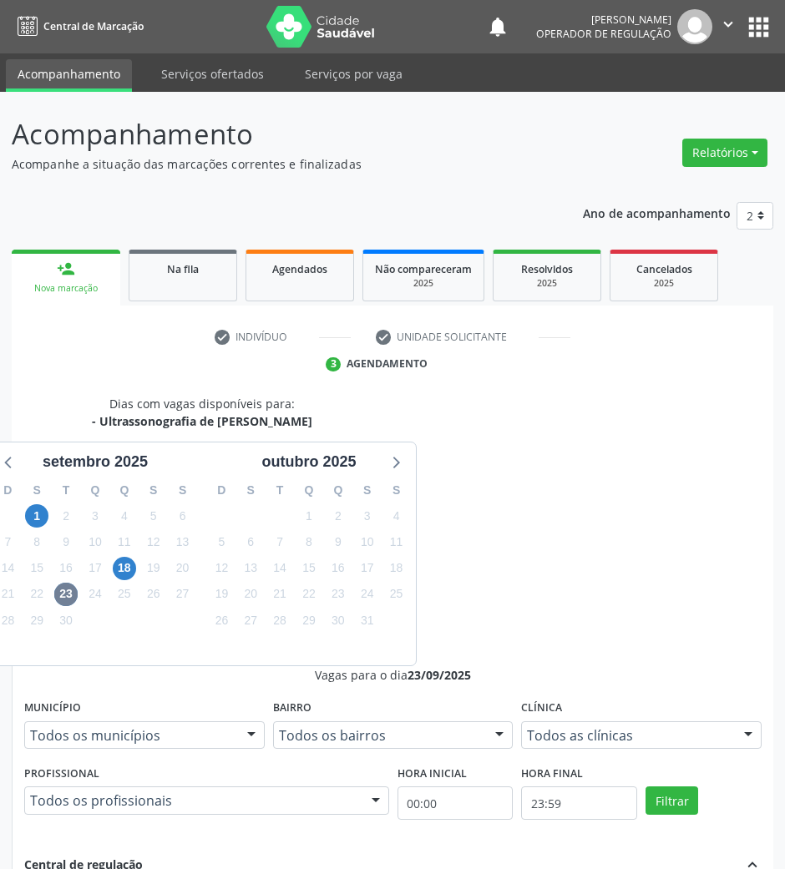
drag, startPoint x: 542, startPoint y: 659, endPoint x: 208, endPoint y: 582, distance: 342.7
radio input "true"
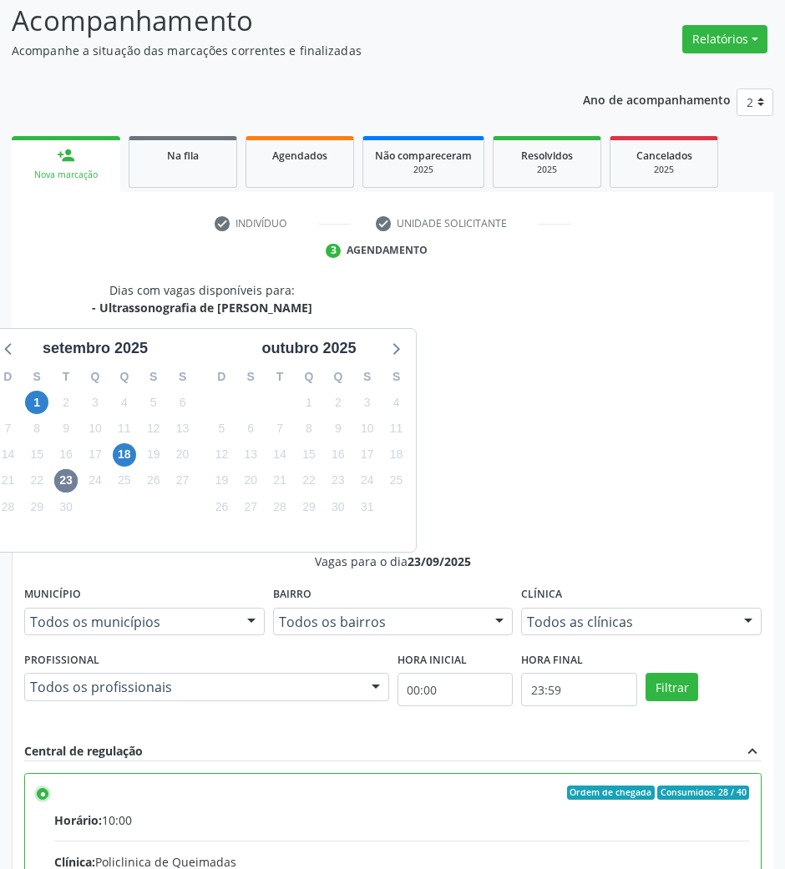
scroll to position [164, 0]
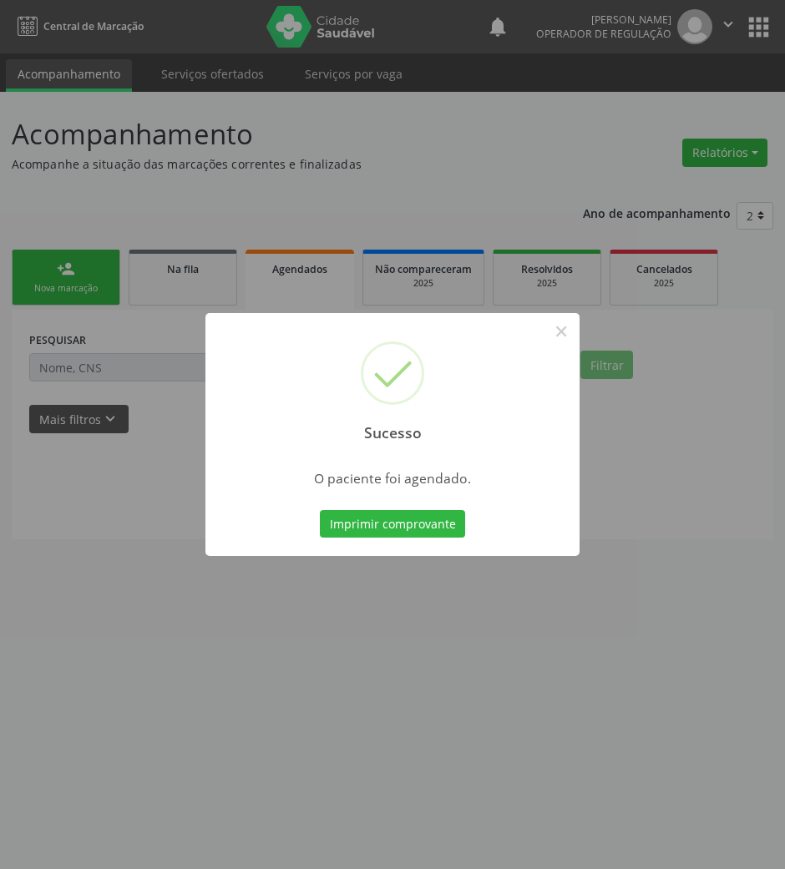
scroll to position [0, 0]
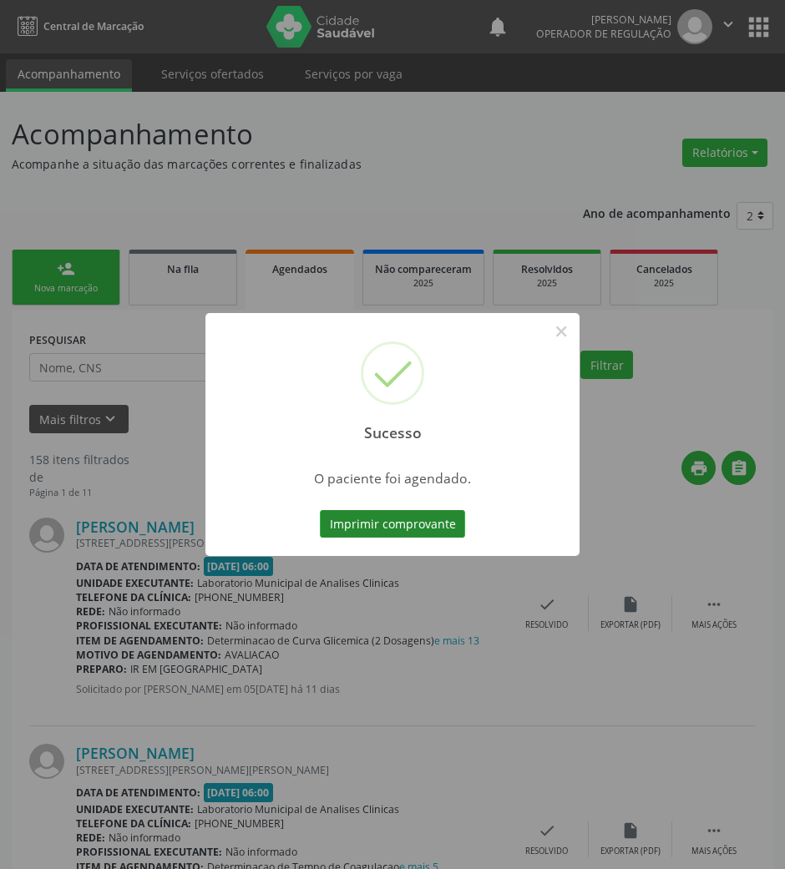
click at [339, 533] on button "Imprimir comprovante" at bounding box center [392, 524] width 145 height 28
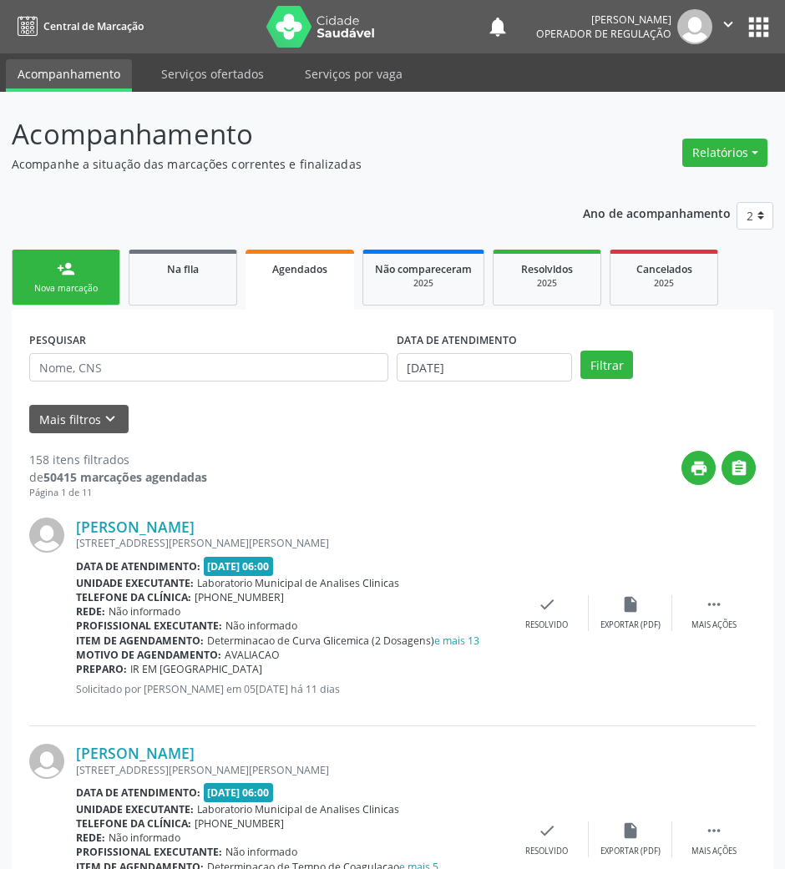
click at [88, 270] on link "person_add Nova marcação" at bounding box center [66, 278] width 109 height 56
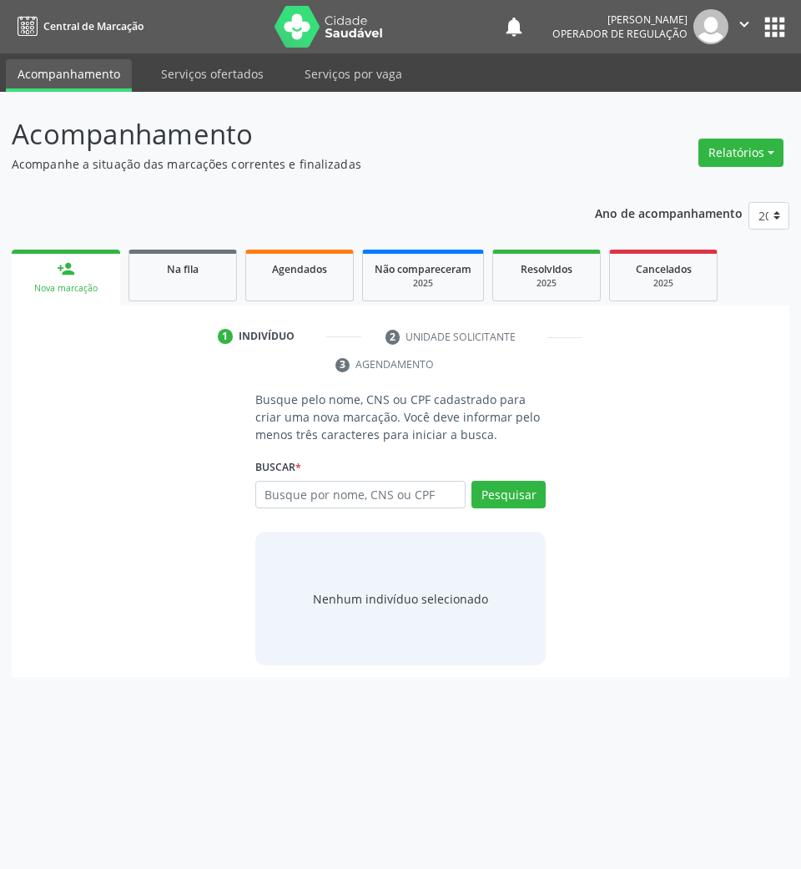
drag, startPoint x: 415, startPoint y: 514, endPoint x: 416, endPoint y: 502, distance: 12.6
click at [416, 513] on div "Busque por nome, CNS ou CPF Nenhum resultado encontrado para: " " Digite nome, …" at bounding box center [400, 501] width 291 height 40
click at [412, 493] on input "text" at bounding box center [360, 495] width 211 height 28
type input "700003283562703"
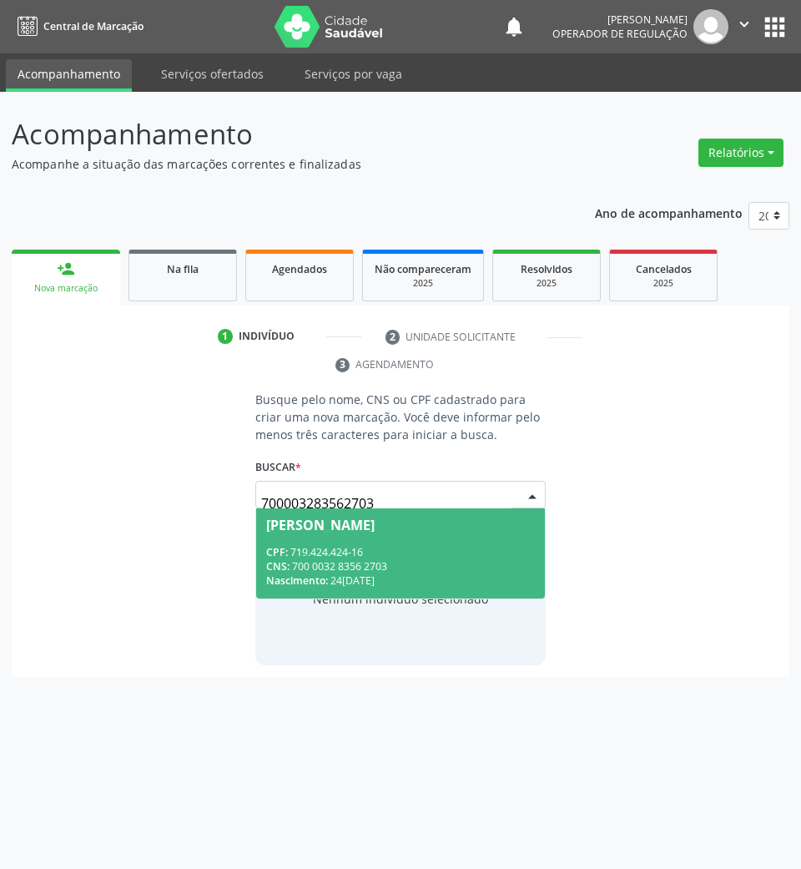
click at [456, 561] on div "CNS: 700 0032 8356 2703" at bounding box center [401, 566] width 270 height 14
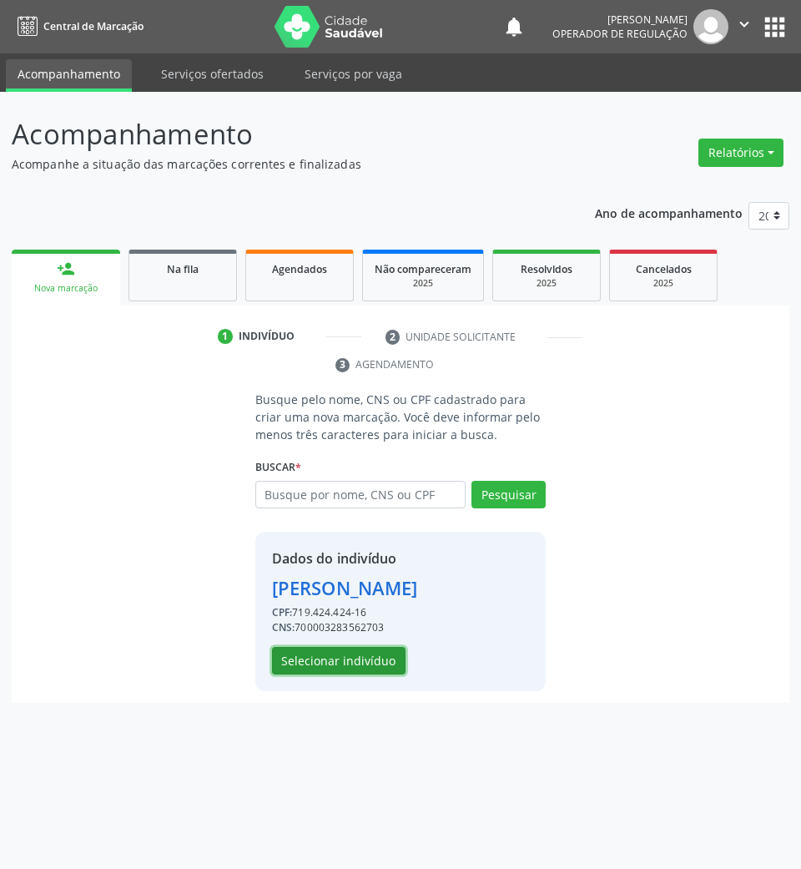
click at [318, 675] on button "Selecionar indivíduo" at bounding box center [339, 661] width 134 height 28
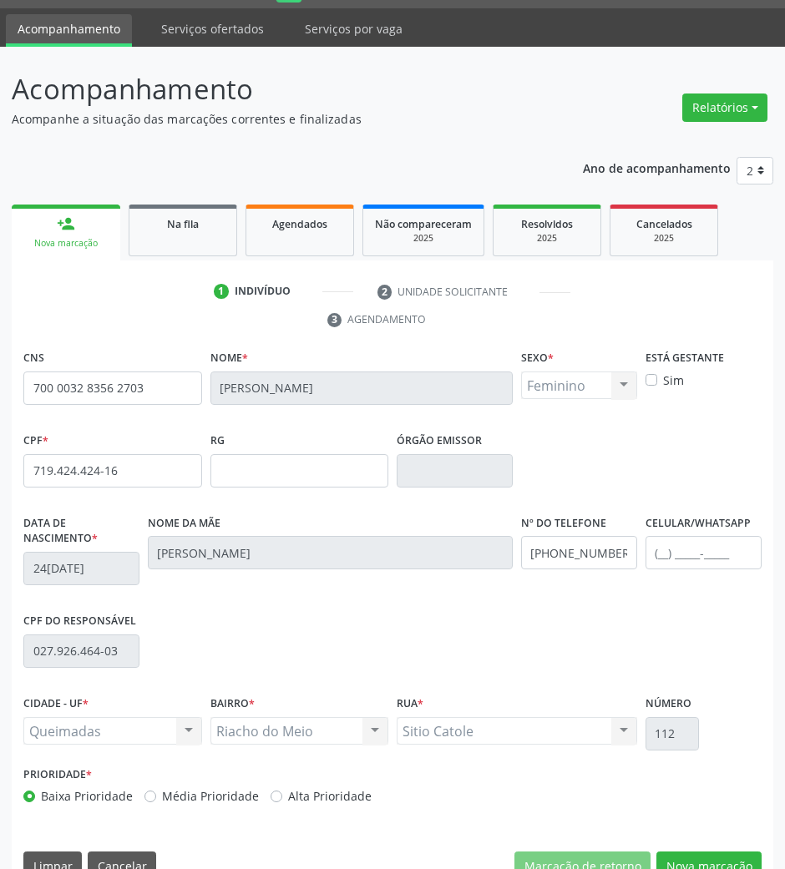
scroll to position [80, 0]
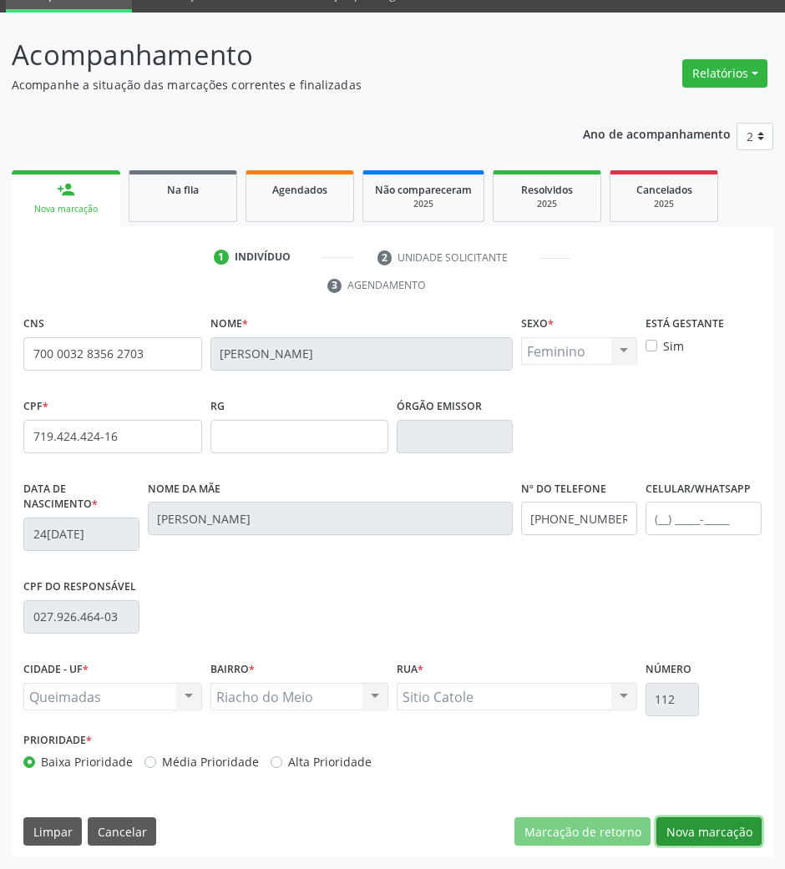
click at [688, 826] on button "Nova marcação" at bounding box center [708, 831] width 105 height 28
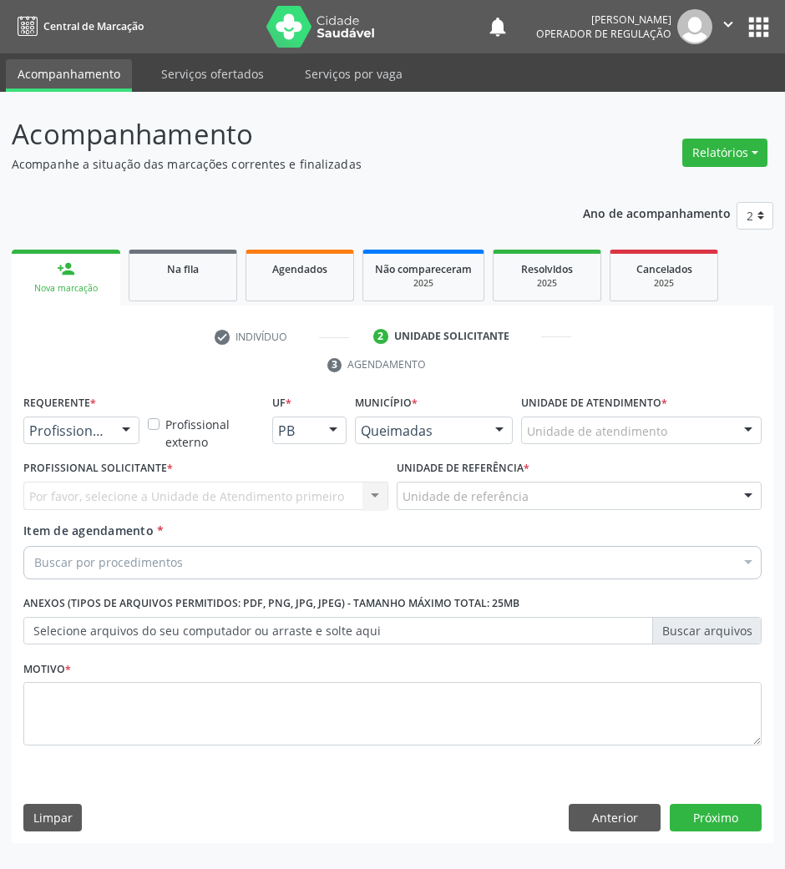
scroll to position [0, 0]
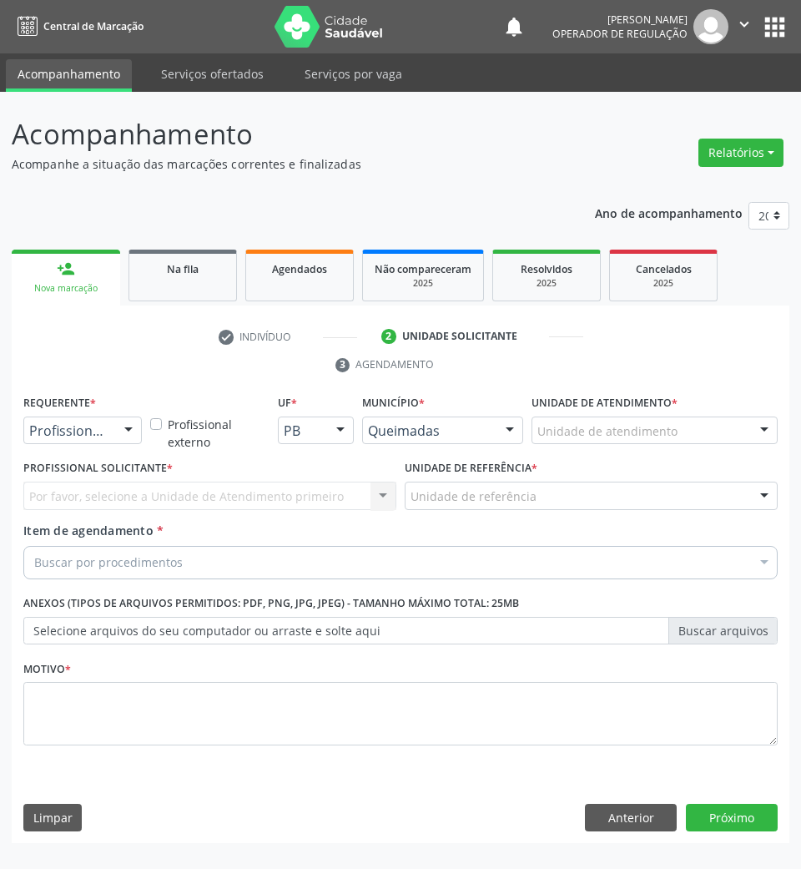
click at [101, 421] on div "Profissional de Saúde" at bounding box center [82, 431] width 119 height 28
click at [88, 503] on span "Paciente" at bounding box center [105, 494] width 163 height 33
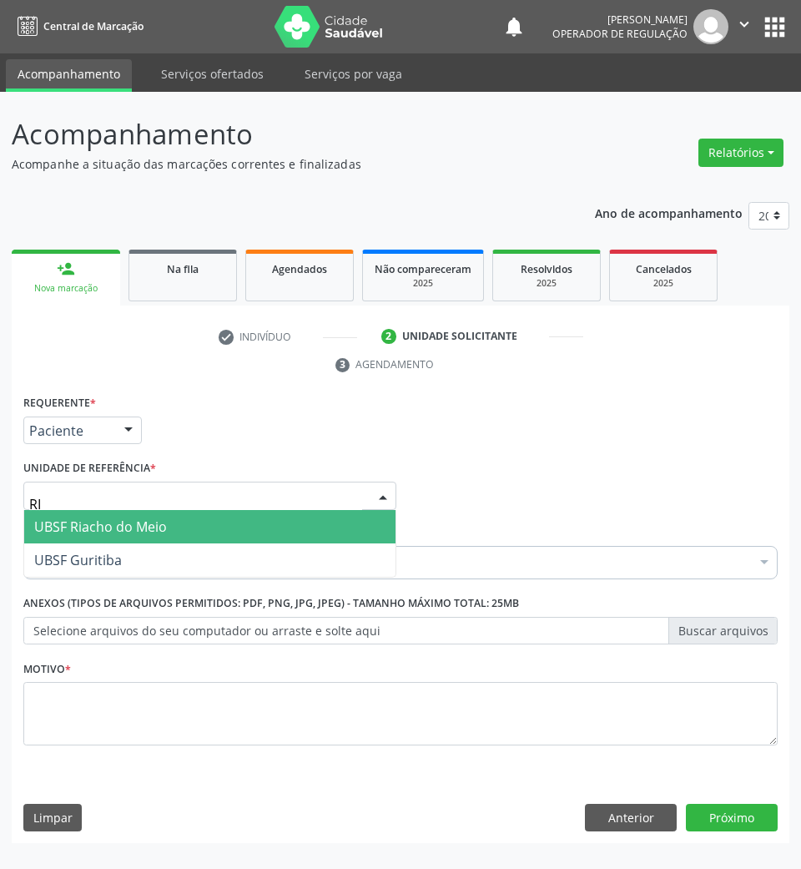
type input "RIA"
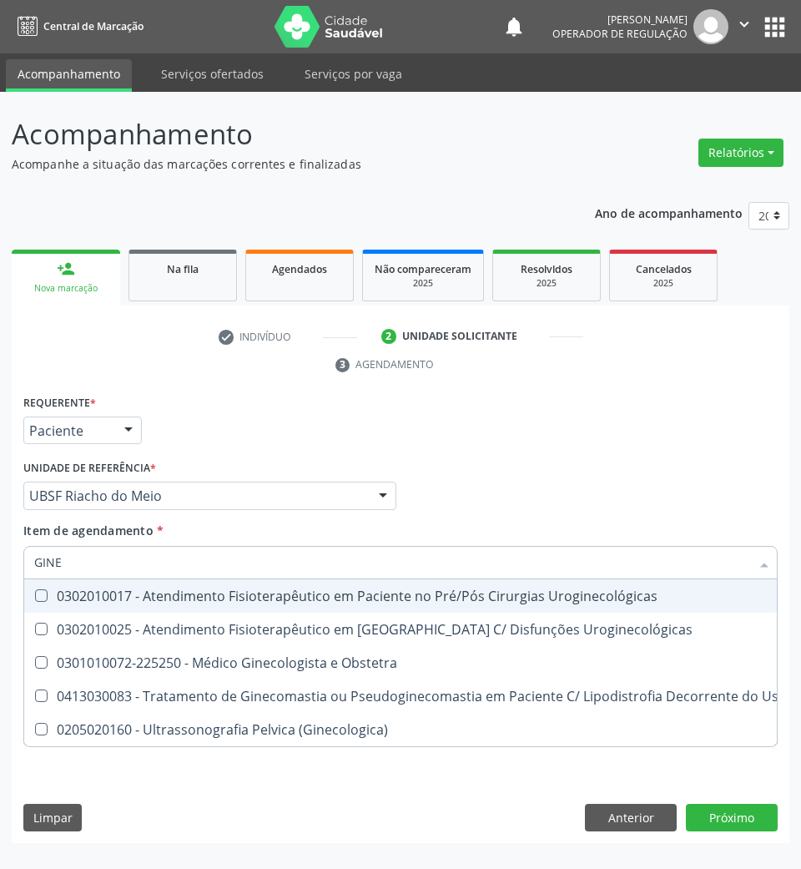
type input "GINEC"
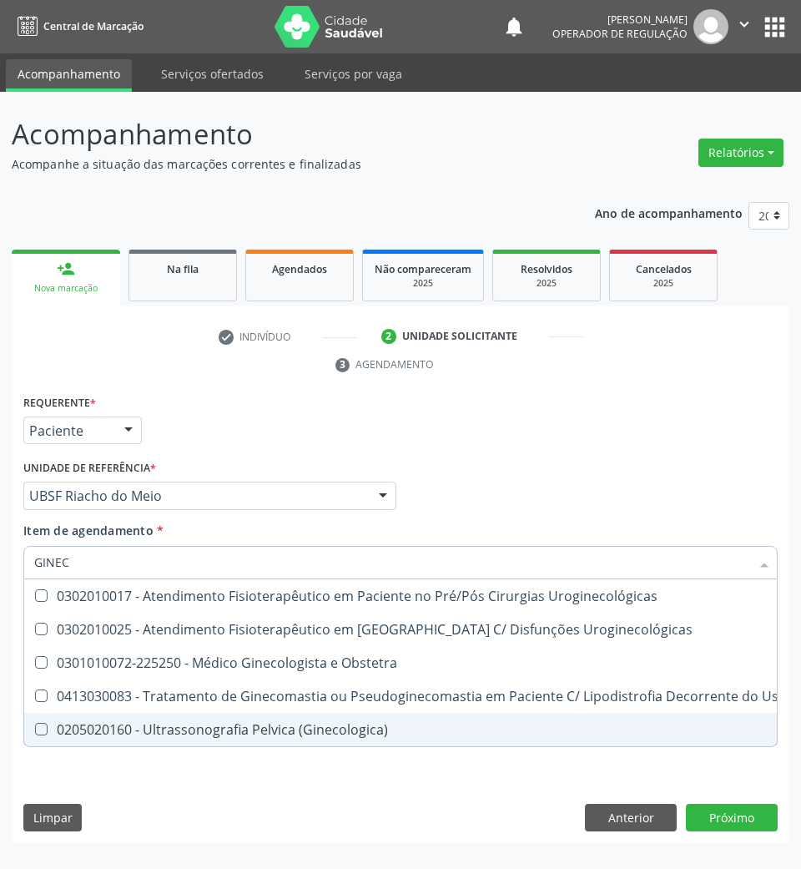
click at [232, 742] on span "0205020160 - Ultrassonografia Pelvica (Ginecologica)" at bounding box center [470, 729] width 893 height 33
checkbox \(Ginecologica\) "true"
click at [195, 806] on div "Requerente * Paciente Profissional de Saúde Paciente Nenhum resultado encontrad…" at bounding box center [401, 617] width 778 height 453
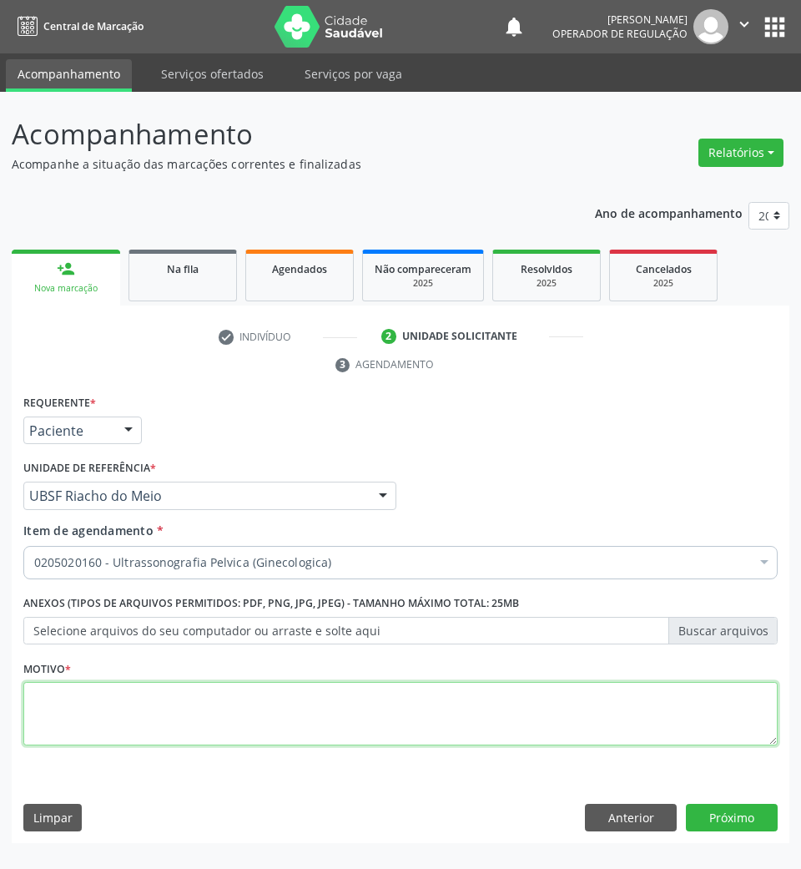
click at [188, 729] on textarea at bounding box center [400, 713] width 755 height 63
type textarea "AVALIAÇÃO"
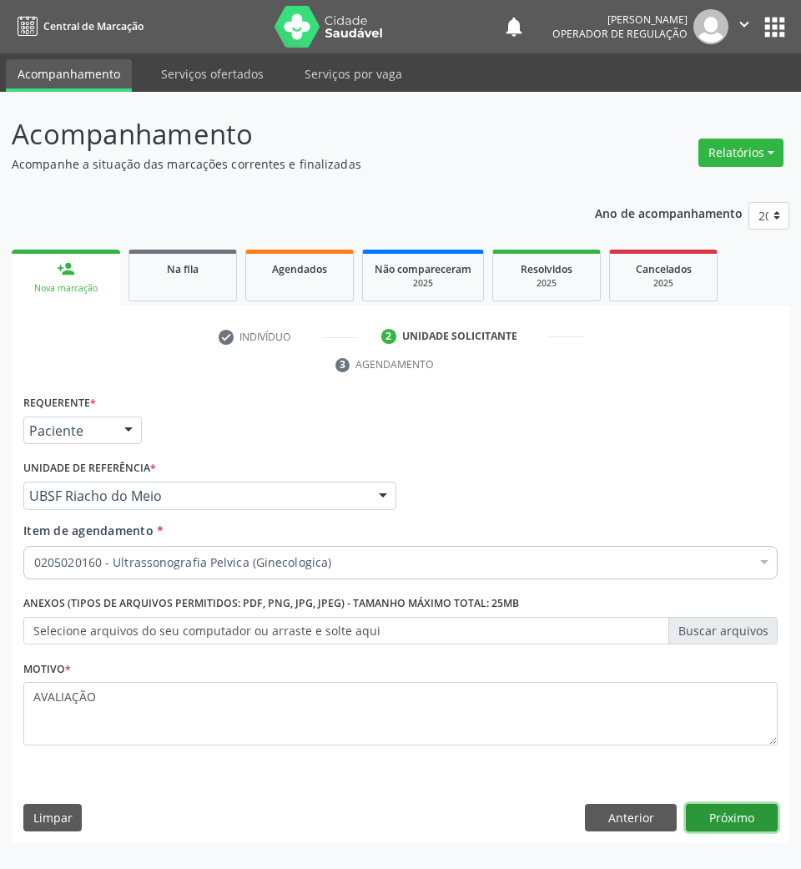
click button "Próximo" at bounding box center [732, 818] width 92 height 28
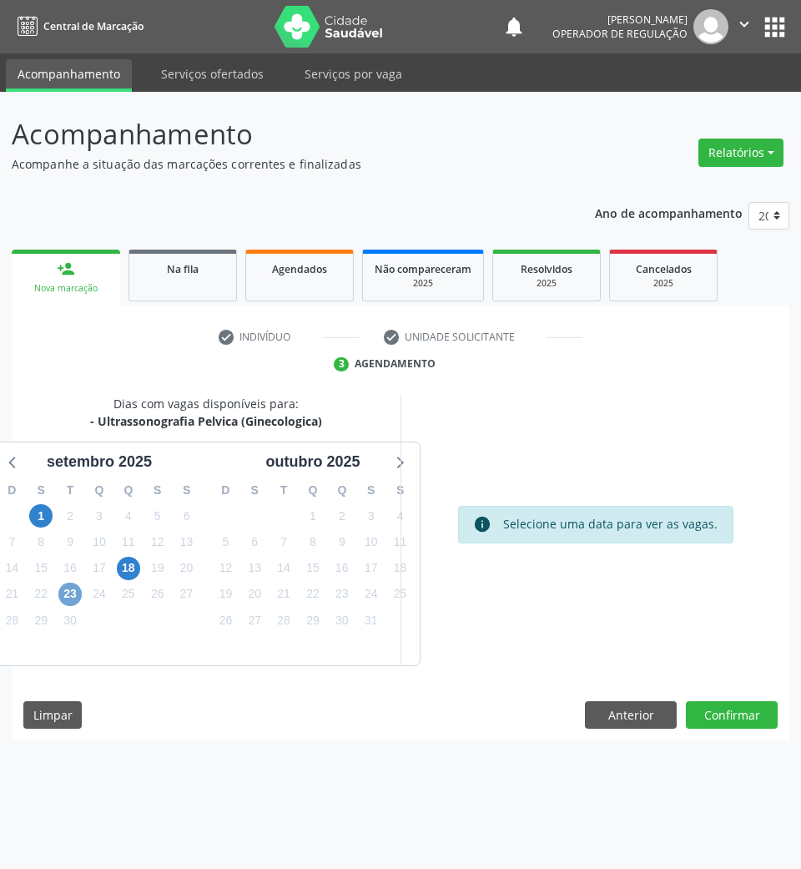
click at [78, 596] on span "23" at bounding box center [69, 594] width 23 height 23
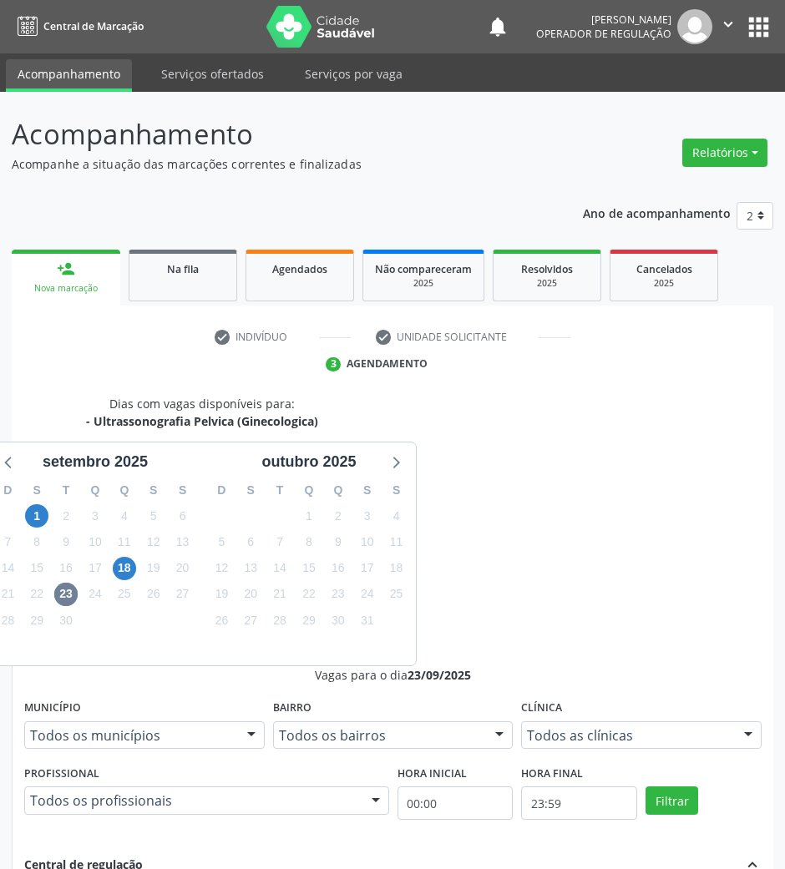
drag, startPoint x: 555, startPoint y: 700, endPoint x: 341, endPoint y: 698, distance: 213.7
radio input "true"
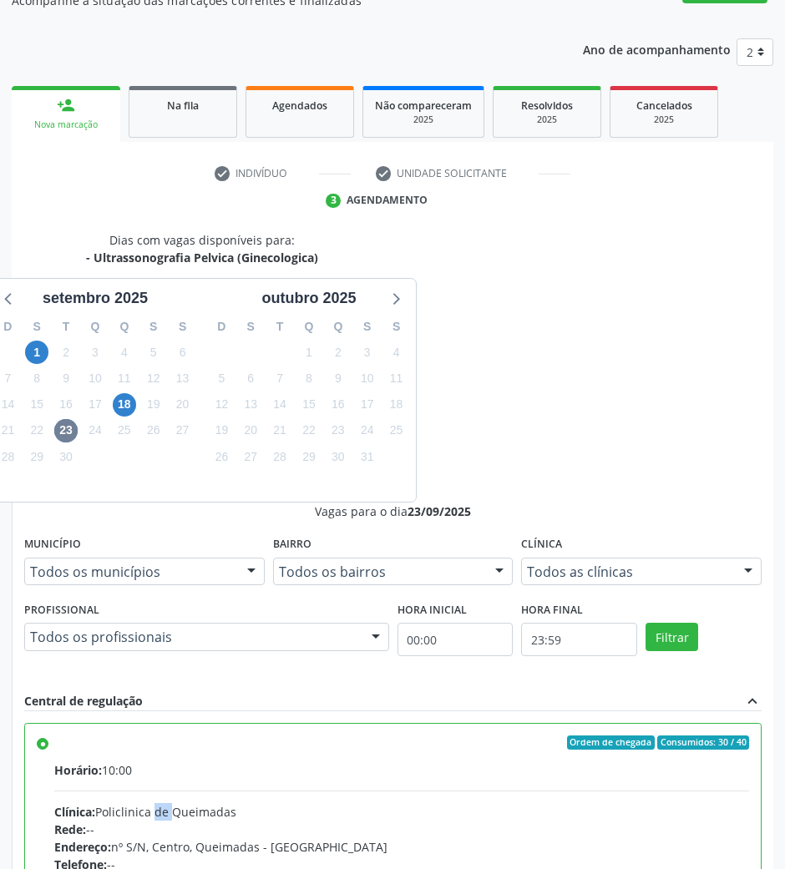
scroll to position [164, 0]
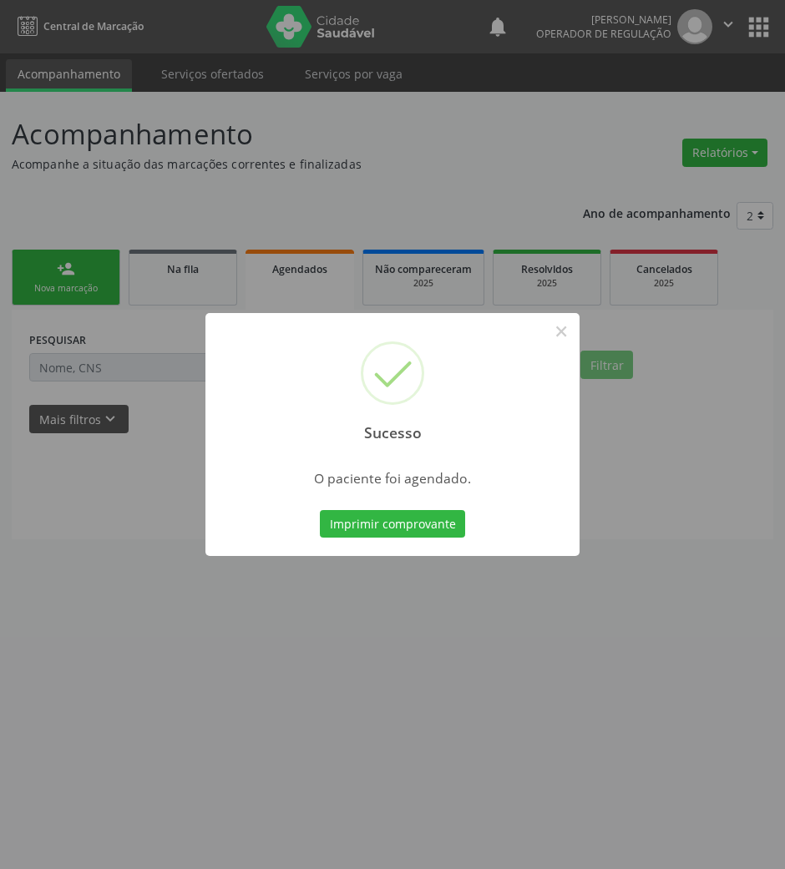
scroll to position [0, 0]
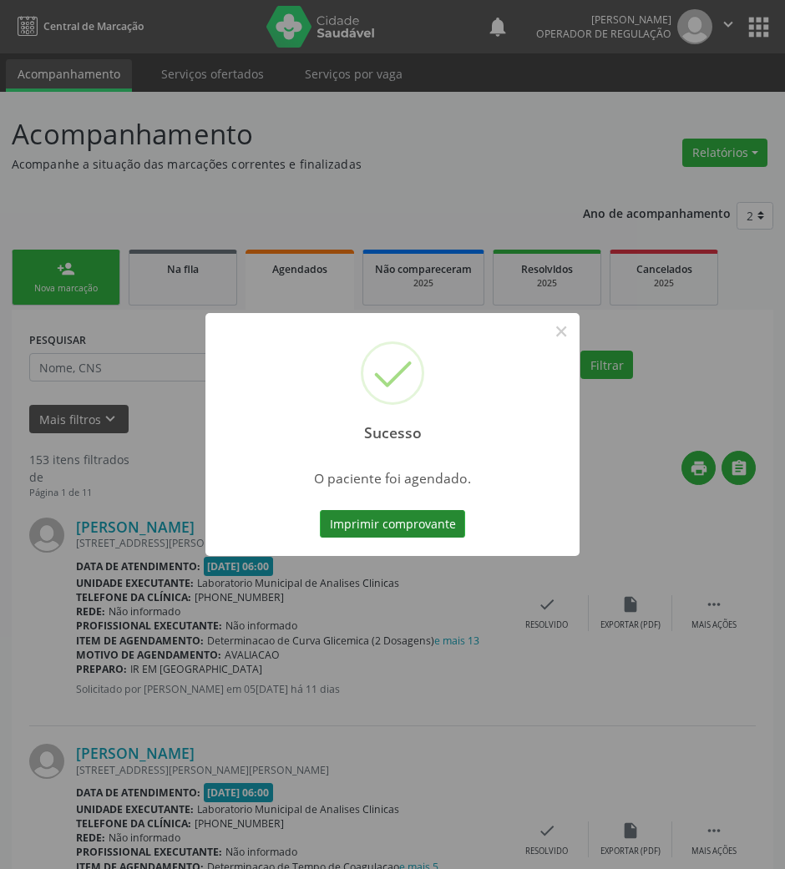
click at [359, 524] on button "Imprimir comprovante" at bounding box center [392, 524] width 145 height 28
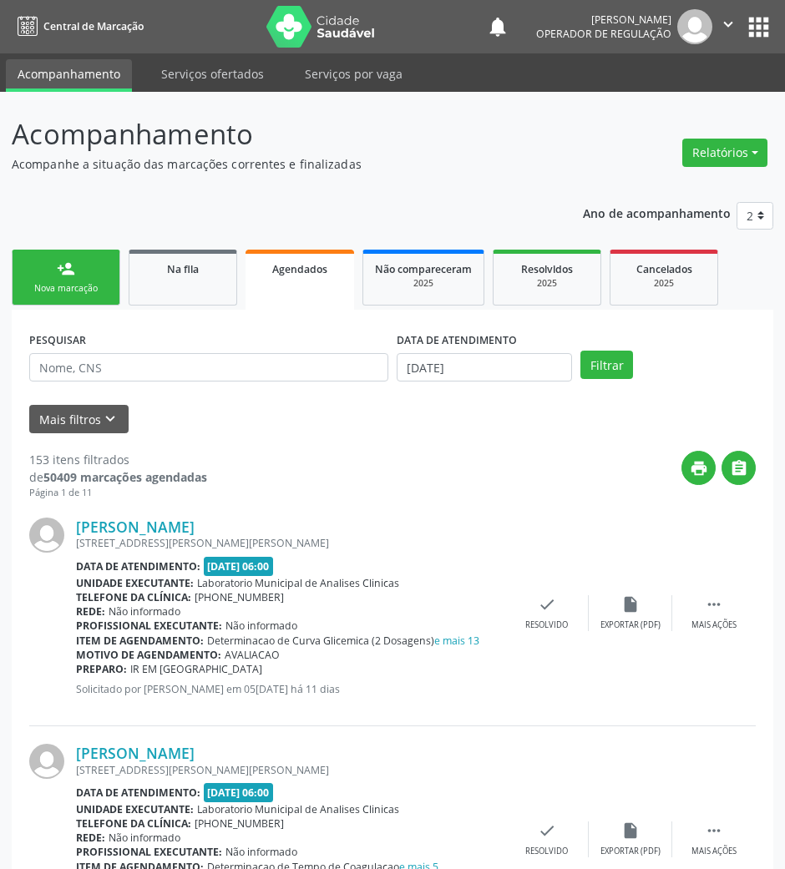
drag, startPoint x: 195, startPoint y: 267, endPoint x: 87, endPoint y: 272, distance: 108.6
click at [195, 267] on span "Na fila" at bounding box center [183, 269] width 32 height 14
click at [87, 272] on link "person_add Nova marcação" at bounding box center [66, 278] width 109 height 56
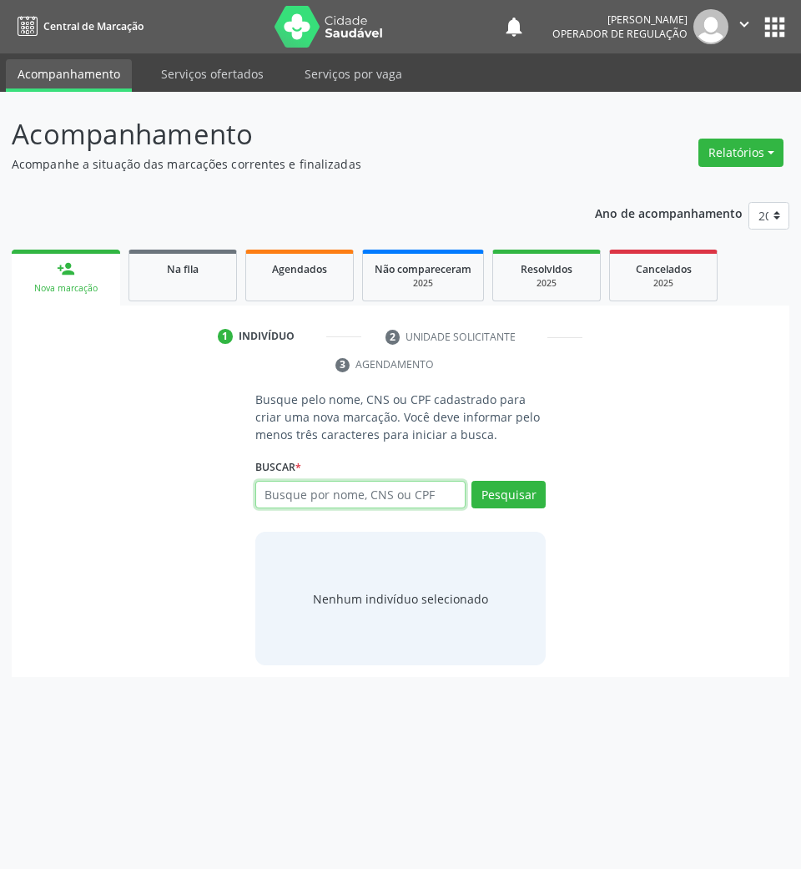
click at [354, 492] on input "text" at bounding box center [360, 495] width 211 height 28
type input "700706984227672"
click at [511, 511] on div "Pesquisar" at bounding box center [506, 501] width 80 height 40
click at [509, 504] on button "Pesquisar" at bounding box center [509, 495] width 74 height 28
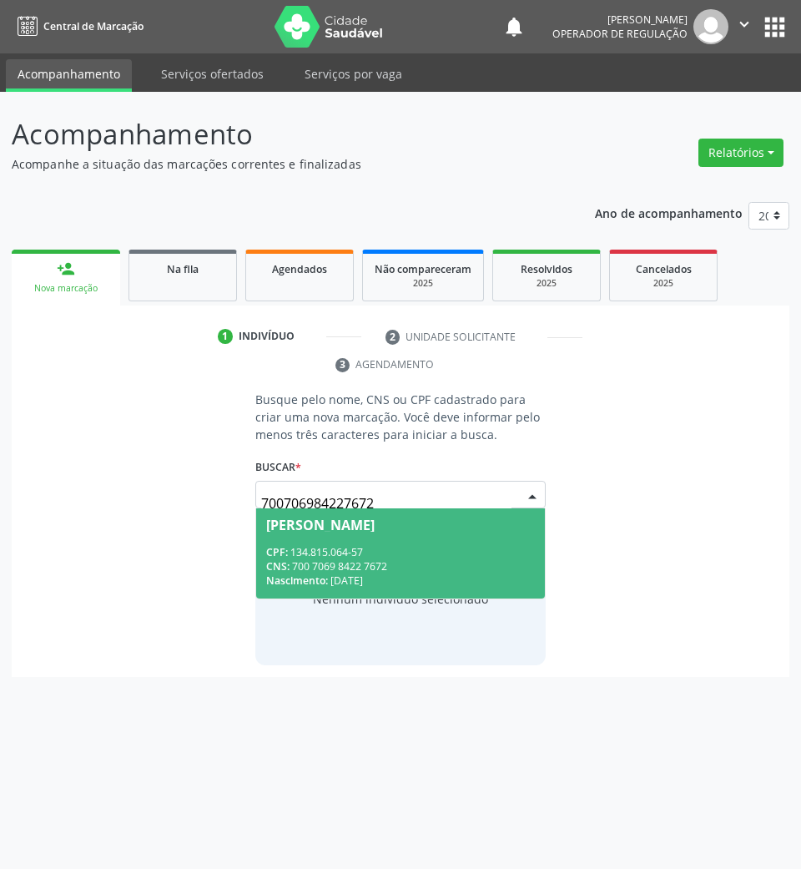
click at [288, 549] on span "CPF:" at bounding box center [277, 552] width 22 height 14
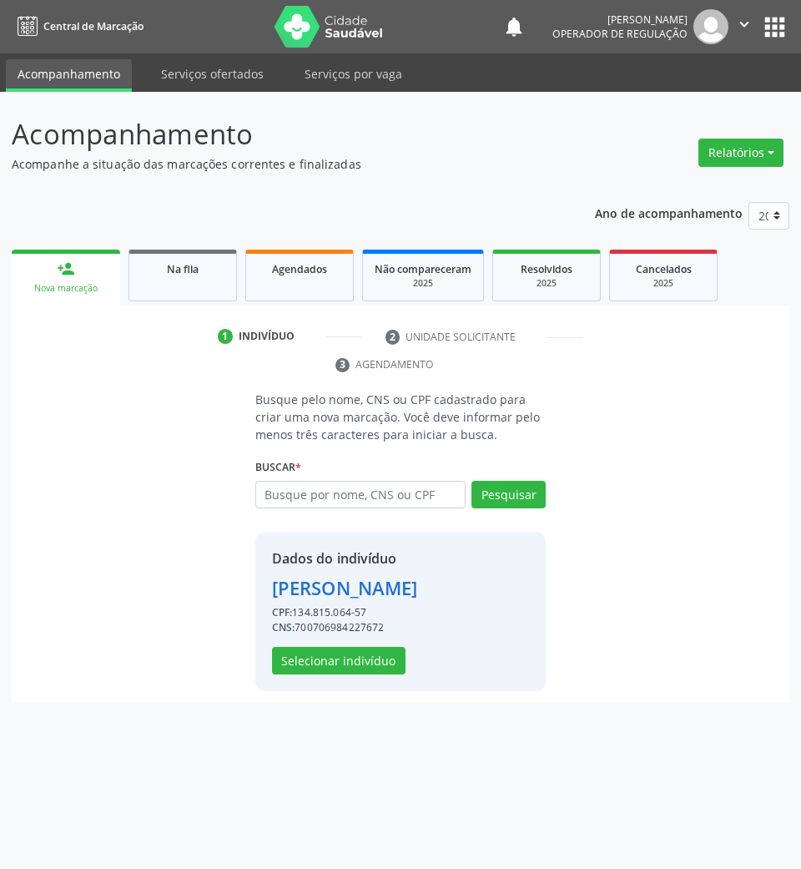
click at [364, 690] on div "Dados do indivíduo [PERSON_NAME] CPF: 134.815.064-57 CNS: 700706984227672 Selec…" at bounding box center [400, 611] width 291 height 159
click at [374, 655] on button "Selecionar indivíduo" at bounding box center [339, 661] width 134 height 28
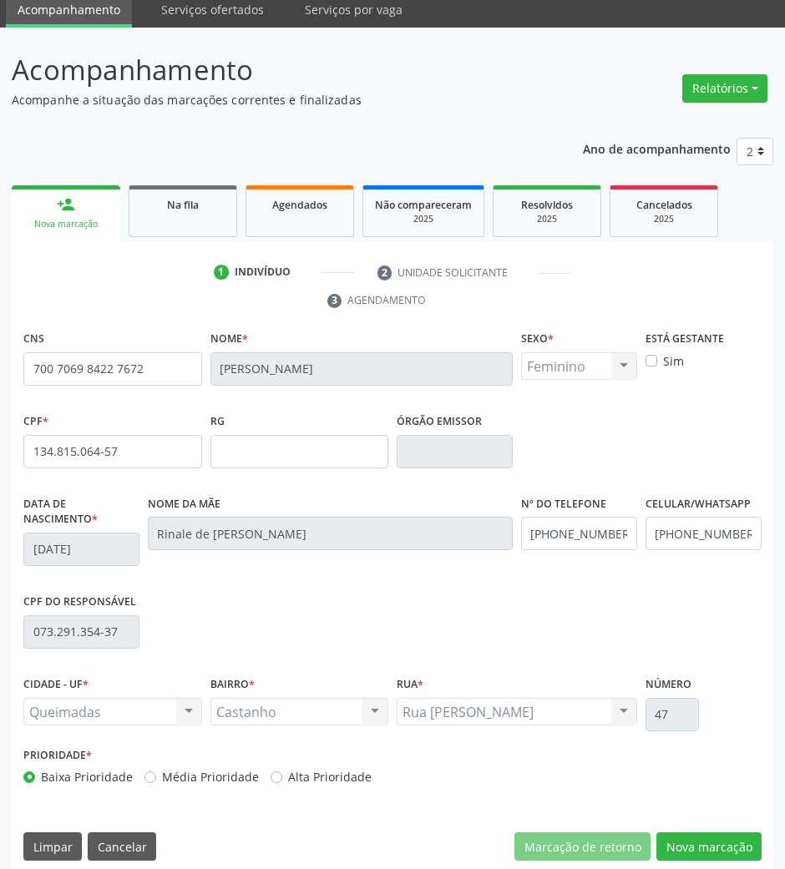
scroll to position [80, 0]
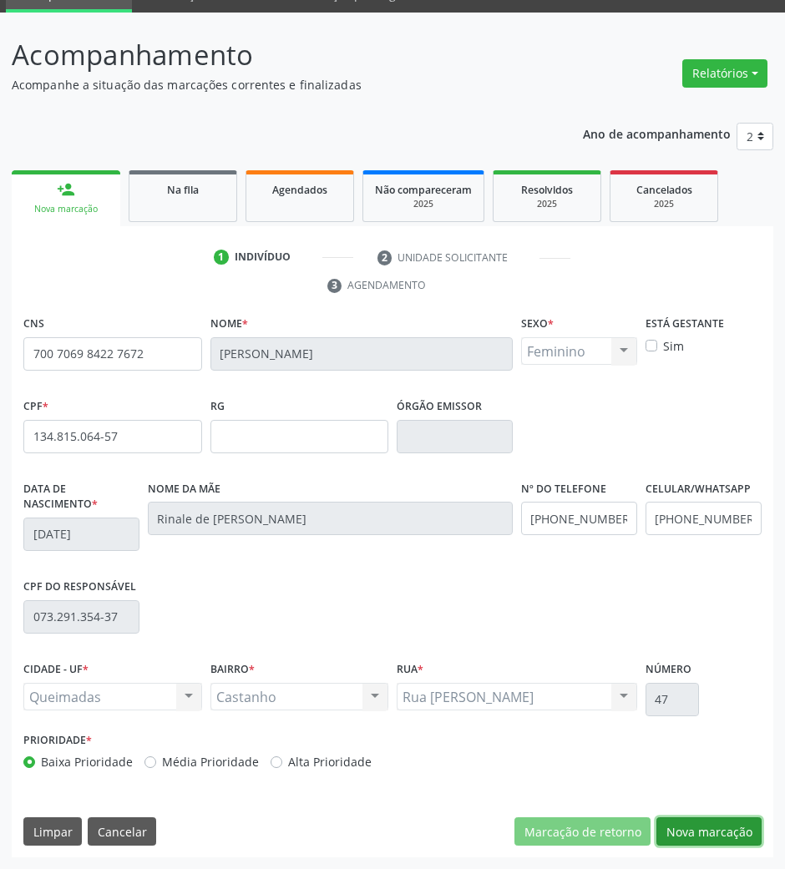
click at [725, 830] on button "Nova marcação" at bounding box center [708, 831] width 105 height 28
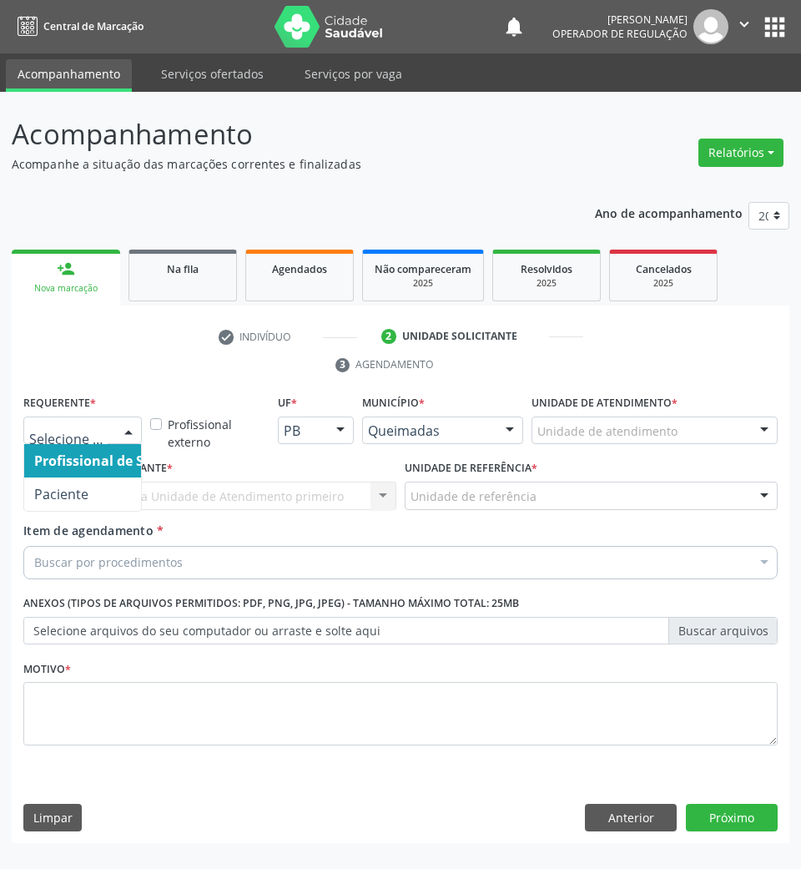
drag, startPoint x: 102, startPoint y: 429, endPoint x: 68, endPoint y: 478, distance: 60.0
click at [68, 496] on span "Paciente" at bounding box center [61, 494] width 54 height 18
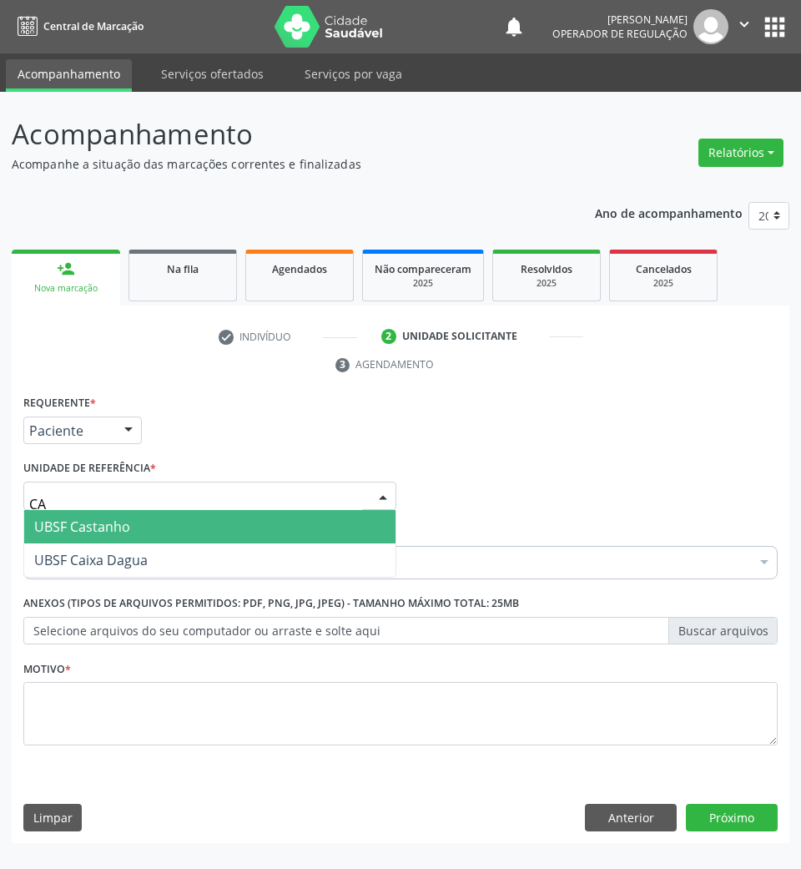
type input "CAS"
click at [114, 518] on span "UBSF Castanho" at bounding box center [82, 527] width 96 height 18
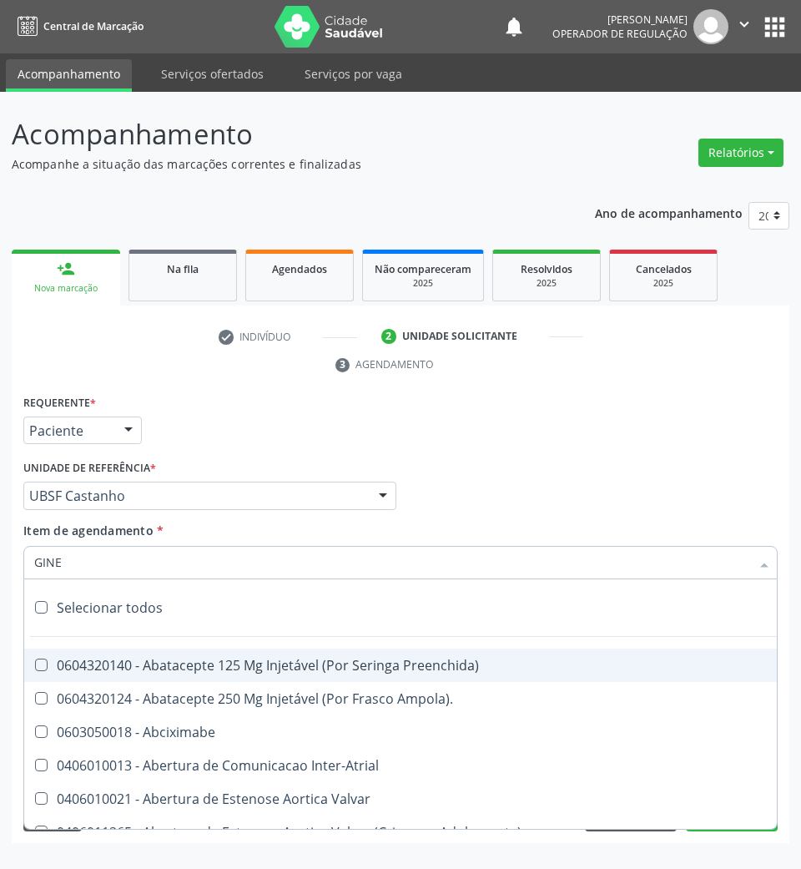
type input "GINEC"
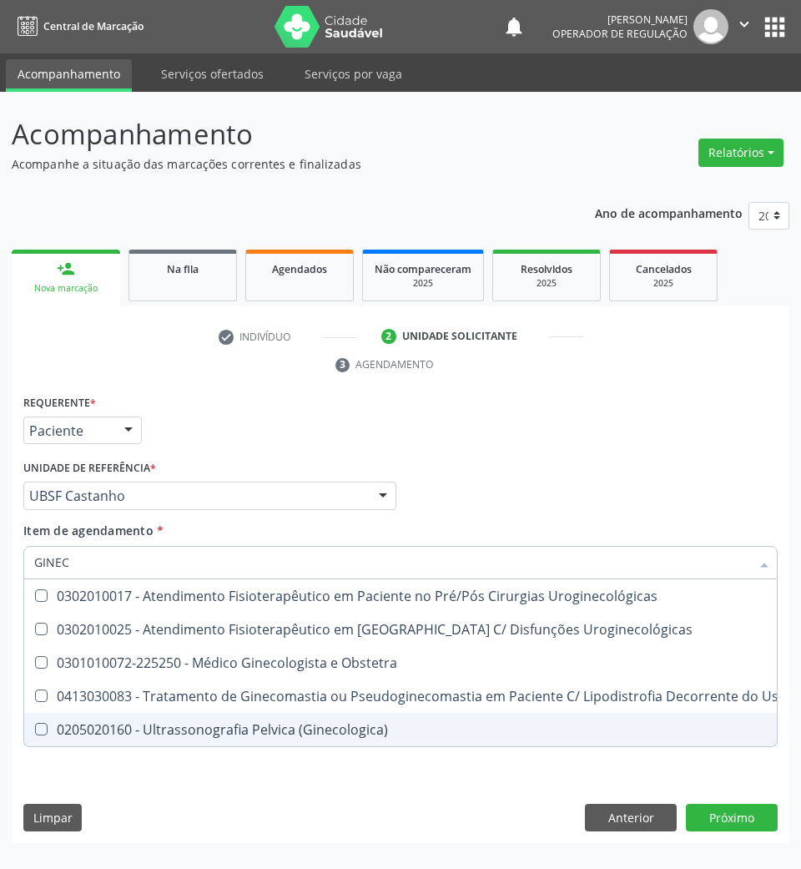
click at [208, 731] on div "0205020160 - Ultrassonografia Pelvica (Ginecologica)" at bounding box center [470, 729] width 873 height 13
checkbox \(Ginecologica\) "true"
click at [205, 796] on div "Requerente * Paciente Profissional de Saúde Paciente Nenhum resultado encontrad…" at bounding box center [401, 617] width 778 height 453
checkbox Uroginecológicas "true"
checkbox \(Ginecologica\) "false"
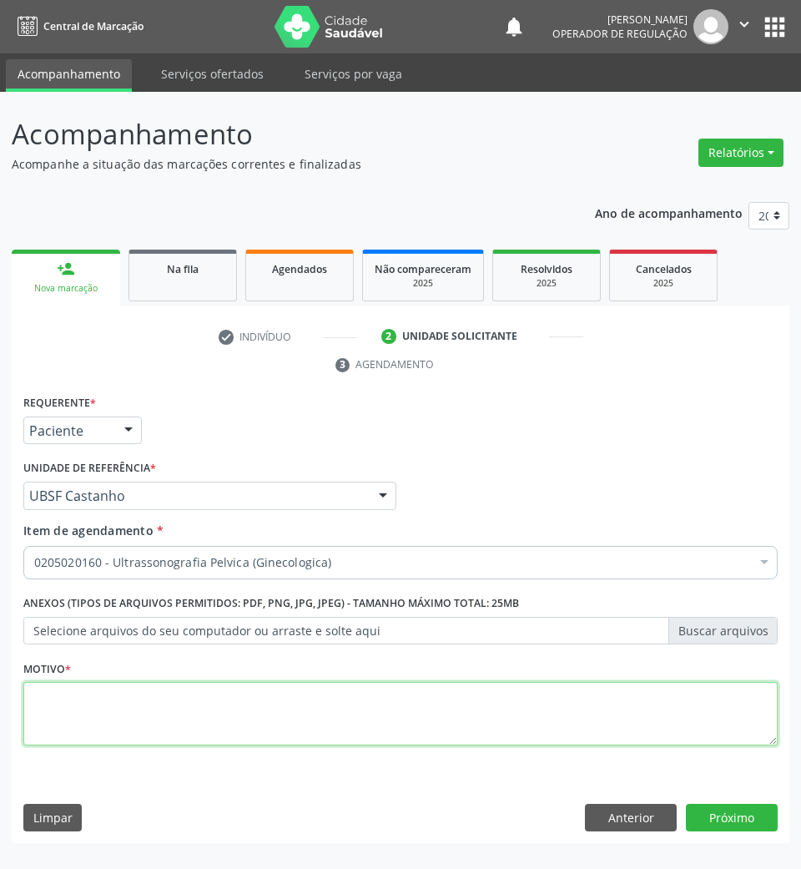
click at [142, 691] on textarea at bounding box center [400, 713] width 755 height 63
type textarea "SUA"
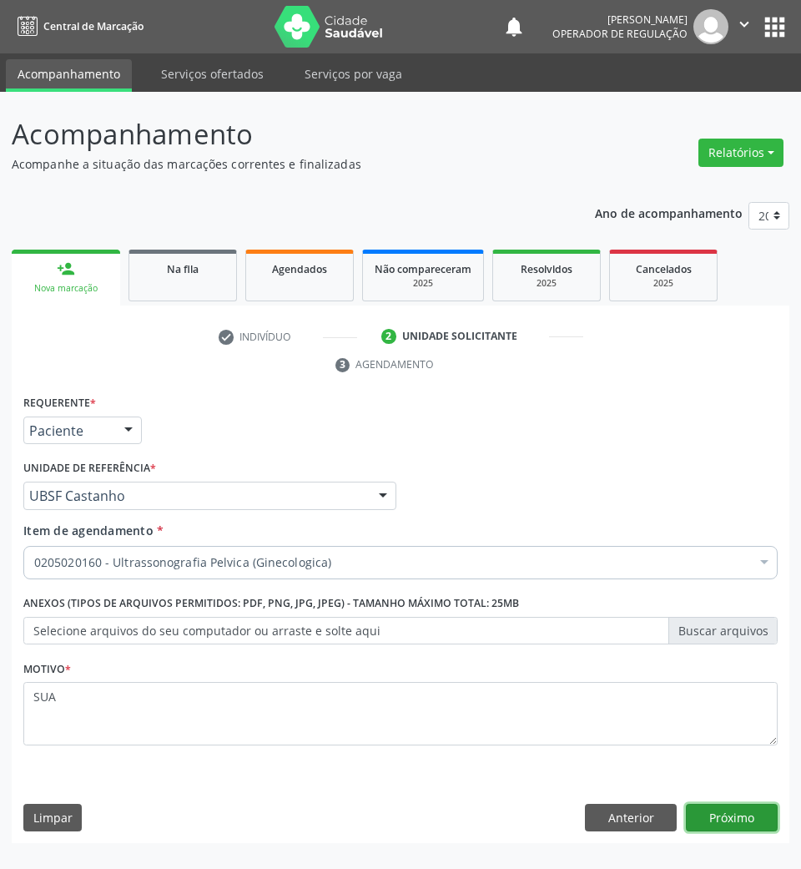
click at [743, 823] on button "Próximo" at bounding box center [732, 818] width 92 height 28
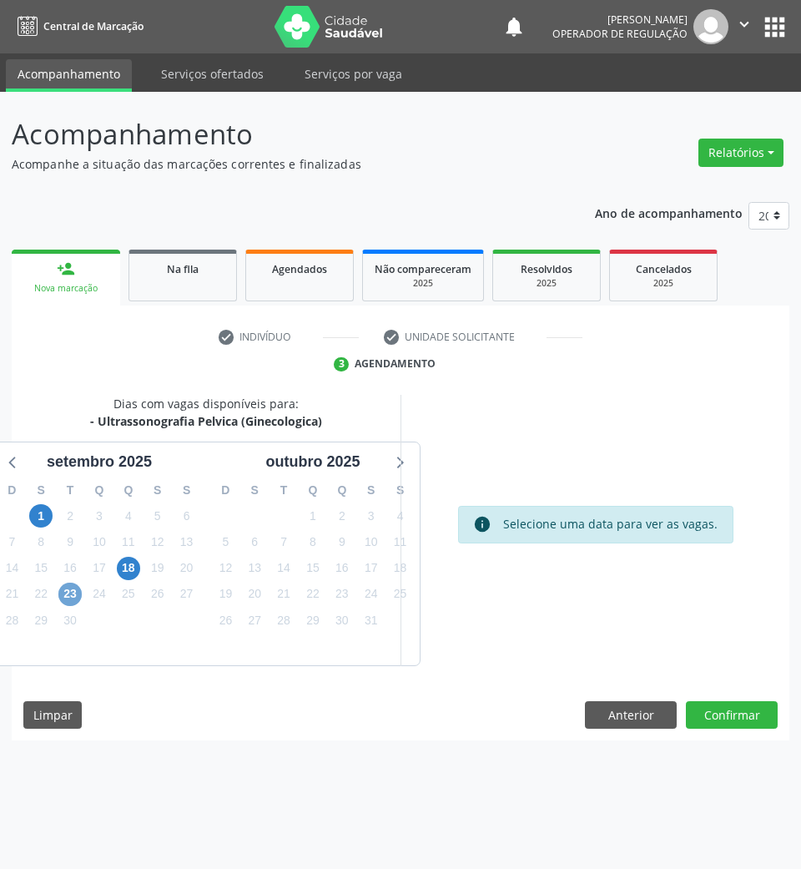
click at [74, 593] on span "23" at bounding box center [69, 594] width 23 height 23
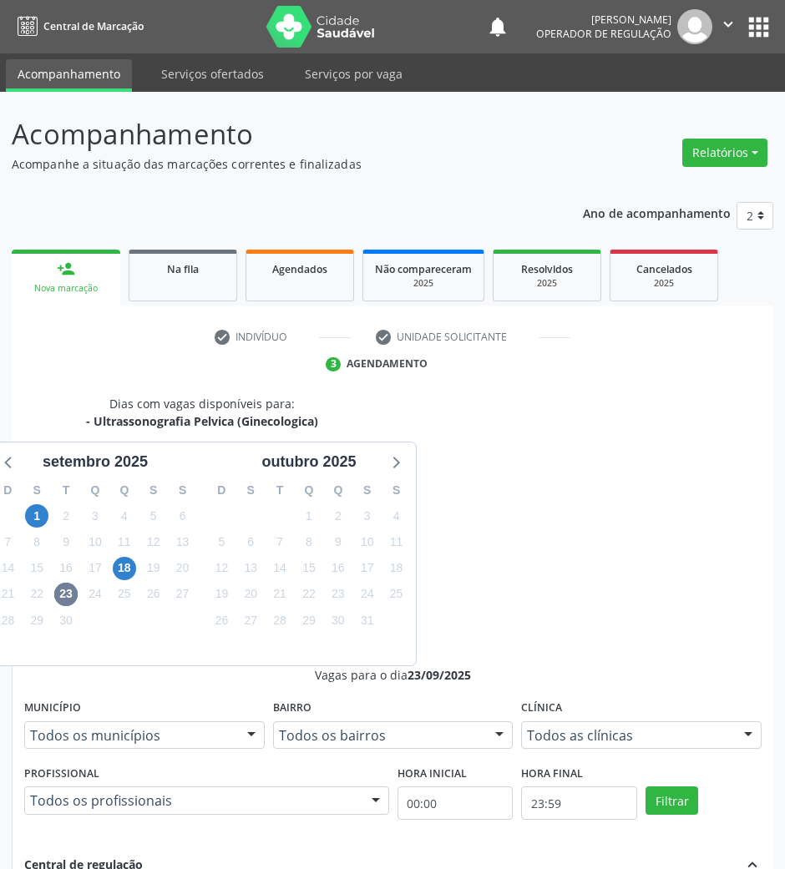
radio input "true"
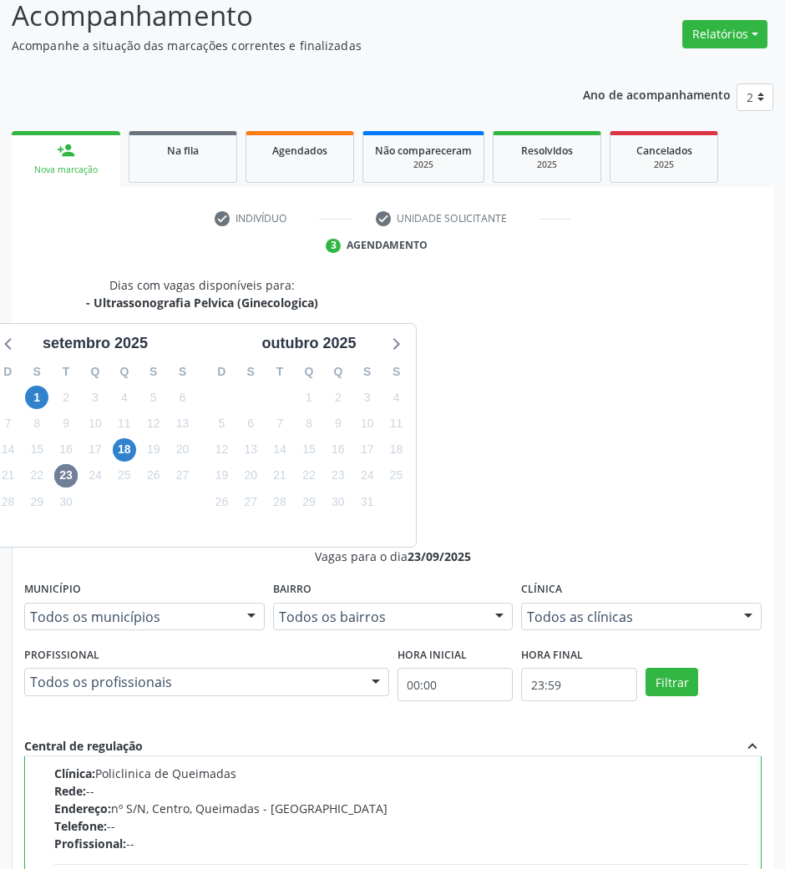
scroll to position [164, 0]
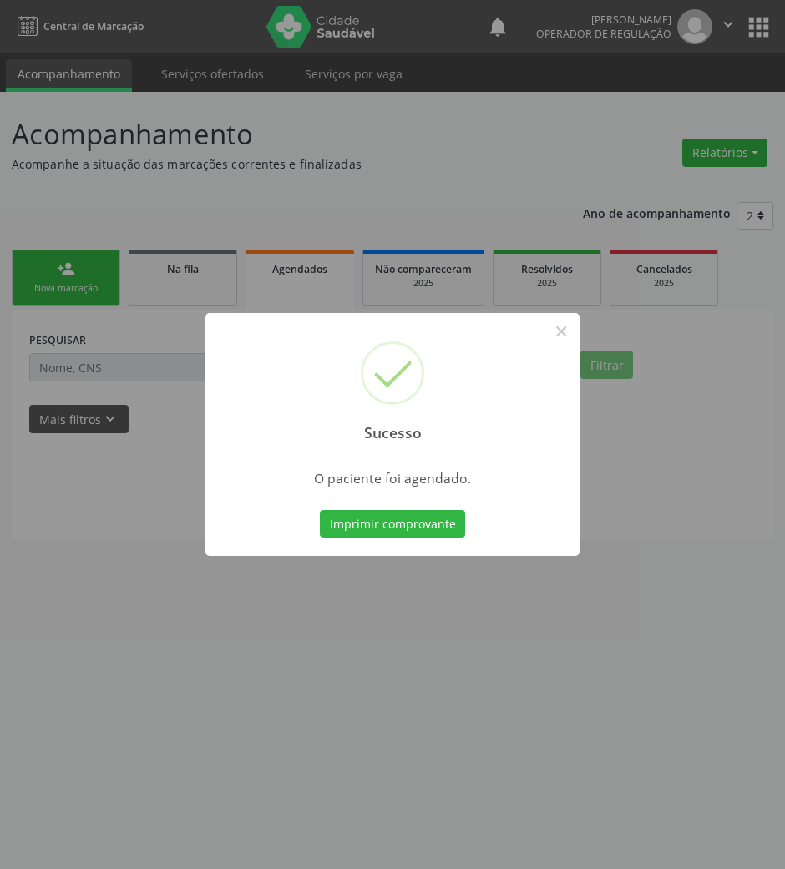
scroll to position [0, 0]
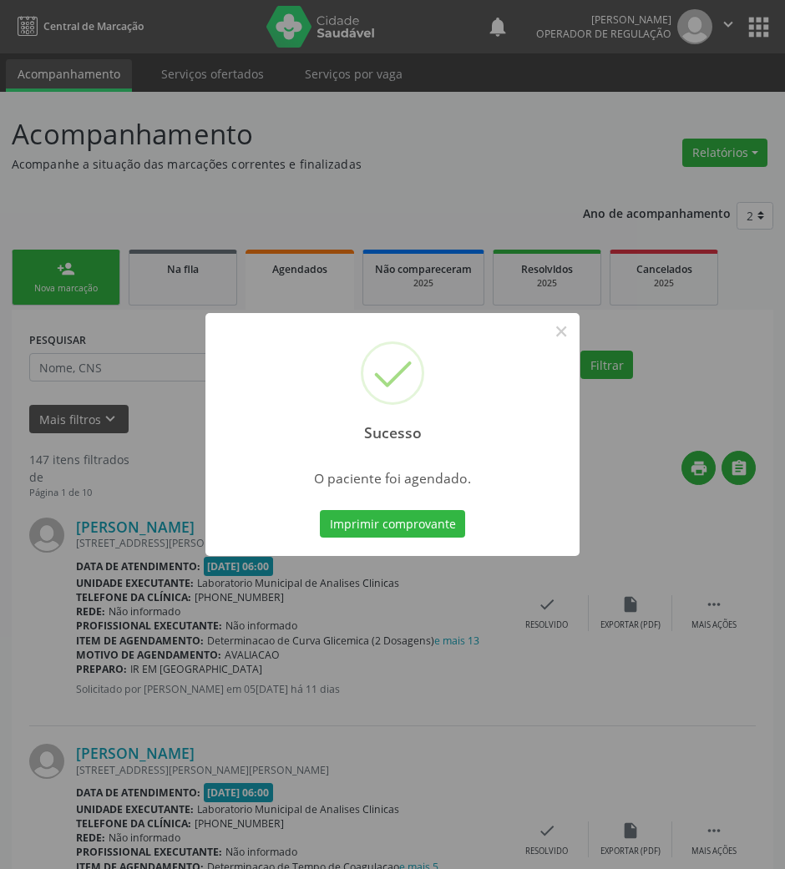
click at [320, 510] on button "Imprimir comprovante" at bounding box center [392, 524] width 145 height 28
